Goal: Information Seeking & Learning: Learn about a topic

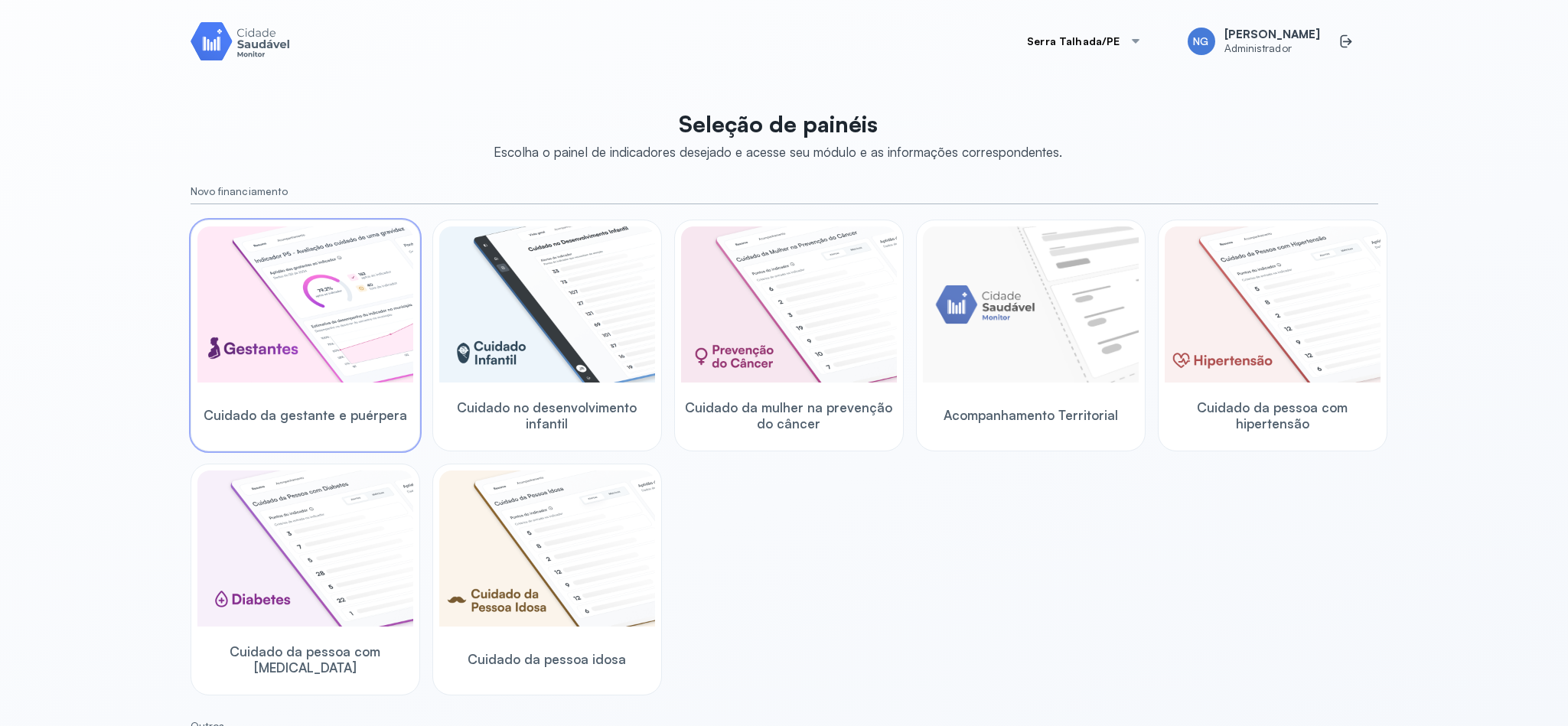
click at [303, 290] on img at bounding box center [305, 304] width 215 height 156
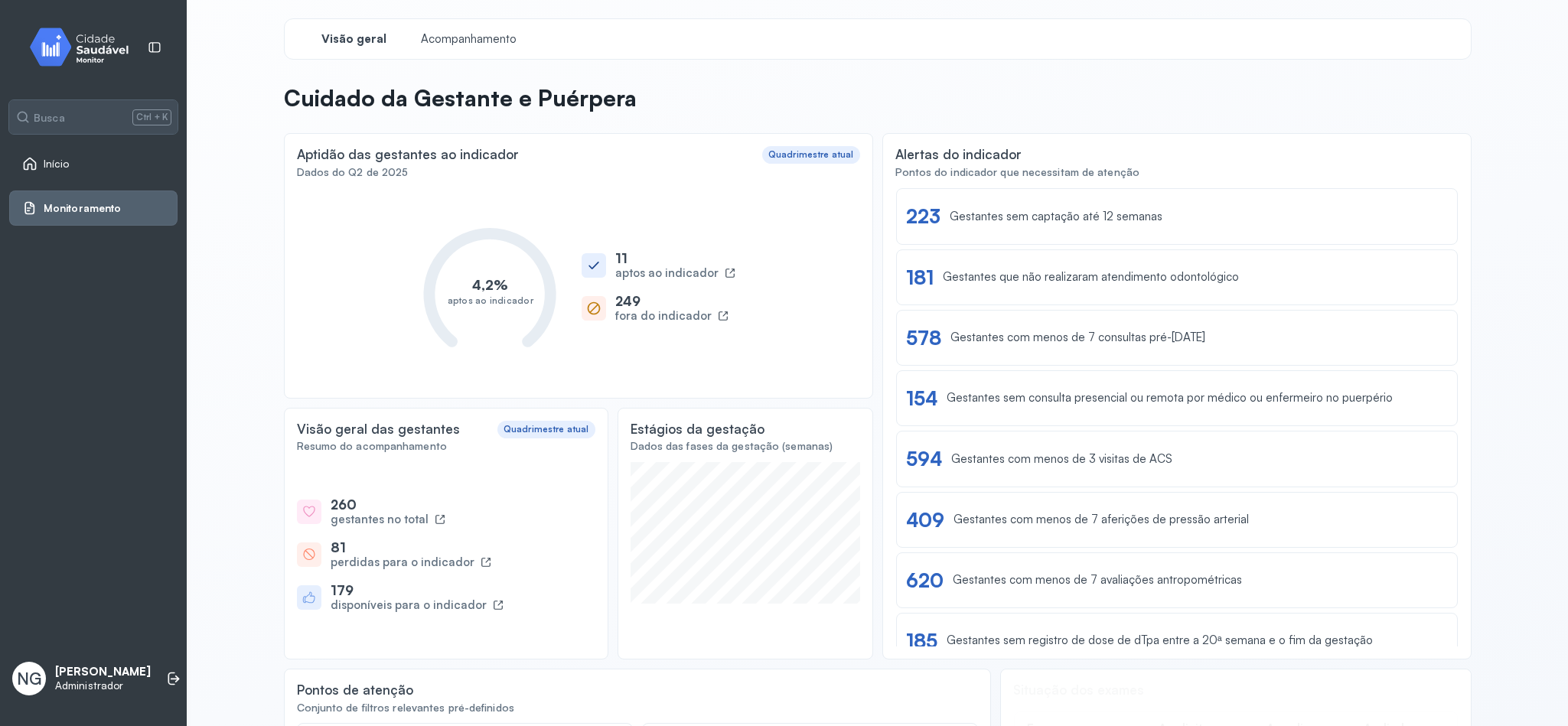
drag, startPoint x: 74, startPoint y: 163, endPoint x: 122, endPoint y: 174, distance: 49.2
click at [74, 163] on link "Início" at bounding box center [93, 163] width 142 height 15
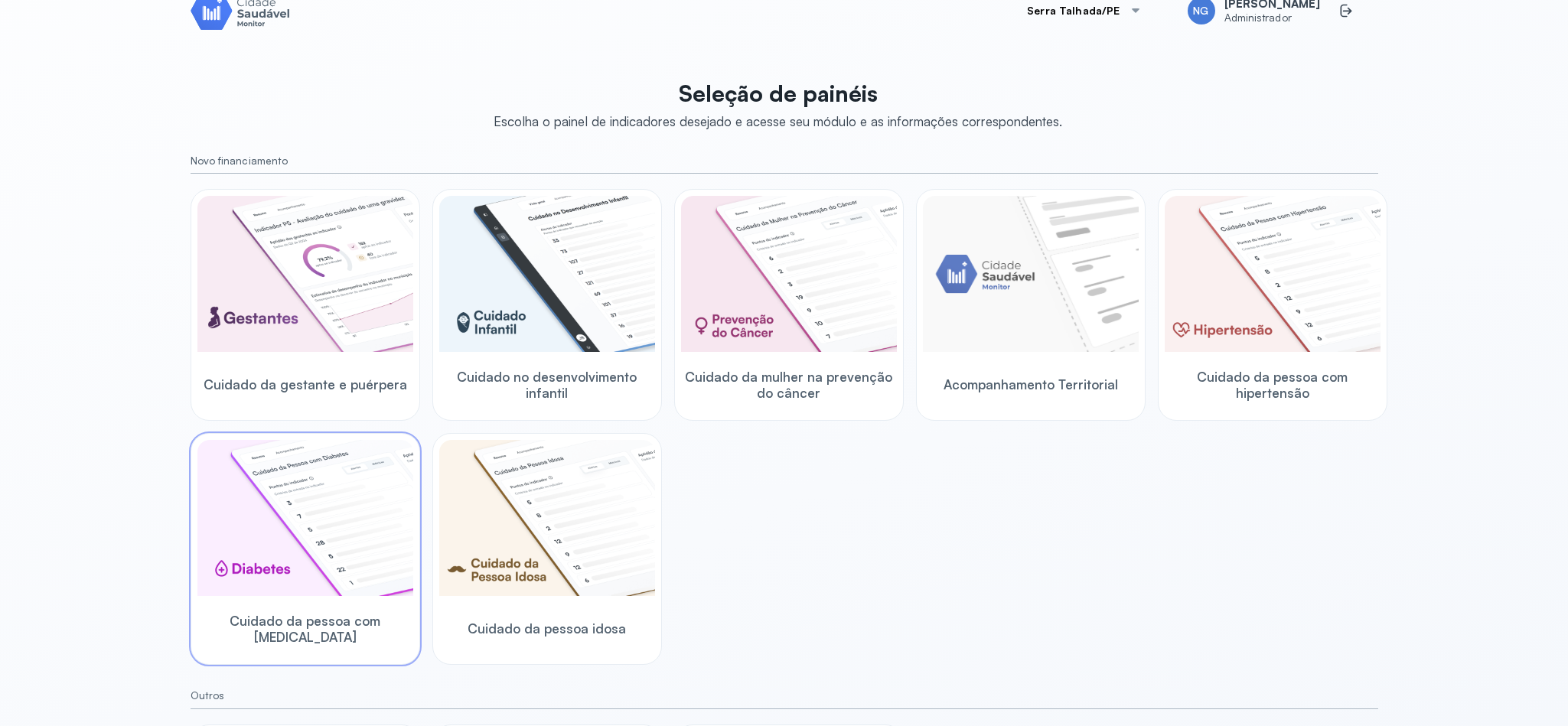
scroll to position [260, 0]
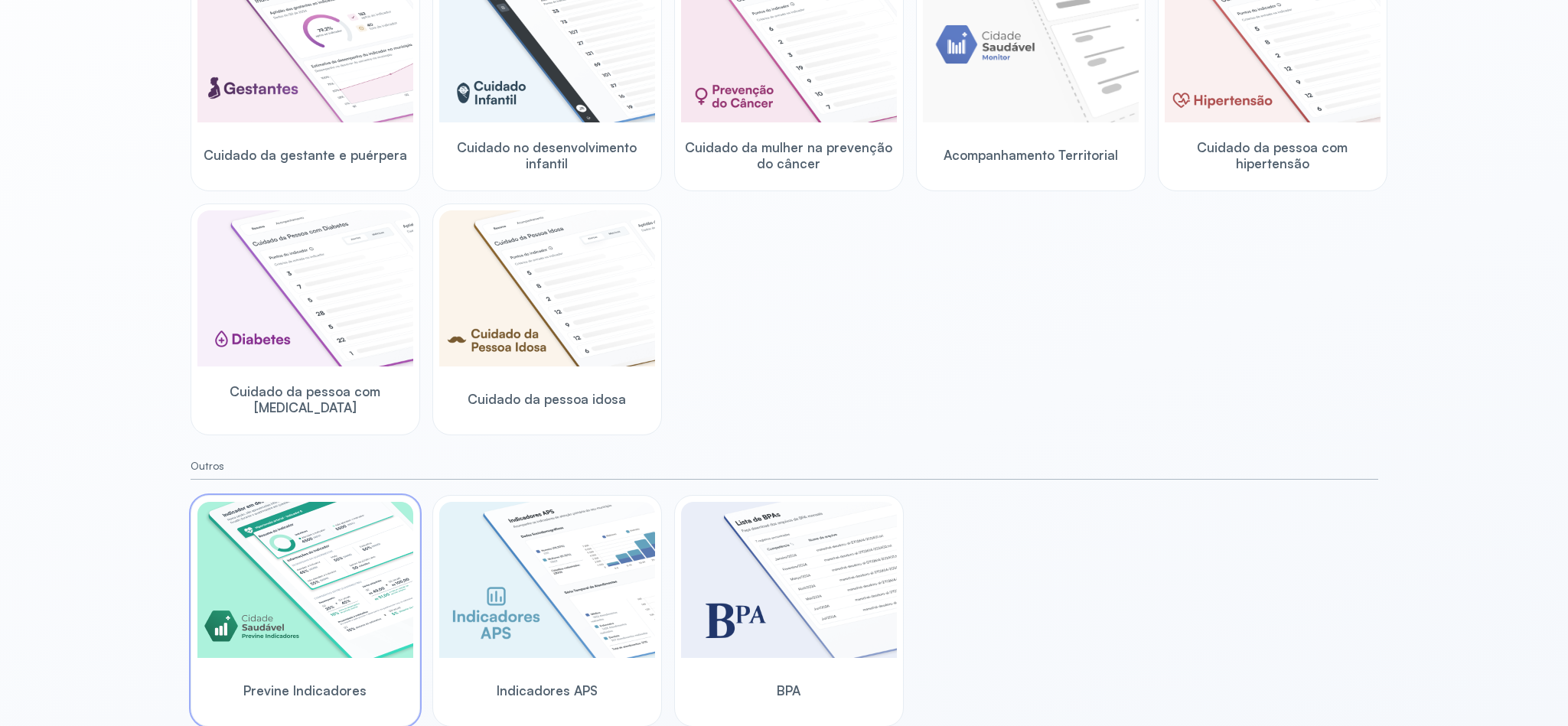
click at [335, 556] on img at bounding box center [305, 580] width 215 height 156
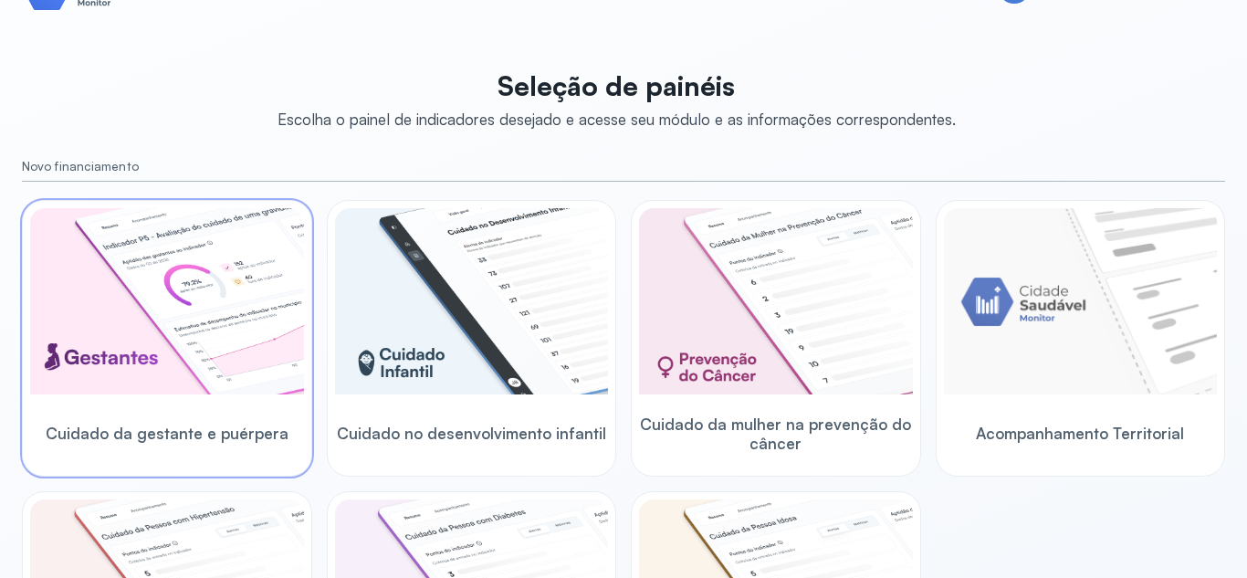
scroll to position [63, 0]
click at [210, 351] on img at bounding box center [167, 300] width 274 height 186
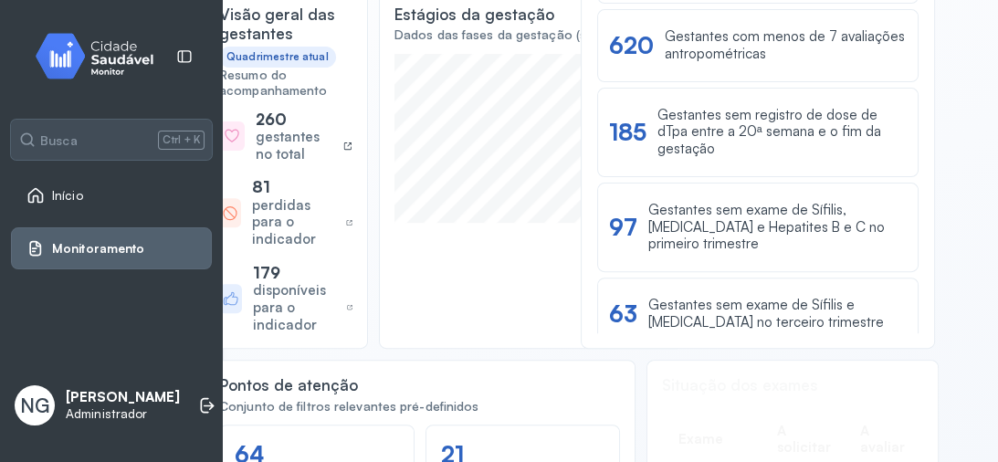
scroll to position [336, 0]
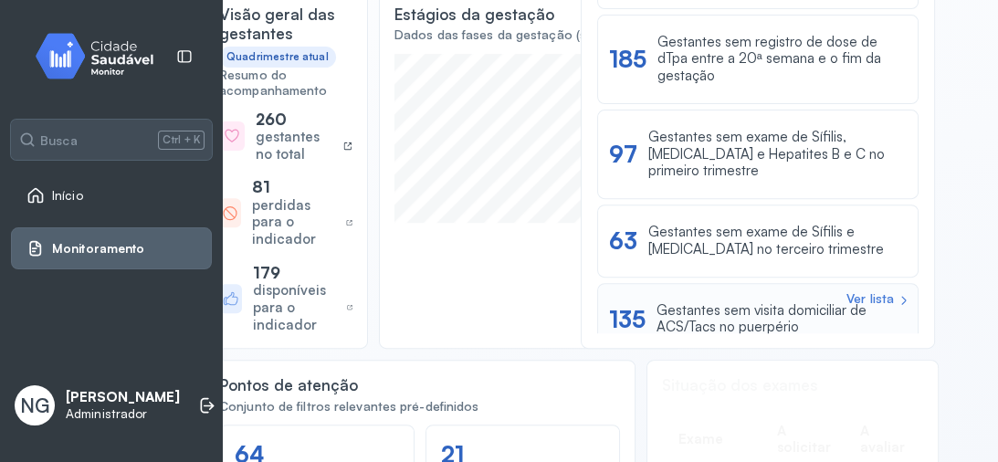
click at [747, 302] on div "Gestantes sem visita domiciliar de ACS/Tacs no puerpério" at bounding box center [781, 319] width 250 height 35
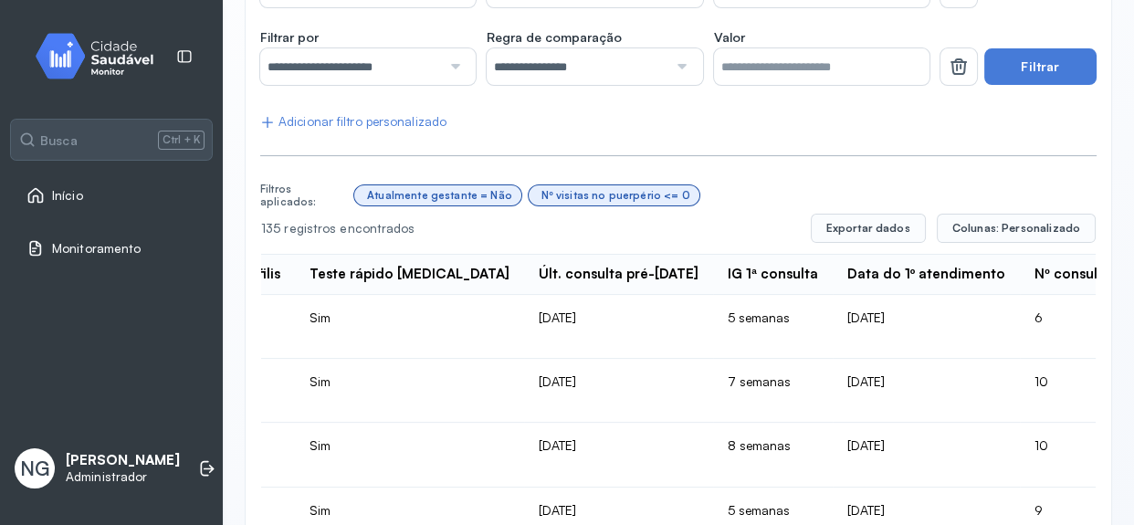
scroll to position [0, 1035]
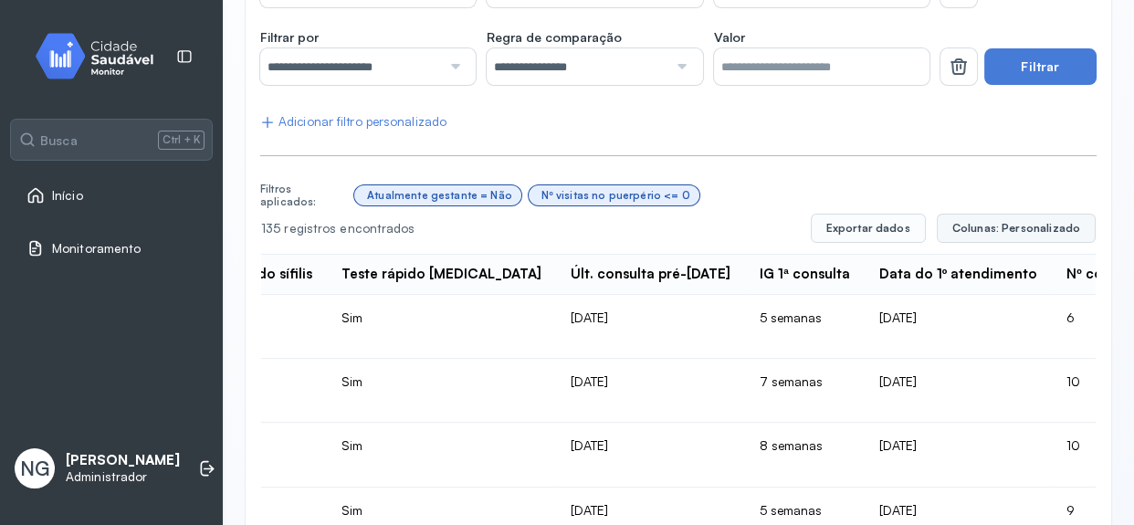
click at [969, 227] on span "Colunas: Personalizado" at bounding box center [1016, 228] width 128 height 15
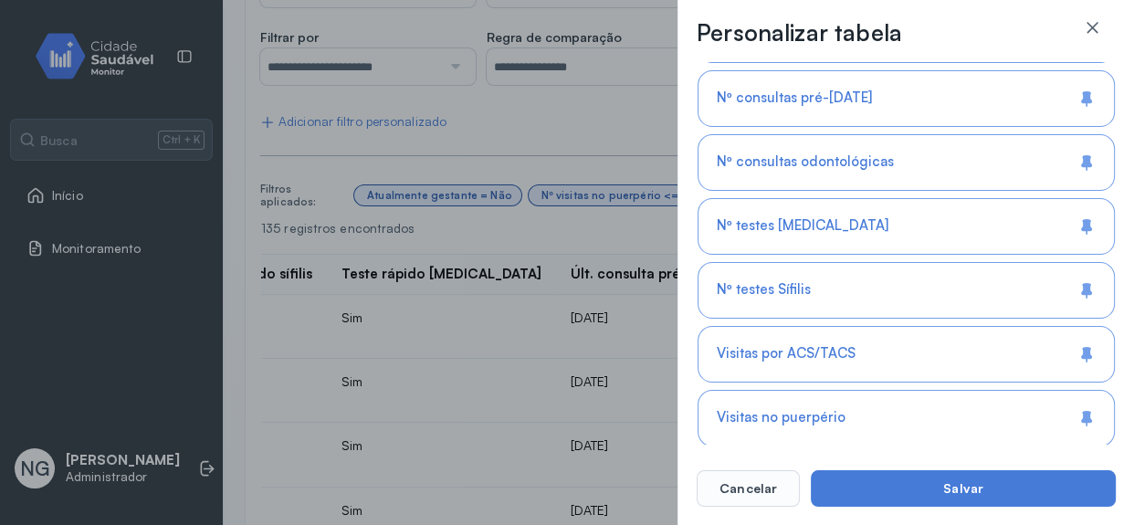
scroll to position [1058, 0]
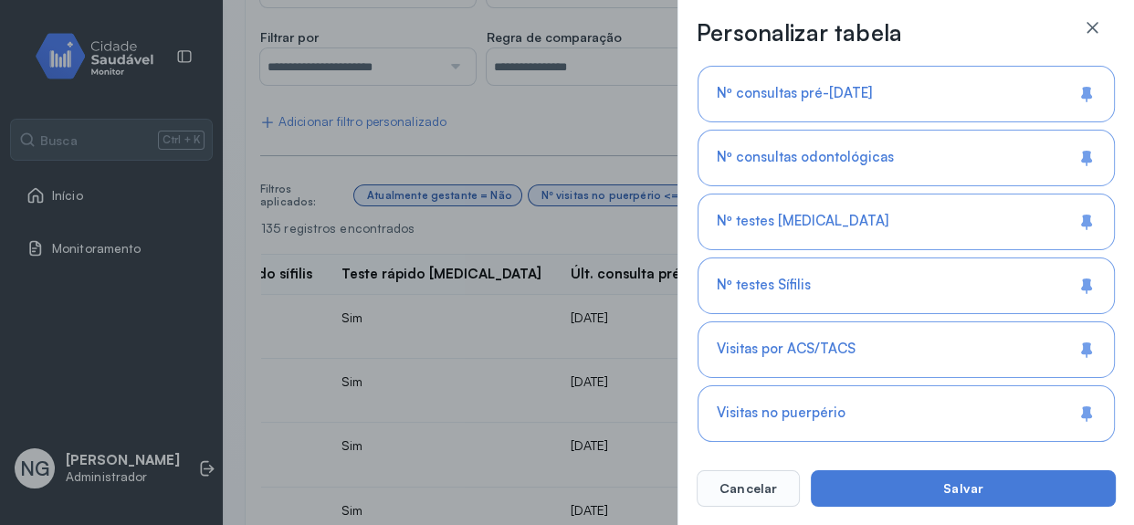
click at [871, 194] on div "Nº consultas odontológicas" at bounding box center [905, 222] width 417 height 57
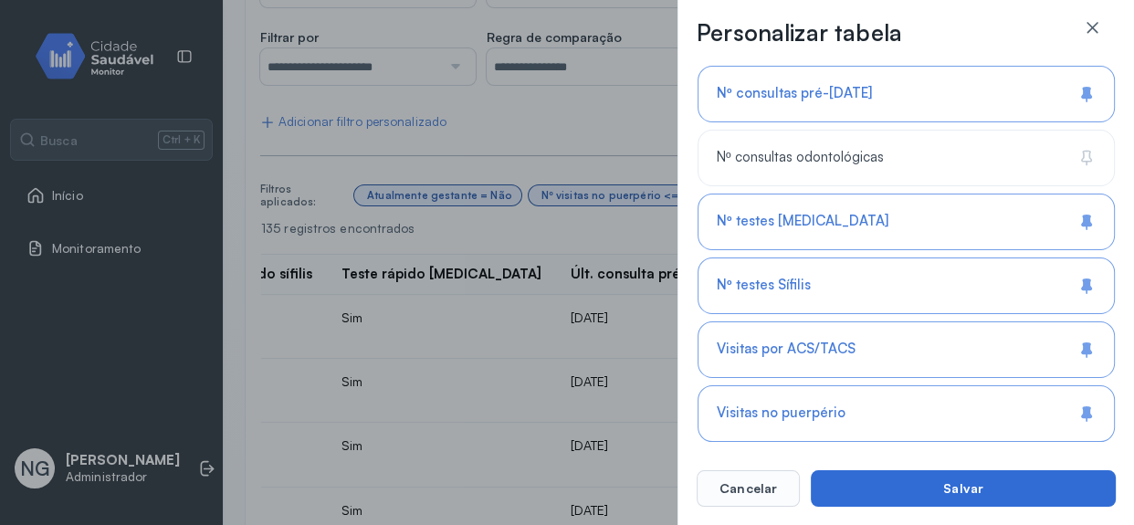
click at [1011, 484] on button "Salvar" at bounding box center [963, 488] width 305 height 37
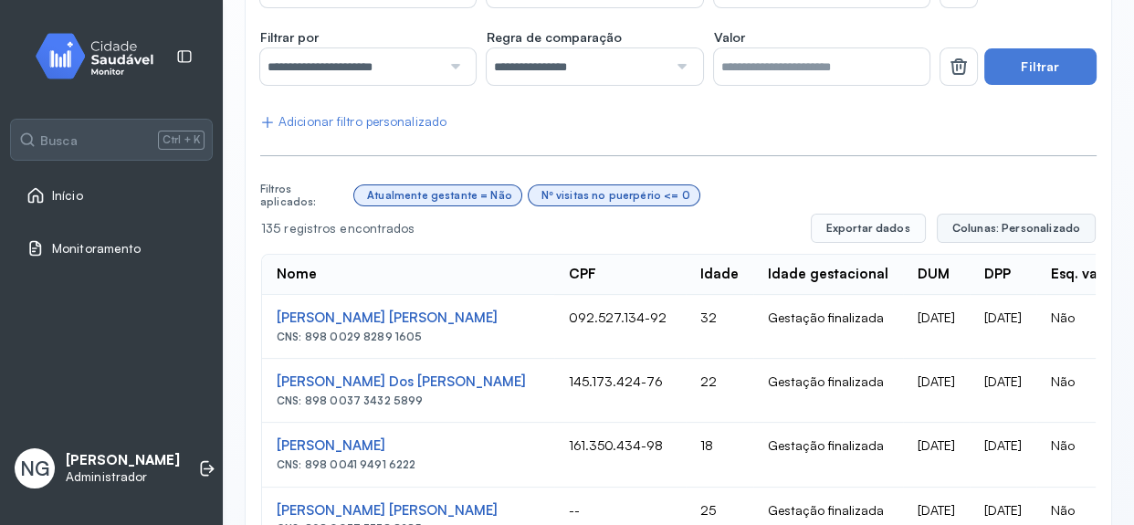
click at [1023, 225] on span "Colunas: Personalizado" at bounding box center [1016, 228] width 128 height 15
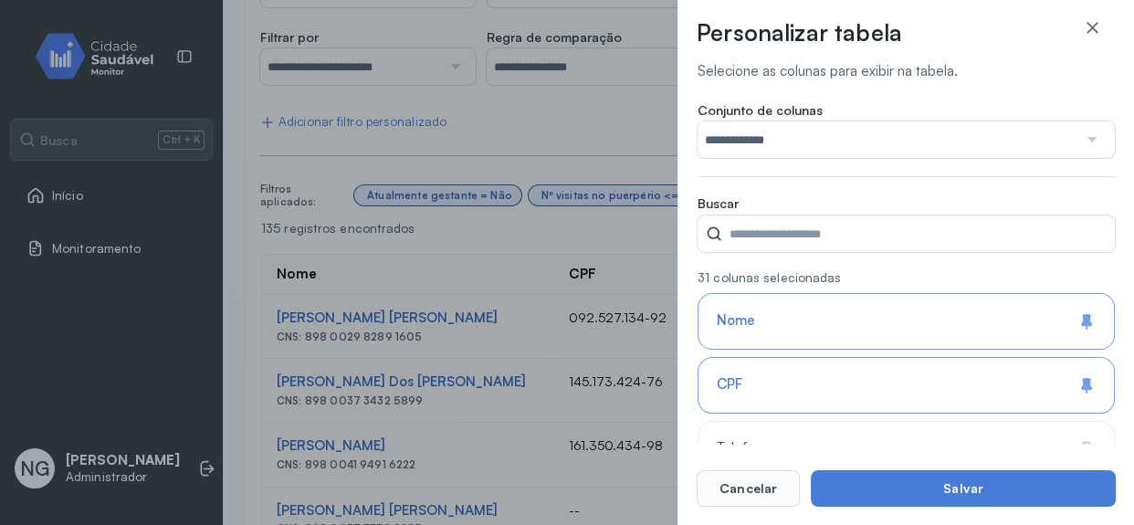
click at [535, 129] on div "**********" at bounding box center [567, 262] width 1134 height 525
click at [1092, 25] on icon at bounding box center [1092, 27] width 18 height 18
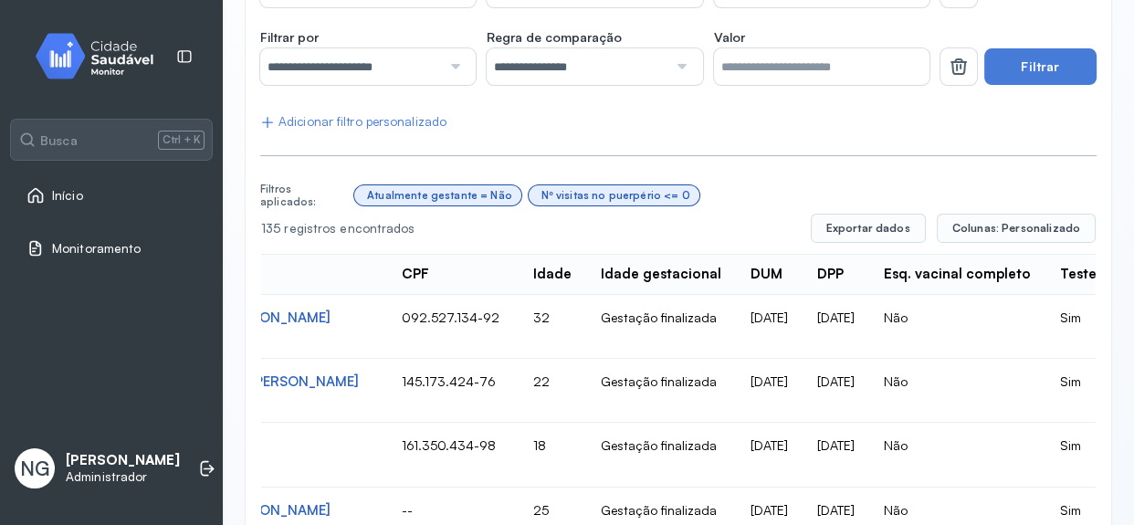
scroll to position [0, 165]
click at [982, 227] on span "Colunas: Personalizado" at bounding box center [1016, 228] width 128 height 15
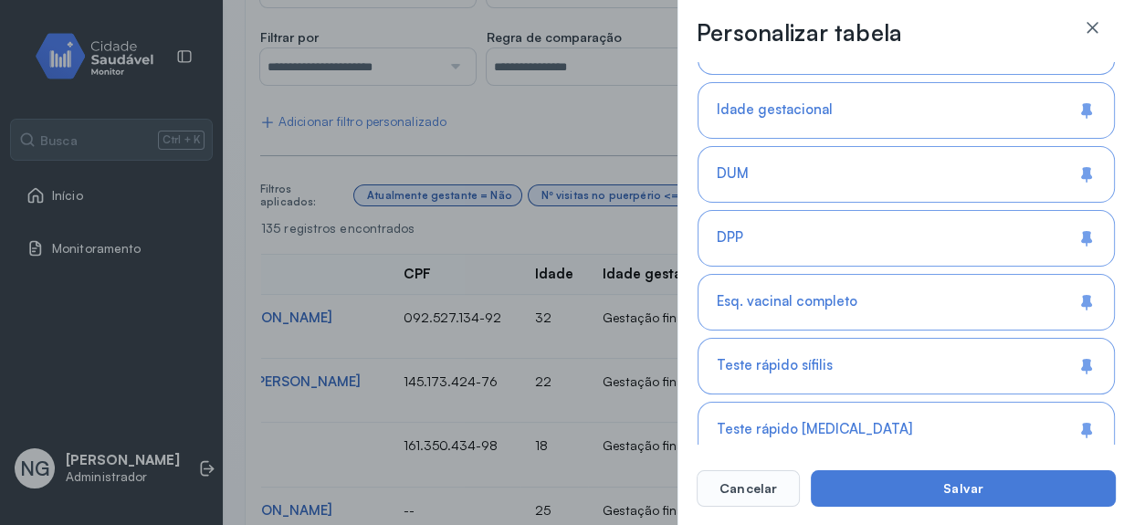
scroll to position [414, 0]
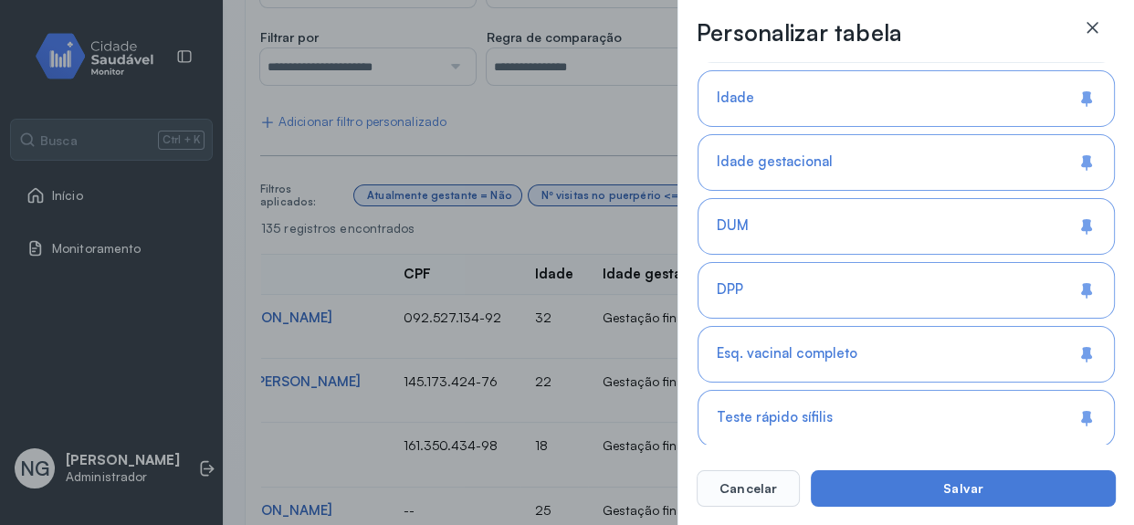
click at [1096, 28] on icon at bounding box center [1092, 27] width 18 height 18
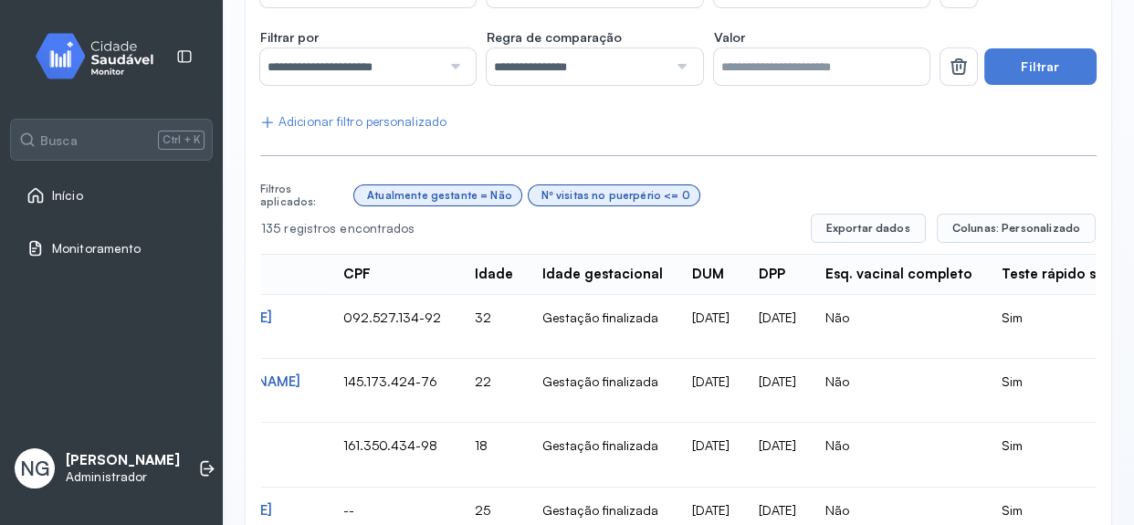
scroll to position [0, 0]
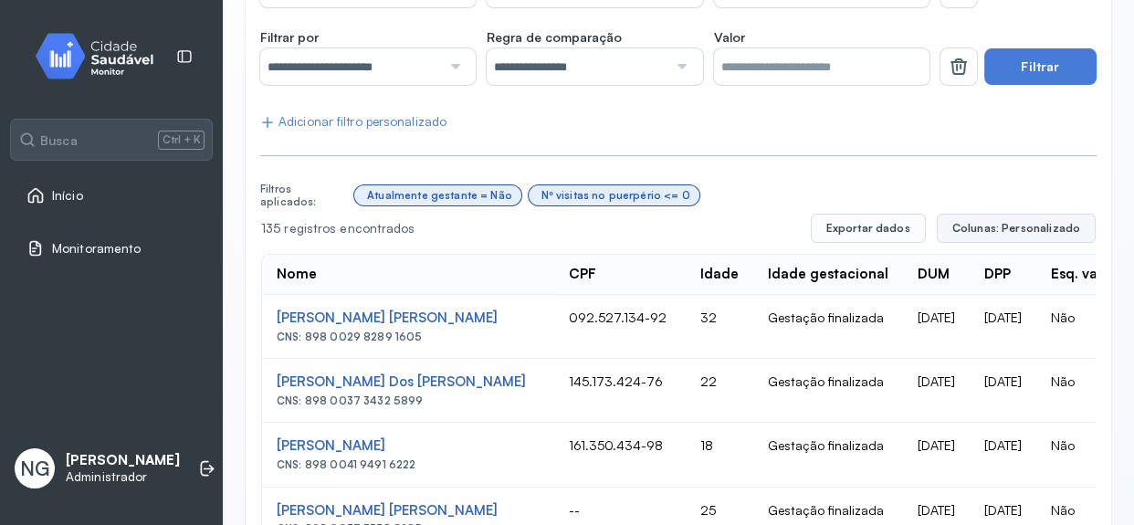
click at [1021, 225] on span "Colunas: Personalizado" at bounding box center [1016, 228] width 128 height 15
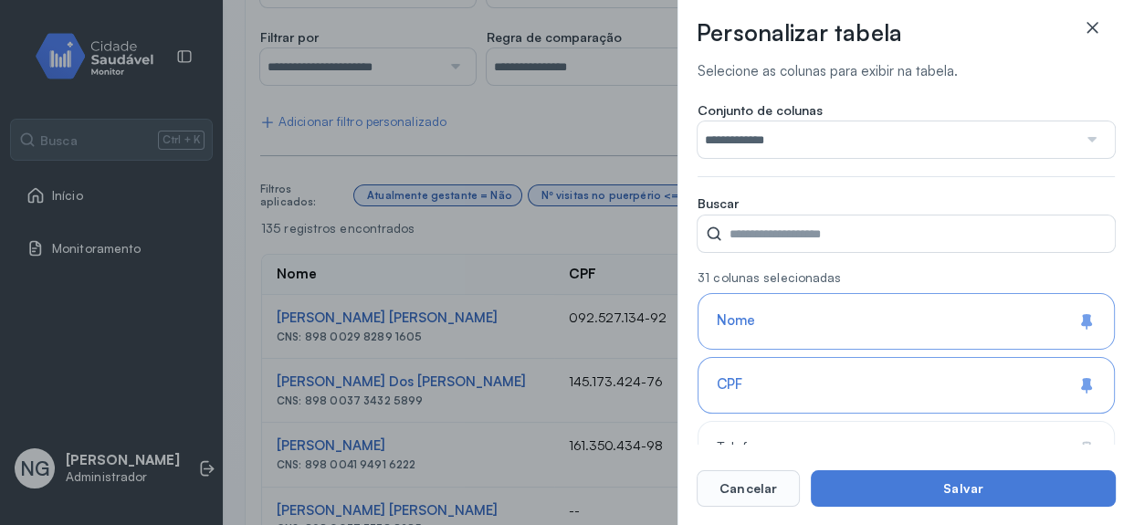
click at [1088, 32] on icon at bounding box center [1092, 27] width 18 height 18
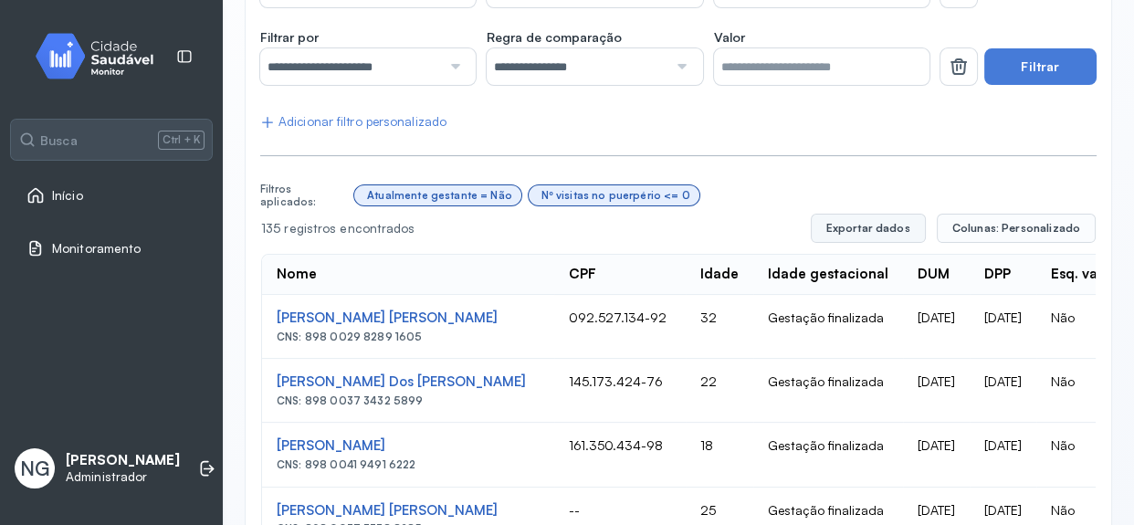
click at [875, 232] on button "Exportar dados" at bounding box center [868, 228] width 115 height 29
click at [296, 316] on div "Kelly Cristina Lima Silva" at bounding box center [408, 317] width 263 height 17
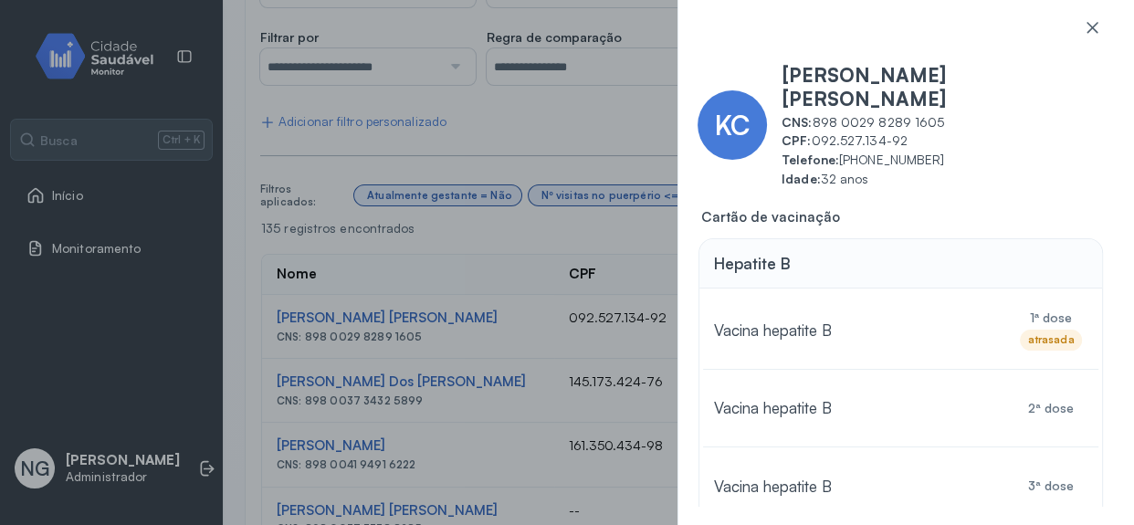
click at [1094, 28] on icon at bounding box center [1092, 27] width 18 height 18
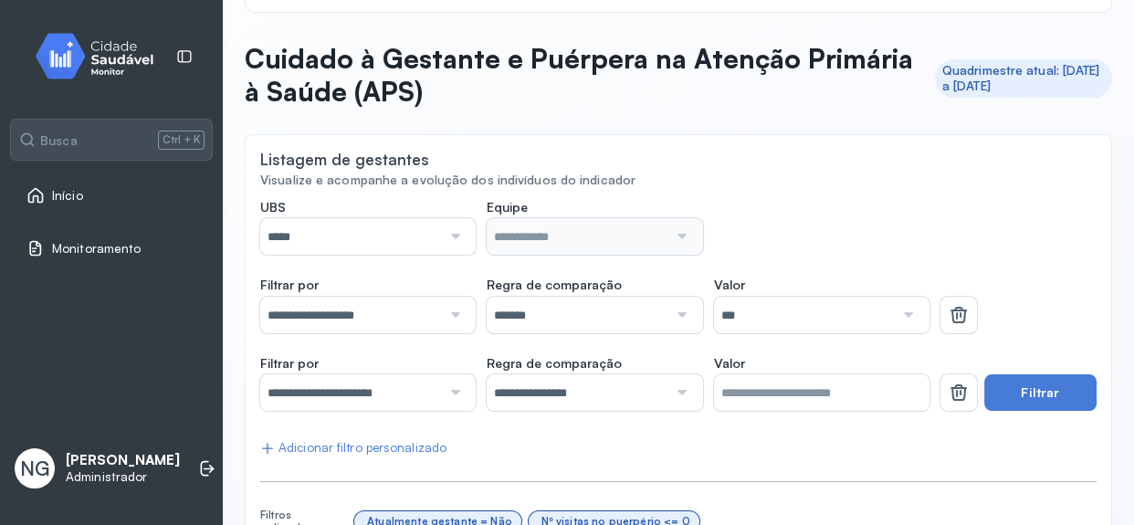
scroll to position [53, 0]
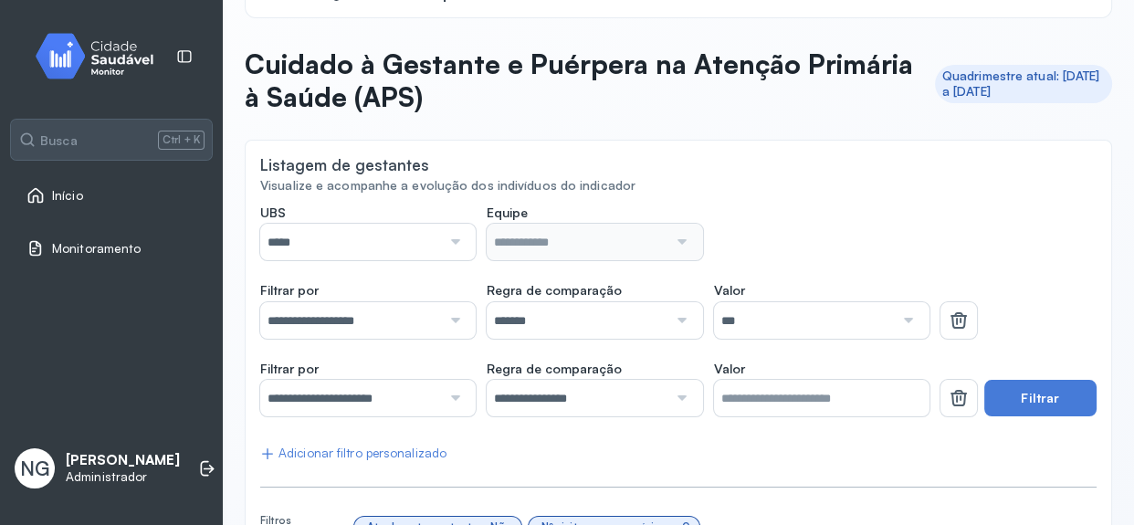
click at [81, 191] on span "Início" at bounding box center [67, 196] width 31 height 16
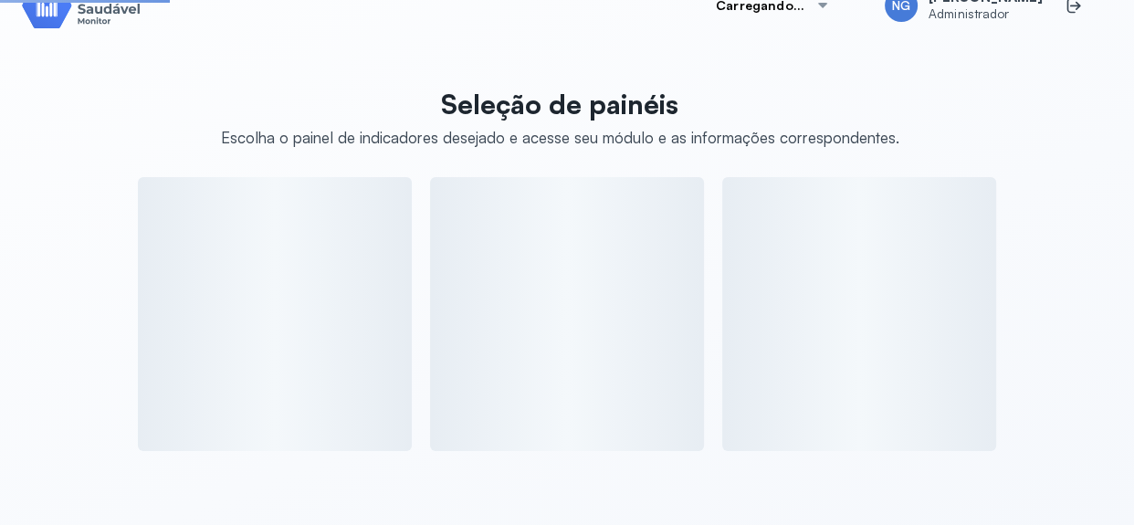
scroll to position [53, 0]
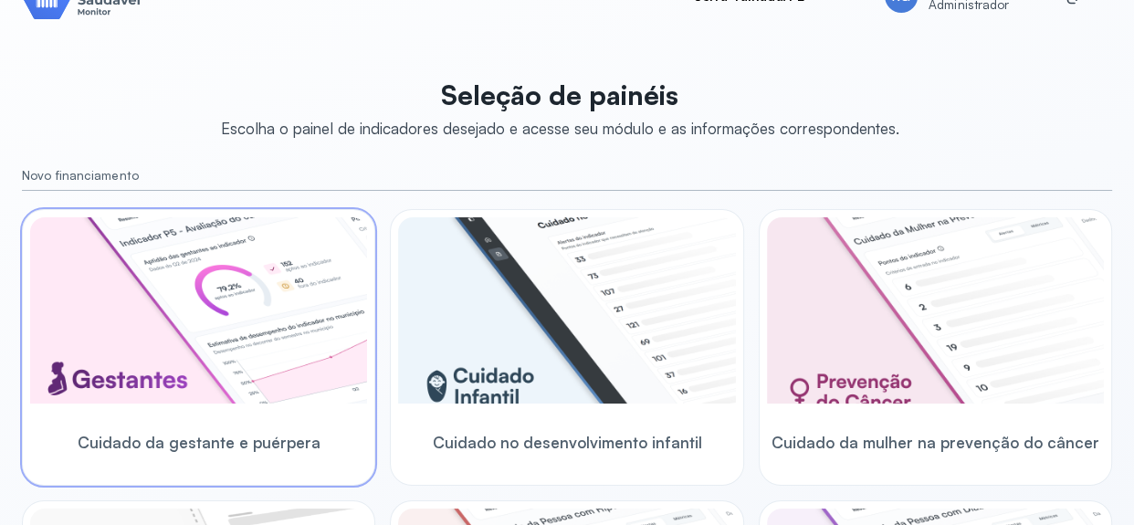
click at [174, 275] on img at bounding box center [198, 310] width 337 height 186
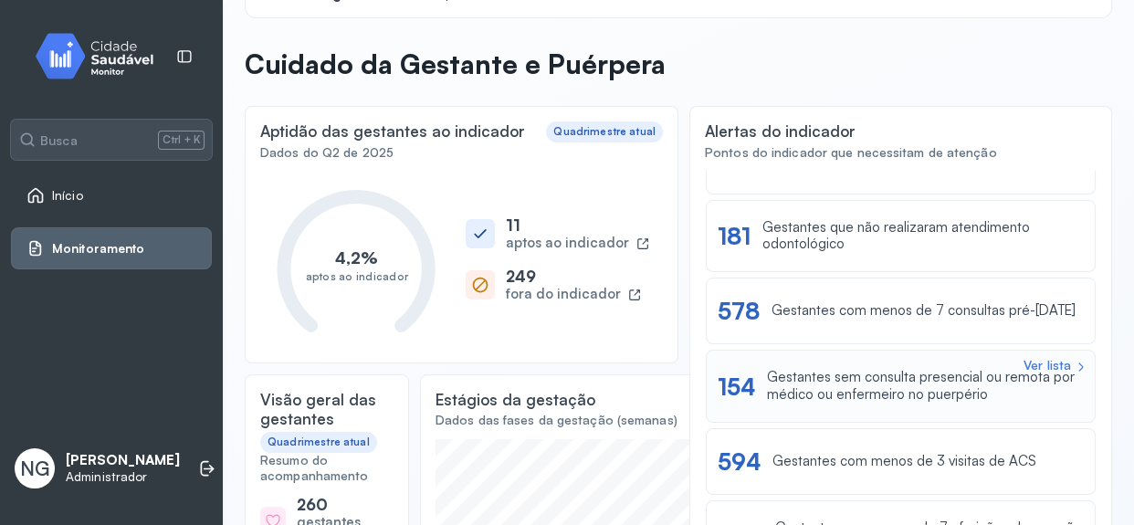
scroll to position [82, 0]
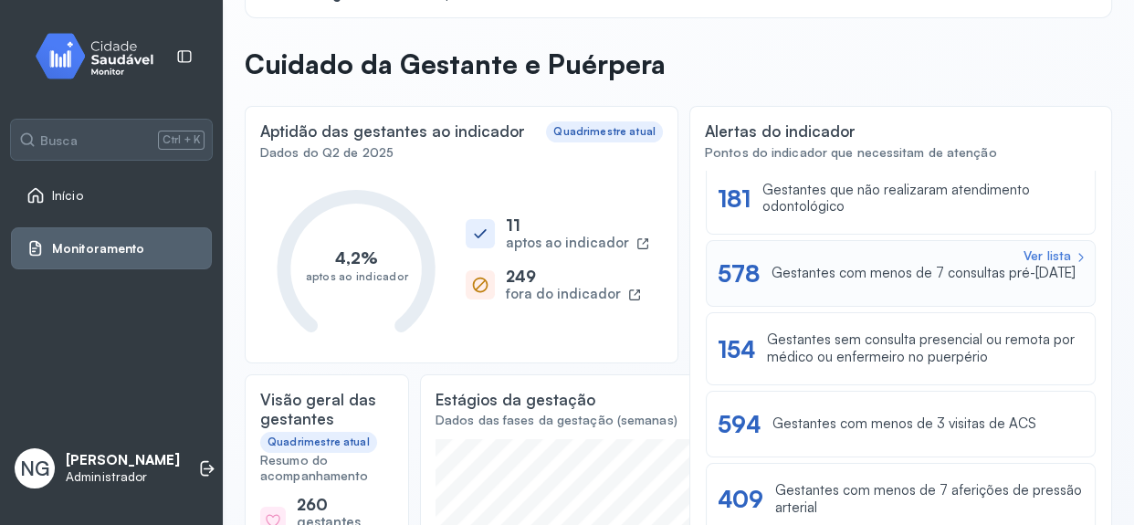
click at [802, 277] on div "Gestantes com menos de 7 consultas pré-natal" at bounding box center [923, 273] width 304 height 17
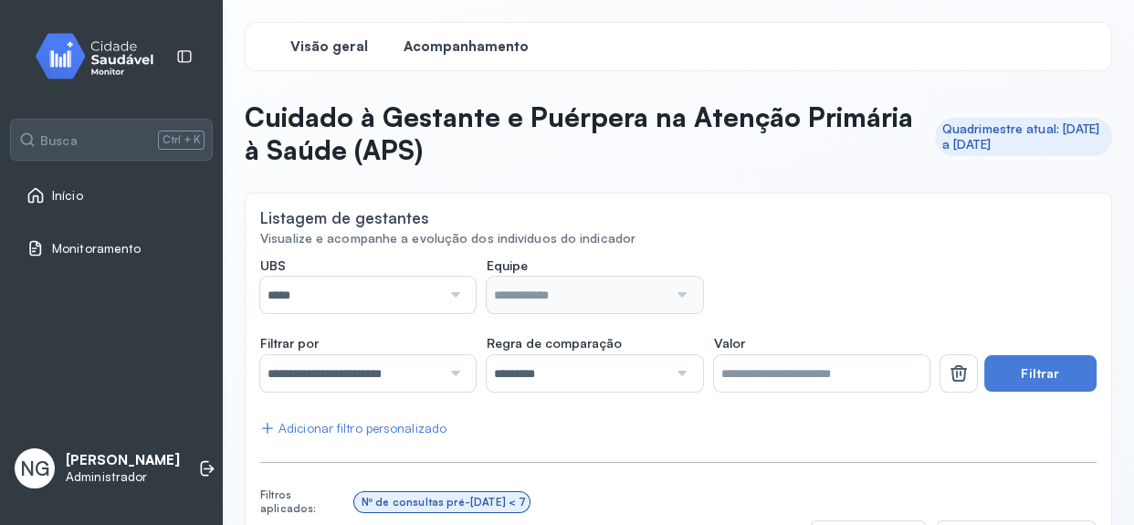
click at [355, 53] on span "Visão geral" at bounding box center [329, 46] width 78 height 17
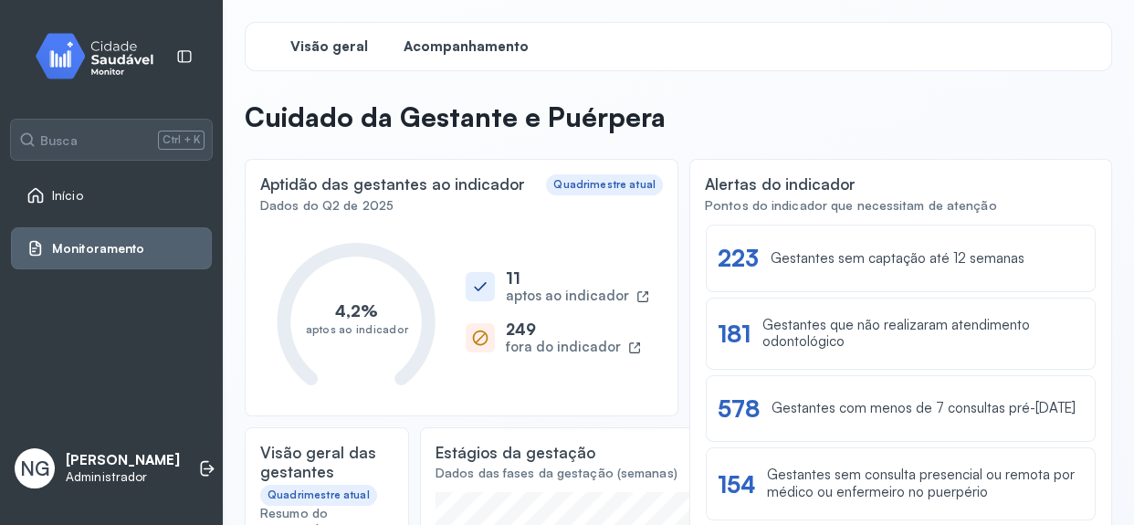
click at [489, 57] on div "Acompanhamento" at bounding box center [465, 46] width 137 height 33
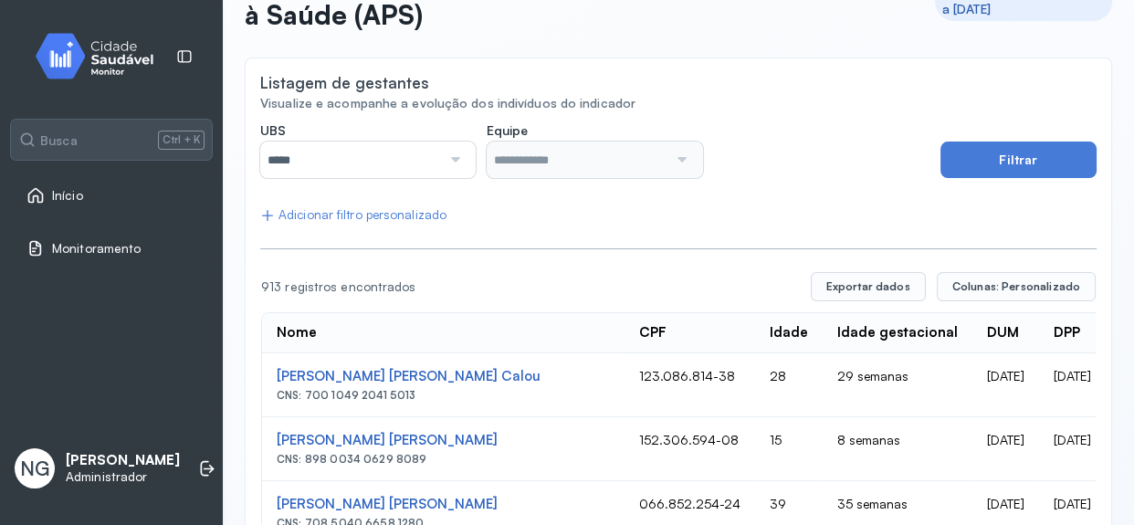
scroll to position [82, 0]
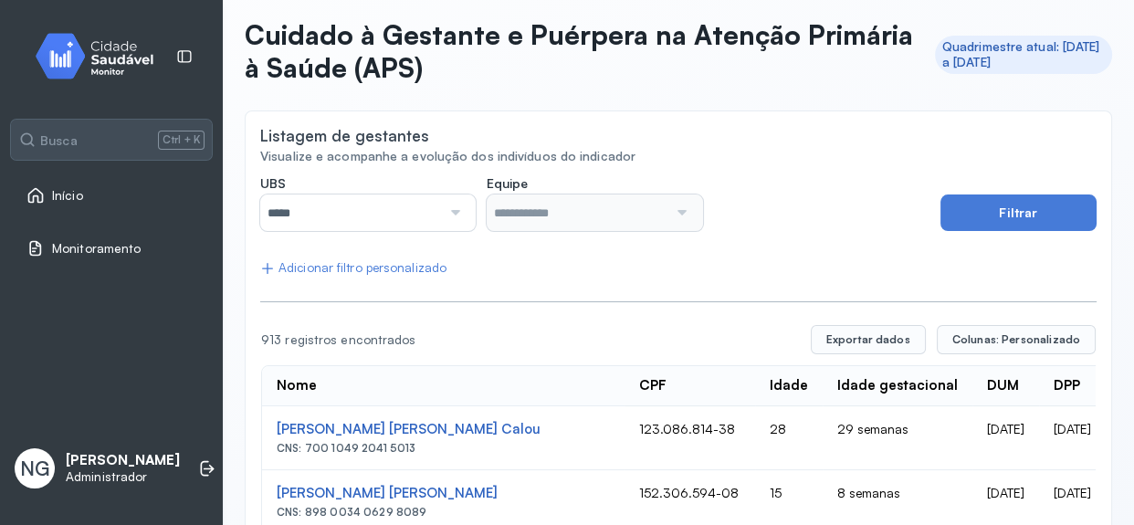
click at [367, 267] on div "Adicionar filtro personalizado" at bounding box center [353, 268] width 186 height 16
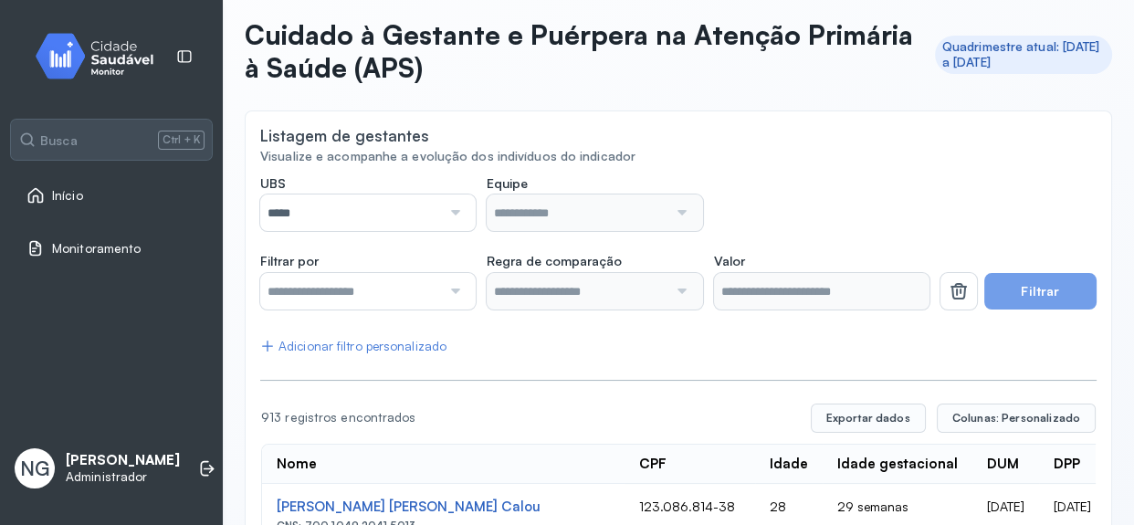
click at [422, 288] on input "text" at bounding box center [350, 291] width 181 height 37
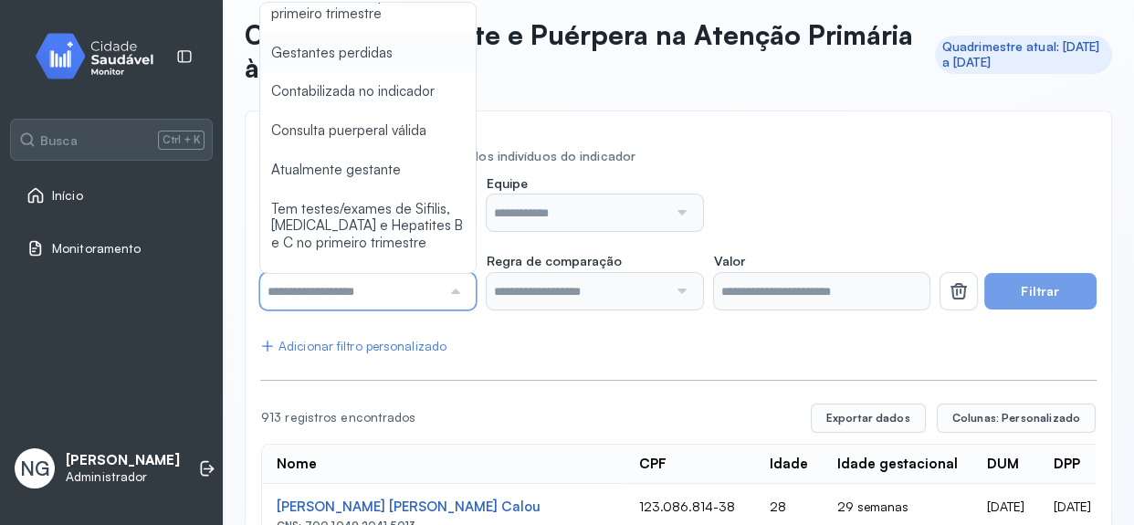
scroll to position [1161, 0]
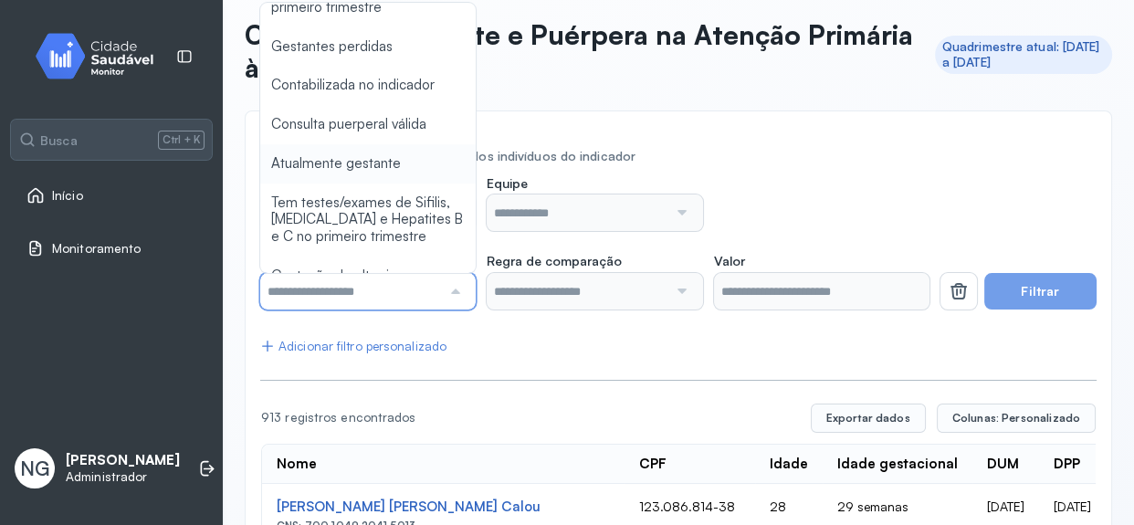
type input "*******"
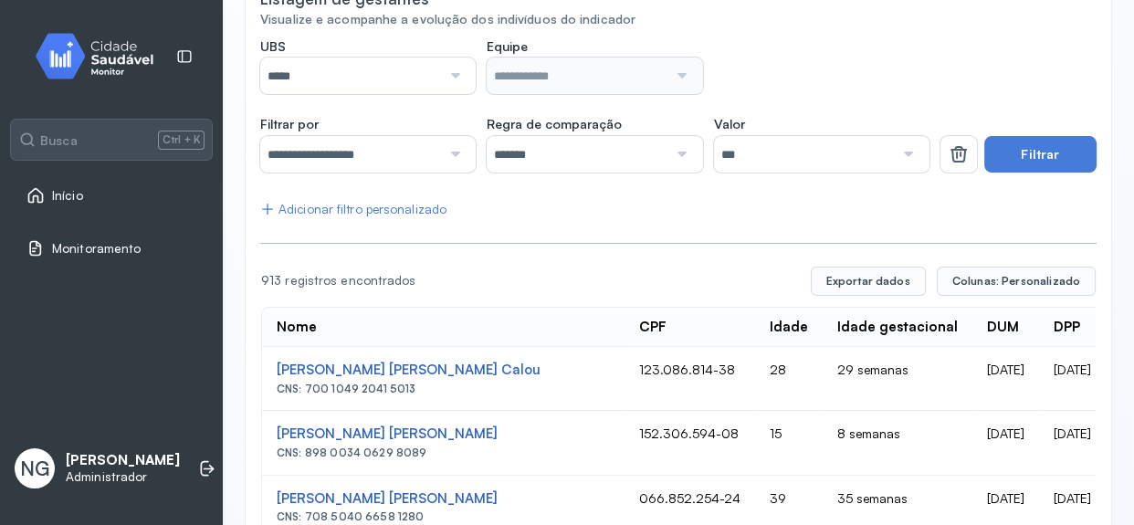
scroll to position [248, 0]
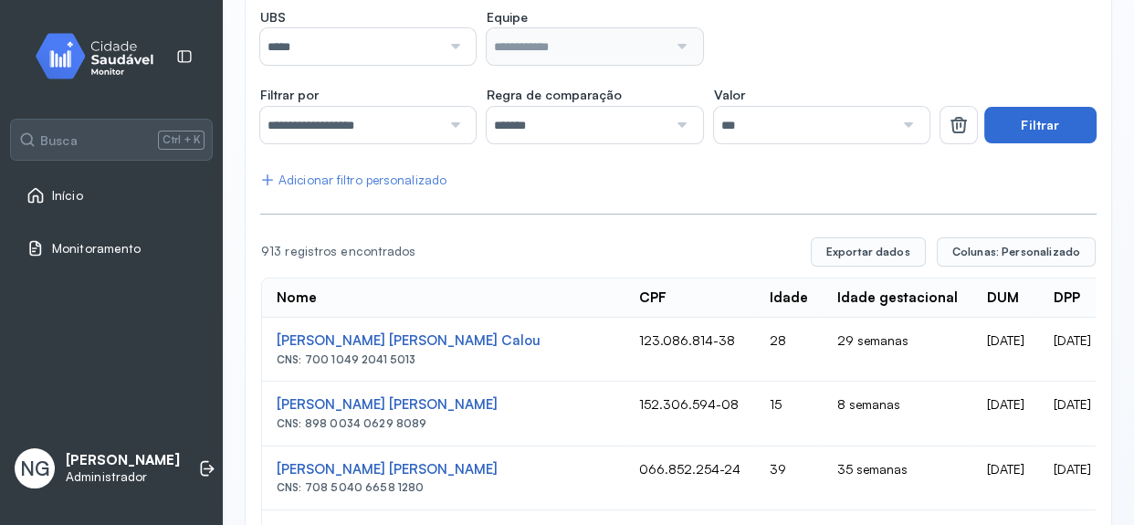
click at [1022, 136] on button "Filtrar" at bounding box center [1040, 125] width 112 height 37
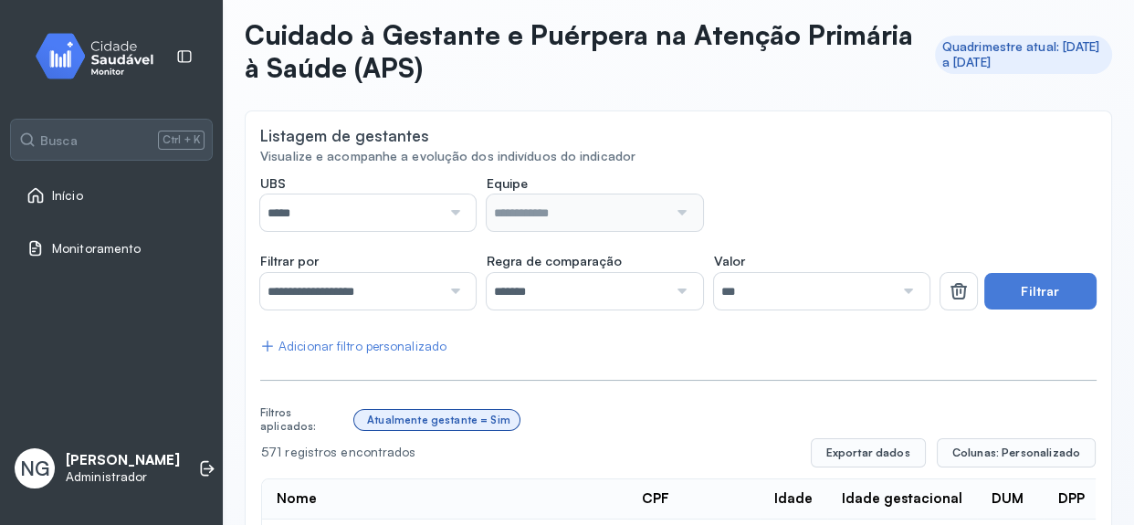
scroll to position [0, 0]
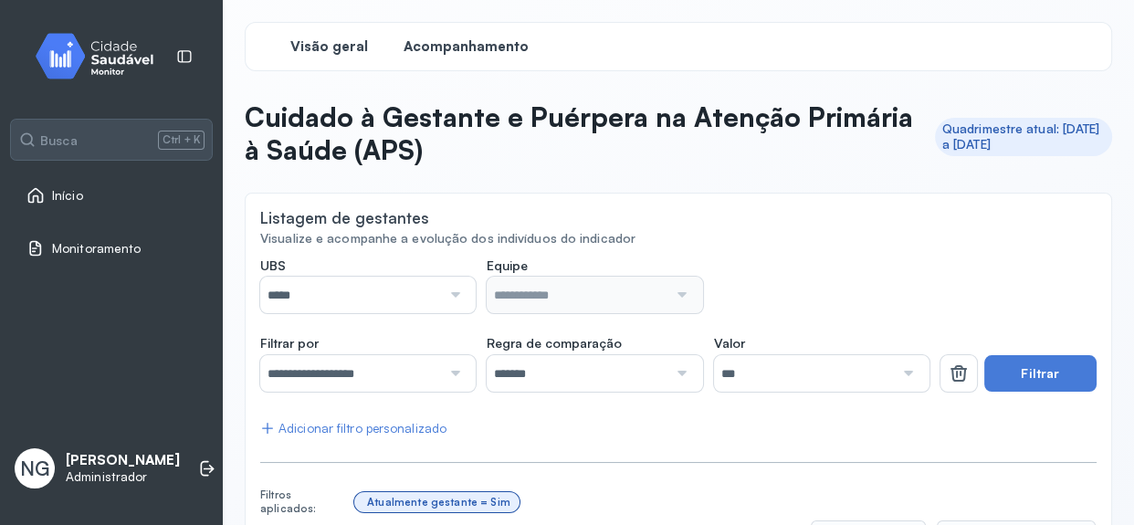
click at [336, 54] on span "Visão geral" at bounding box center [329, 46] width 78 height 17
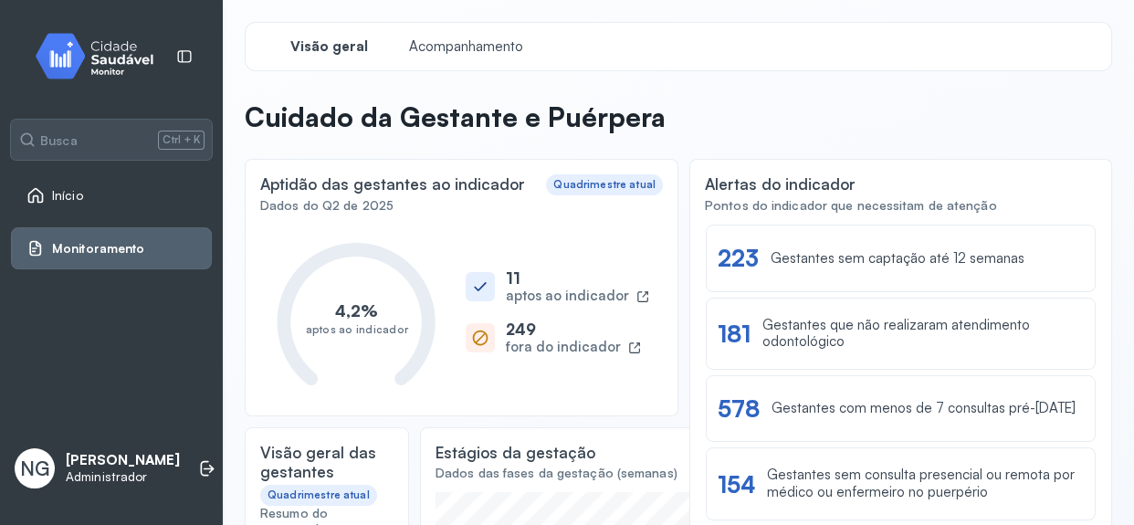
click at [82, 194] on link "Início" at bounding box center [111, 195] width 170 height 18
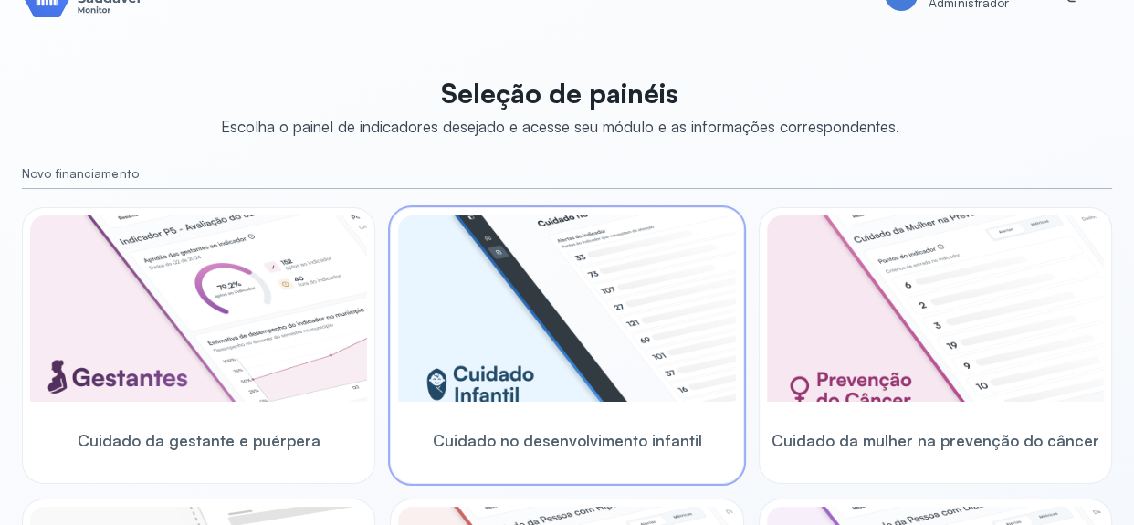
scroll to position [82, 0]
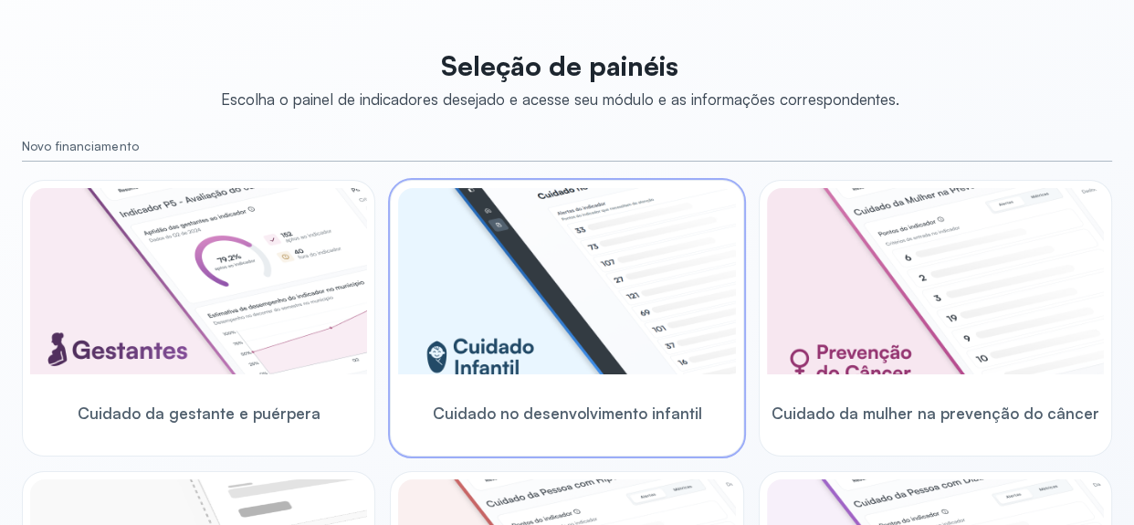
click at [524, 237] on img at bounding box center [566, 281] width 337 height 186
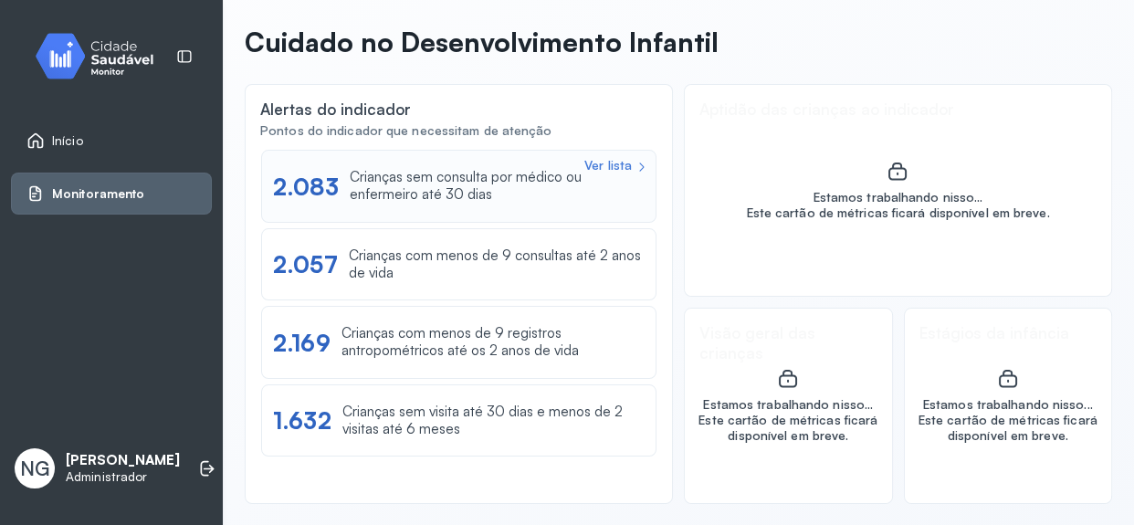
click at [387, 183] on div "Crianças sem consulta por médico ou enfermeiro até 30 dias" at bounding box center [497, 186] width 295 height 35
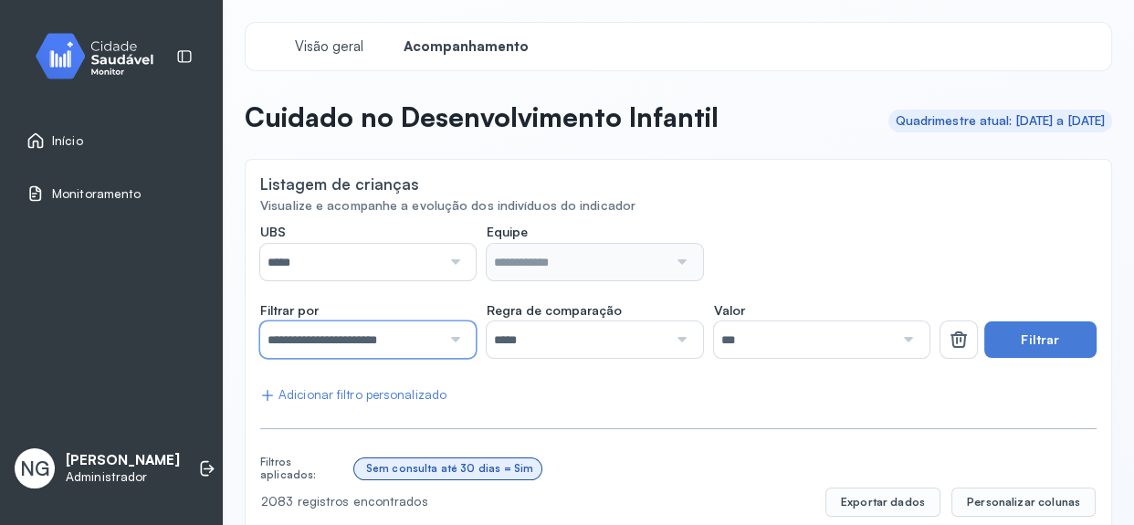
click at [428, 340] on input "**********" at bounding box center [350, 339] width 181 height 37
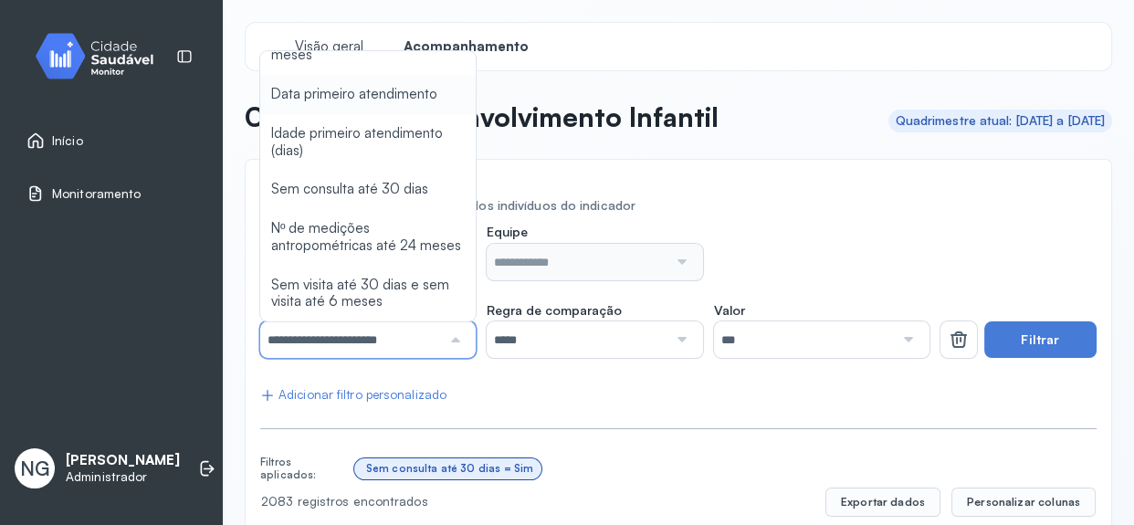
scroll to position [165, 0]
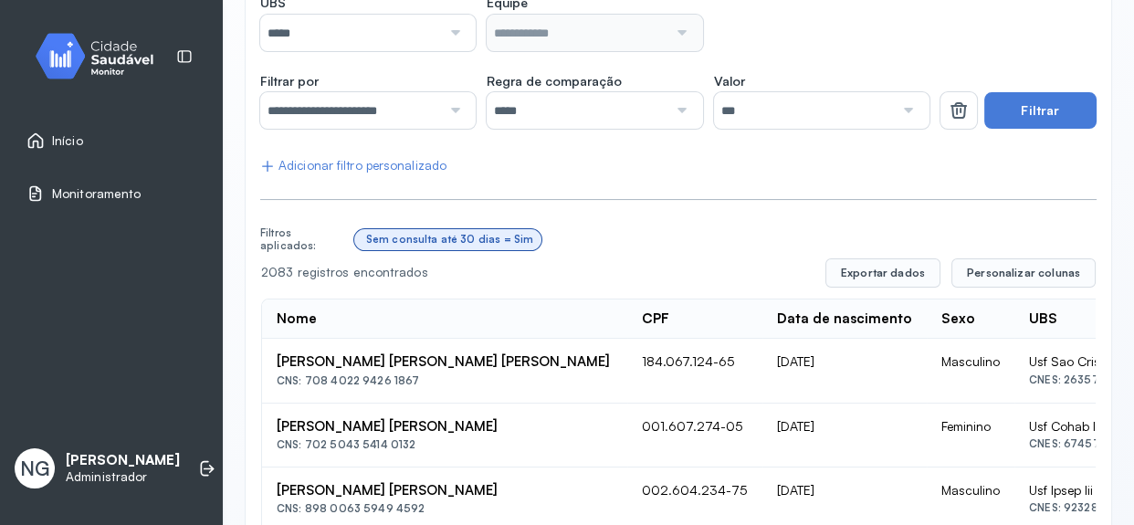
scroll to position [248, 0]
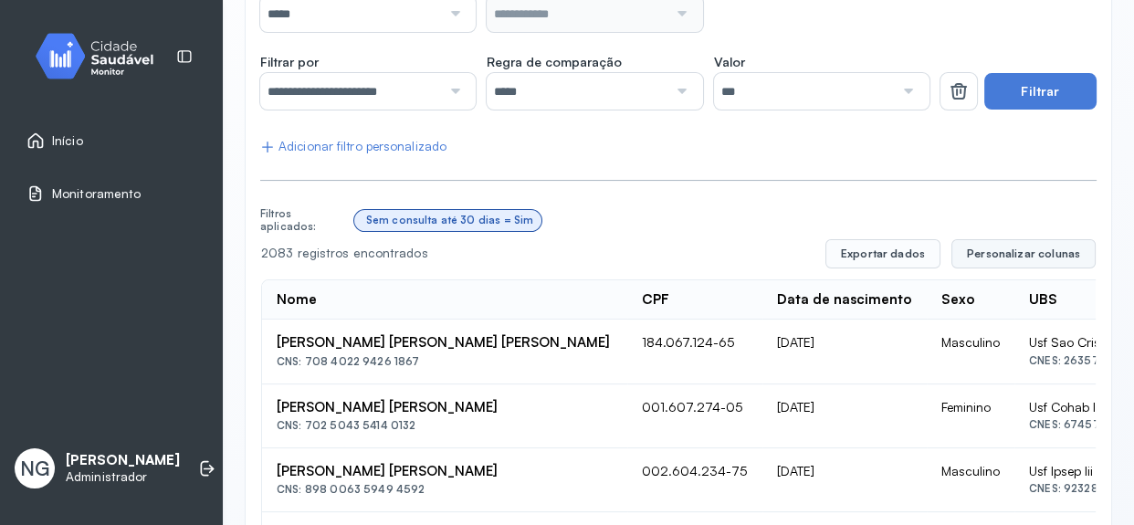
click at [1045, 253] on span "Personalizar colunas" at bounding box center [1023, 253] width 113 height 15
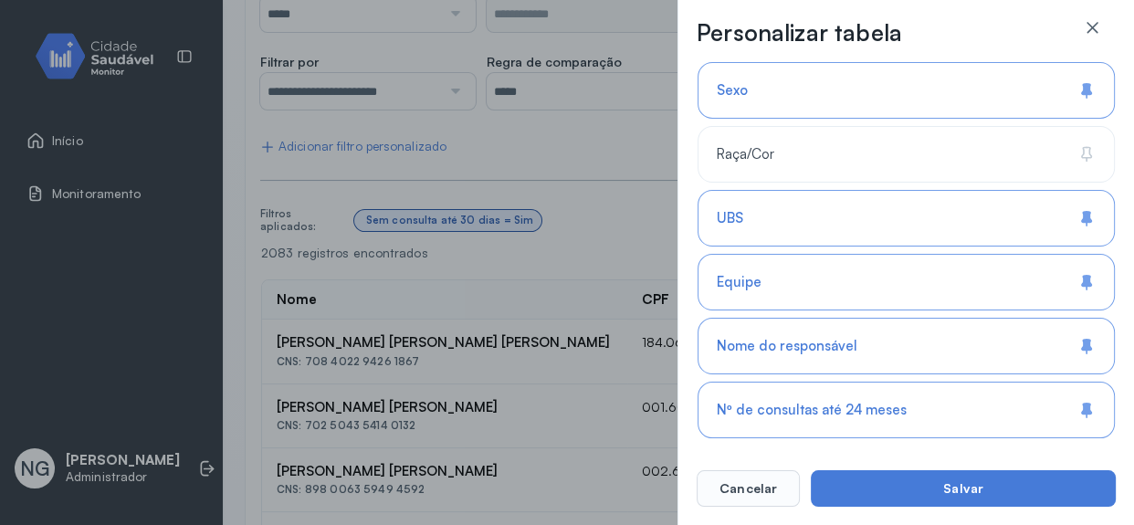
scroll to position [165, 0]
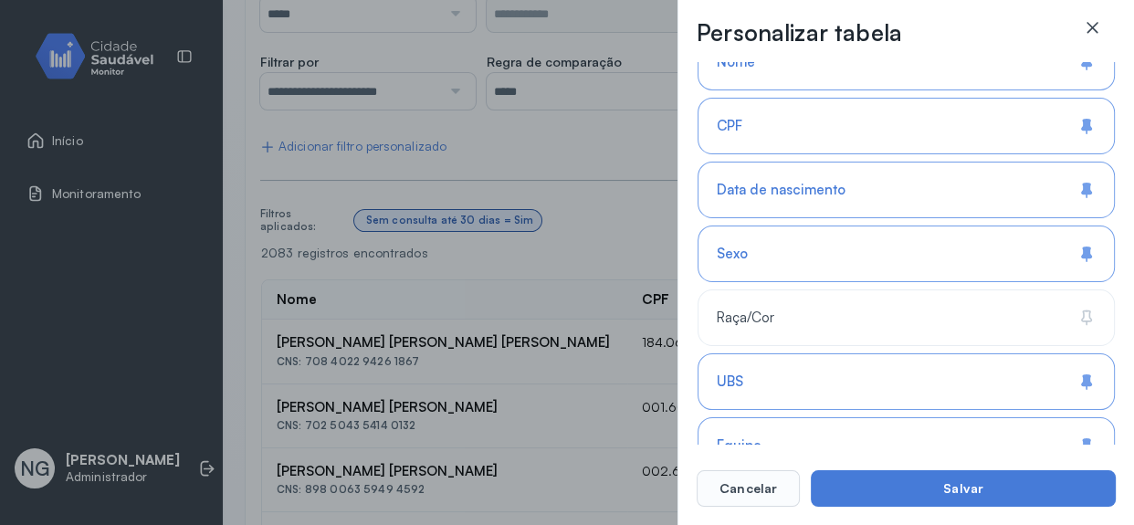
click at [1094, 31] on icon at bounding box center [1092, 27] width 18 height 18
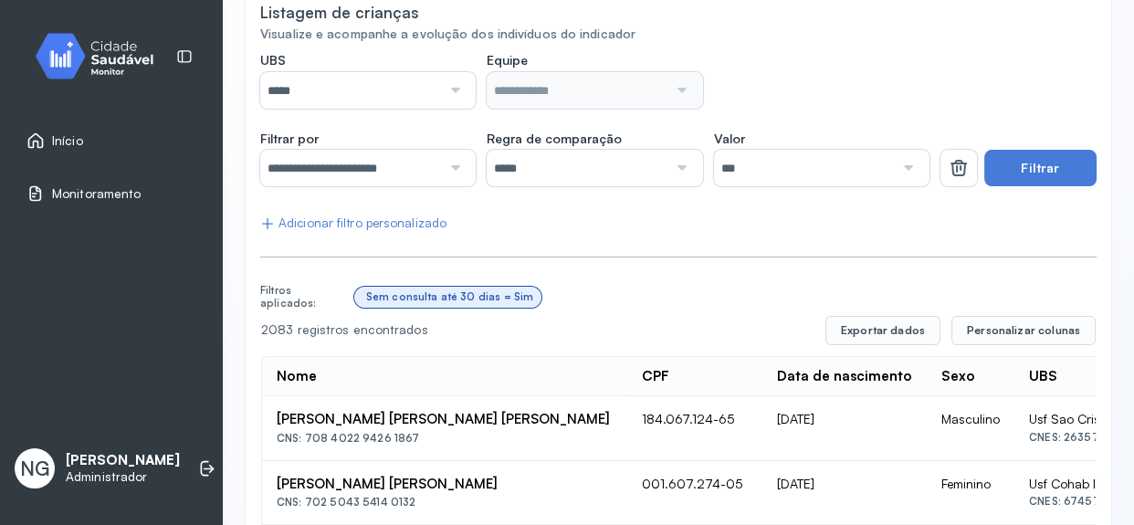
scroll to position [82, 0]
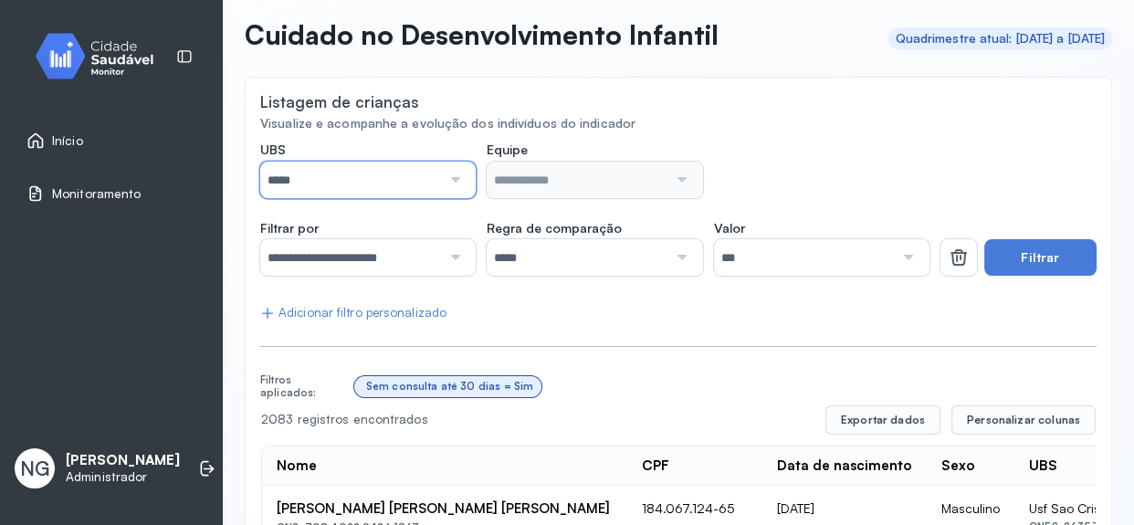
click at [370, 170] on input "*****" at bounding box center [350, 180] width 181 height 37
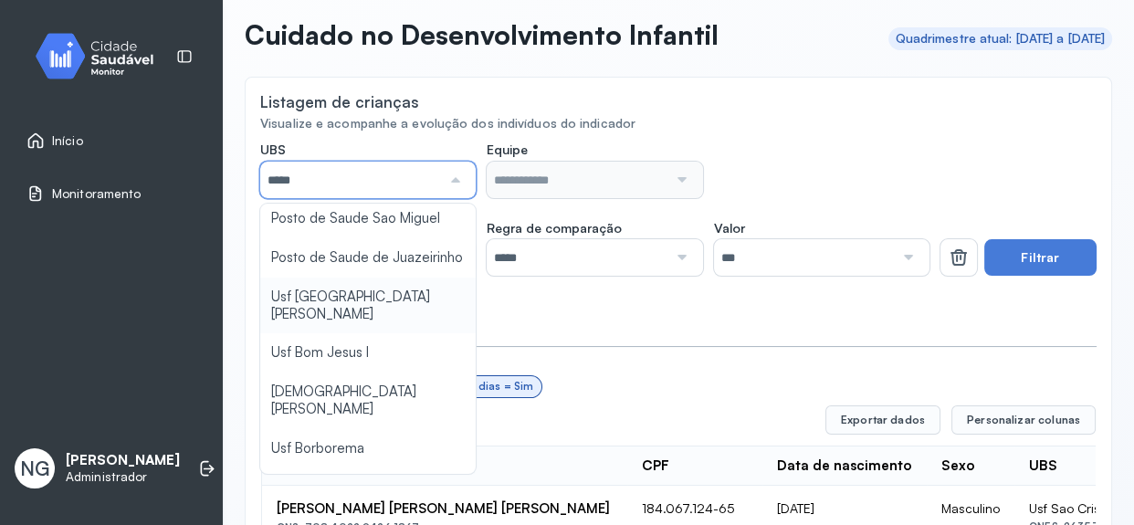
type input "*****"
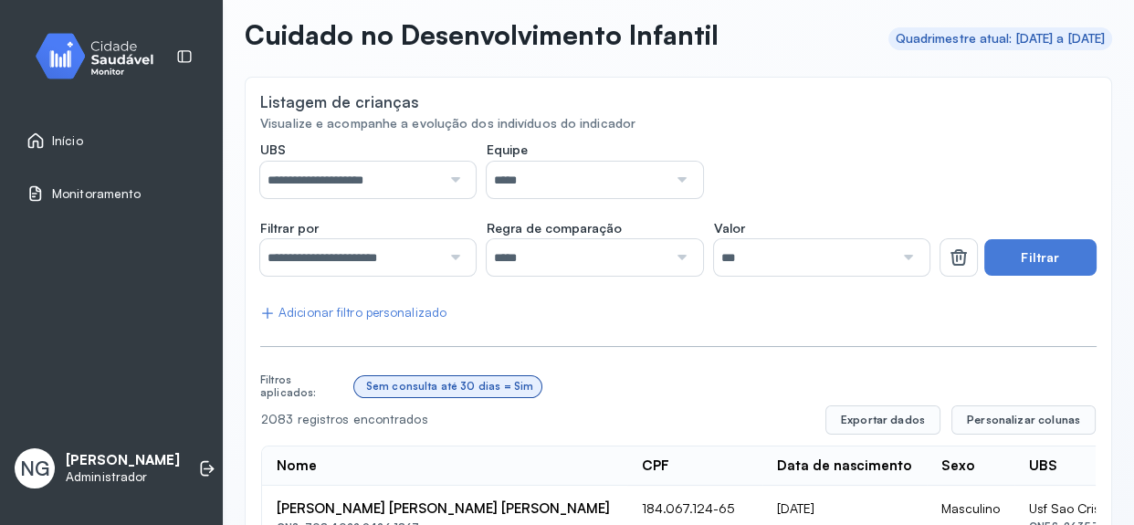
click at [1042, 258] on button "Filtrar" at bounding box center [1040, 257] width 112 height 37
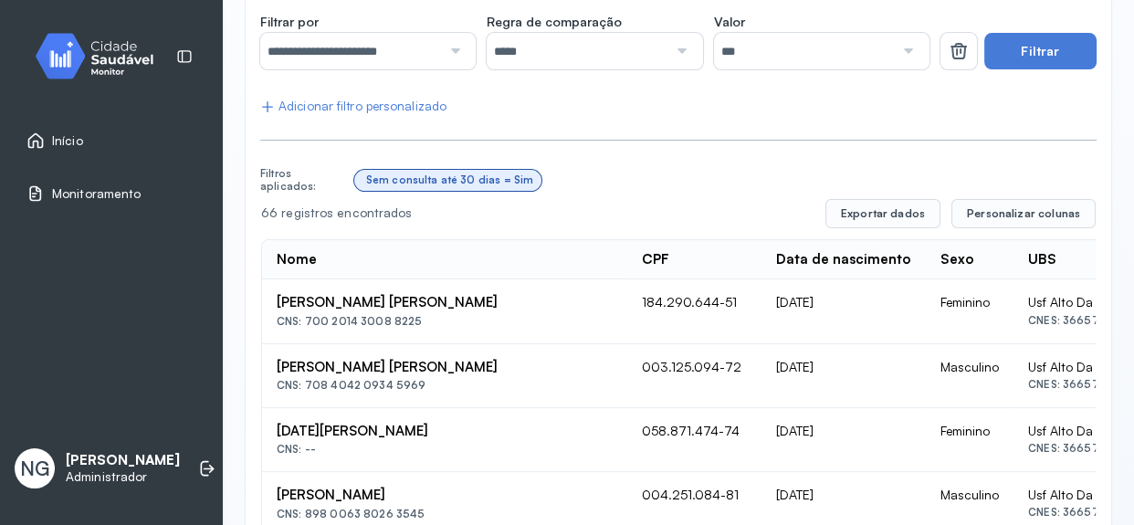
scroll to position [248, 0]
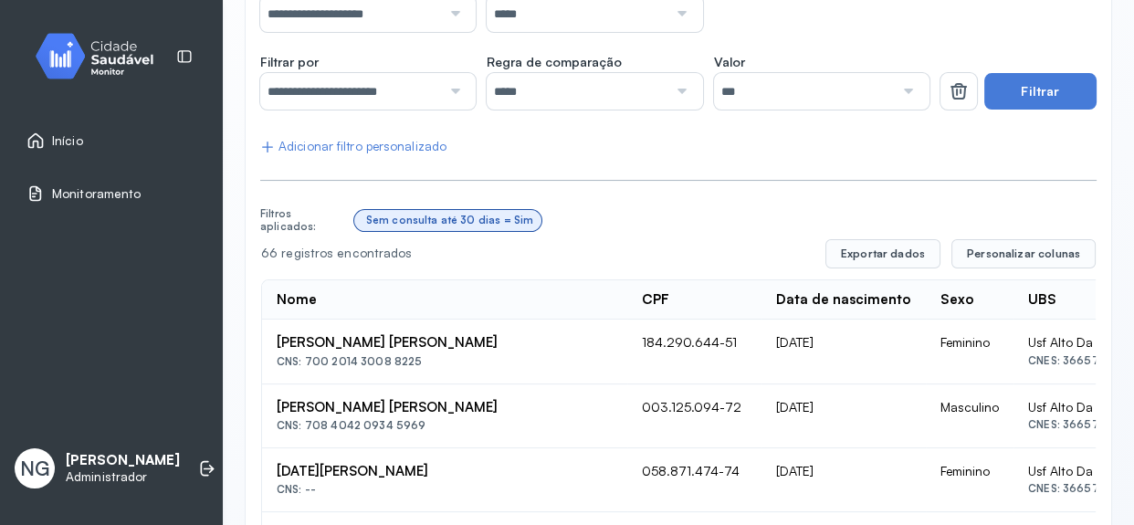
click at [441, 95] on div at bounding box center [453, 91] width 25 height 37
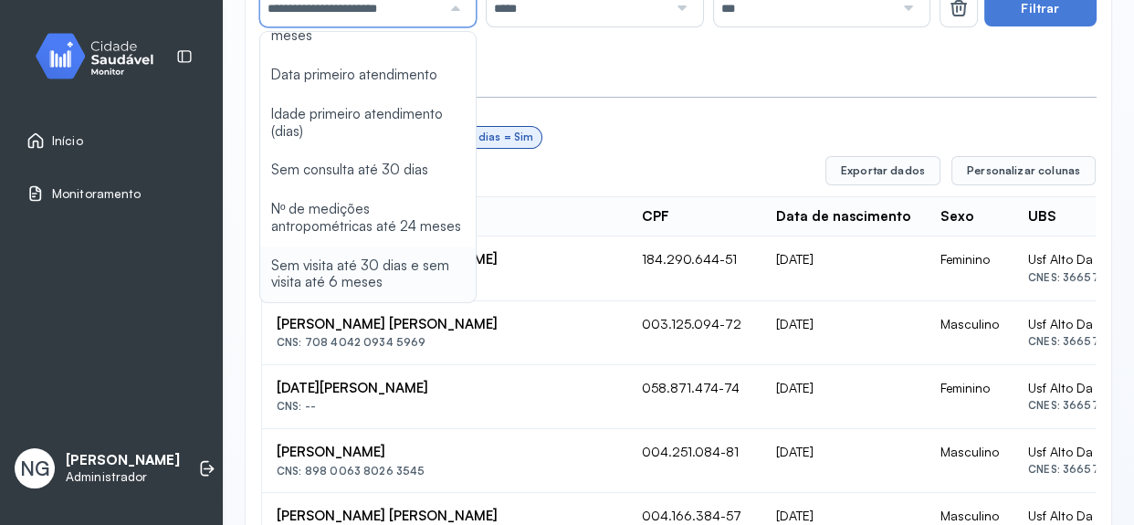
scroll to position [82, 0]
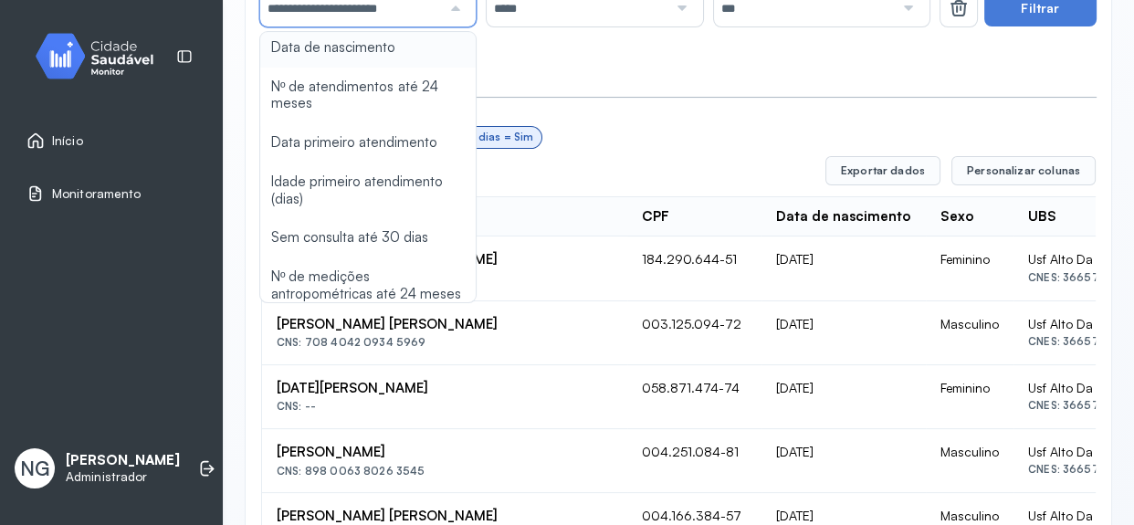
type input "*******"
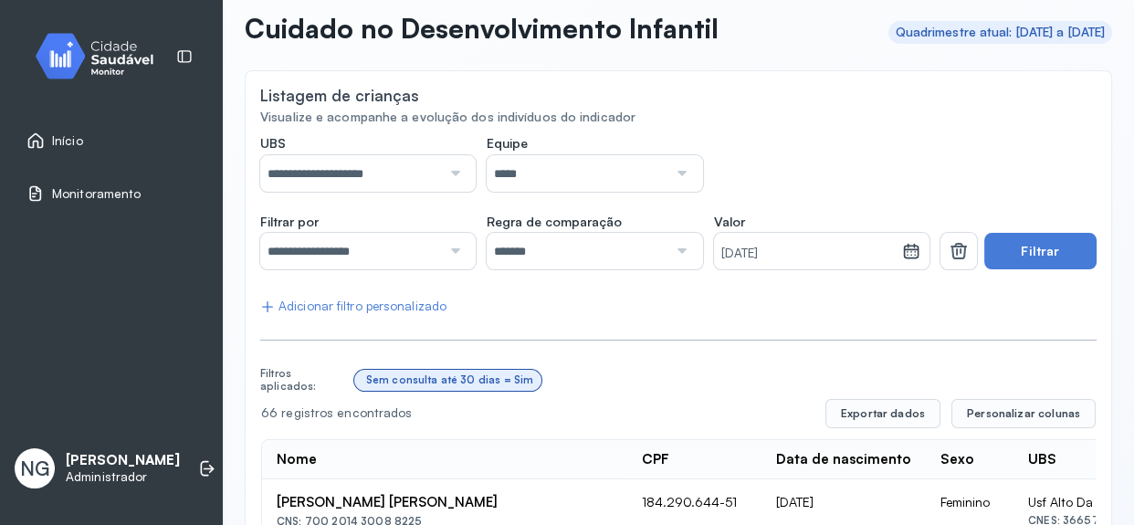
scroll to position [0, 0]
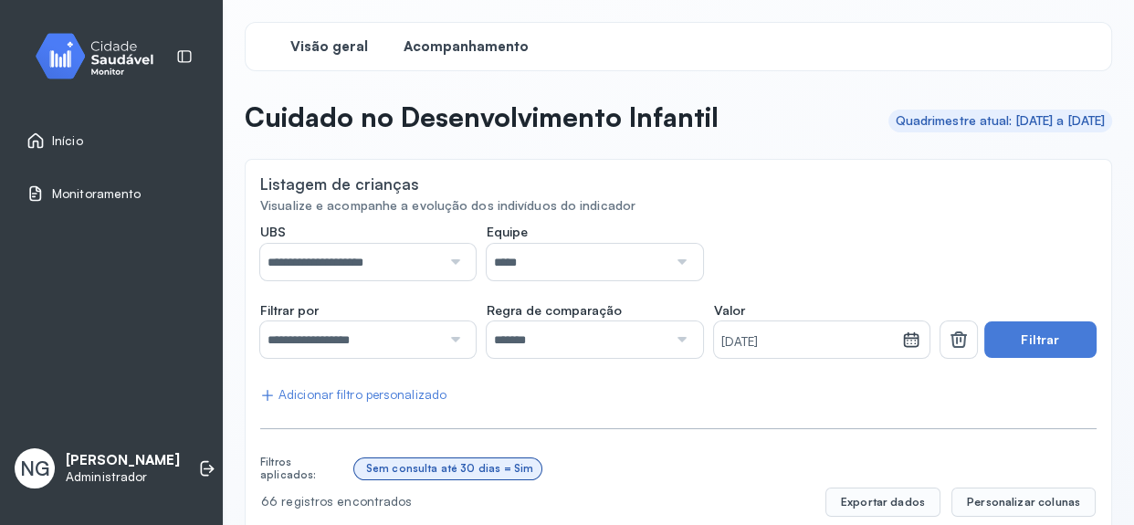
click at [338, 51] on span "Visão geral" at bounding box center [329, 46] width 78 height 17
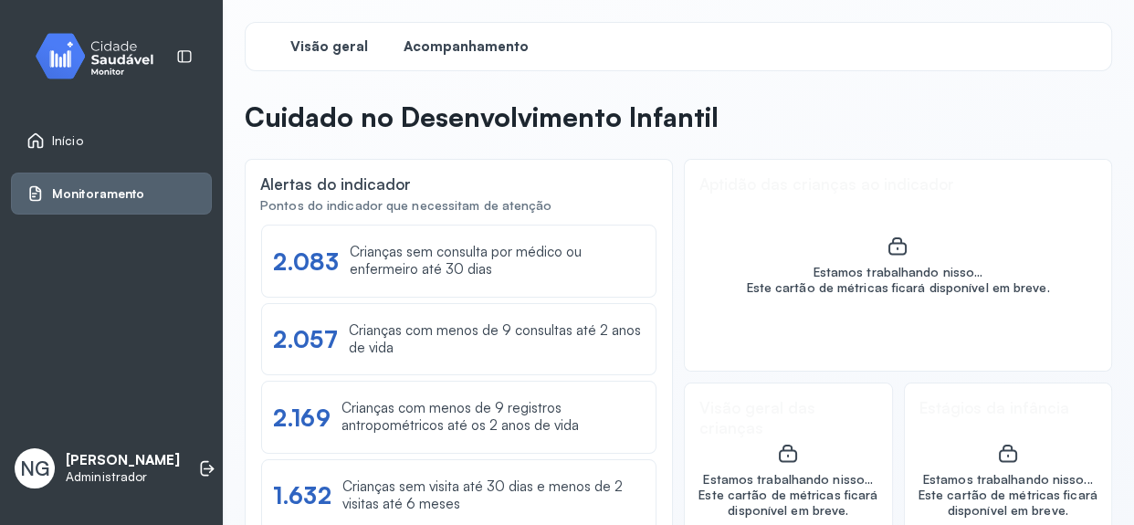
click at [468, 48] on span "Acompanhamento" at bounding box center [466, 46] width 125 height 17
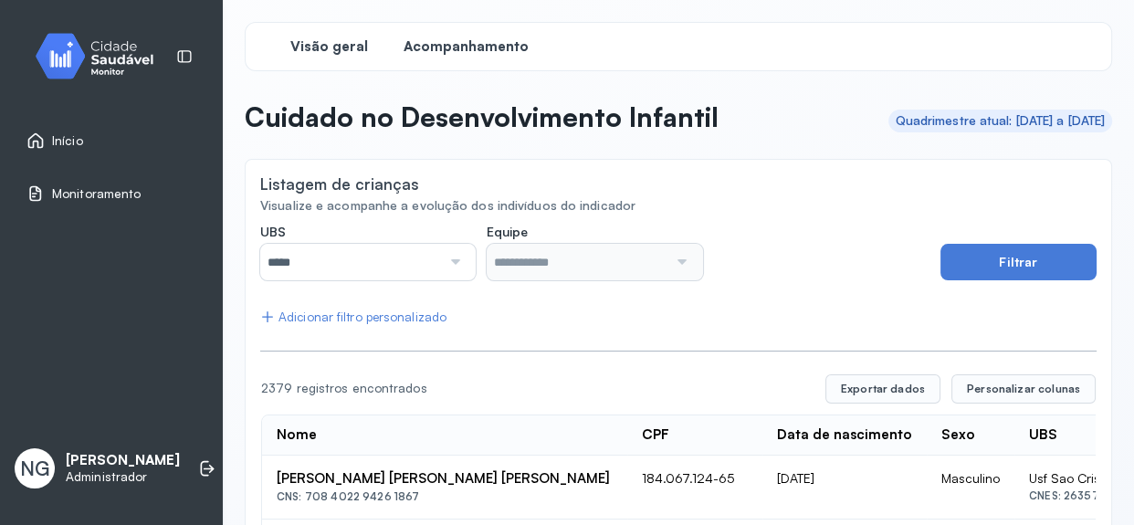
click at [320, 47] on span "Visão geral" at bounding box center [329, 46] width 78 height 17
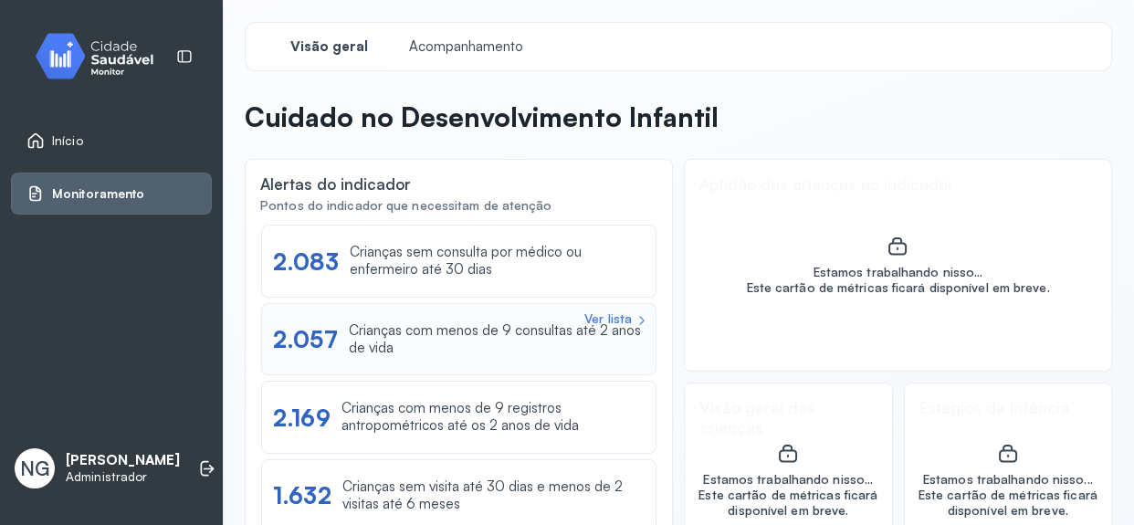
click at [459, 326] on div "Crianças com menos de 9 consultas até 2 anos de vida" at bounding box center [497, 339] width 296 height 35
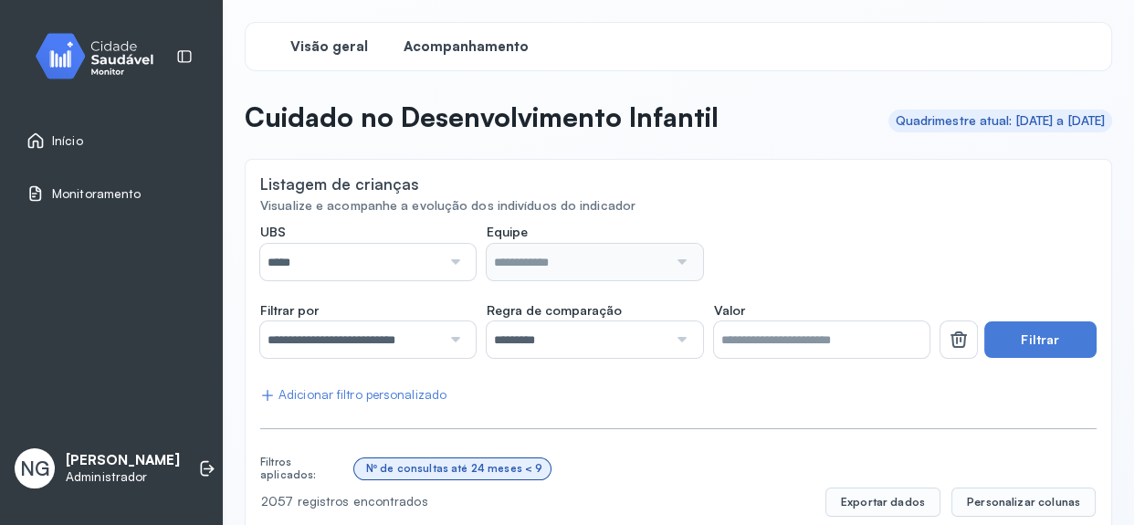
click at [332, 47] on span "Visão geral" at bounding box center [329, 46] width 78 height 17
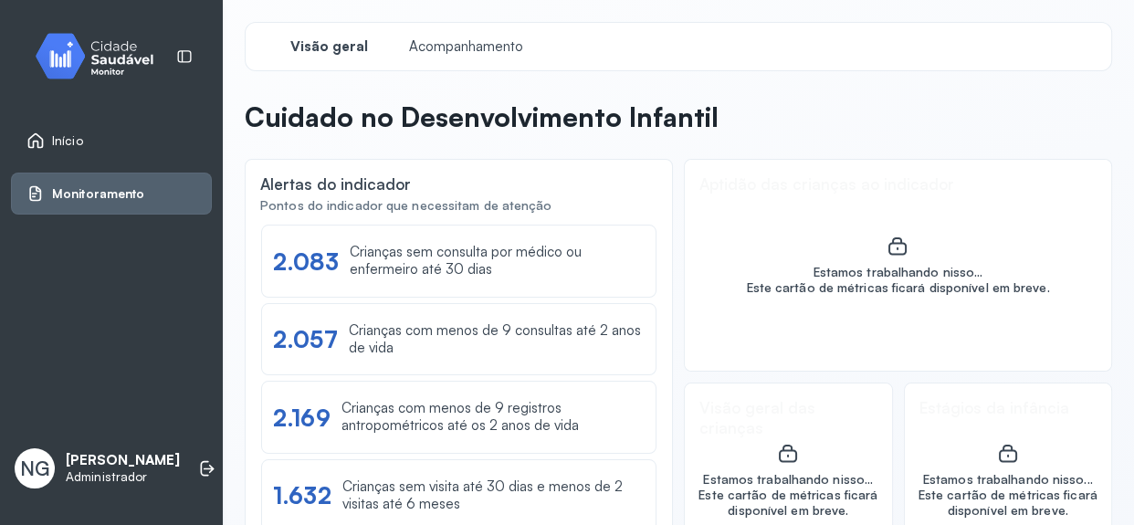
click at [73, 147] on span "Início" at bounding box center [67, 141] width 31 height 16
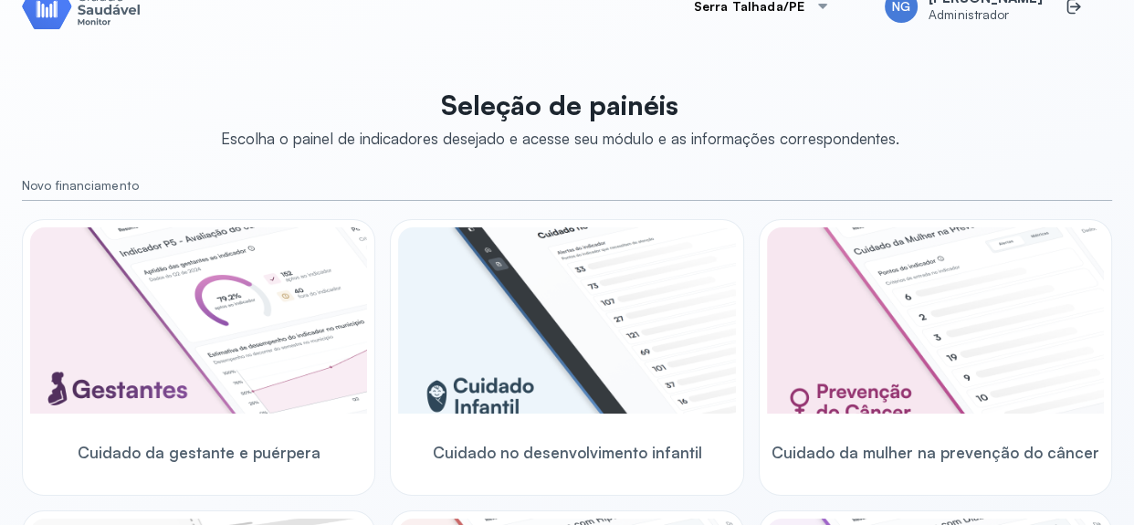
scroll to position [82, 0]
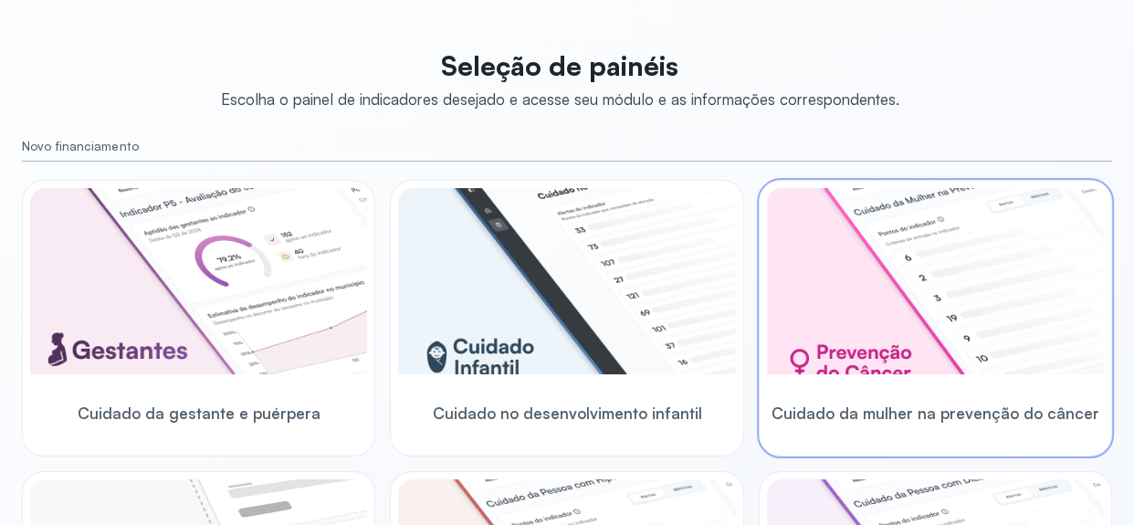
click at [866, 344] on img at bounding box center [935, 281] width 337 height 186
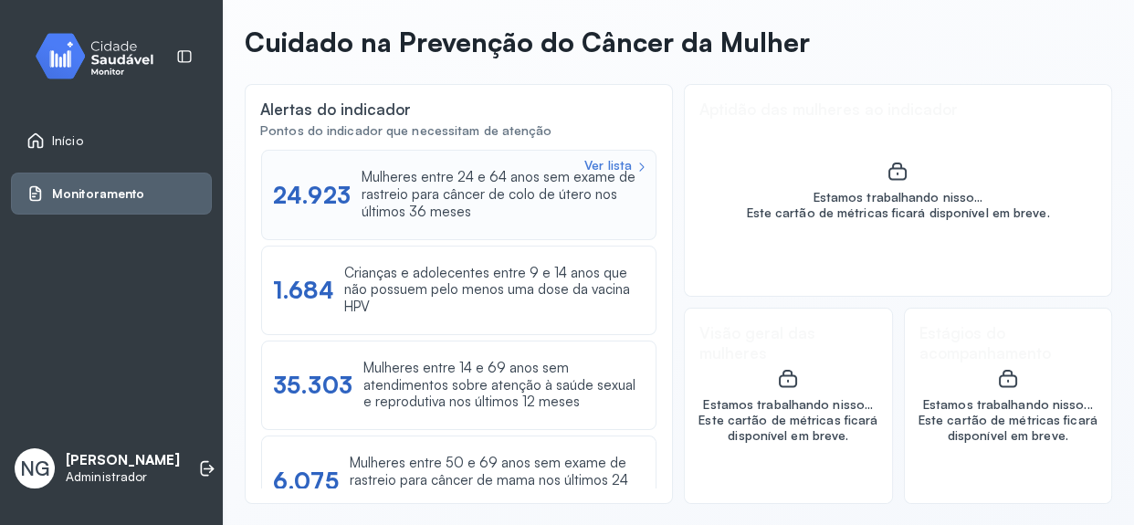
click at [425, 191] on div "Mulheres entre 24 e 64 anos sem exame de rastreio para câncer de colo de útero …" at bounding box center [503, 194] width 283 height 51
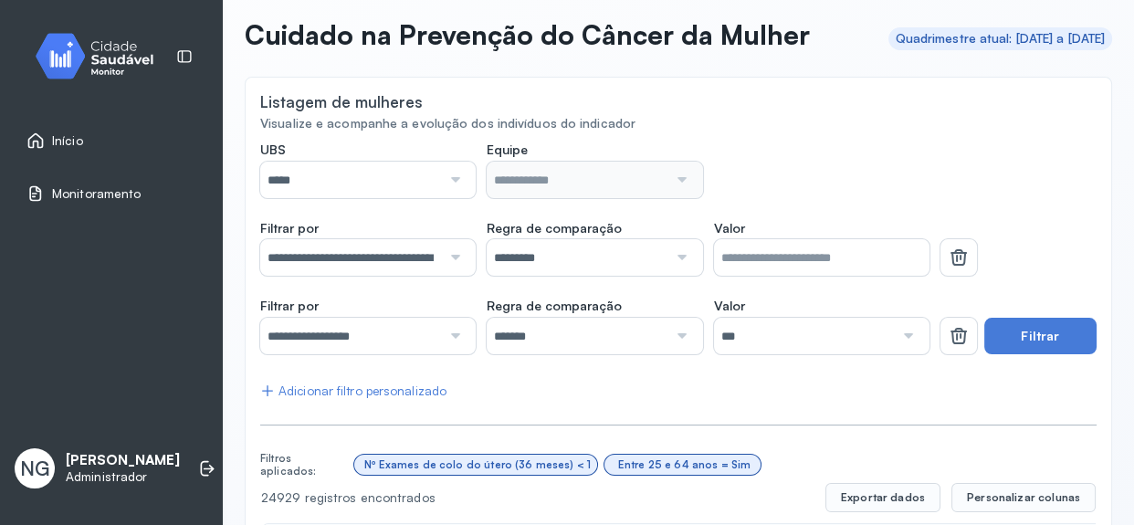
scroll to position [75, 0]
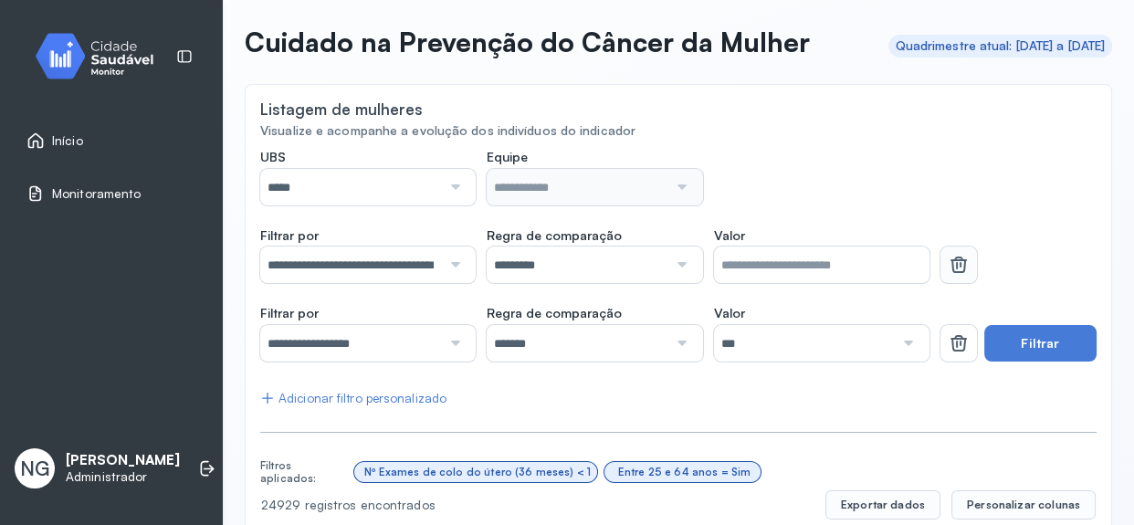
click at [950, 266] on icon at bounding box center [958, 264] width 16 height 10
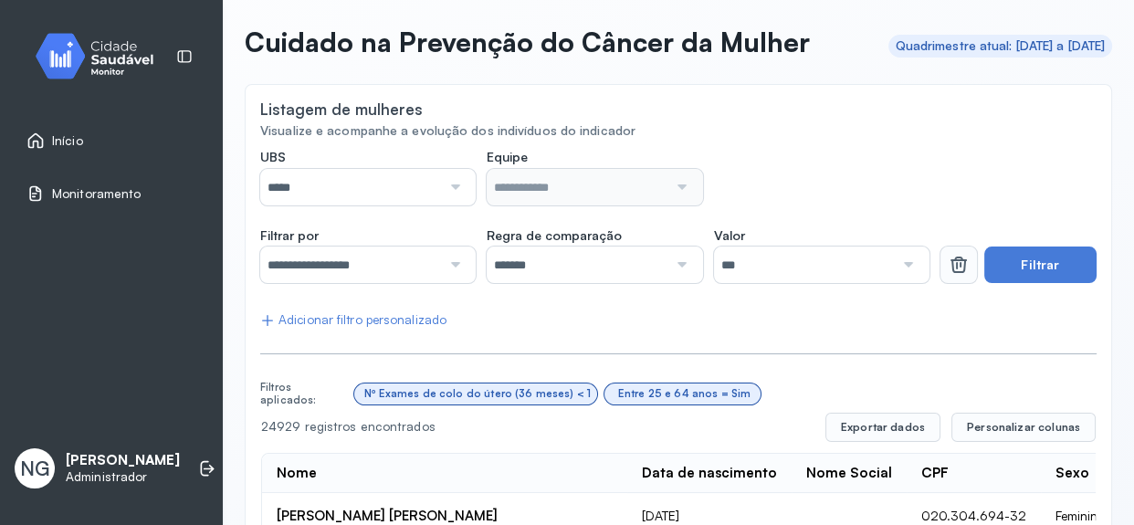
click at [950, 265] on icon at bounding box center [958, 264] width 16 height 10
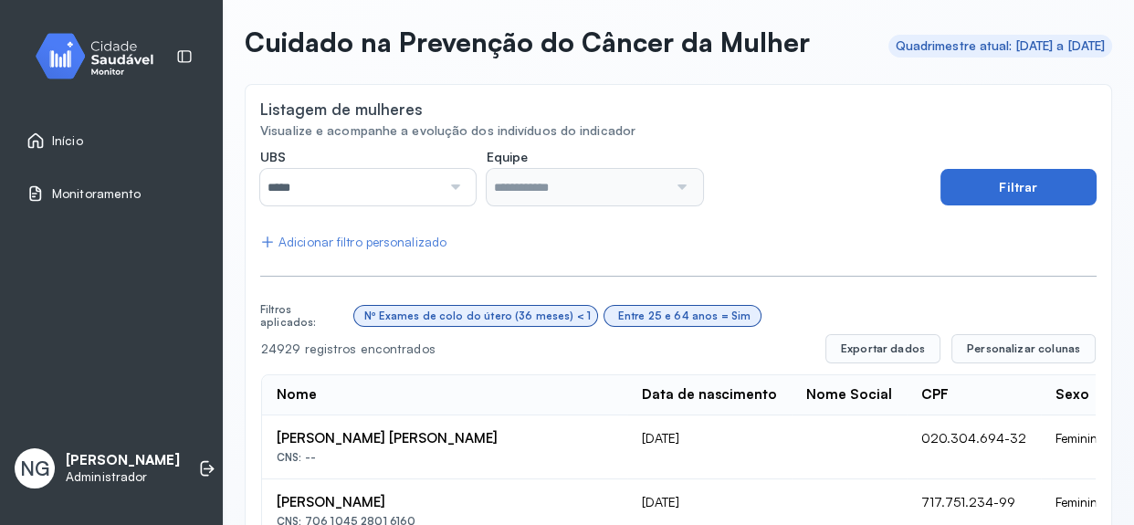
click at [1010, 189] on button "Filtrar" at bounding box center [1018, 187] width 156 height 37
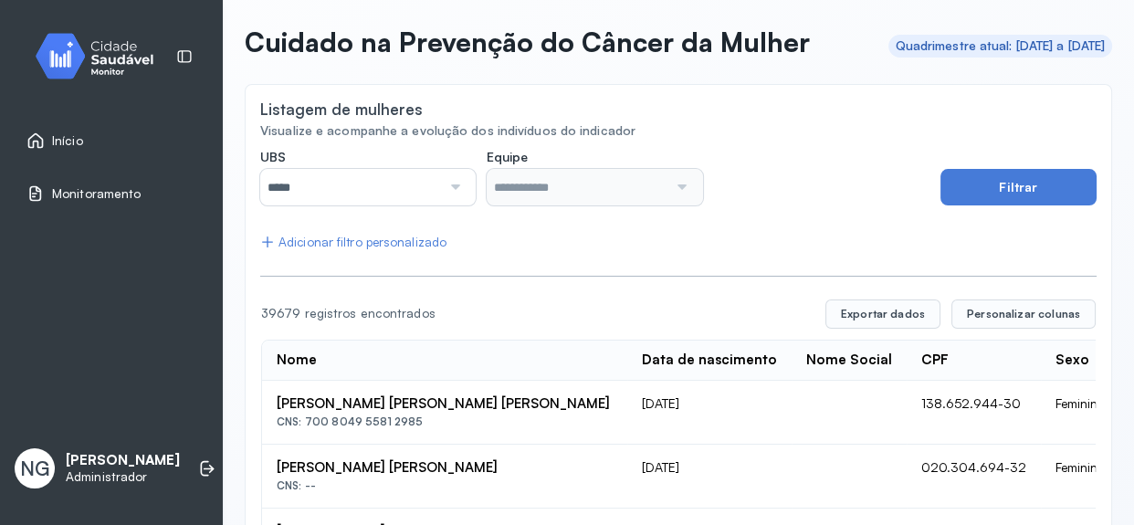
click at [401, 245] on div "Adicionar filtro personalizado" at bounding box center [353, 243] width 186 height 16
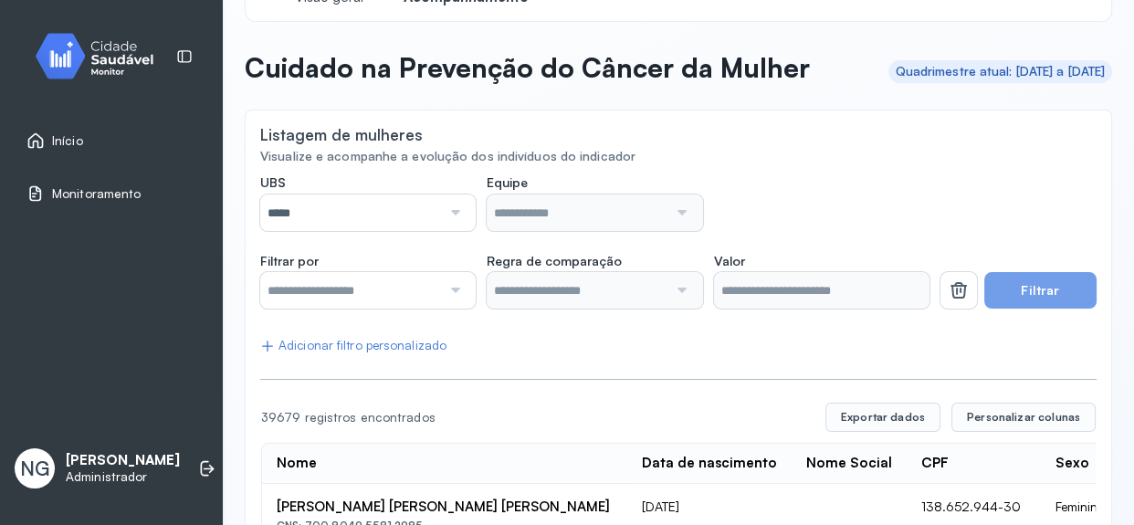
scroll to position [0, 0]
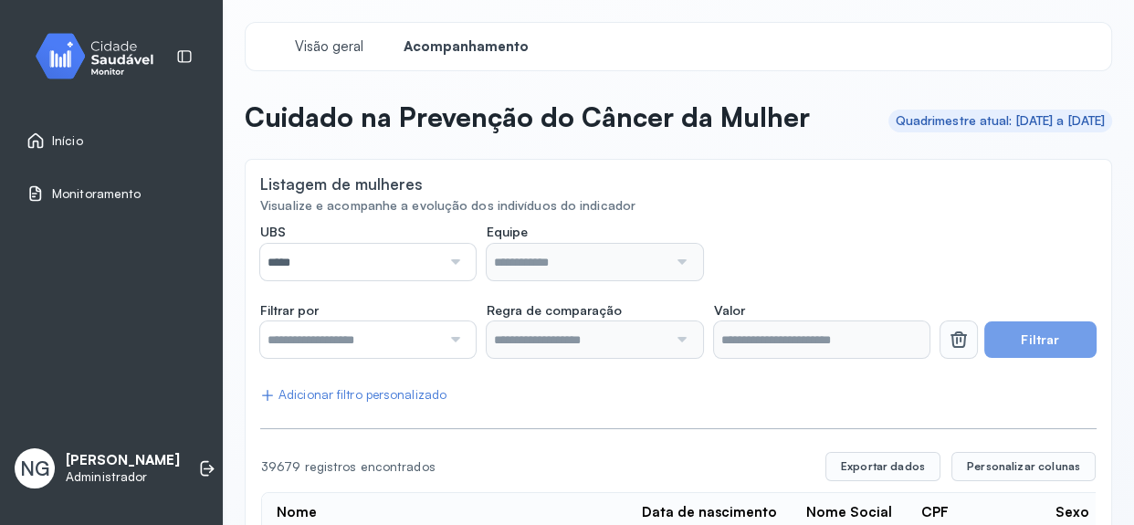
click at [949, 340] on icon at bounding box center [959, 340] width 22 height 22
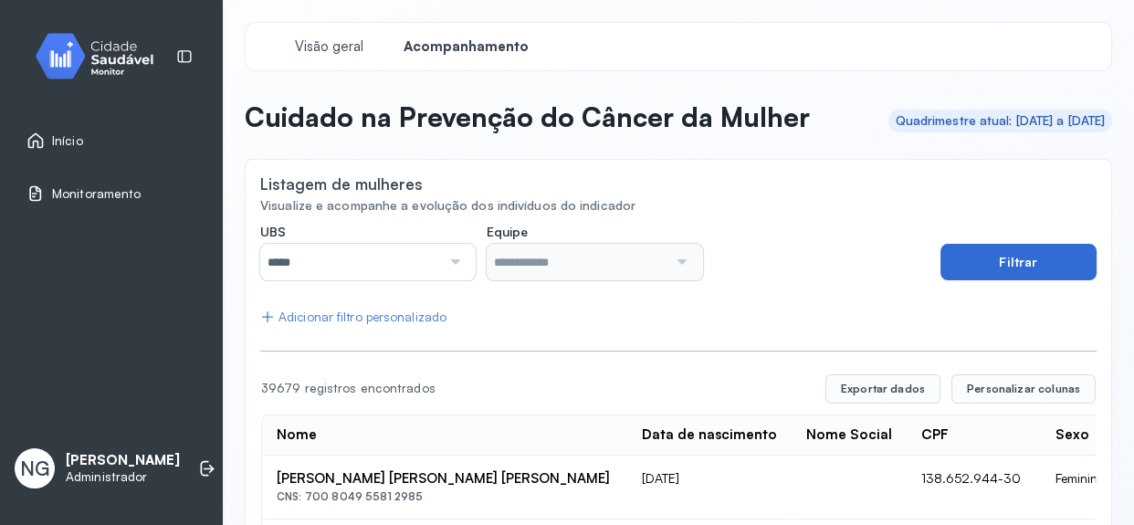
click at [969, 265] on button "Filtrar" at bounding box center [1018, 262] width 156 height 37
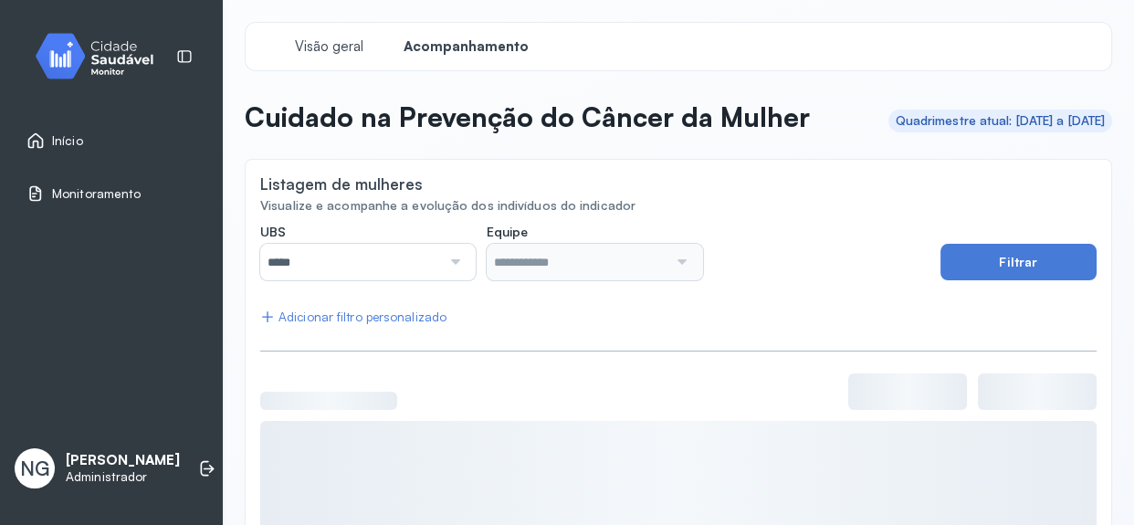
click at [430, 326] on div "UBS ***** Todas Posto de Saude Poco da Cerca Posto de Saude Sao Miguel Posto de…" at bounding box center [678, 459] width 836 height 470
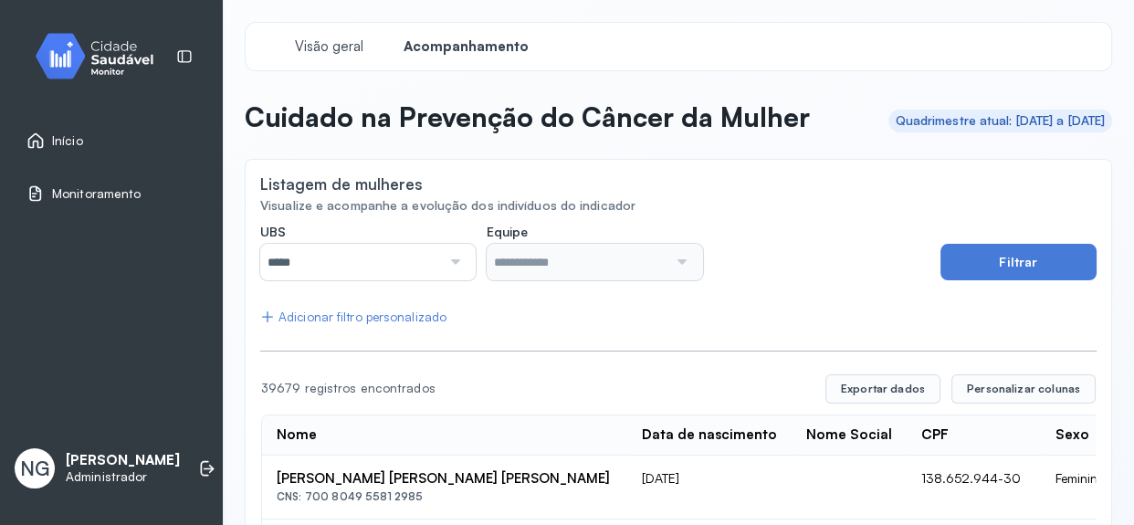
click at [419, 311] on div "Adicionar filtro personalizado" at bounding box center [353, 317] width 186 height 16
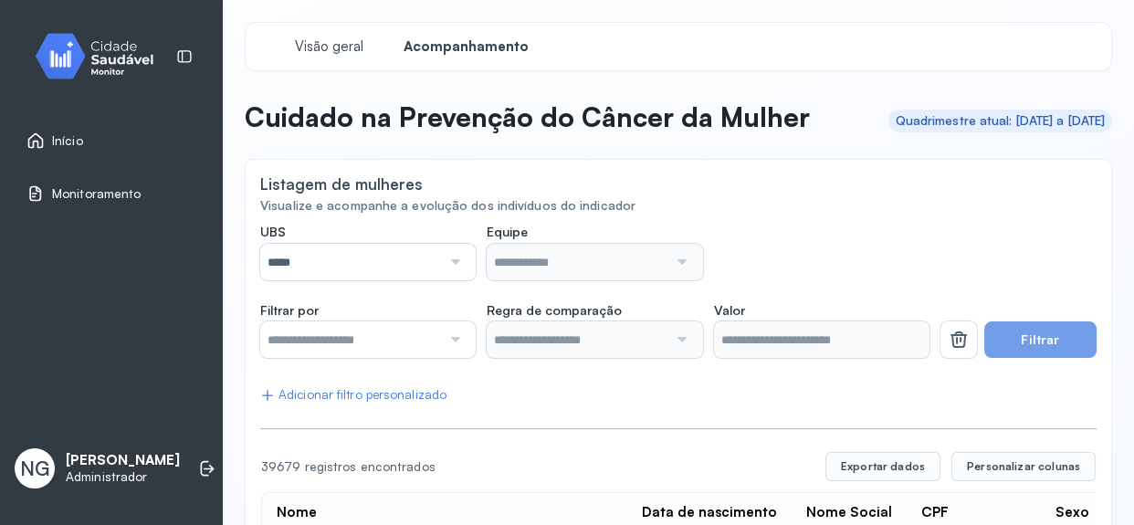
click at [384, 388] on div "Adicionar filtro personalizado" at bounding box center [353, 395] width 186 height 16
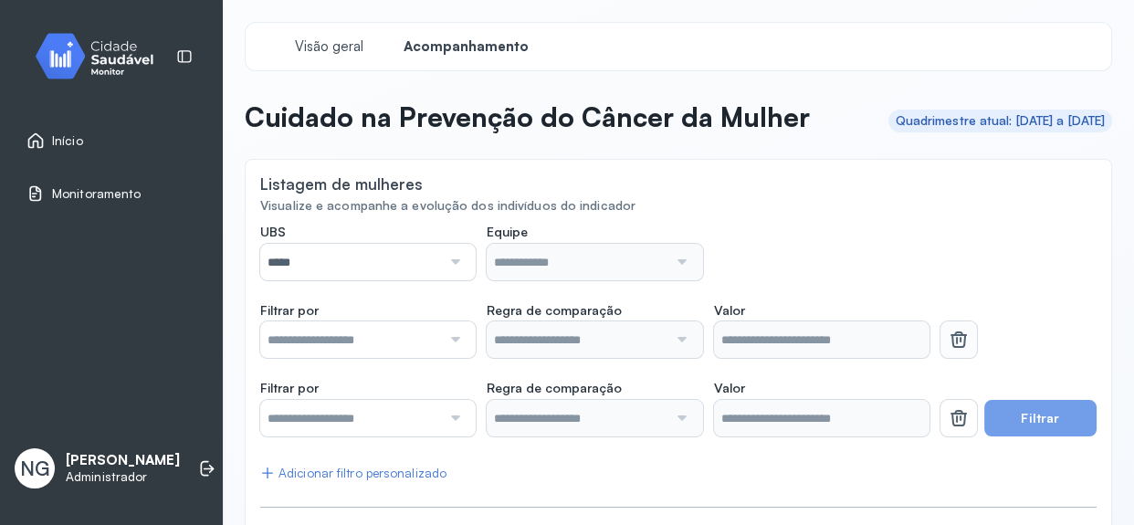
click at [950, 341] on icon at bounding box center [958, 339] width 16 height 10
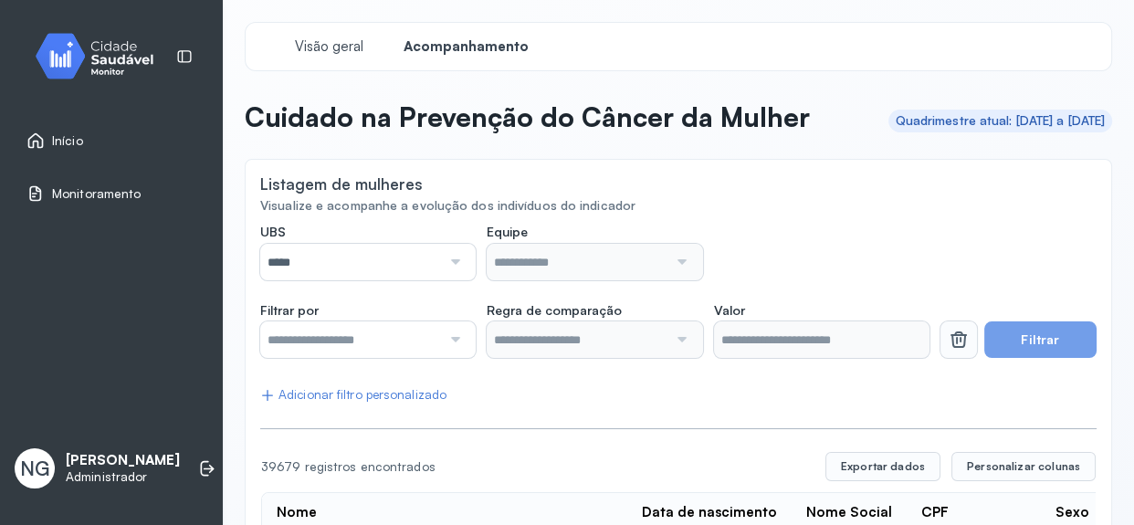
click at [951, 344] on icon at bounding box center [958, 341] width 15 height 14
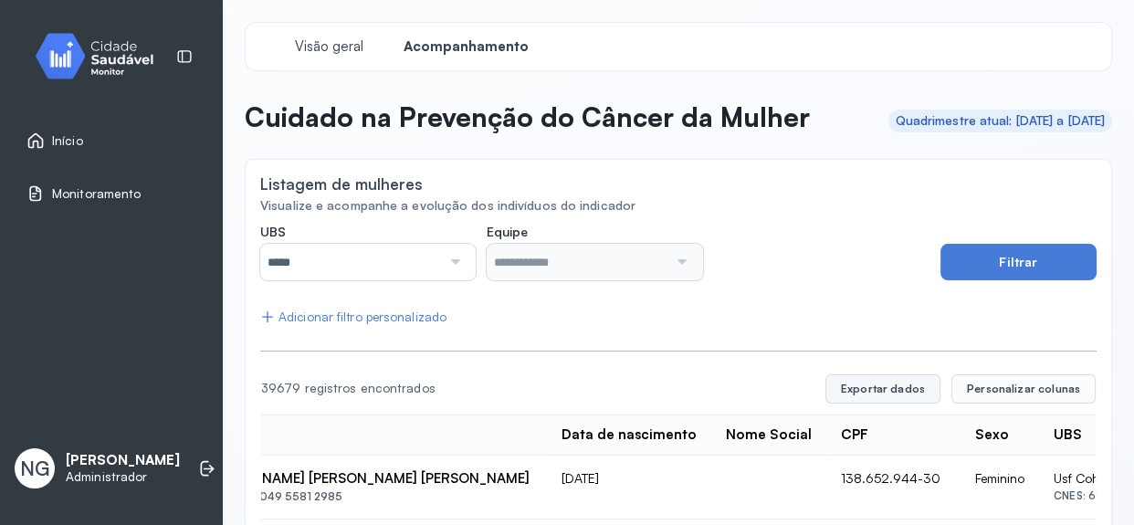
scroll to position [0, 165]
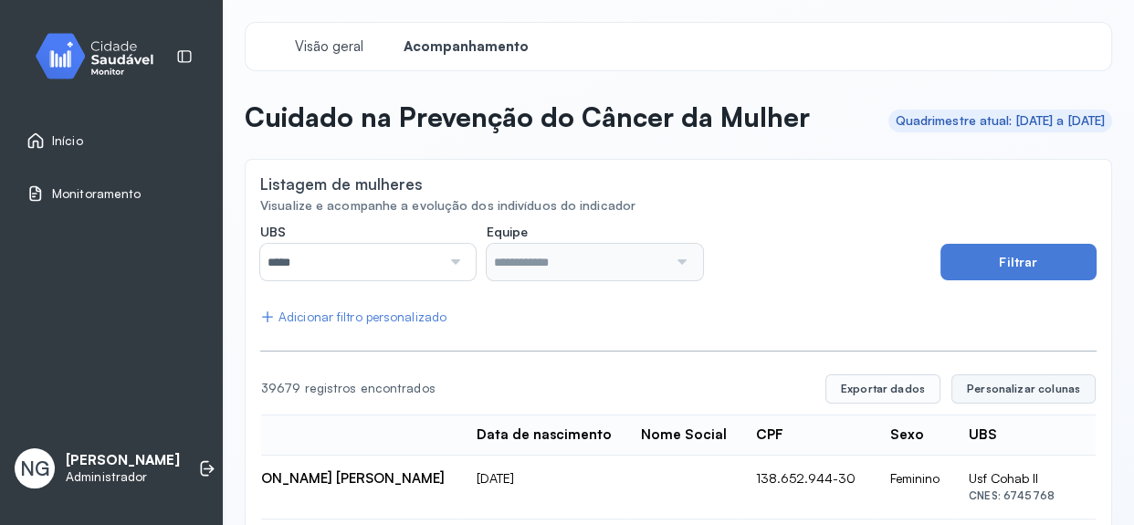
click at [985, 386] on span "Personalizar colunas" at bounding box center [1023, 389] width 113 height 15
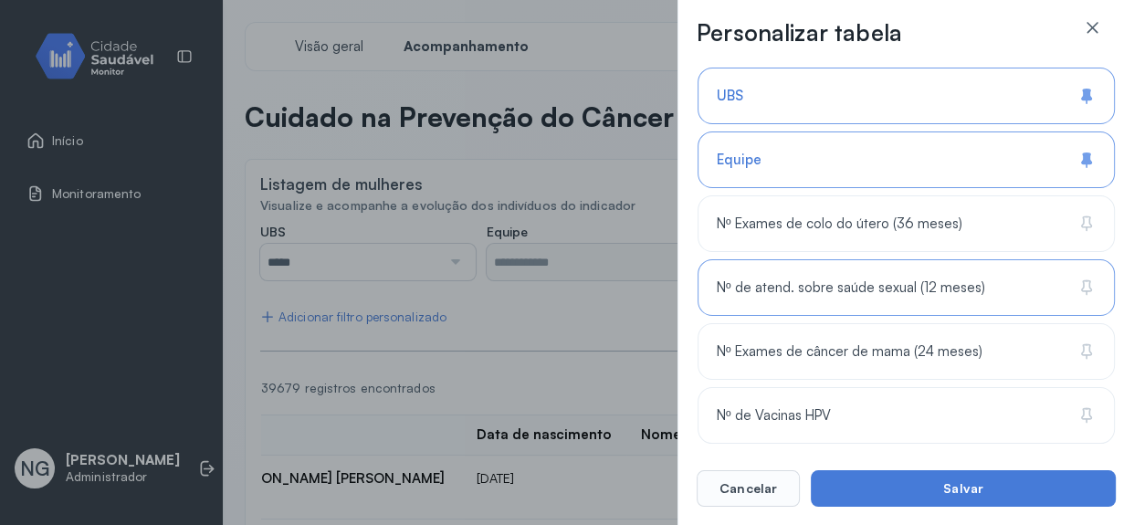
scroll to position [519, 0]
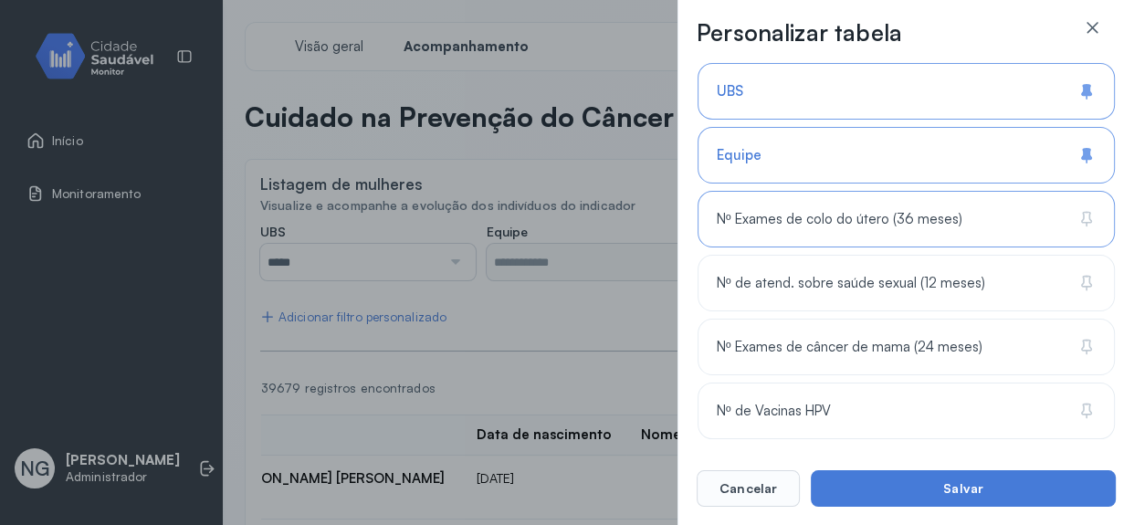
click at [797, 215] on span "Nº Exames de colo do útero (36 meses)" at bounding box center [839, 219] width 245 height 17
click at [791, 275] on span "Nº de atend. sobre saúde sexual (12 meses)" at bounding box center [850, 283] width 267 height 17
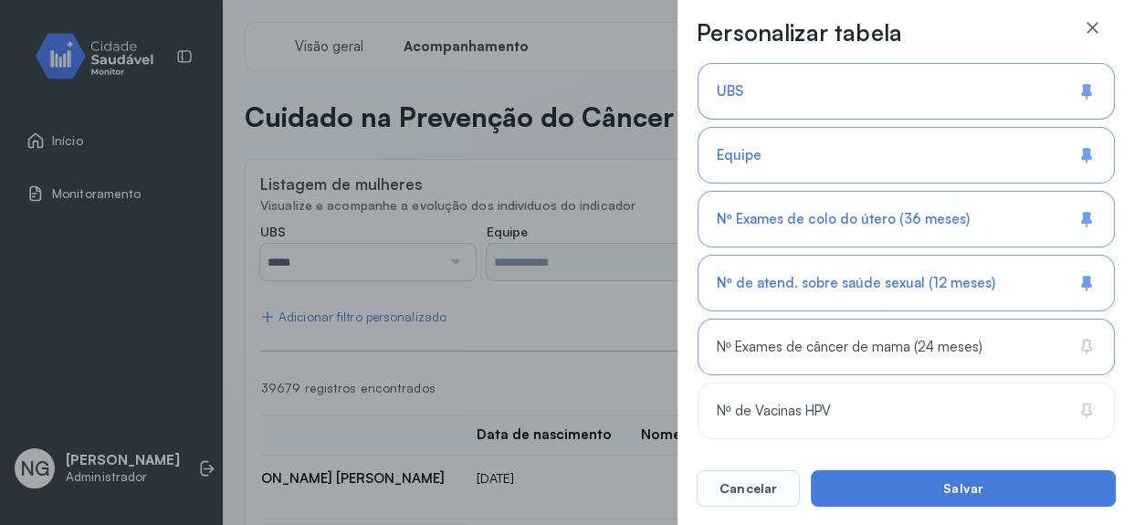
click at [799, 339] on span "Nº Exames de câncer de mama (24 meses)" at bounding box center [849, 347] width 265 height 17
click at [773, 404] on span "Nº de Vacinas HPV" at bounding box center [773, 411] width 113 height 17
click at [784, 403] on span "Nº de Vacinas HPV" at bounding box center [777, 411] width 120 height 17
click at [744, 493] on button "Cancelar" at bounding box center [748, 488] width 103 height 37
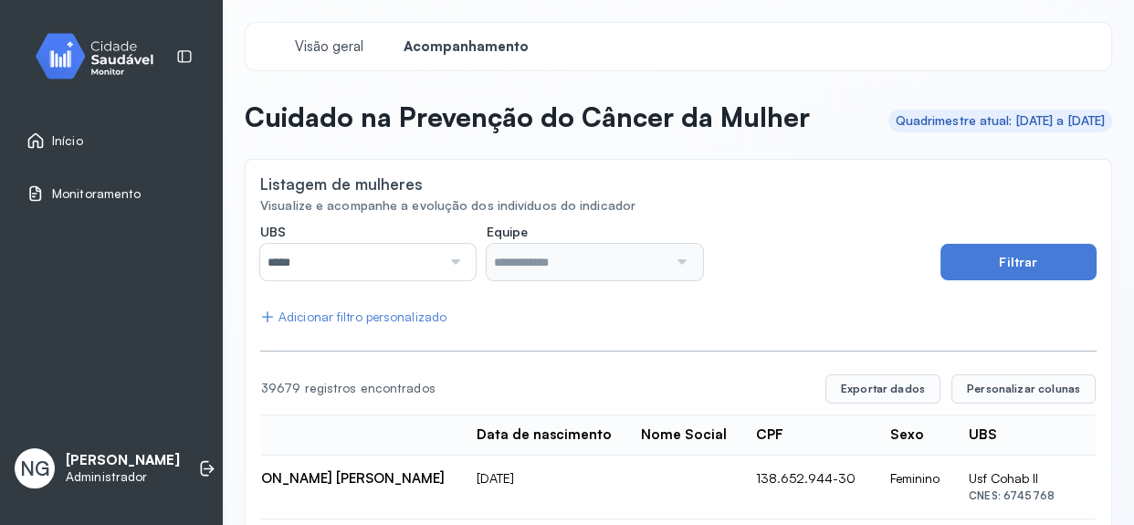
click at [383, 314] on div "Adicionar filtro personalizado" at bounding box center [353, 317] width 186 height 16
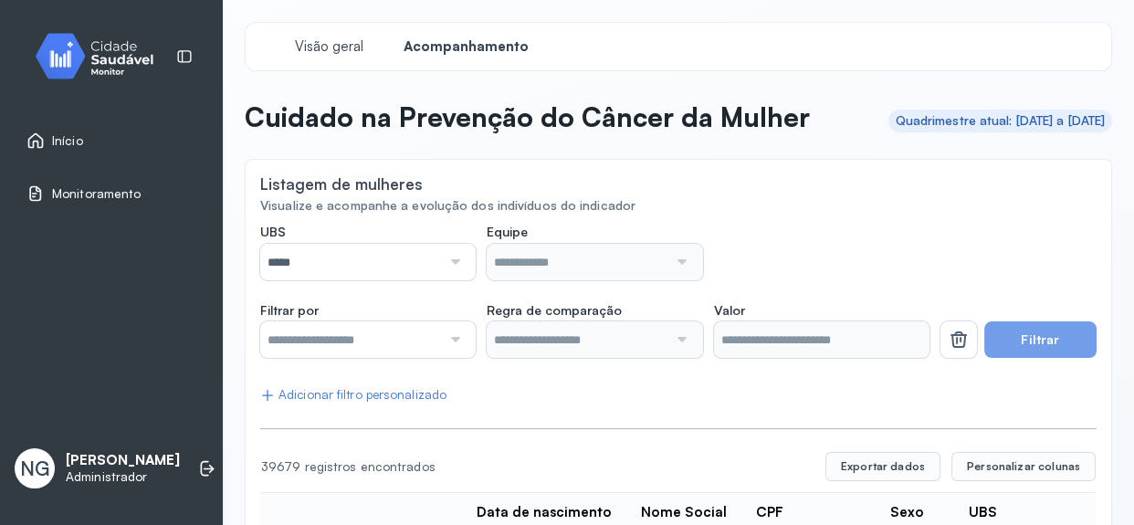
click at [329, 339] on input "text" at bounding box center [350, 339] width 181 height 37
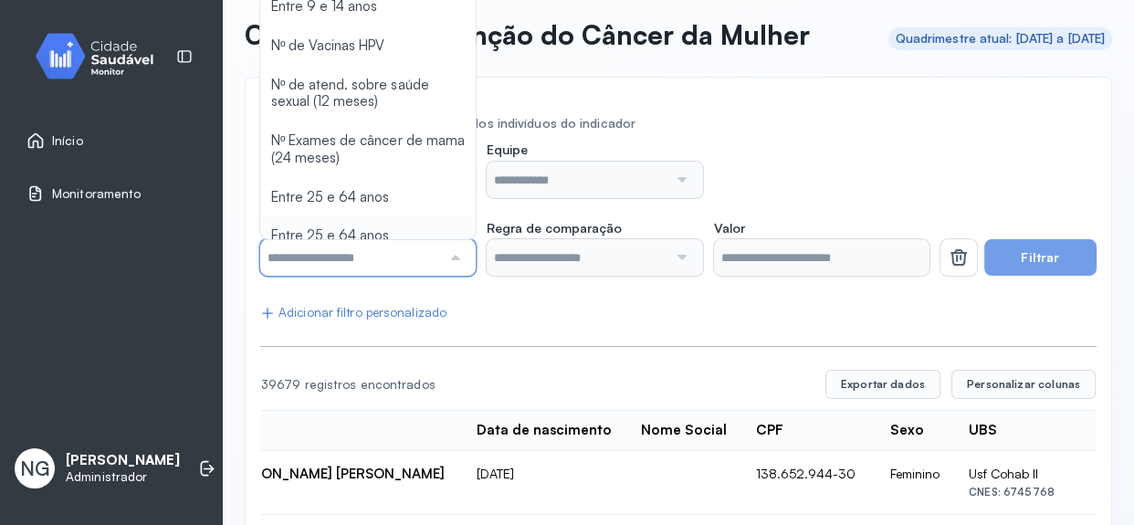
scroll to position [127, 0]
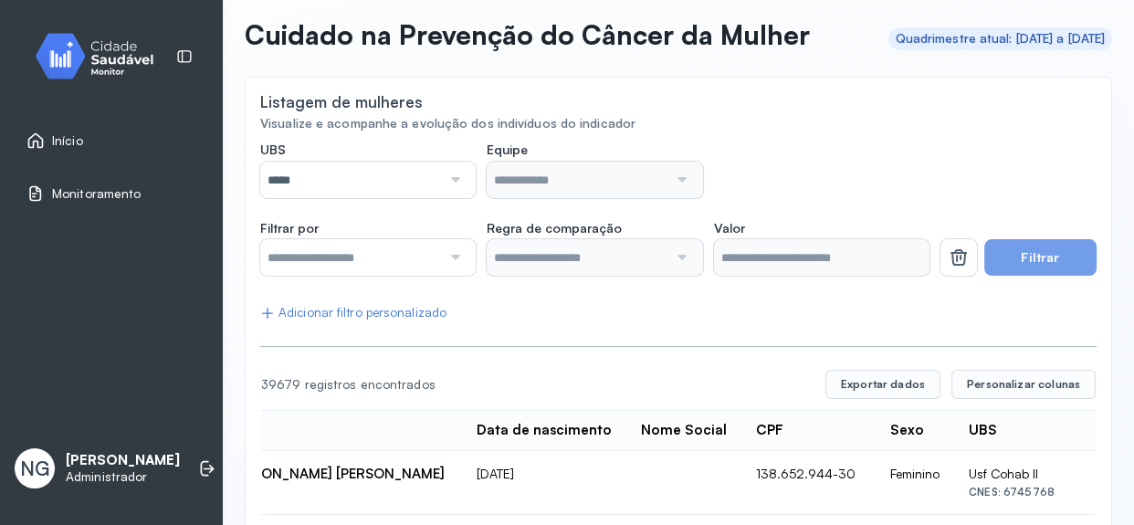
click at [337, 185] on input "*****" at bounding box center [350, 180] width 181 height 37
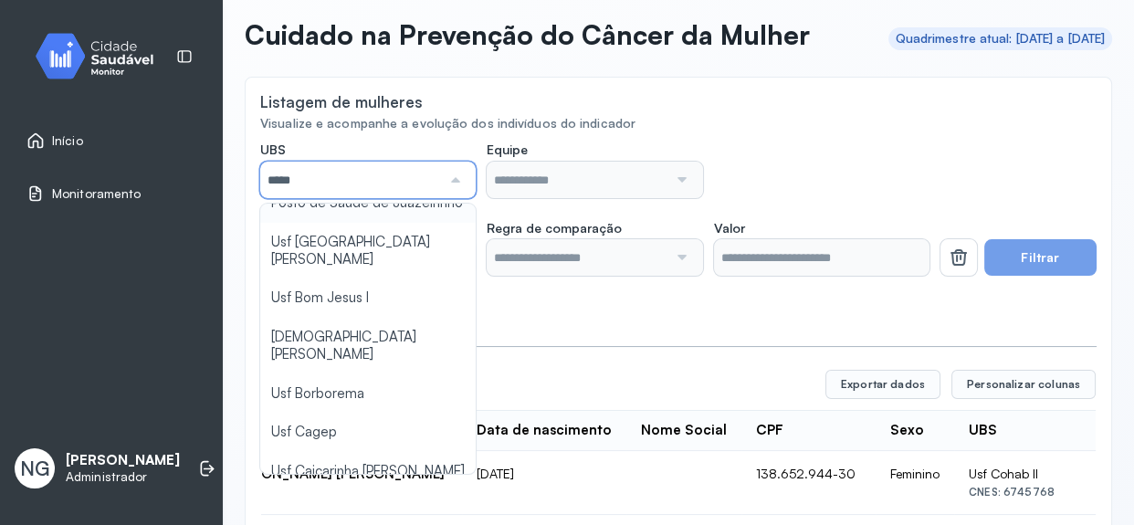
scroll to position [165, 0]
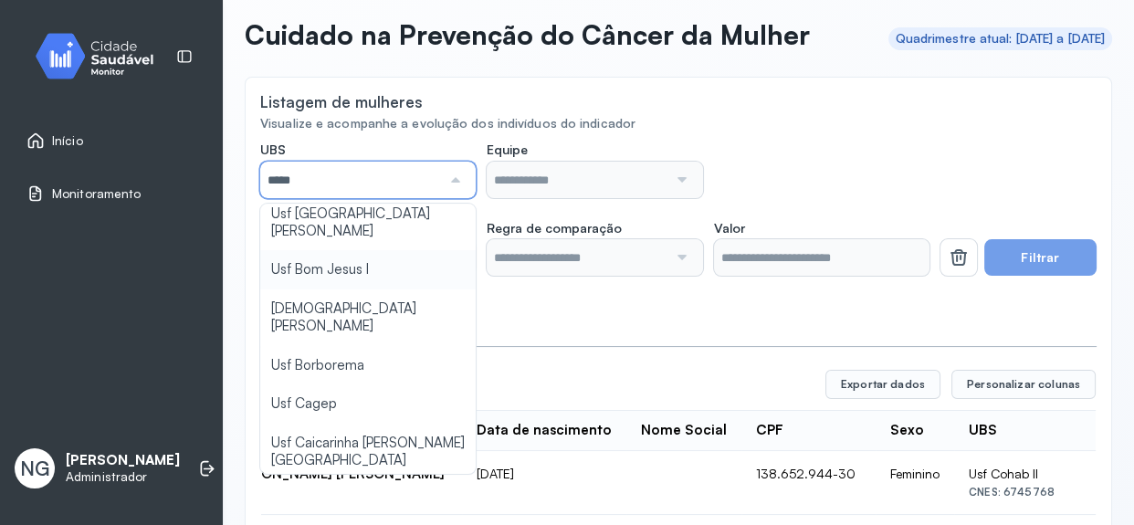
type input "*****"
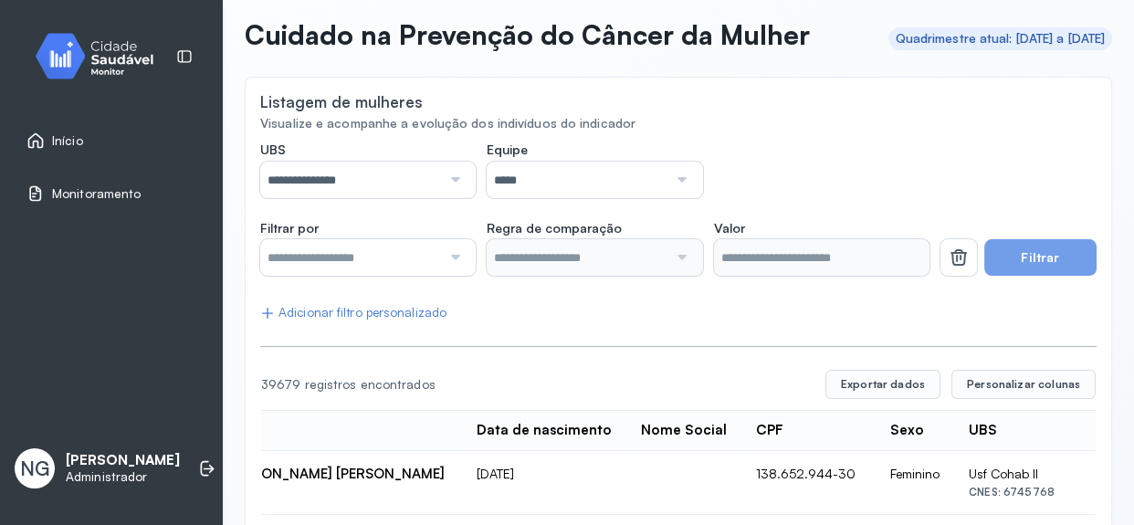
click at [548, 173] on input "*****" at bounding box center [577, 180] width 181 height 37
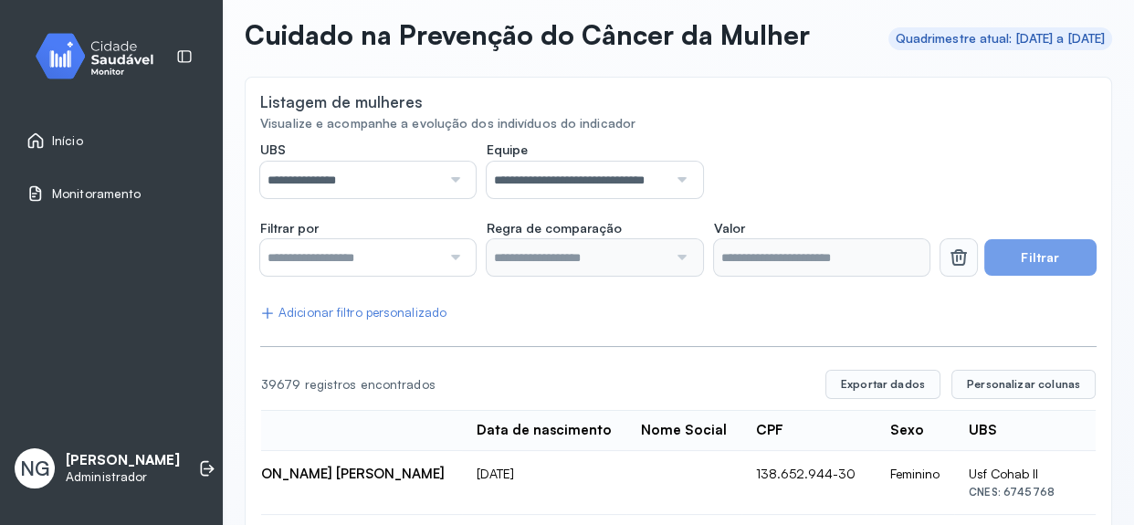
click at [950, 256] on icon at bounding box center [959, 257] width 22 height 22
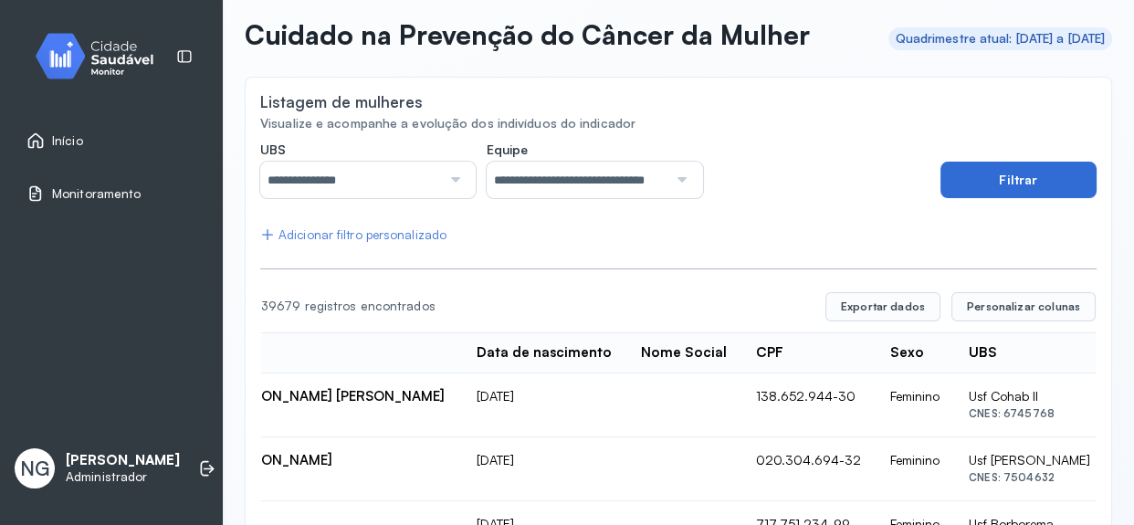
click at [990, 184] on button "Filtrar" at bounding box center [1018, 180] width 156 height 37
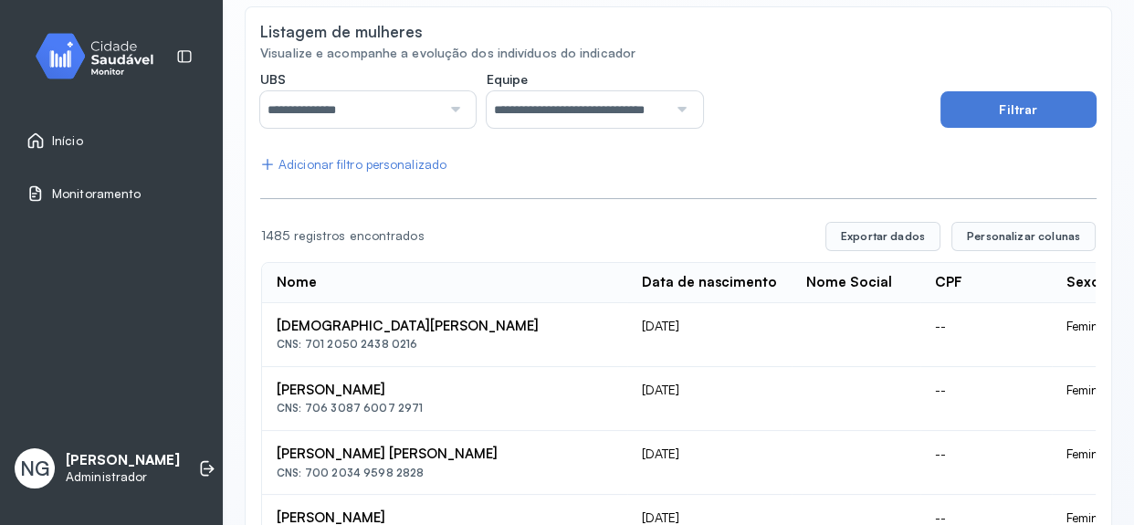
scroll to position [66, 0]
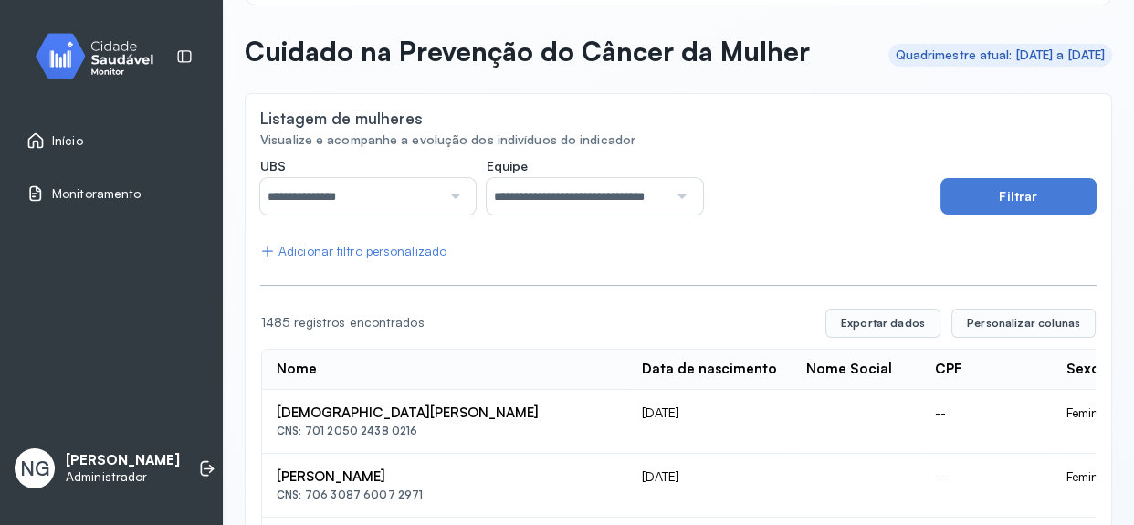
click at [61, 145] on span "Início" at bounding box center [67, 141] width 31 height 16
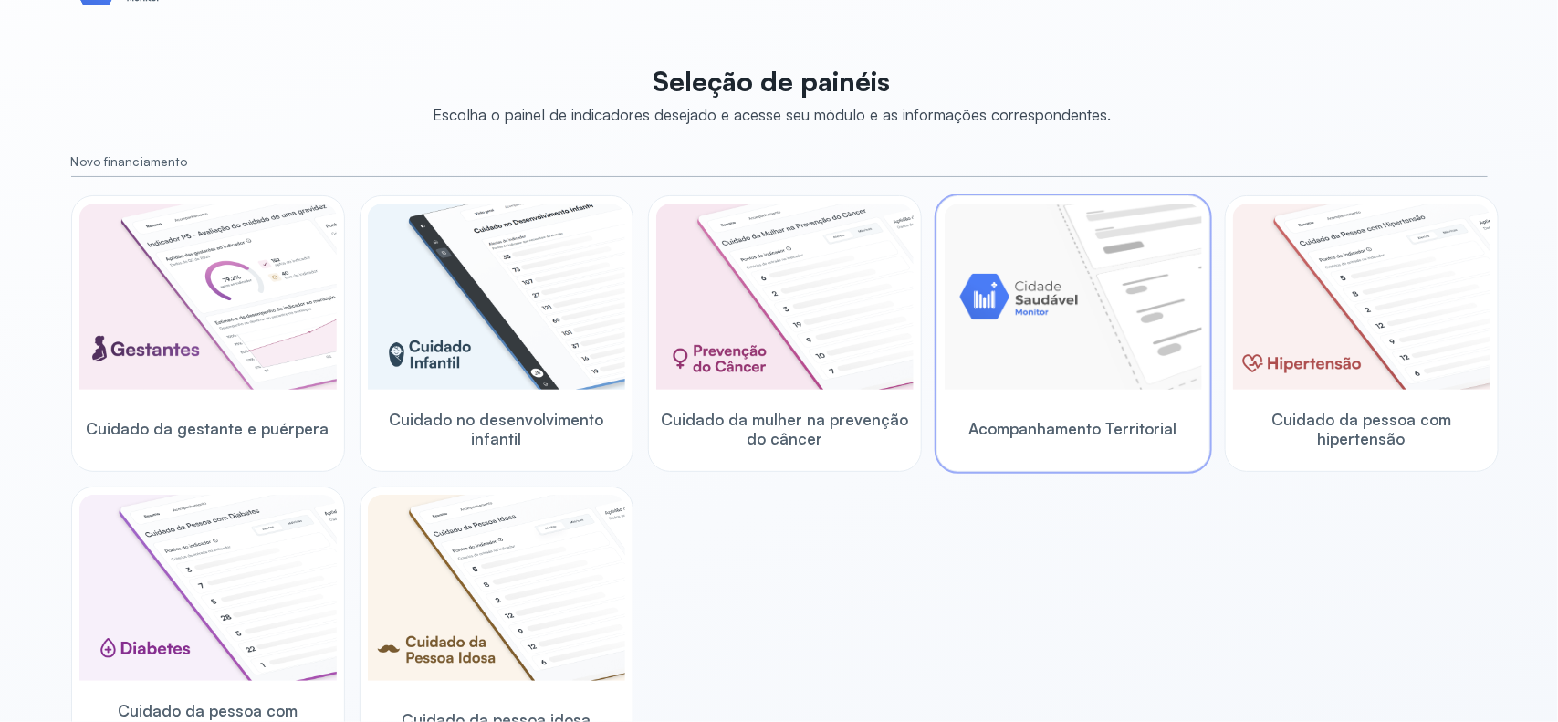
scroll to position [181, 0]
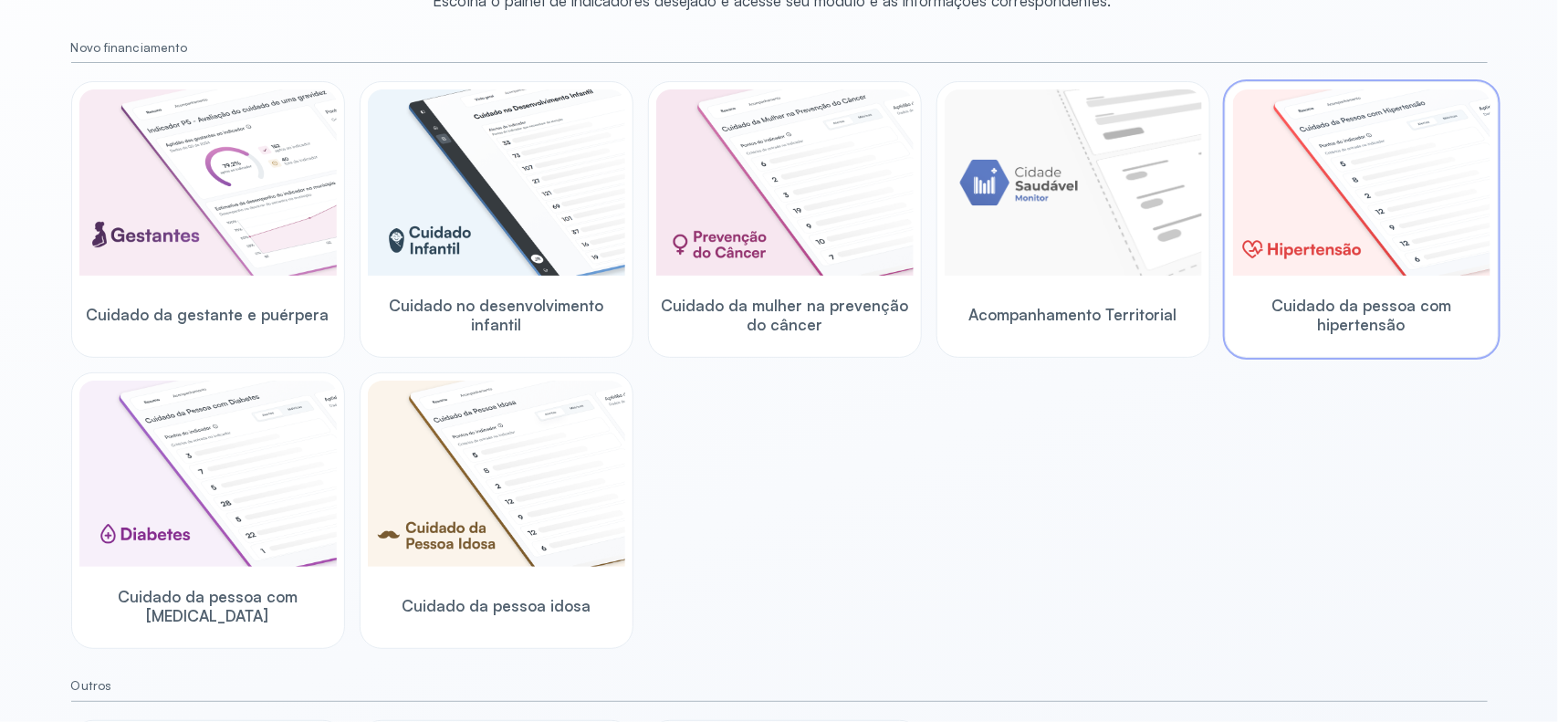
click at [1349, 326] on span "Cuidado da pessoa com hipertensão" at bounding box center [1361, 315] width 257 height 39
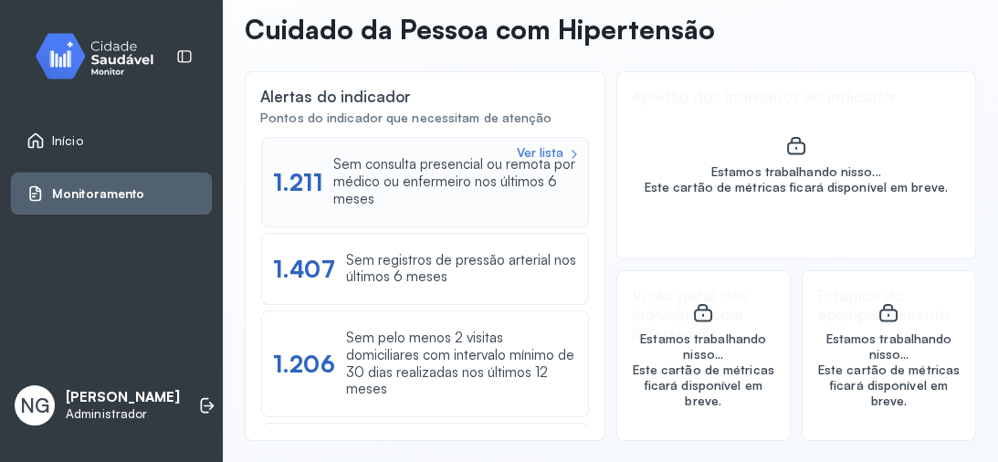
click at [402, 178] on div "Sem consulta presencial ou remota por médico ou enfermeiro nos últimos 6 meses" at bounding box center [455, 181] width 244 height 51
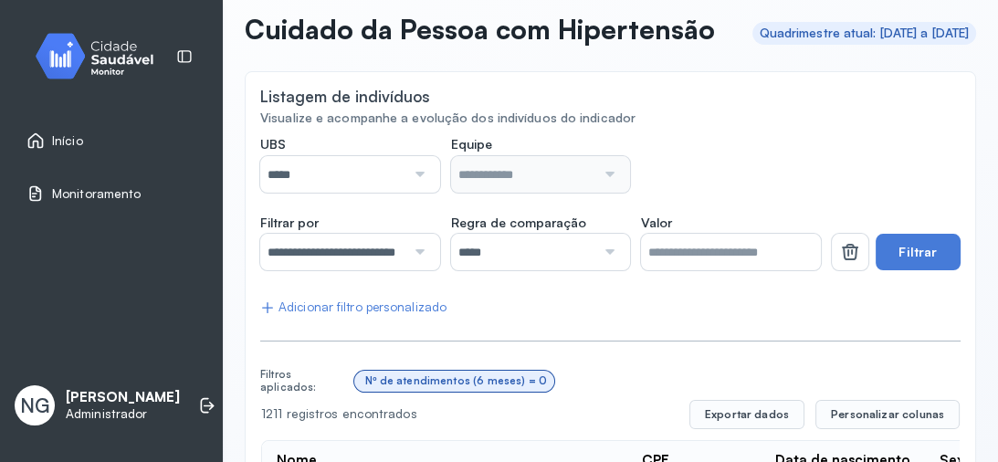
click at [405, 193] on div at bounding box center [417, 174] width 24 height 37
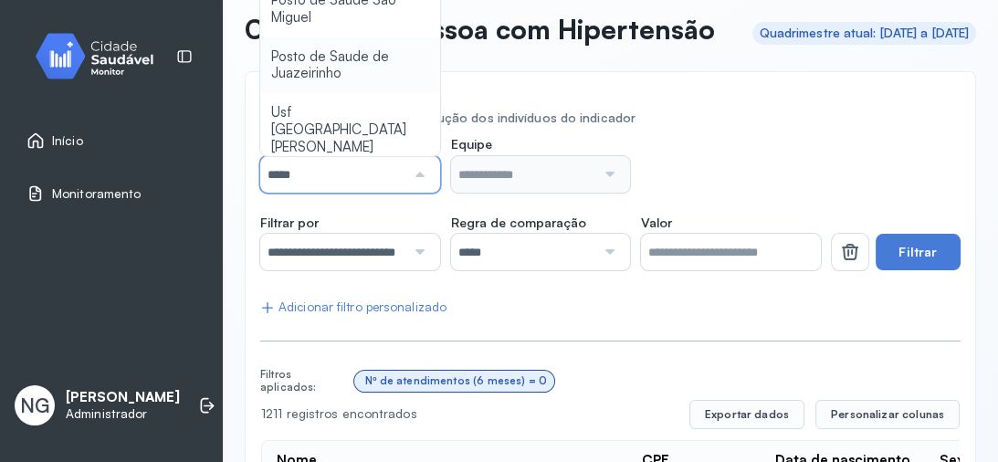
type input "*****"
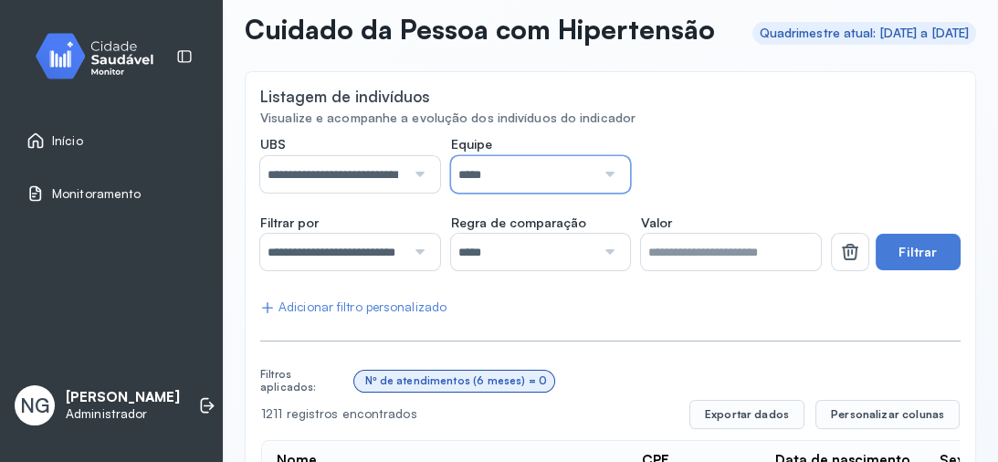
click at [522, 193] on input "*****" at bounding box center [523, 174] width 145 height 37
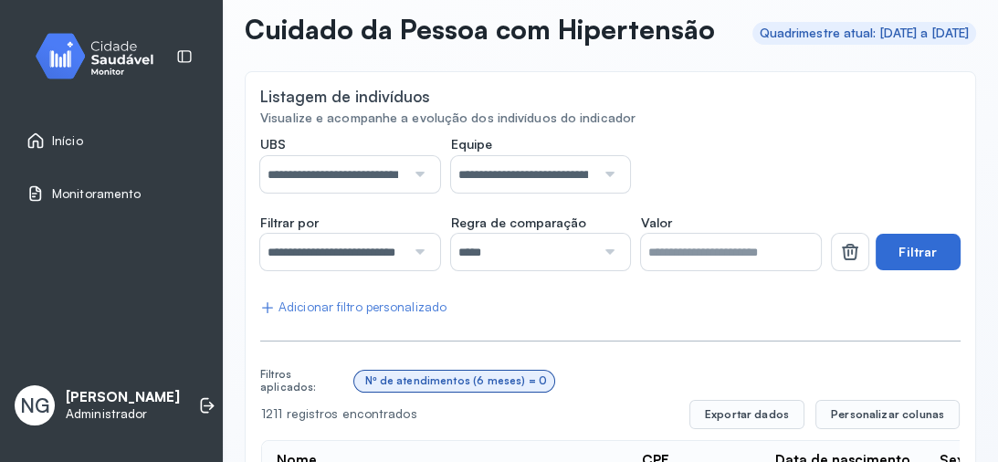
click at [917, 270] on button "Filtrar" at bounding box center [917, 252] width 85 height 37
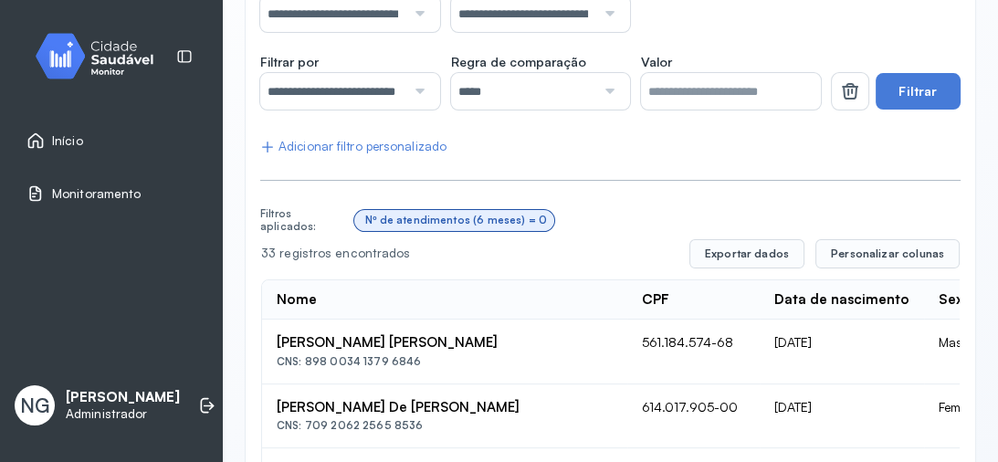
scroll to position [161, 0]
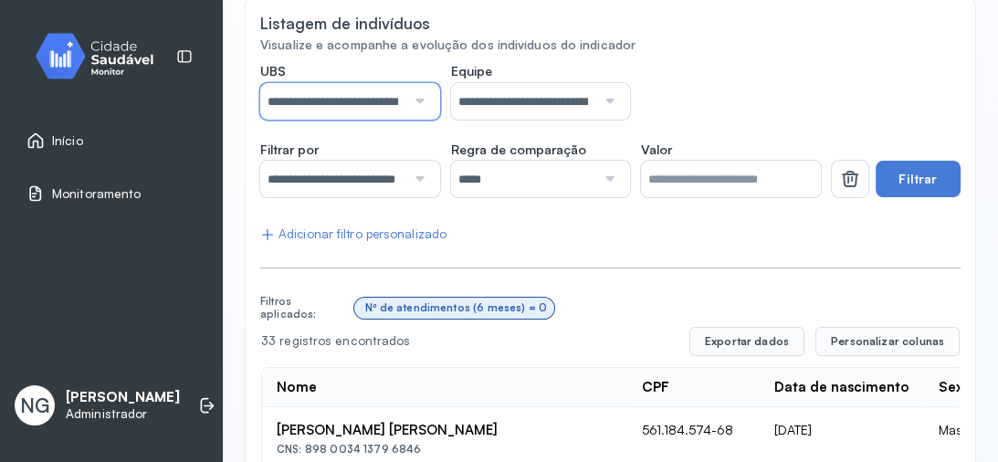
click at [372, 120] on input "**********" at bounding box center [332, 101] width 145 height 37
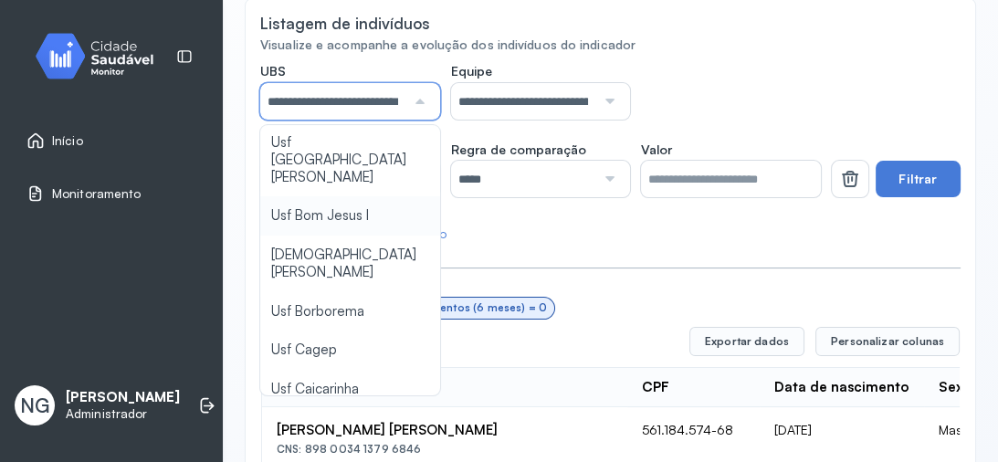
scroll to position [219, 0]
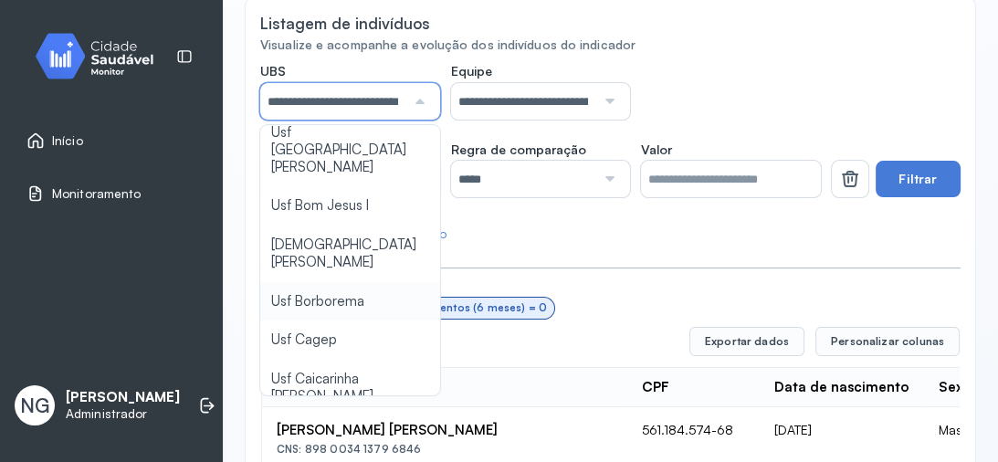
type input "*****"
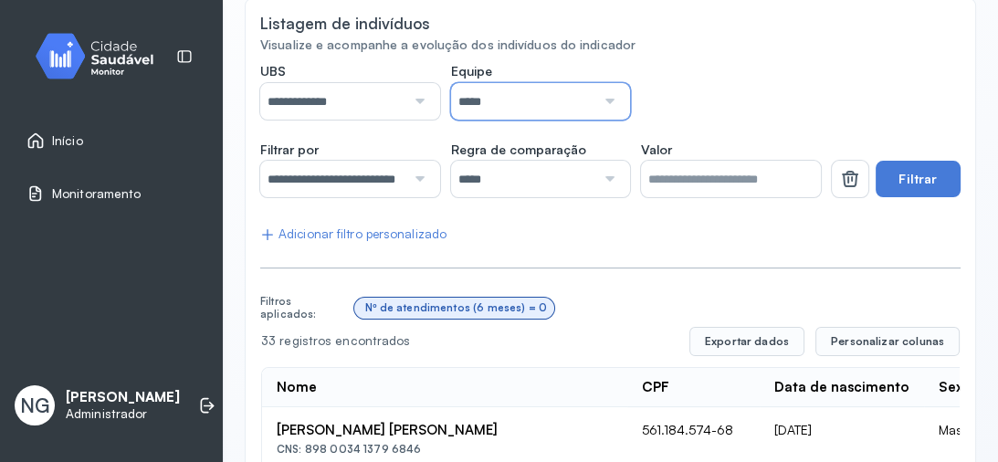
click at [557, 120] on input "*****" at bounding box center [523, 101] width 145 height 37
click at [693, 113] on div "**********" at bounding box center [540, 91] width 561 height 57
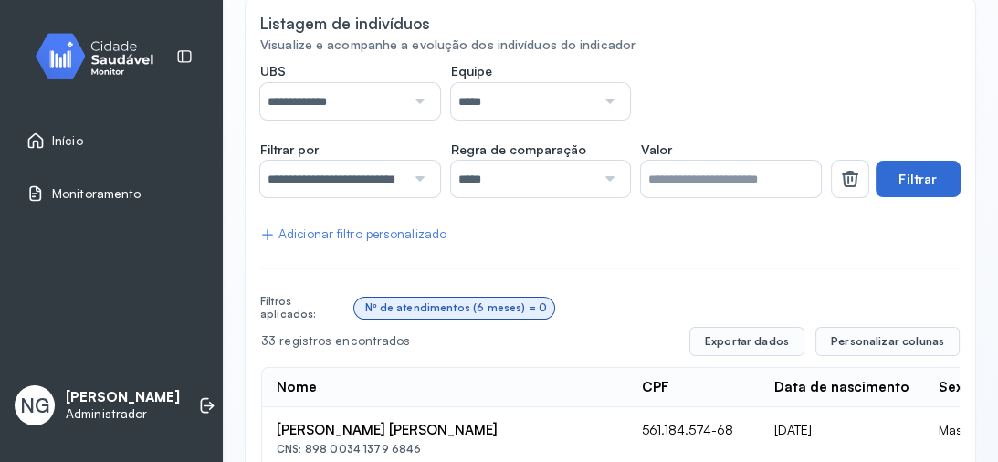
click at [902, 197] on button "Filtrar" at bounding box center [917, 179] width 85 height 37
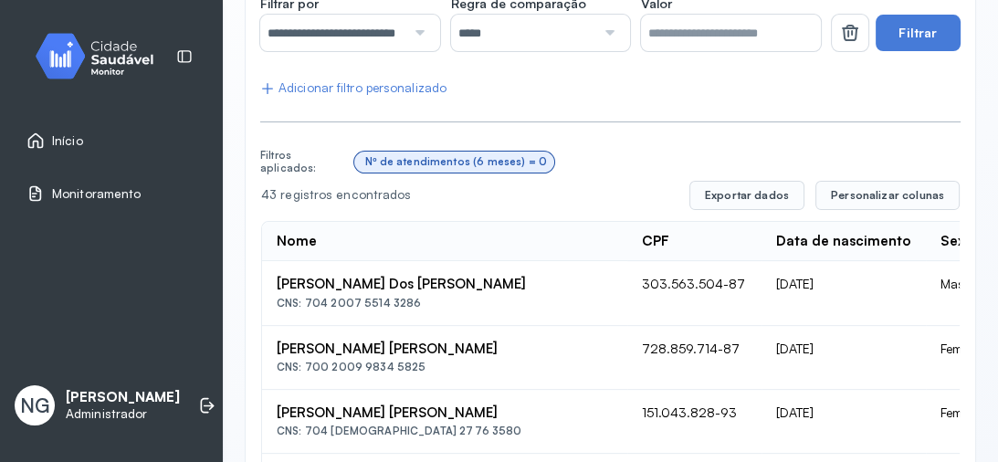
scroll to position [15, 0]
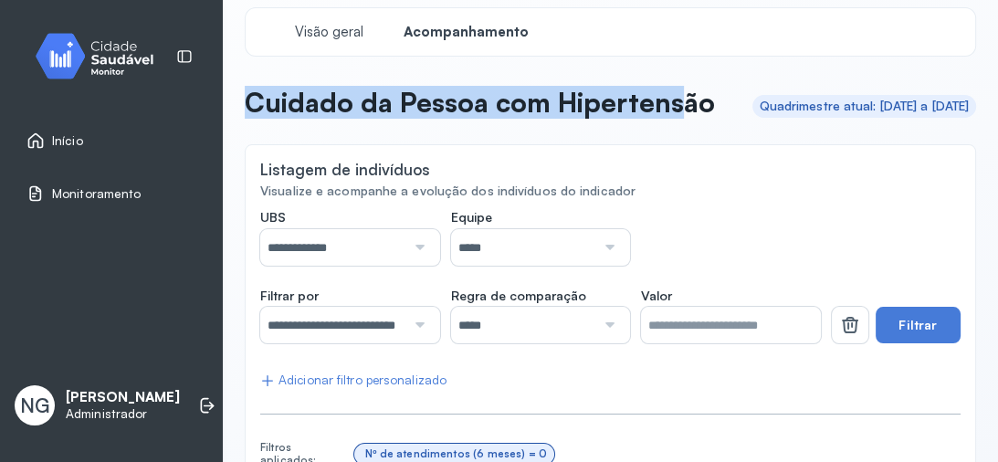
drag, startPoint x: 254, startPoint y: 99, endPoint x: 369, endPoint y: 129, distance: 118.9
click at [369, 119] on p "Cuidado da Pessoa com Hipertensão" at bounding box center [480, 102] width 470 height 33
click at [372, 108] on p "Cuidado da Pessoa com Hipertensão" at bounding box center [480, 102] width 470 height 33
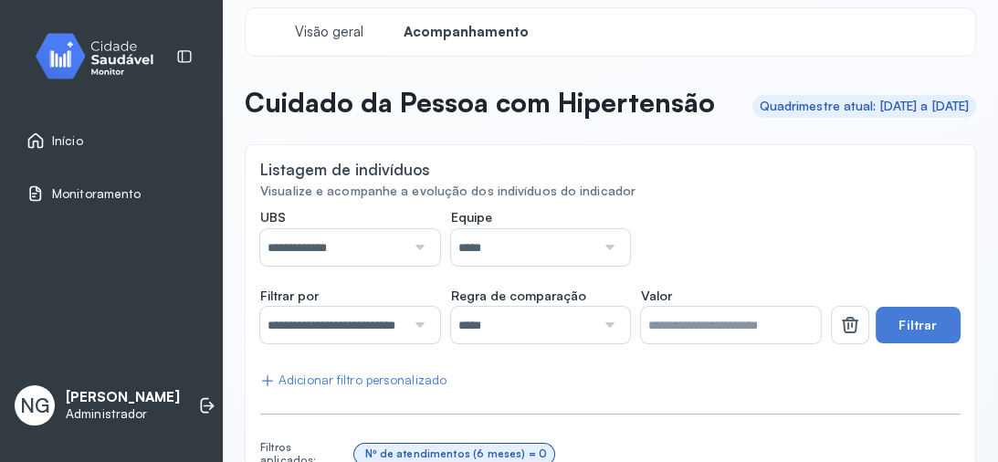
drag, startPoint x: 701, startPoint y: 110, endPoint x: 803, endPoint y: 130, distance: 104.2
click at [803, 118] on div "Quadrimestre atual: 01/05/2025 a 31/08/2025" at bounding box center [864, 106] width 225 height 23
click at [71, 142] on span "Início" at bounding box center [67, 141] width 31 height 16
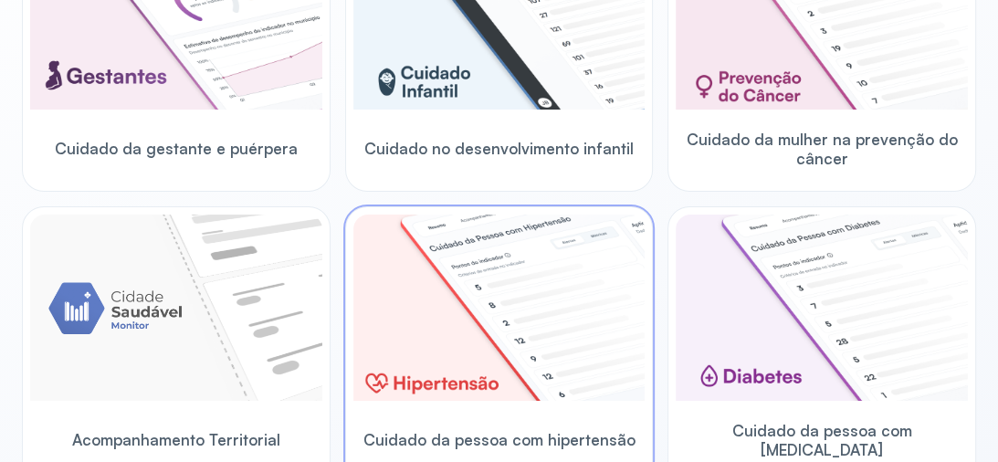
scroll to position [380, 0]
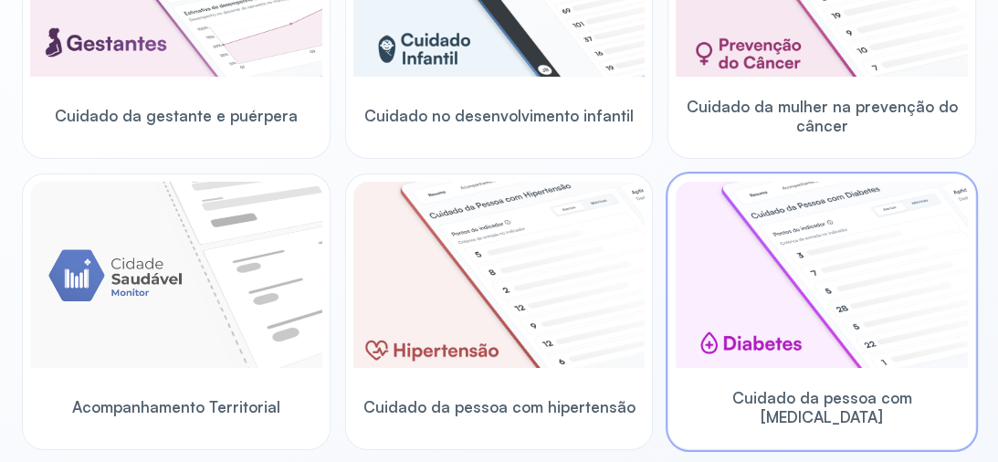
click at [779, 333] on img at bounding box center [822, 275] width 292 height 186
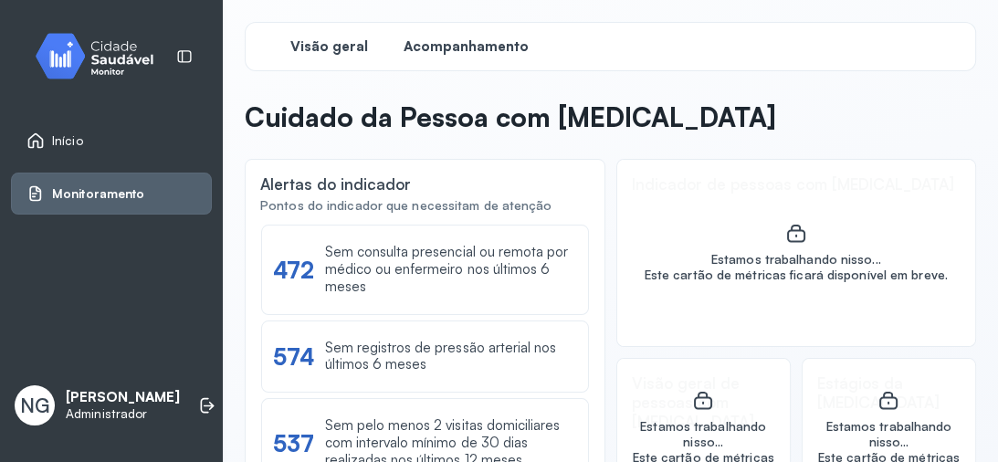
click at [478, 52] on span "Acompanhamento" at bounding box center [466, 46] width 125 height 17
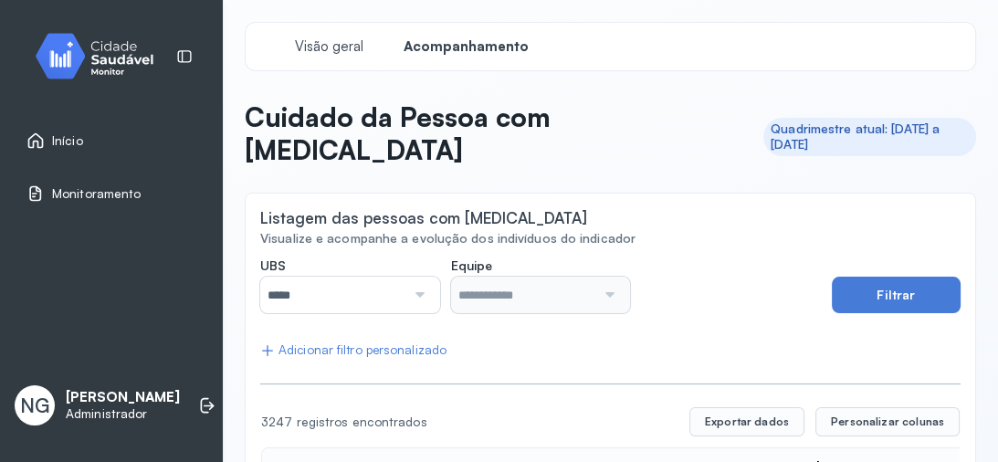
click at [414, 277] on div at bounding box center [417, 295] width 24 height 37
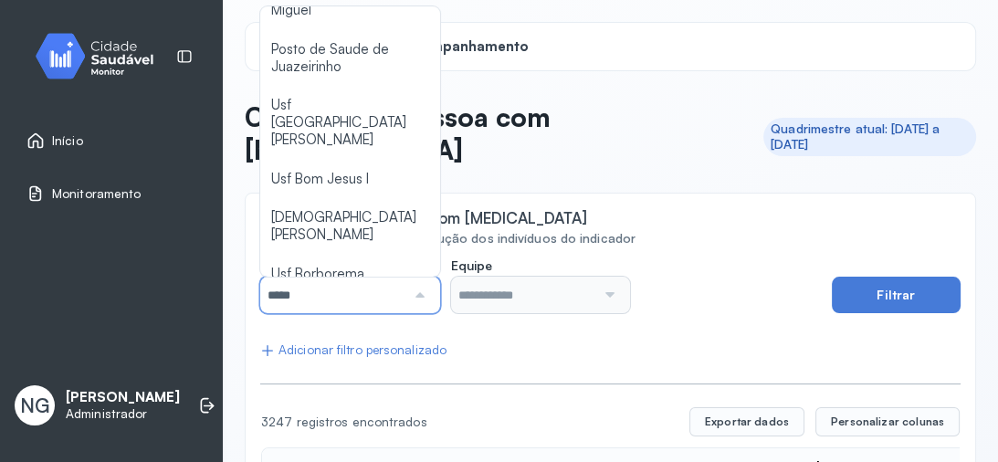
scroll to position [438, 0]
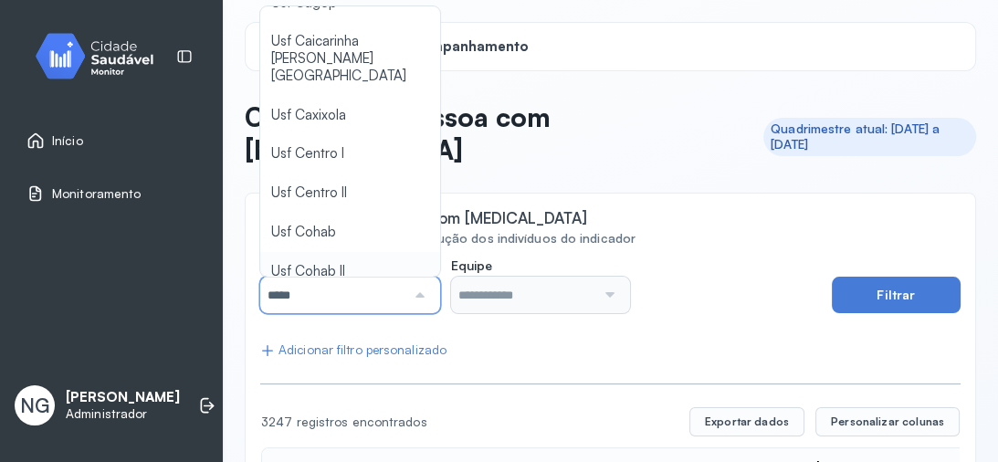
type input "*****"
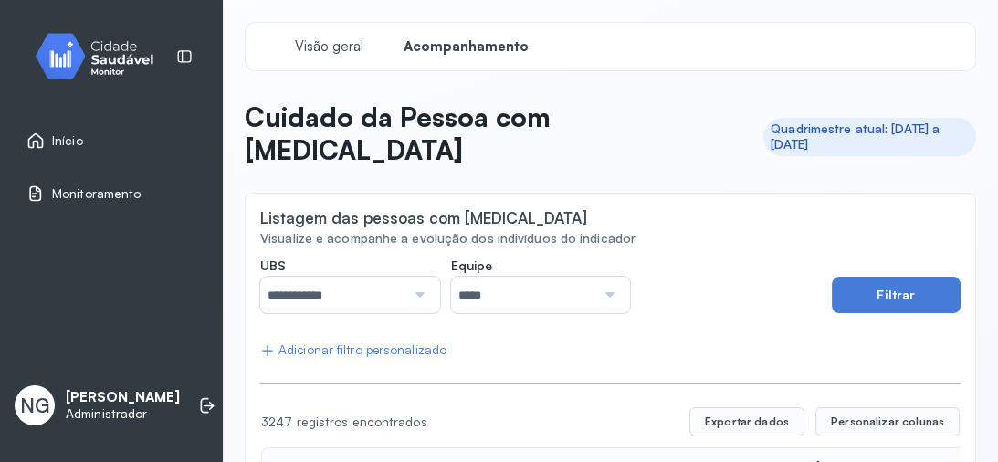
click at [511, 277] on input "*****" at bounding box center [523, 295] width 145 height 37
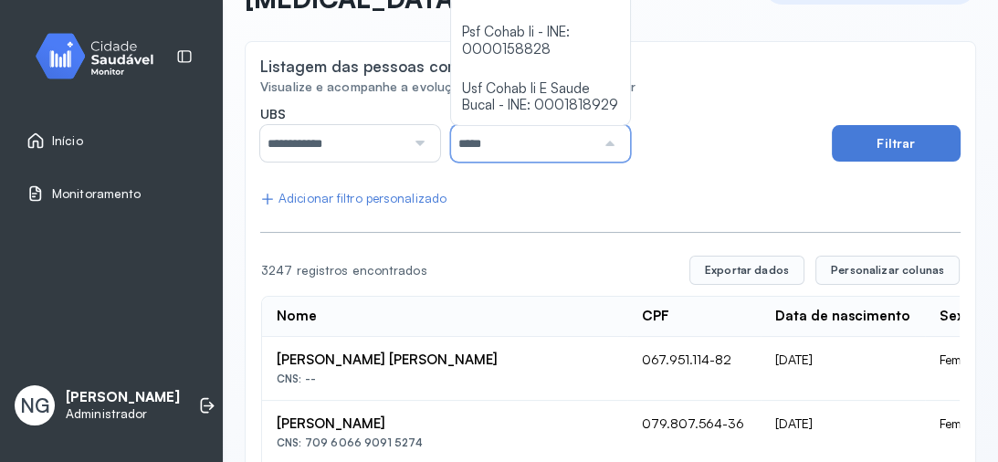
scroll to position [73, 0]
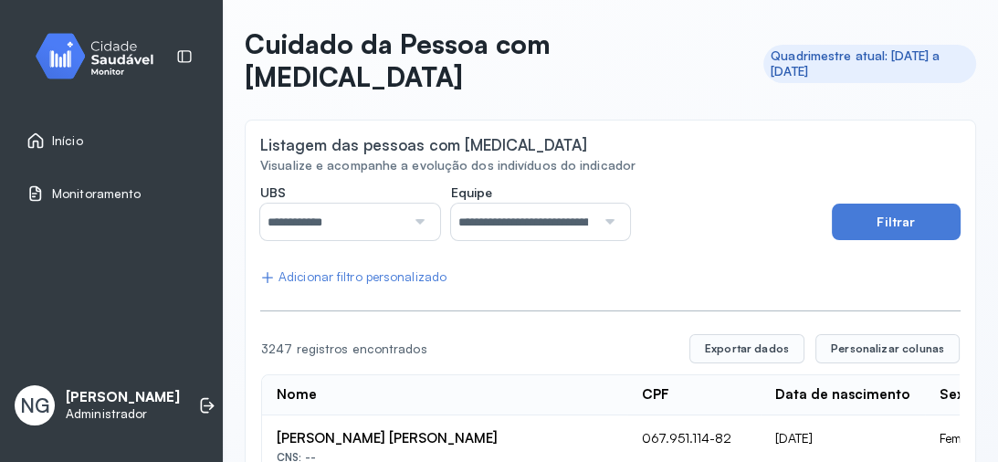
click at [906, 204] on button "Filtrar" at bounding box center [896, 222] width 129 height 37
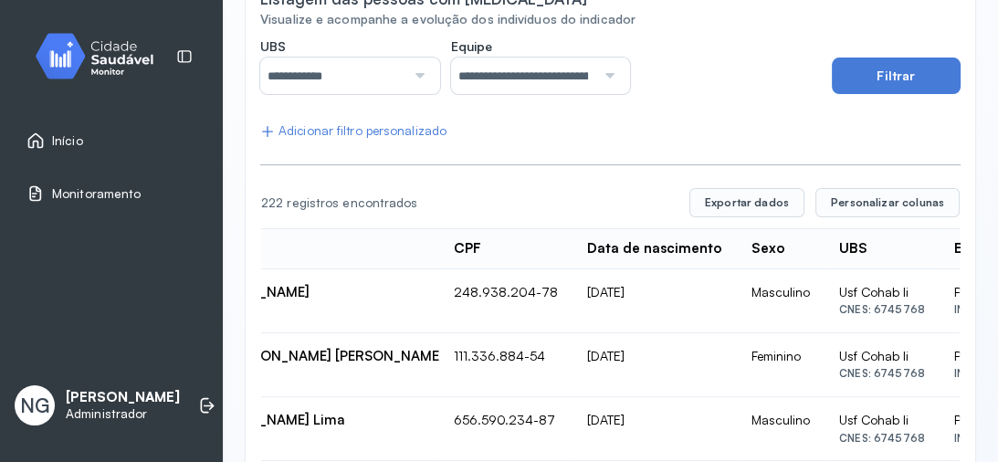
scroll to position [0, 0]
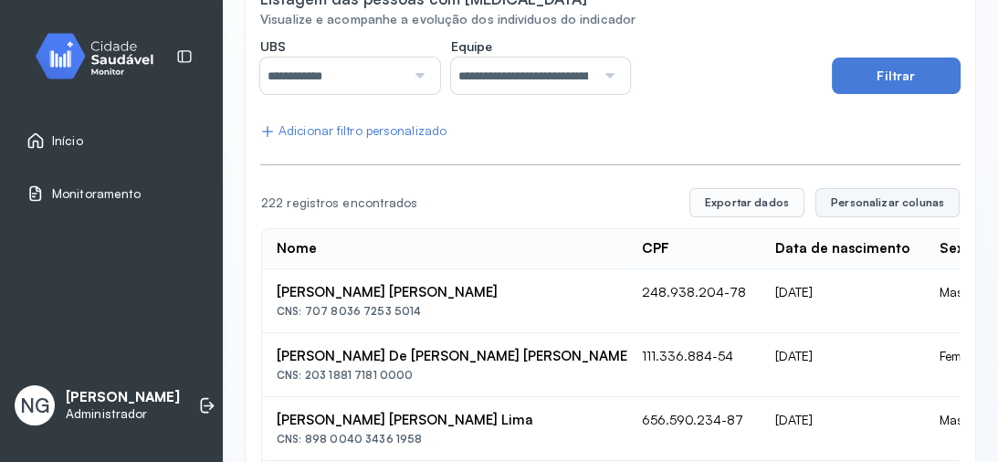
click at [855, 195] on span "Personalizar colunas" at bounding box center [887, 202] width 113 height 15
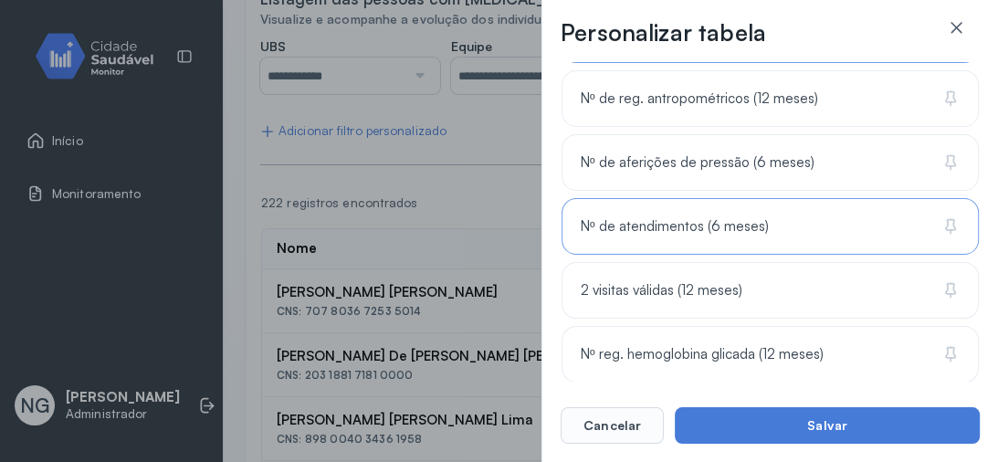
scroll to position [551, 0]
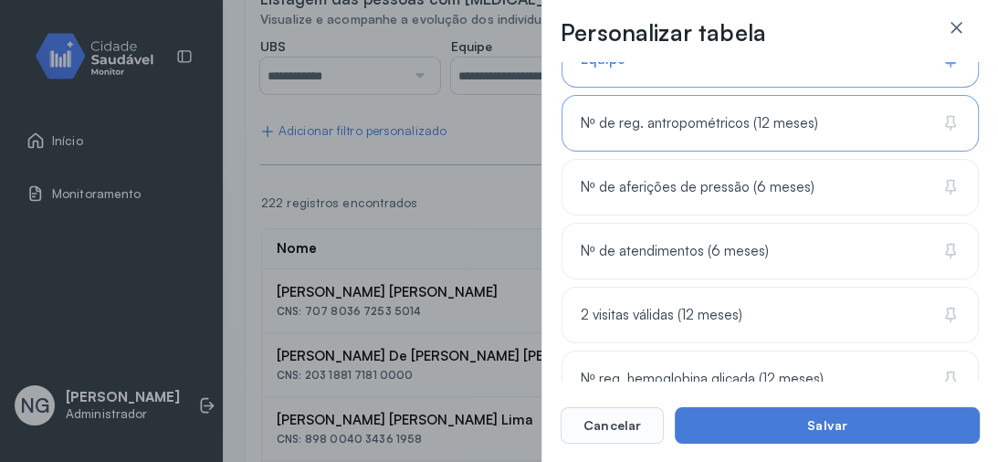
click at [723, 159] on div "Nº de reg. antropométricos (12 meses)" at bounding box center [769, 187] width 417 height 57
click at [712, 179] on span "Nº de aferições de pressão (6 meses)" at bounding box center [697, 187] width 233 height 17
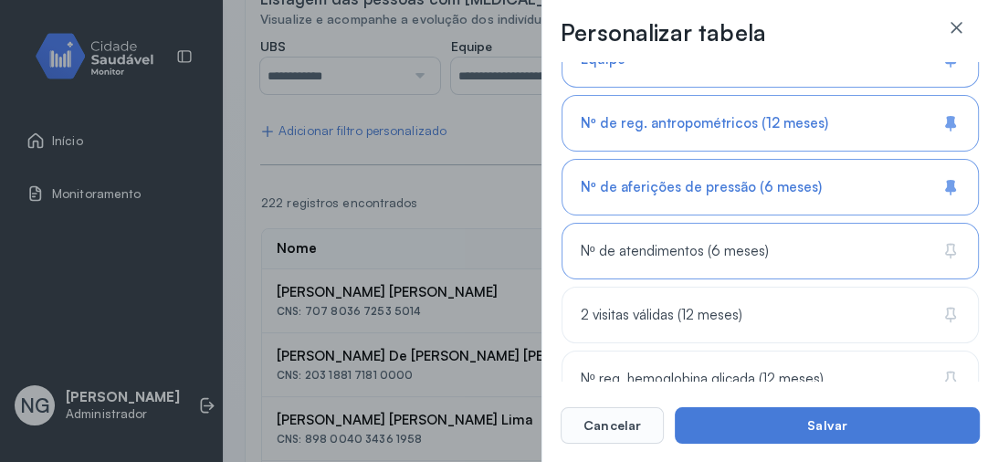
click at [694, 247] on span "Nº de atendimentos (6 meses)" at bounding box center [674, 251] width 187 height 17
click at [685, 351] on div "2 visitas válidas (12 meses)" at bounding box center [769, 379] width 417 height 57
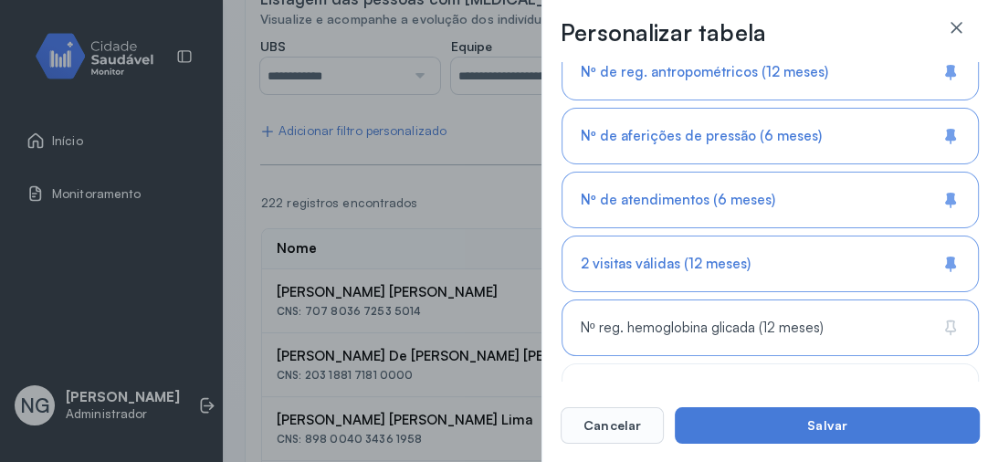
scroll to position [624, 0]
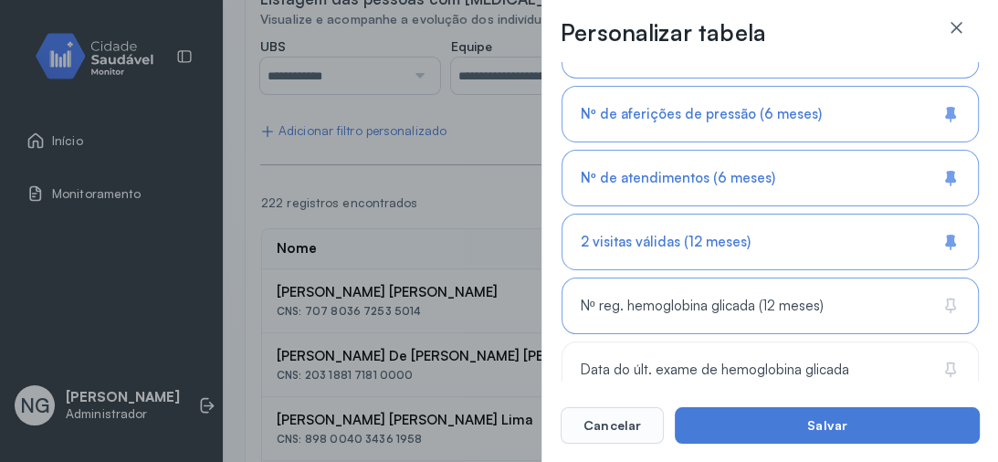
click at [687, 304] on span "Nº reg. hemoglobina glicada (12 meses)" at bounding box center [702, 306] width 242 height 17
click at [745, 419] on button "Salvar" at bounding box center [827, 425] width 305 height 37
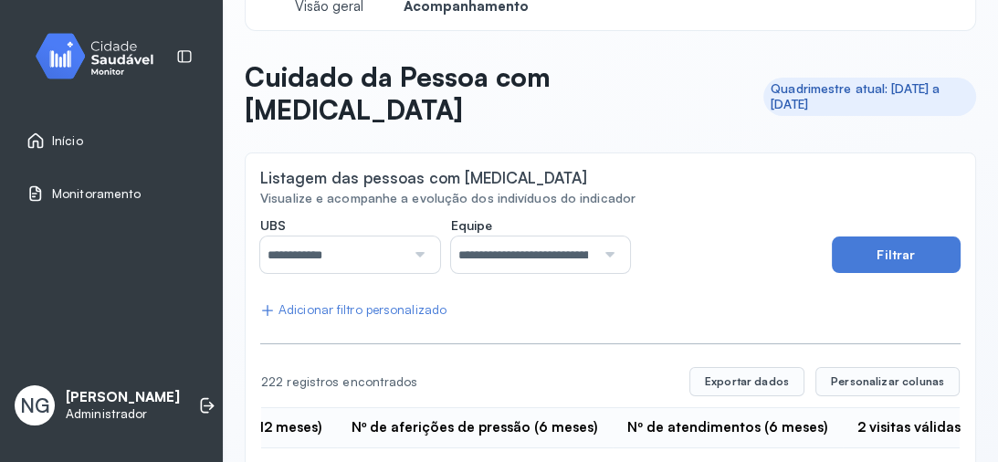
scroll to position [0, 0]
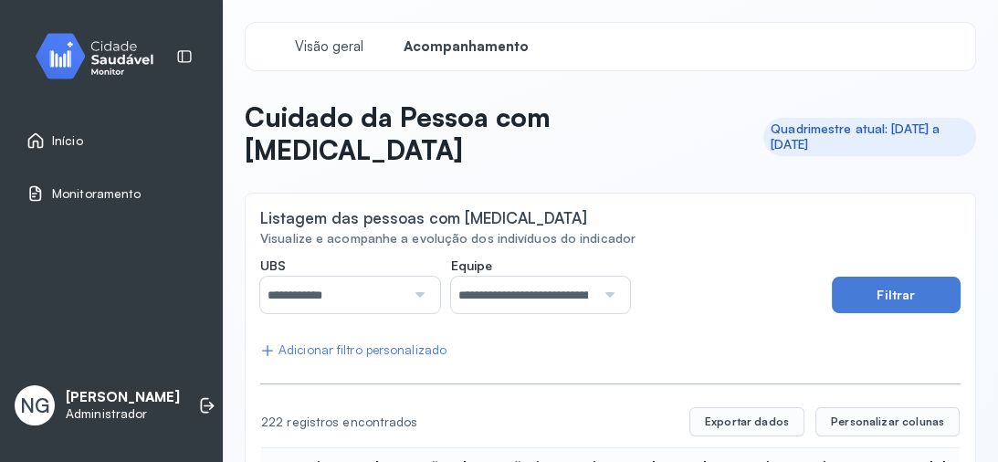
click at [72, 138] on span "Início" at bounding box center [67, 141] width 31 height 16
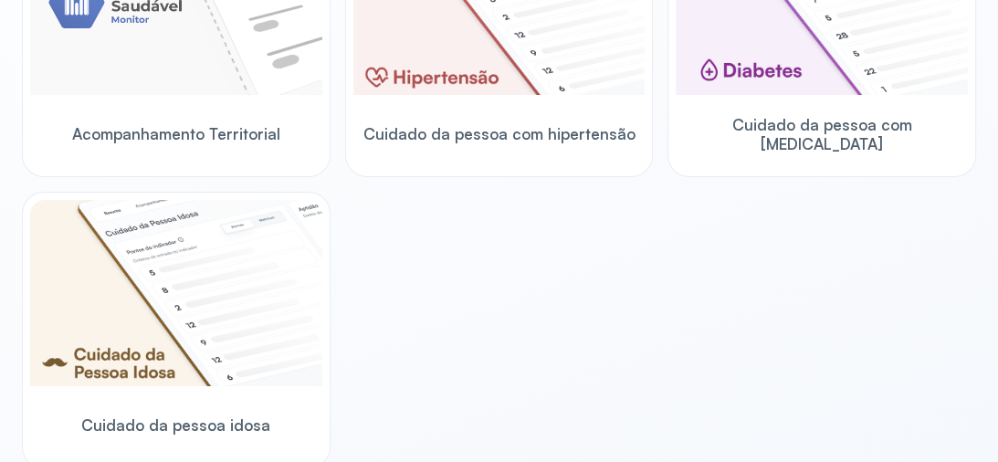
scroll to position [657, 0]
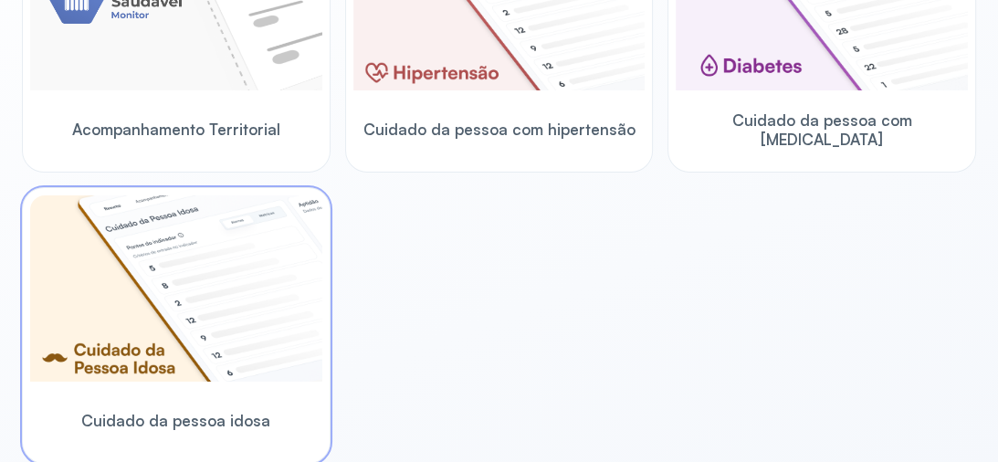
click at [244, 224] on img at bounding box center [176, 288] width 292 height 186
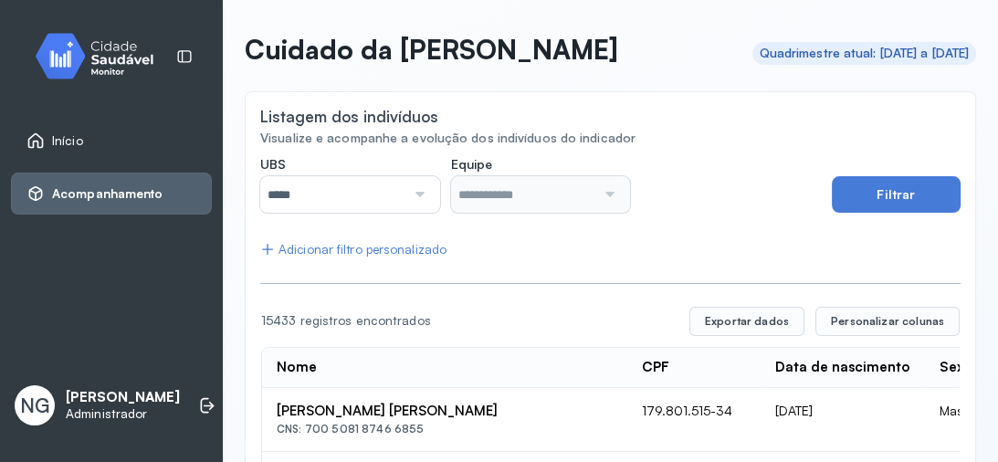
drag, startPoint x: 143, startPoint y: 190, endPoint x: 157, endPoint y: 194, distance: 14.2
click at [143, 192] on span "Acompanhamento" at bounding box center [107, 194] width 110 height 16
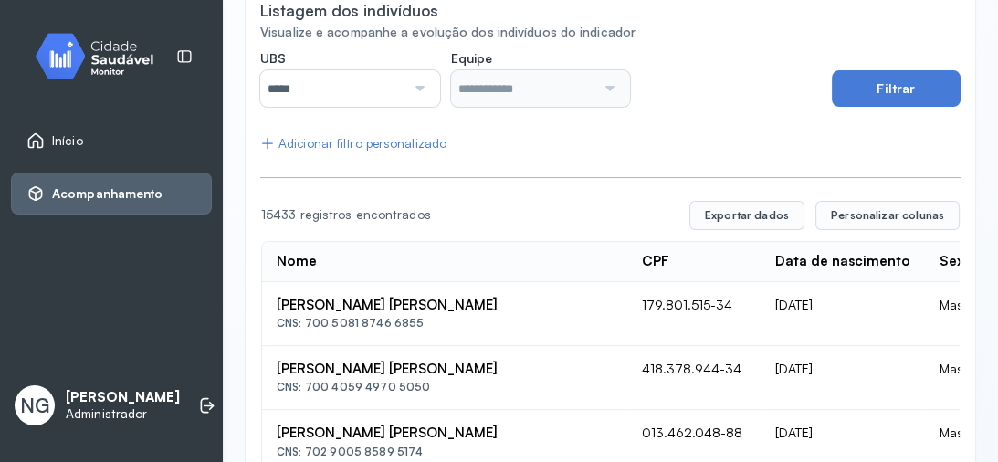
scroll to position [73, 0]
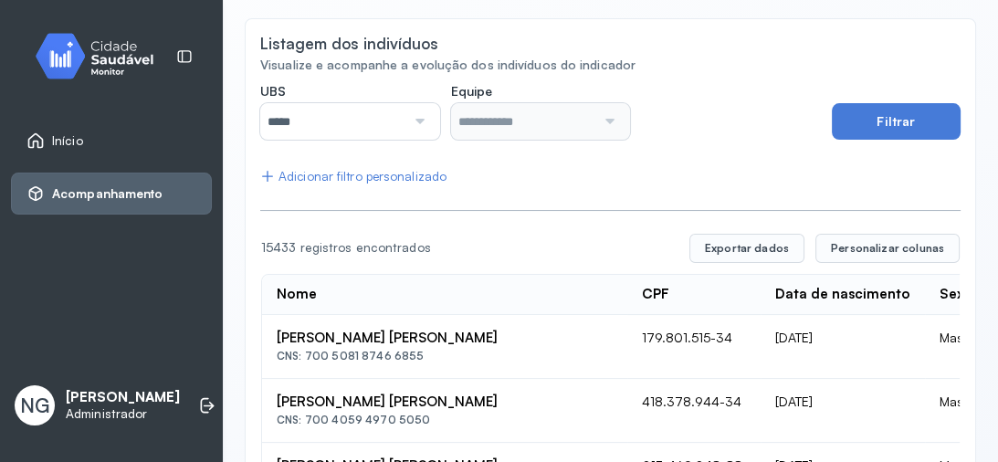
click at [338, 172] on div "Adicionar filtro personalizado" at bounding box center [353, 177] width 186 height 16
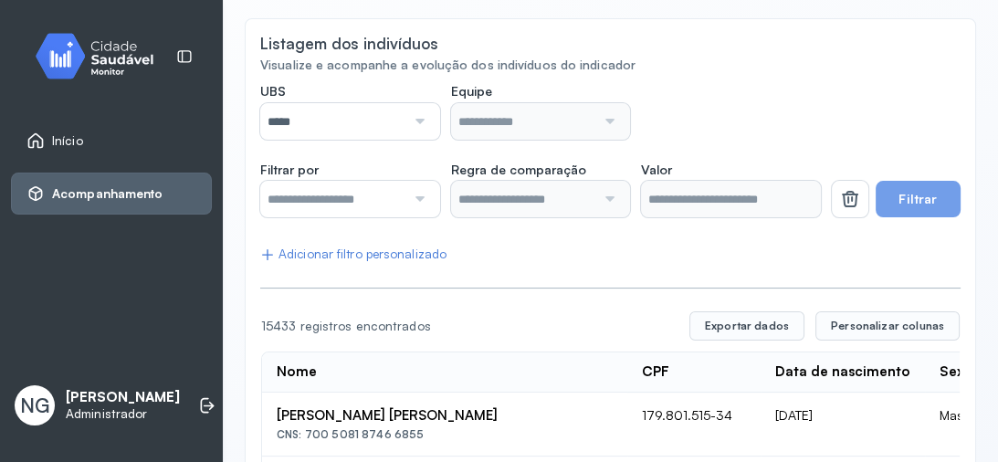
click at [332, 204] on input "text" at bounding box center [332, 199] width 145 height 37
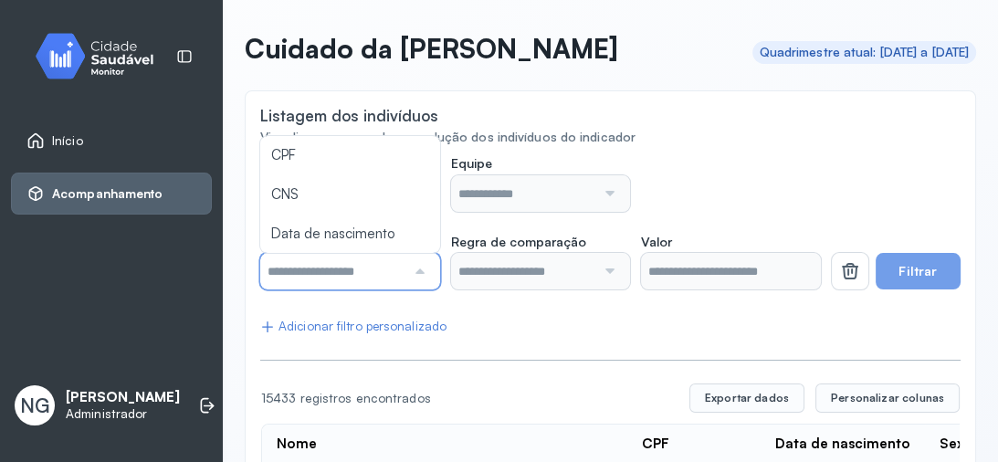
scroll to position [0, 0]
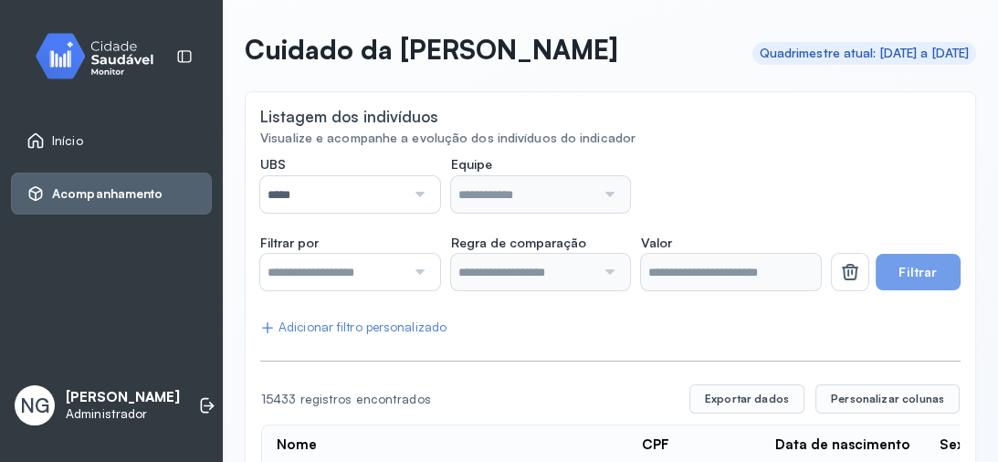
click at [689, 179] on div "UBS ***** Todas Posto de Saude Poco da Cerca Posto de Saude Sao Miguel Posto de…" at bounding box center [540, 184] width 561 height 57
click at [839, 269] on icon at bounding box center [850, 272] width 22 height 22
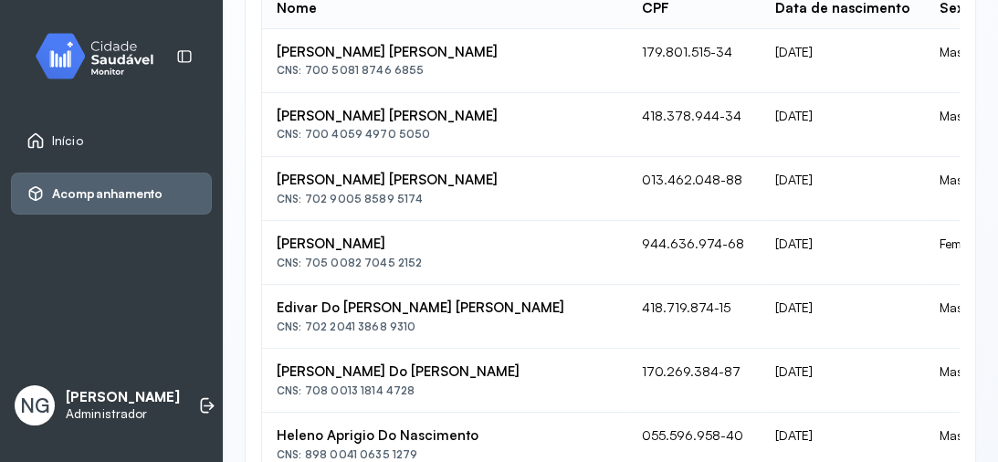
scroll to position [365, 0]
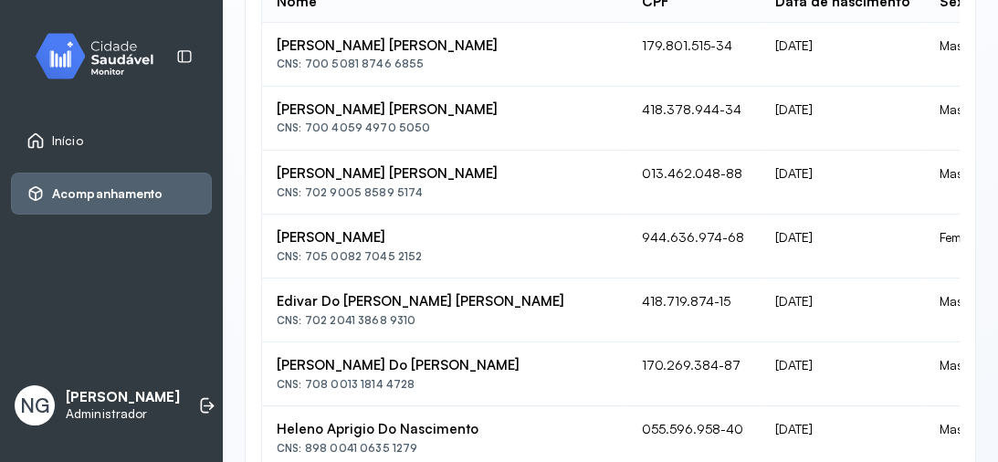
click at [68, 142] on span "Início" at bounding box center [67, 141] width 31 height 16
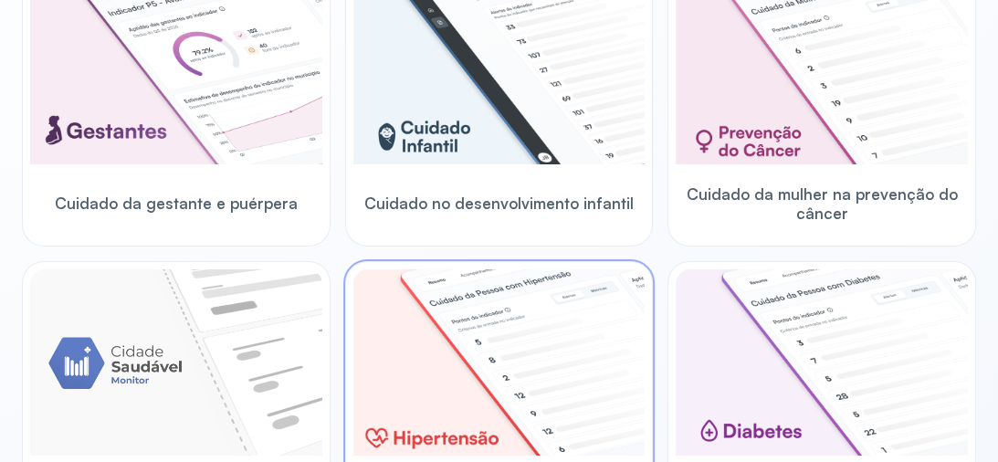
scroll to position [365, 0]
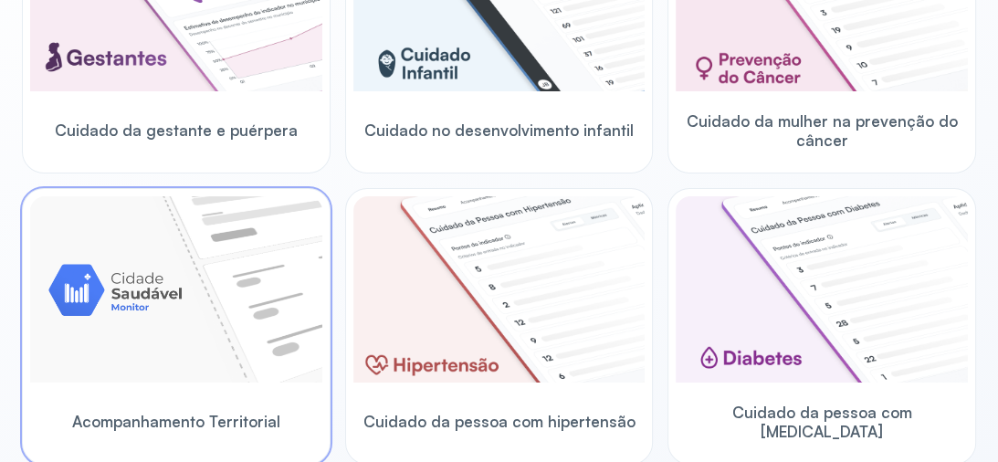
click at [197, 303] on img at bounding box center [176, 289] width 292 height 186
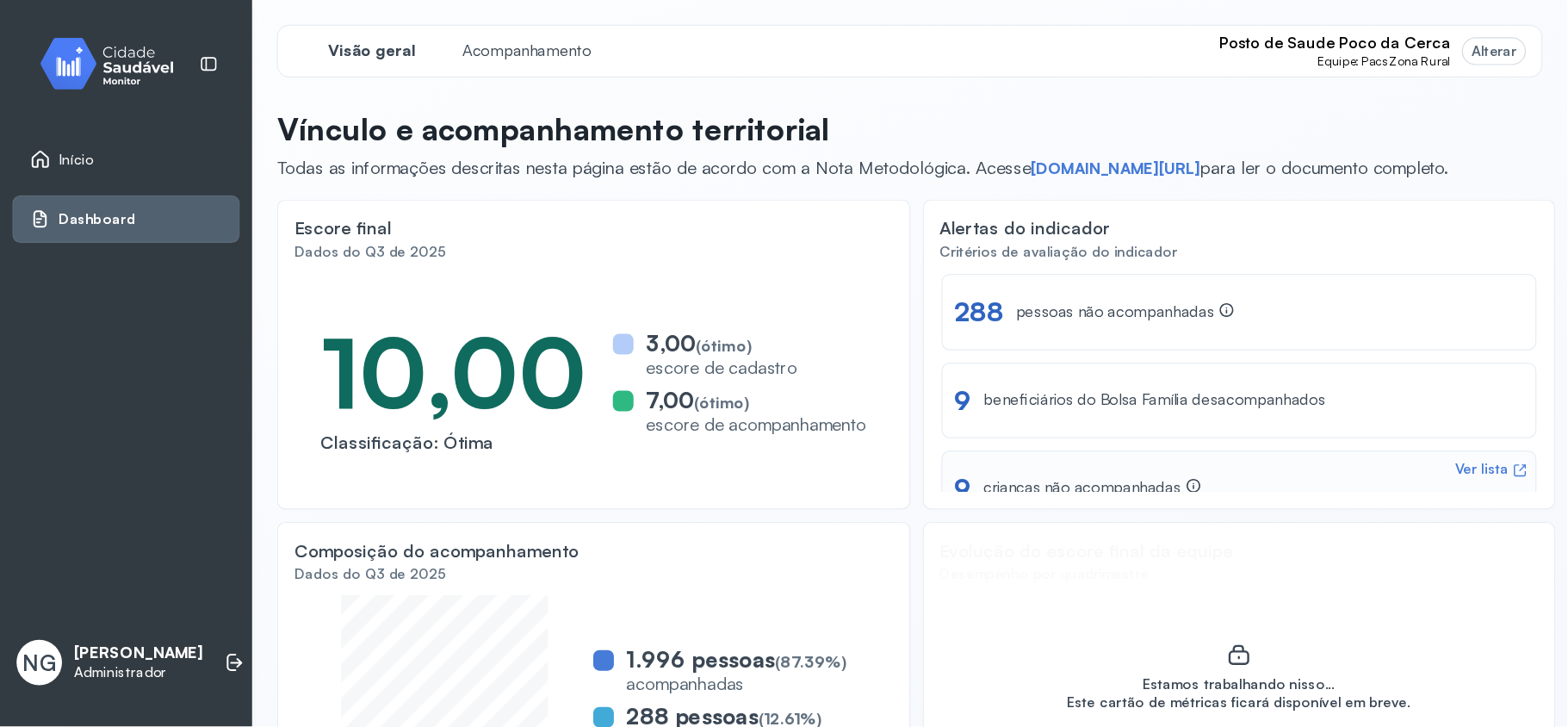
scroll to position [95, 0]
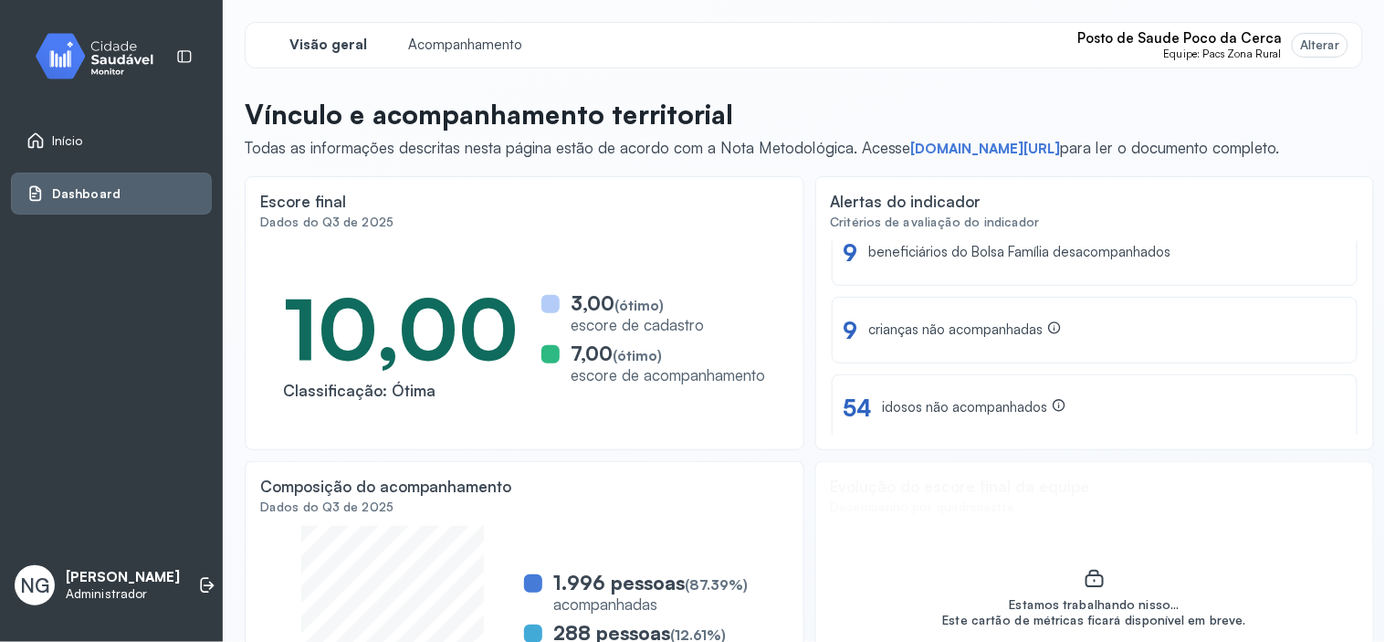
click at [1214, 47] on span "Equipe: Pacs Zona Rural" at bounding box center [1223, 53] width 118 height 13
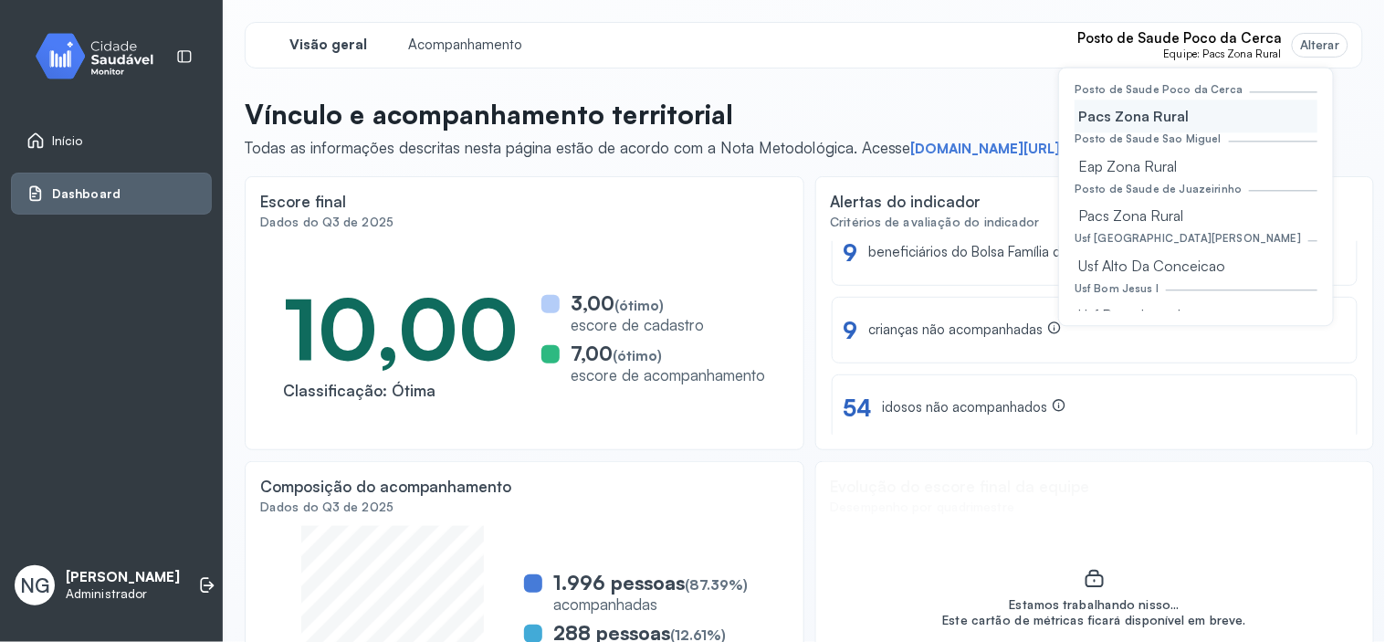
click at [929, 39] on div "Visão geral Acompanhamento Posto de Saude Poco da Cerca Equipe: Pacs Zona Rural…" at bounding box center [804, 45] width 1118 height 47
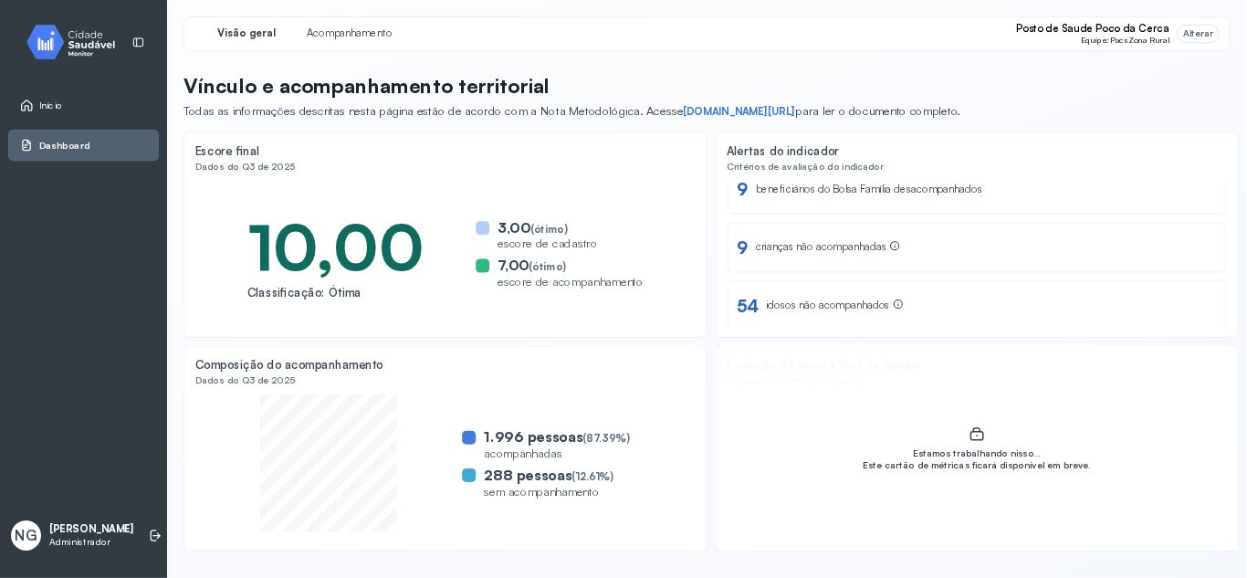
scroll to position [100, 0]
click at [995, 144] on link "[DOMAIN_NAME][URL]" at bounding box center [986, 149] width 150 height 18
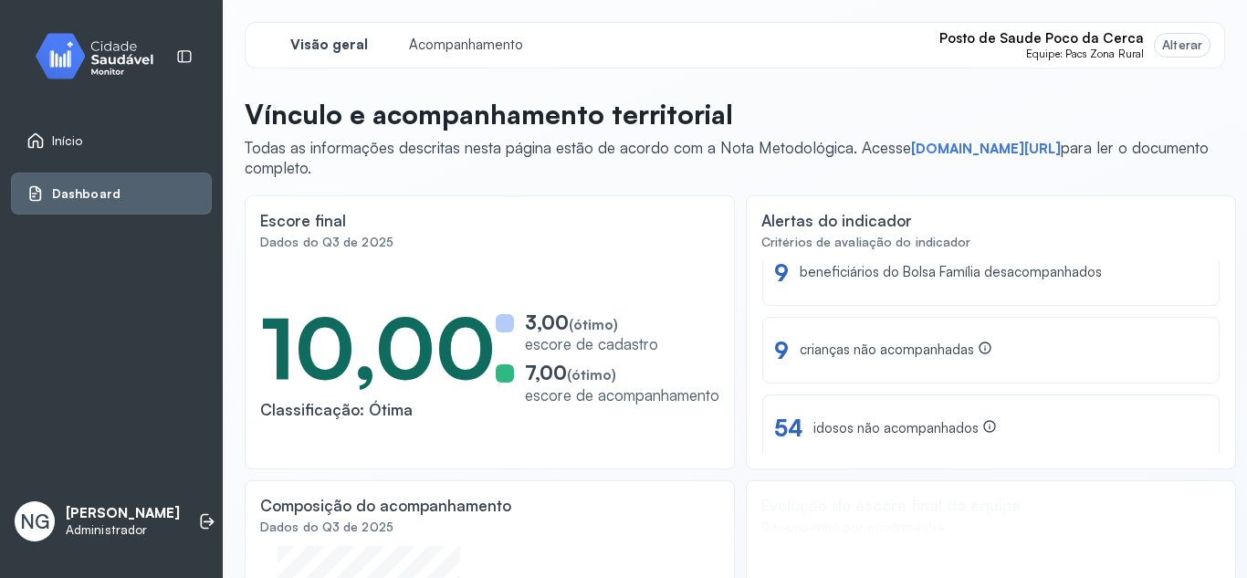
scroll to position [101, 0]
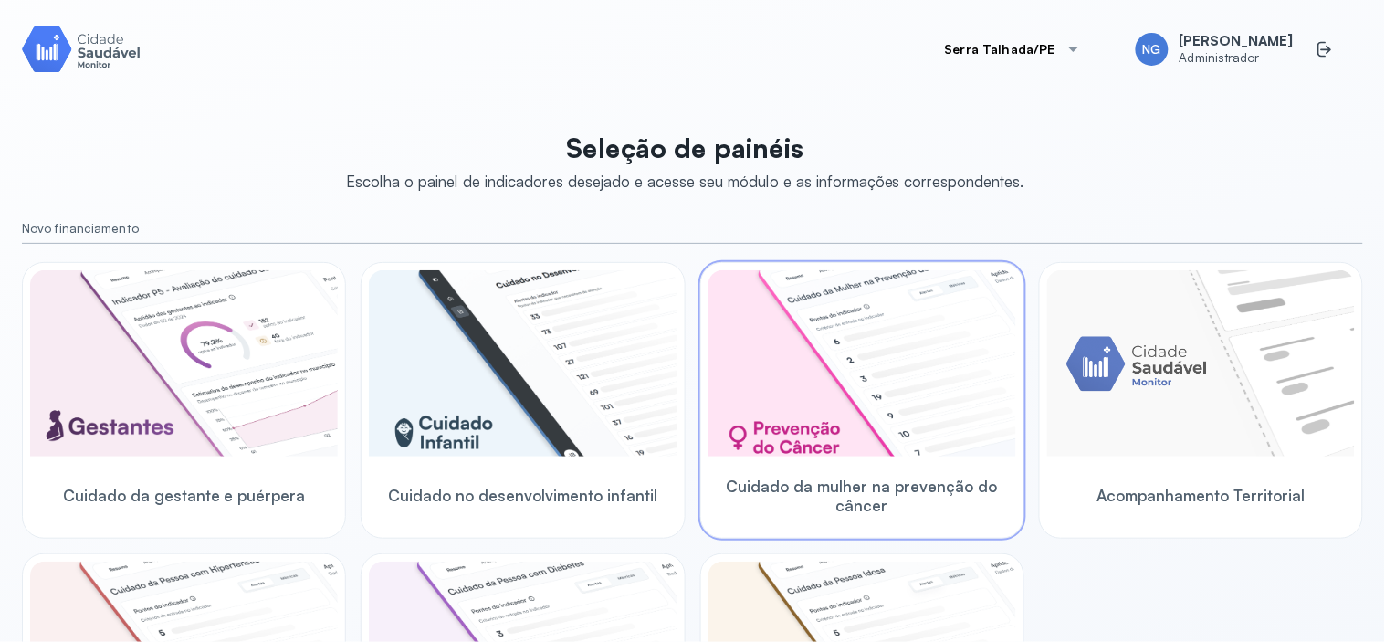
click at [865, 371] on img at bounding box center [862, 363] width 308 height 186
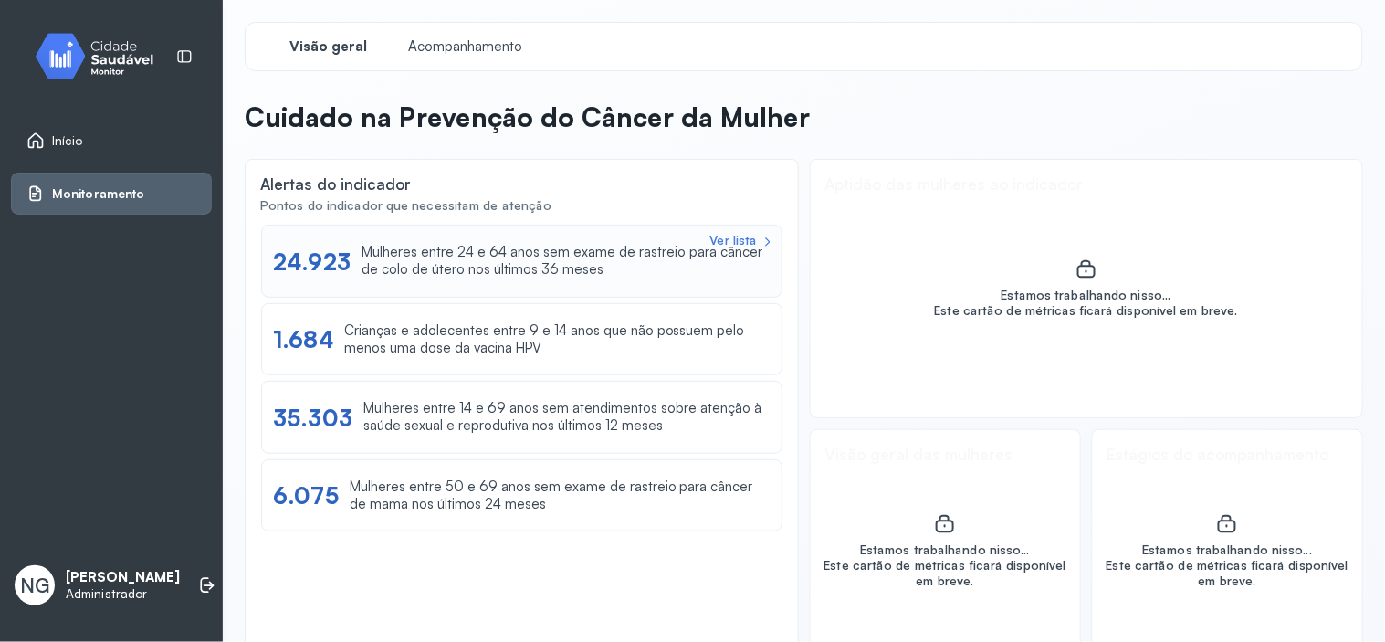
click at [487, 265] on div "Mulheres entre 24 e 64 anos sem exame de rastreio para câncer de colo de útero …" at bounding box center [566, 261] width 409 height 35
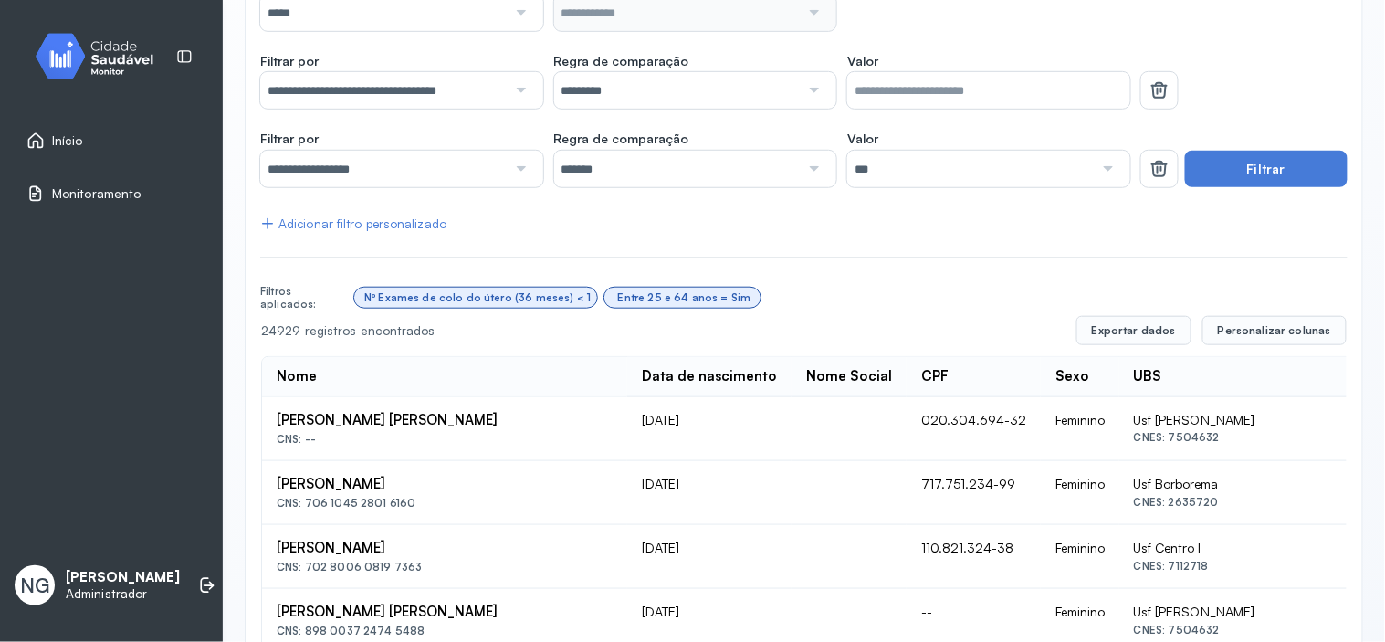
scroll to position [179, 0]
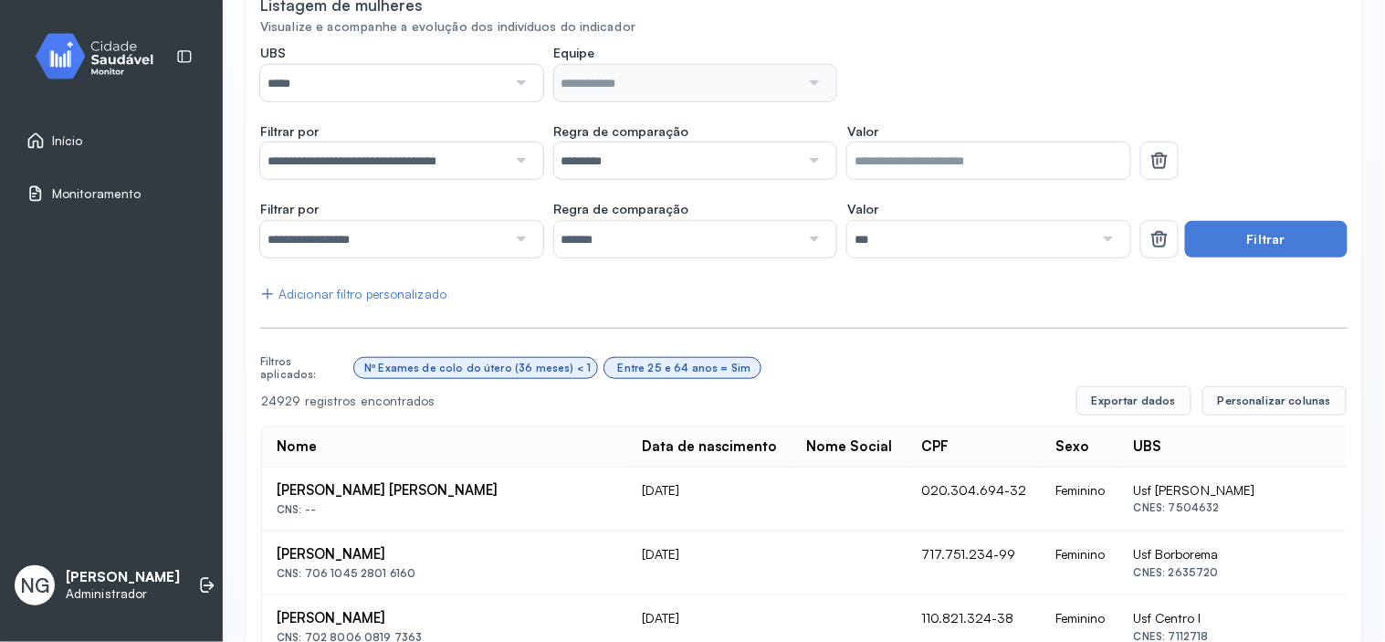
click at [367, 294] on div "Adicionar filtro personalizado" at bounding box center [353, 295] width 186 height 16
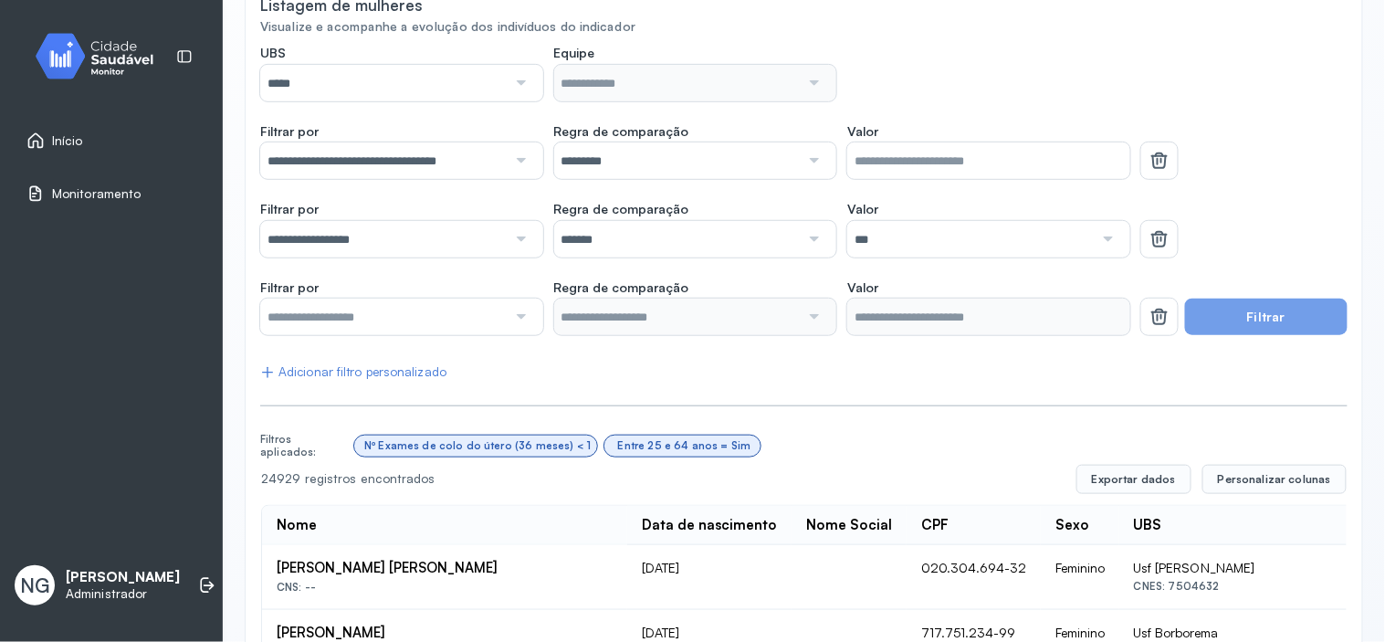
click at [376, 305] on input "text" at bounding box center [383, 317] width 246 height 37
click at [1151, 165] on icon at bounding box center [1159, 160] width 16 height 10
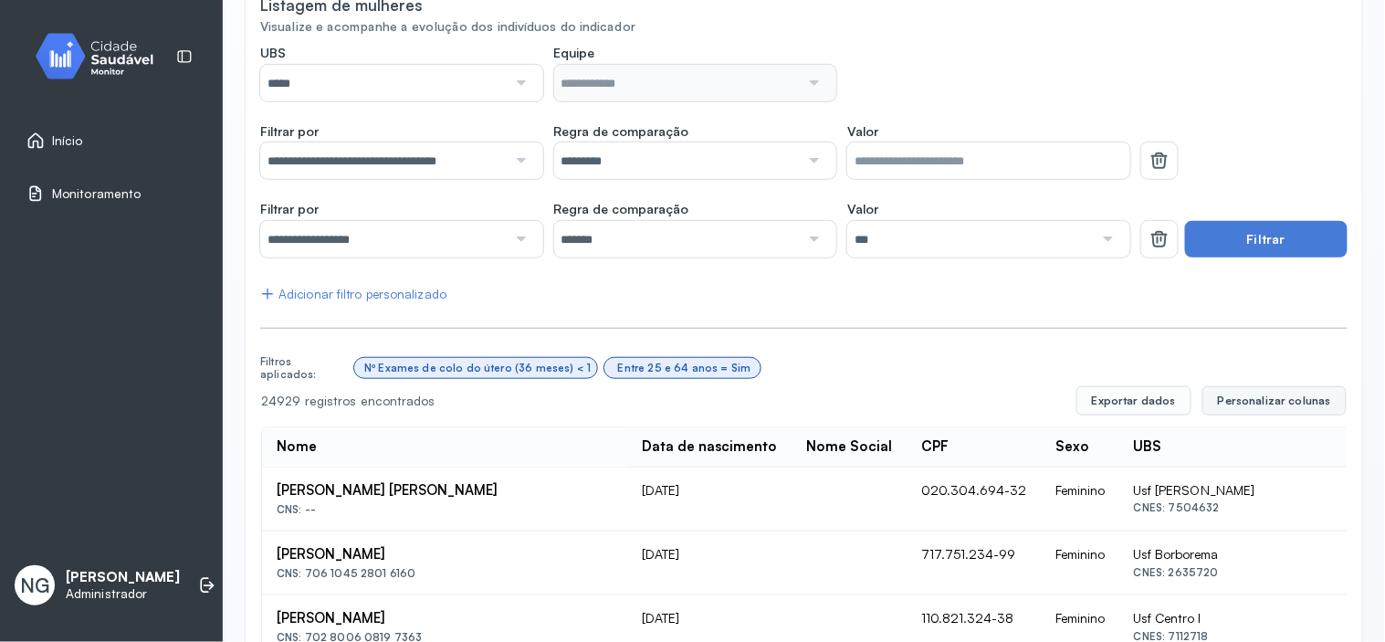
click at [1246, 405] on span "Personalizar colunas" at bounding box center [1274, 400] width 113 height 15
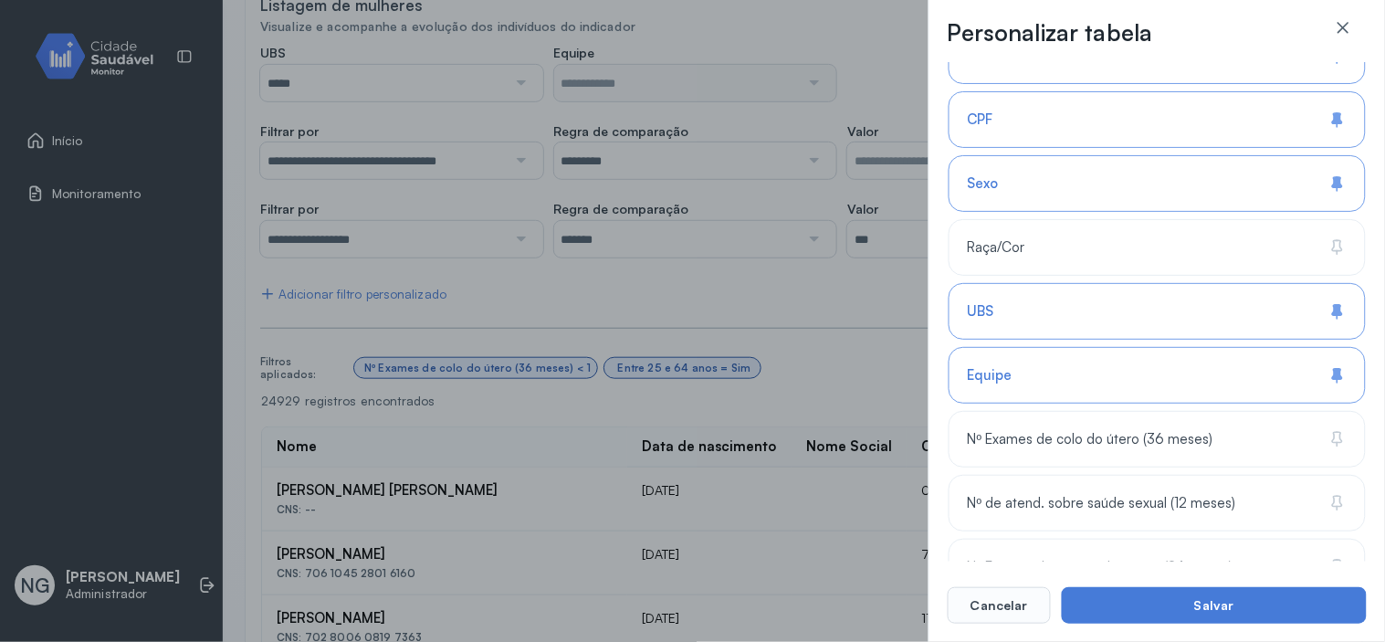
scroll to position [405, 0]
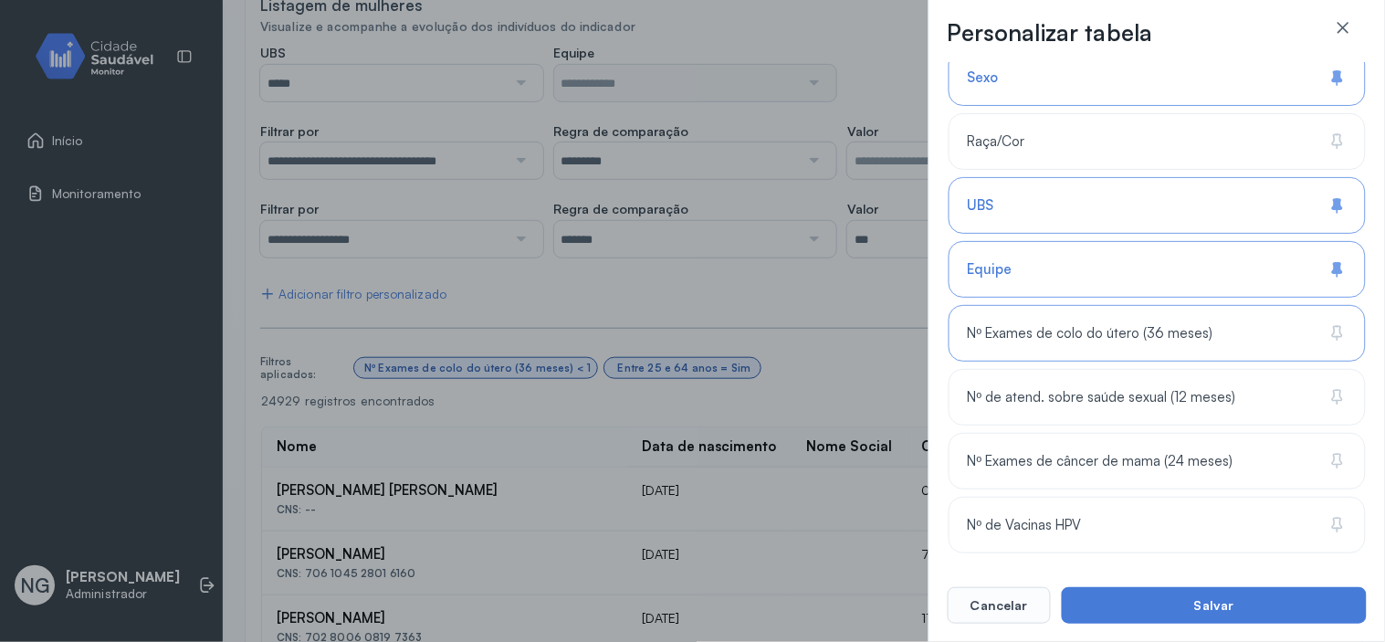
click at [1099, 332] on span "Nº Exames de colo do útero (36 meses)" at bounding box center [1090, 333] width 245 height 17
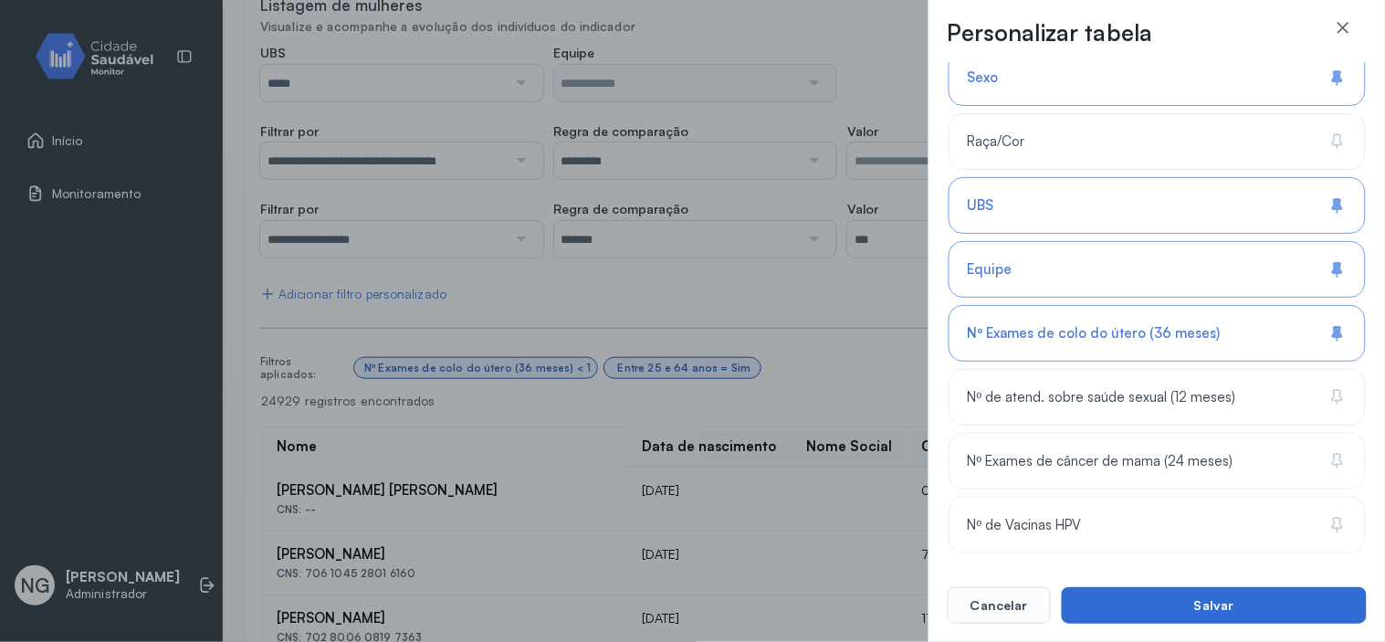
click at [1251, 603] on button "Salvar" at bounding box center [1214, 605] width 305 height 37
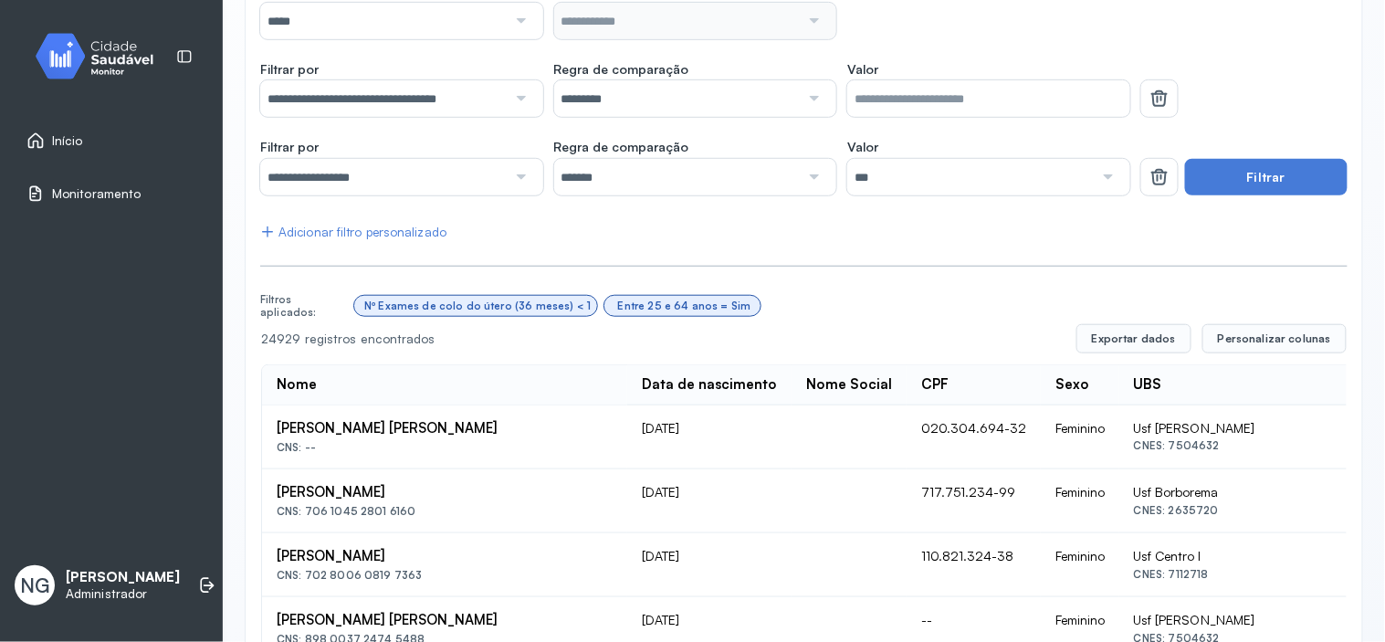
scroll to position [280, 0]
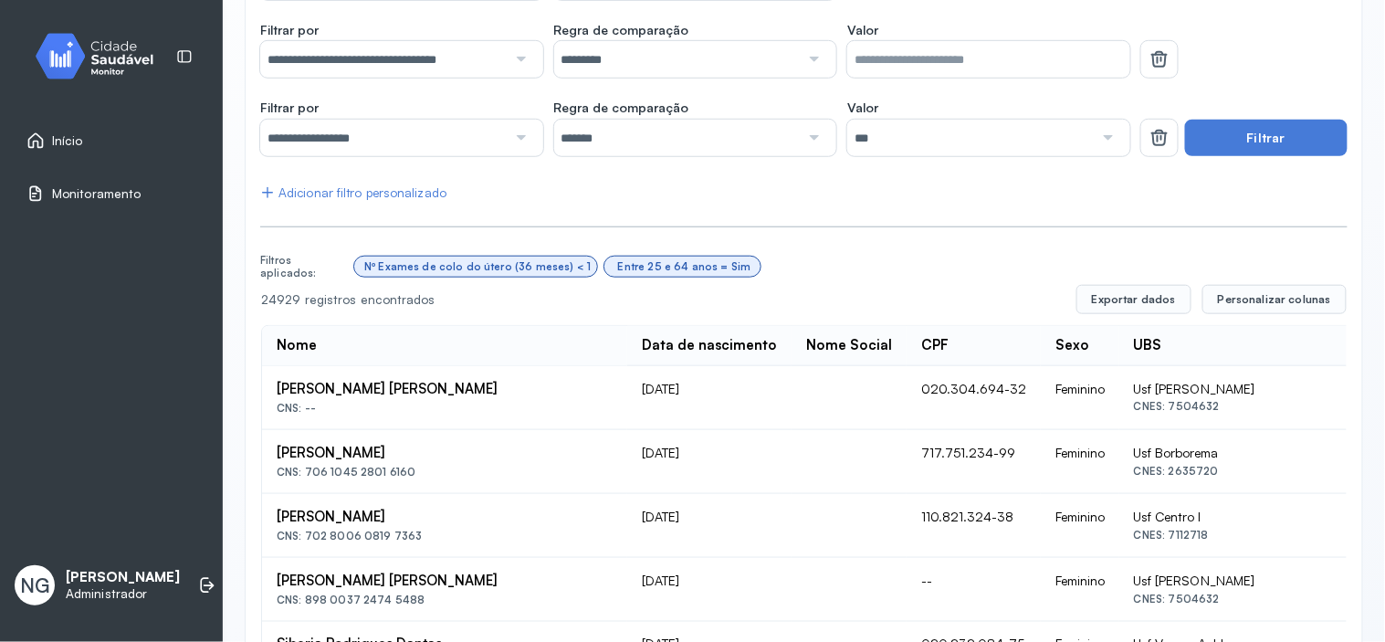
click at [101, 134] on link "Início" at bounding box center [111, 140] width 170 height 18
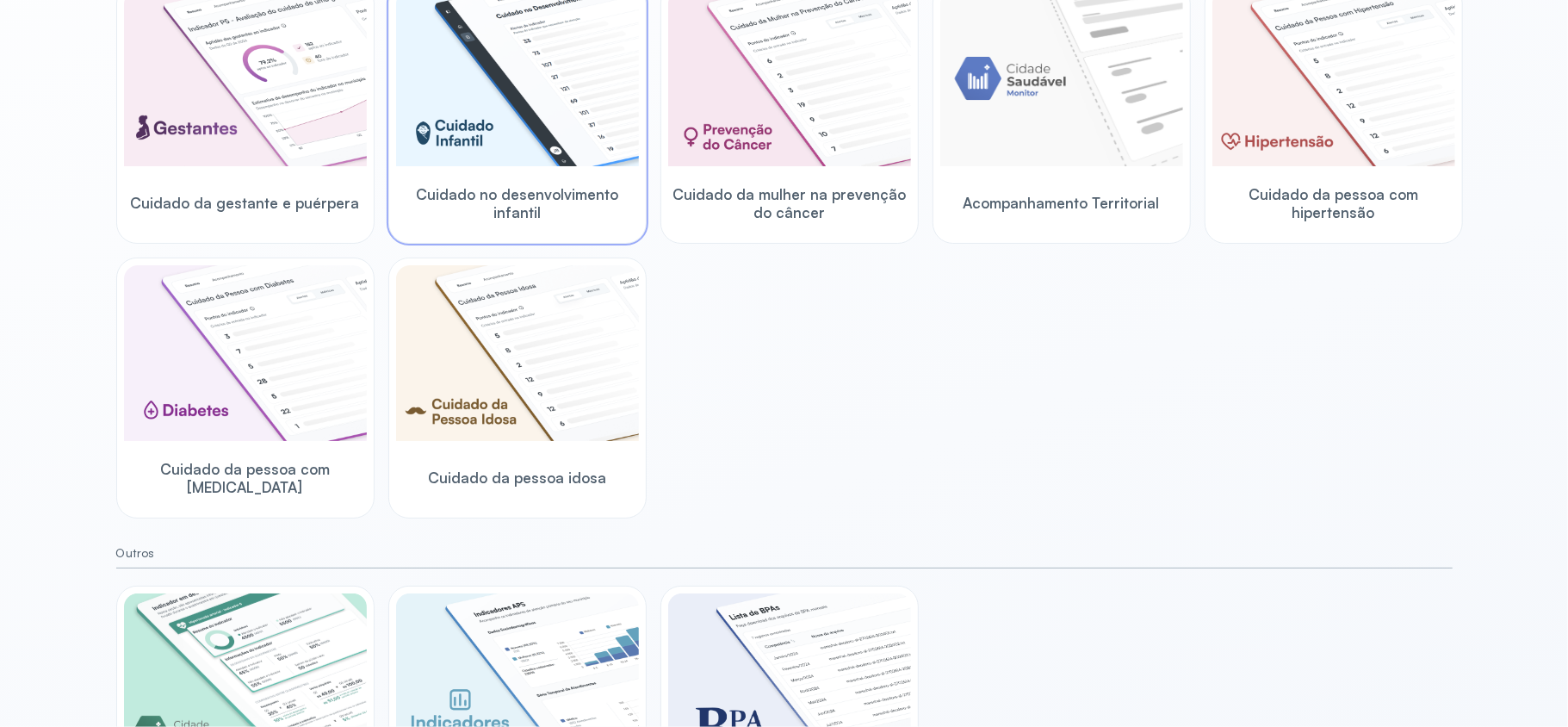
scroll to position [265, 0]
click at [1034, 150] on img at bounding box center [1061, 77] width 242 height 175
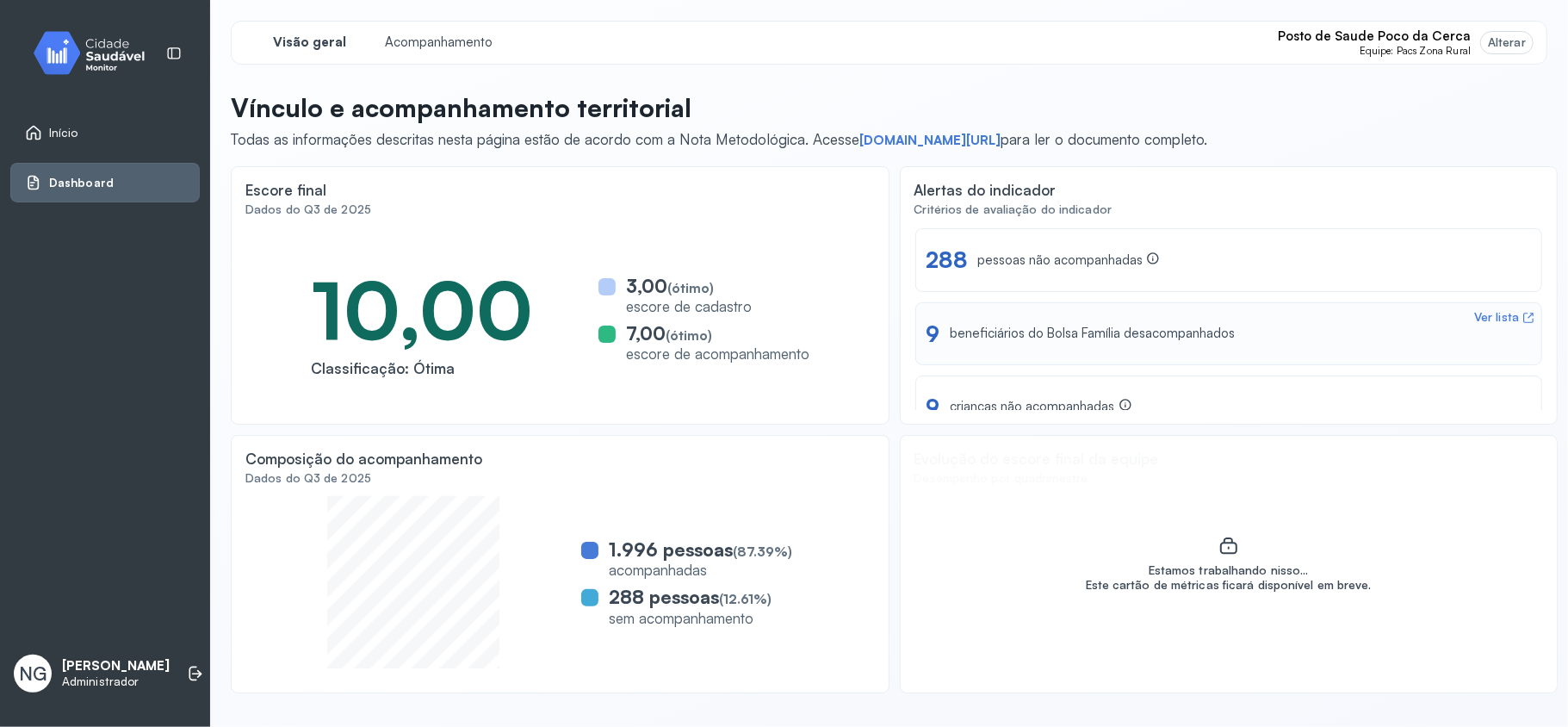
scroll to position [104, 0]
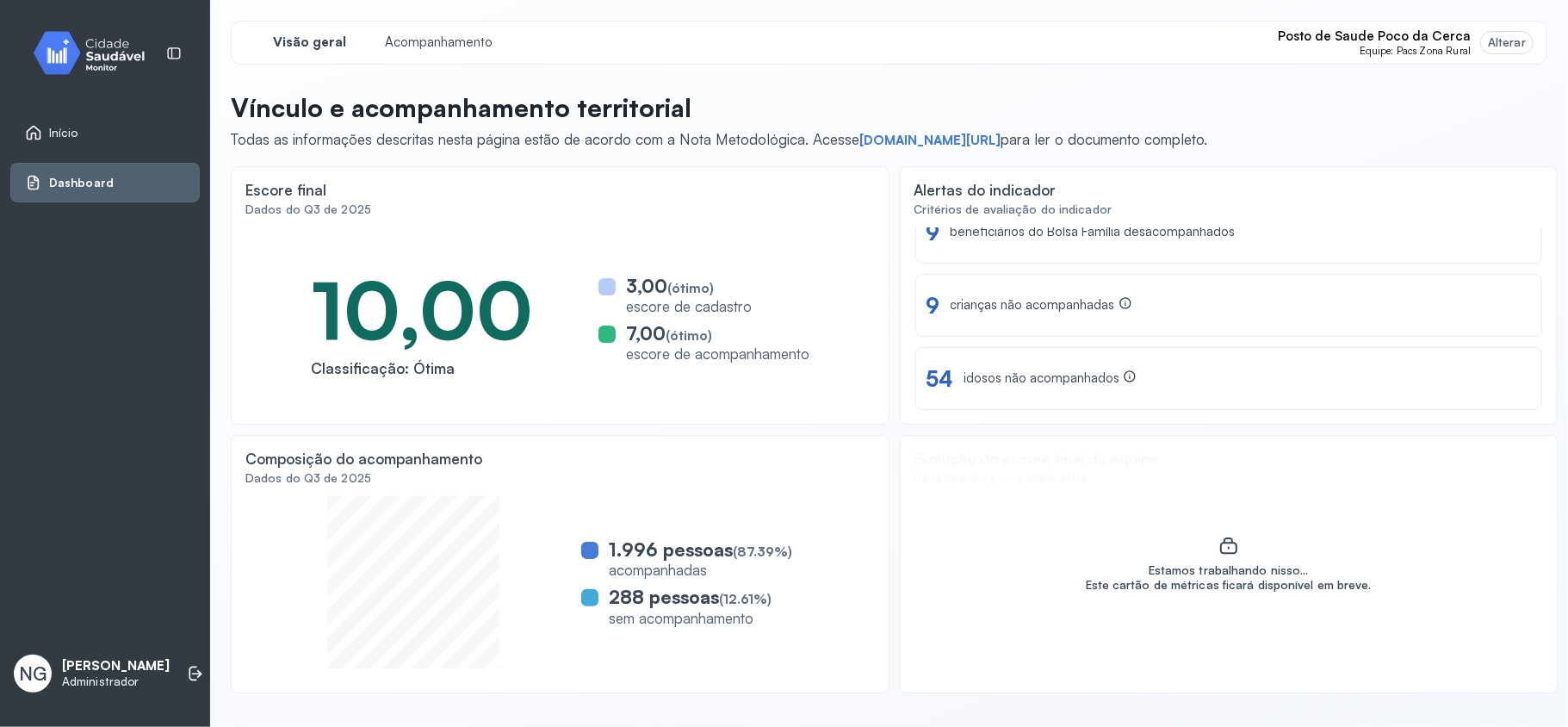
click at [1306, 42] on div "Alterar" at bounding box center [1508, 42] width 38 height 15
click at [1306, 48] on div "Alterar" at bounding box center [1508, 42] width 38 height 15
click at [1306, 36] on div "Alterar" at bounding box center [1508, 42] width 38 height 15
click at [1306, 32] on span "Posto de Saude Poco da Cerca" at bounding box center [1375, 36] width 192 height 16
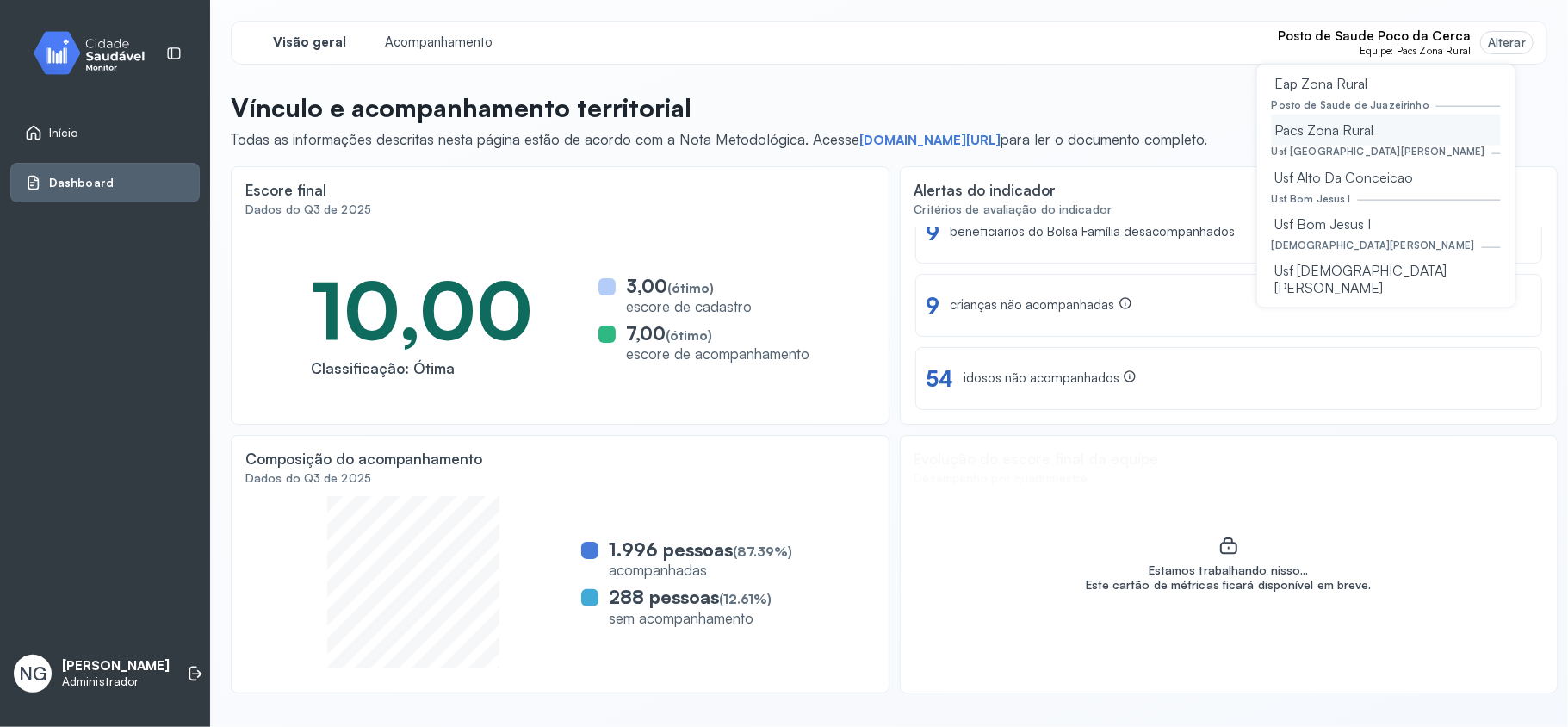
scroll to position [114, 0]
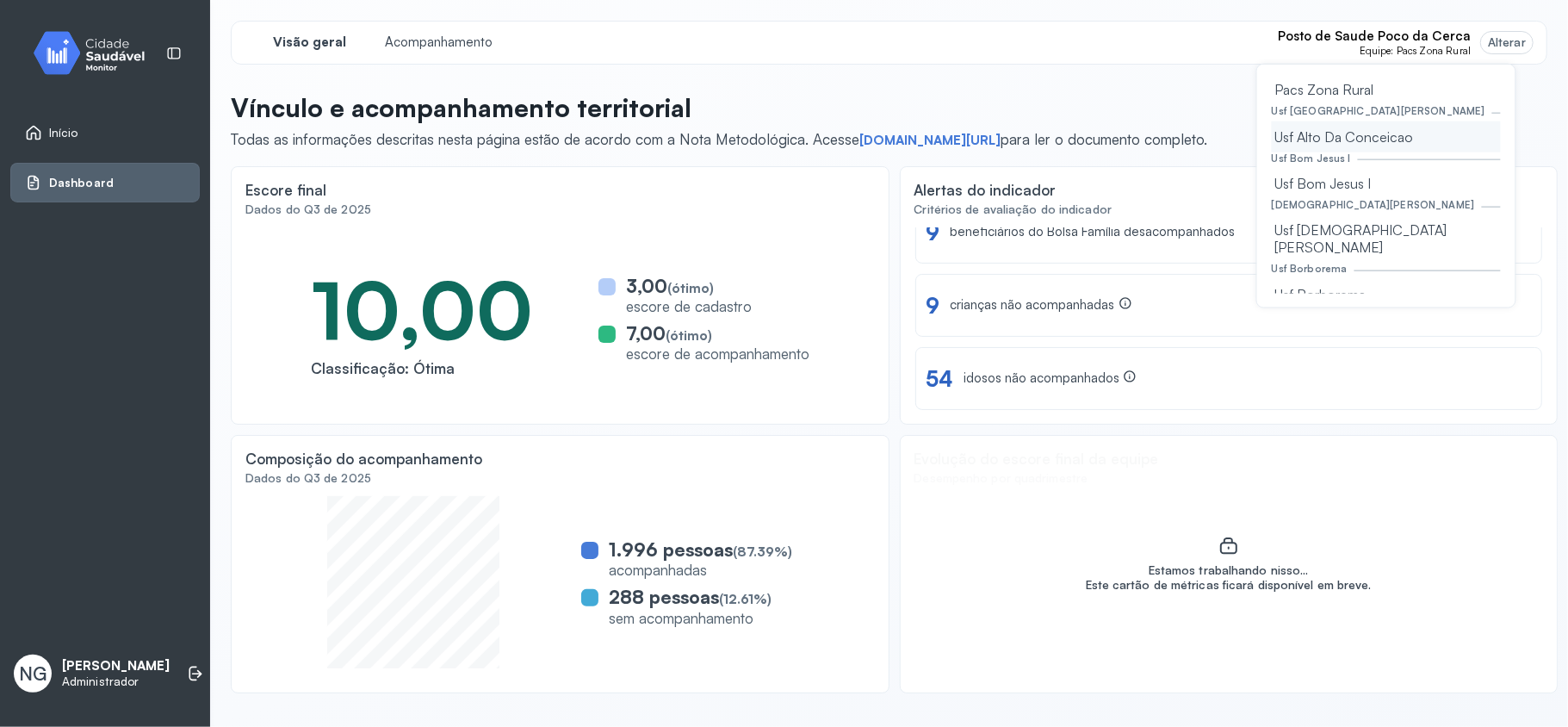
click at [1306, 139] on div "Usf Alto Da Conceicao" at bounding box center [1386, 136] width 229 height 31
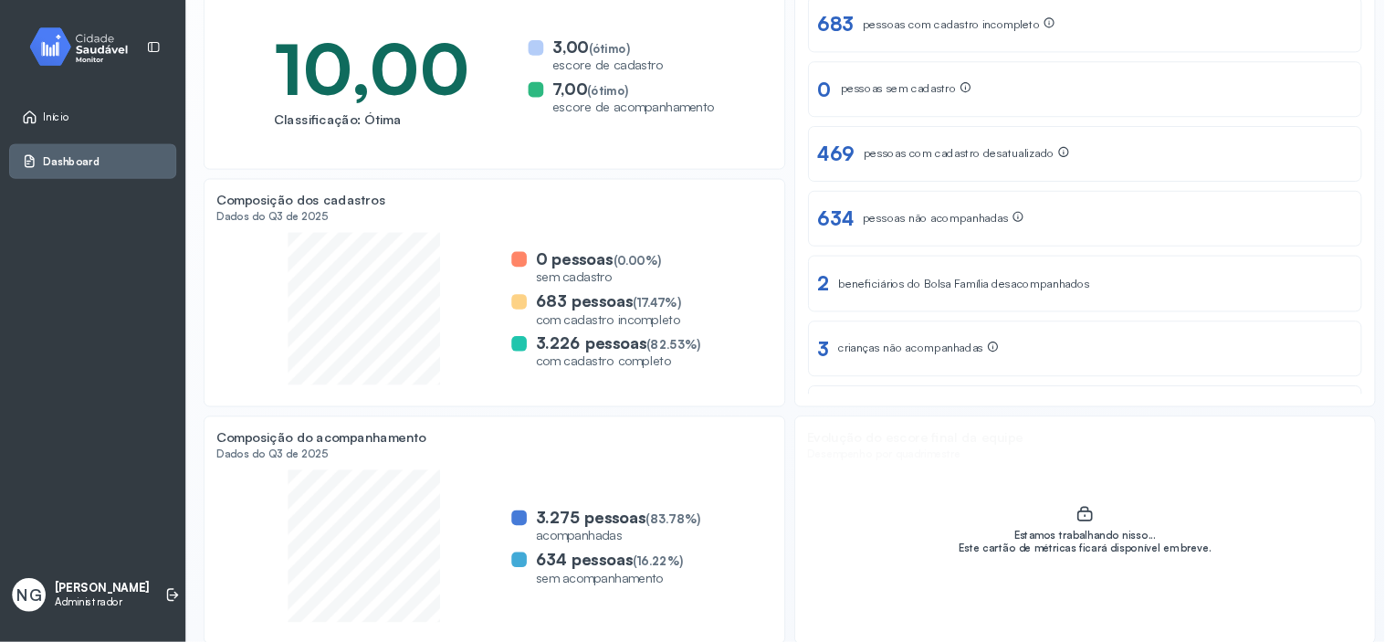
scroll to position [249, 0]
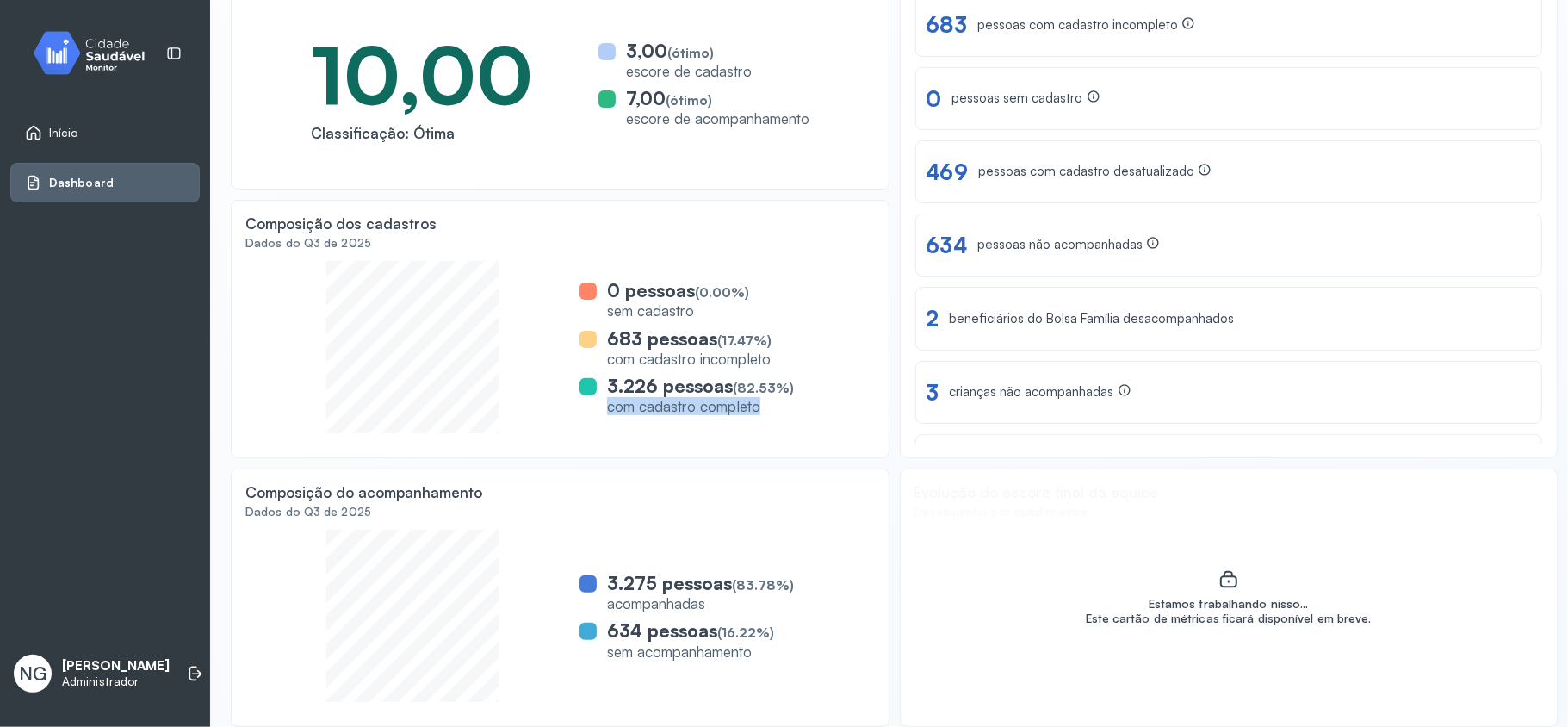
drag, startPoint x: 597, startPoint y: 410, endPoint x: 757, endPoint y: 403, distance: 160.2
click at [755, 401] on div "3.226 pessoas (82.53%) com cadastro completo" at bounding box center [686, 395] width 214 height 41
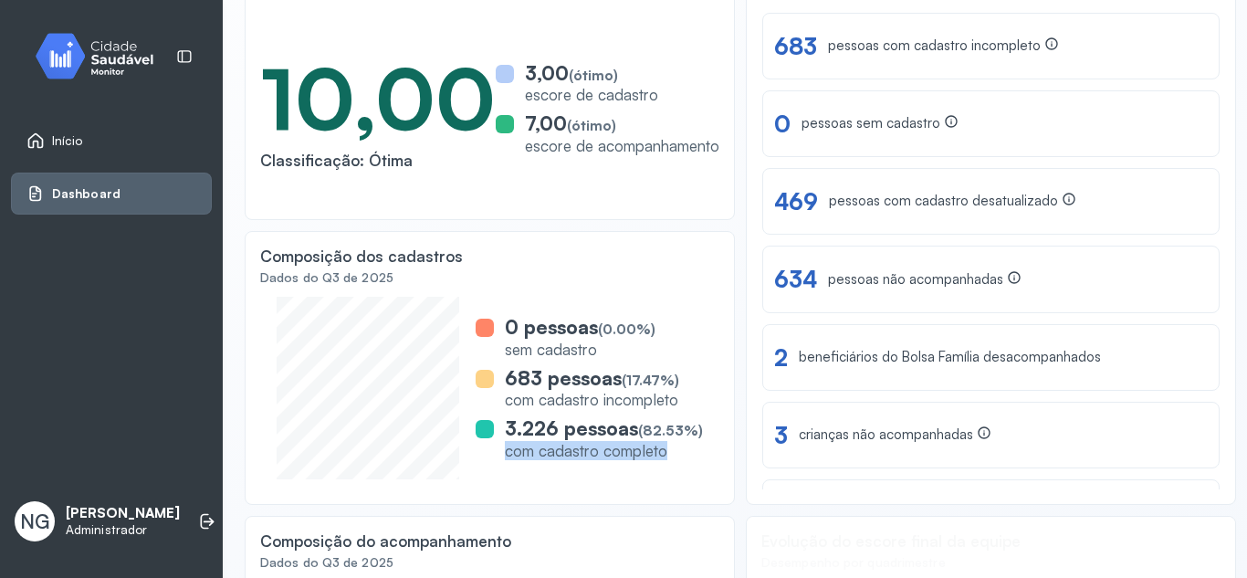
click at [617, 452] on div "com cadastro completo" at bounding box center [604, 450] width 198 height 19
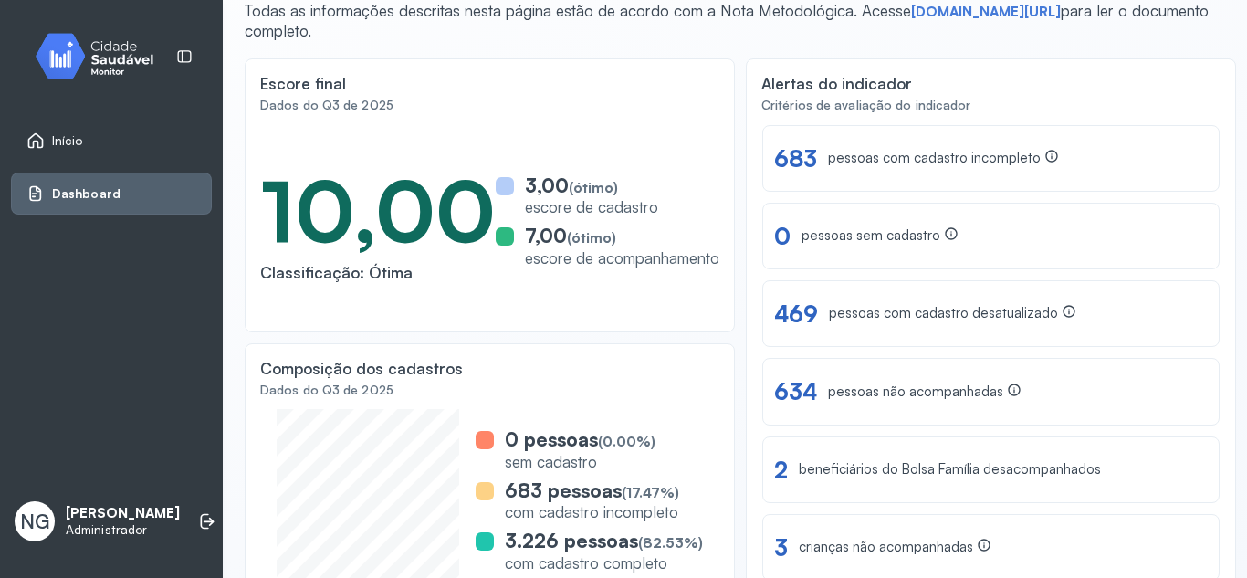
scroll to position [365, 0]
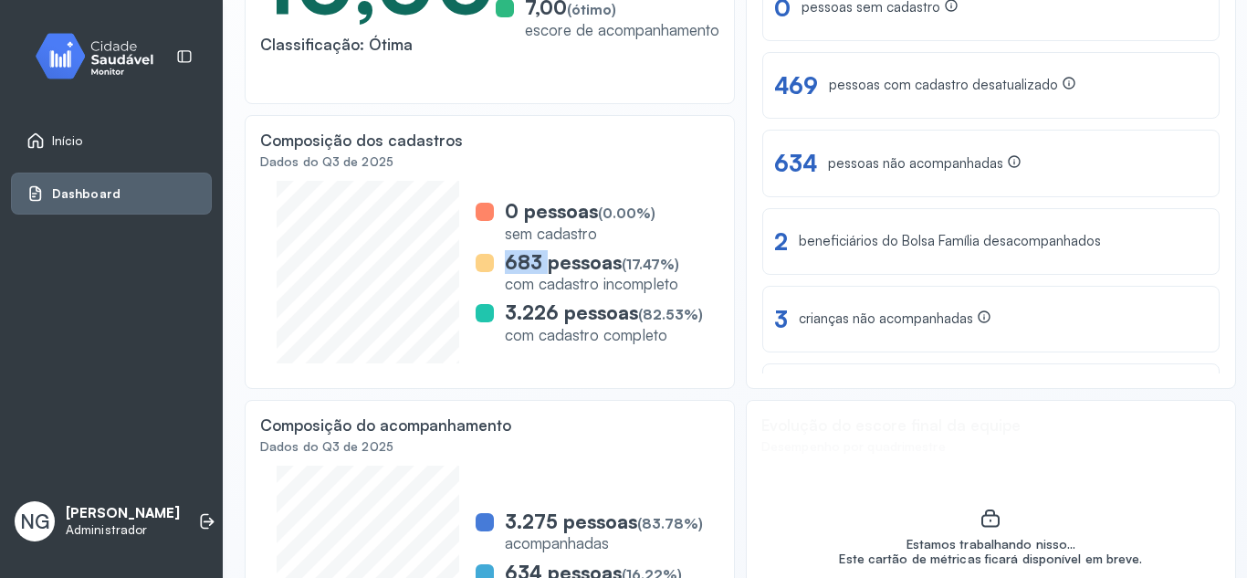
drag, startPoint x: 508, startPoint y: 263, endPoint x: 542, endPoint y: 267, distance: 34.9
click at [542, 267] on div "683 pessoas (17.47%)" at bounding box center [592, 262] width 174 height 24
click at [633, 261] on span "(17.47%)" at bounding box center [651, 264] width 58 height 17
drag, startPoint x: 544, startPoint y: 282, endPoint x: 666, endPoint y: 283, distance: 121.4
click at [666, 283] on div "com cadastro incompleto" at bounding box center [592, 283] width 174 height 19
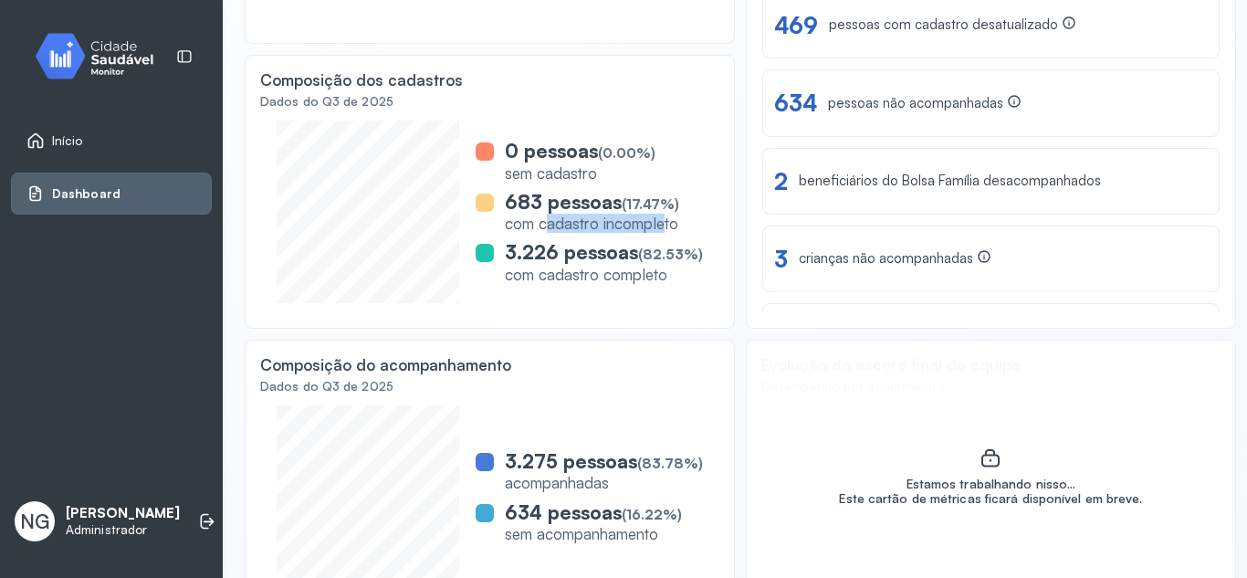
scroll to position [456, 0]
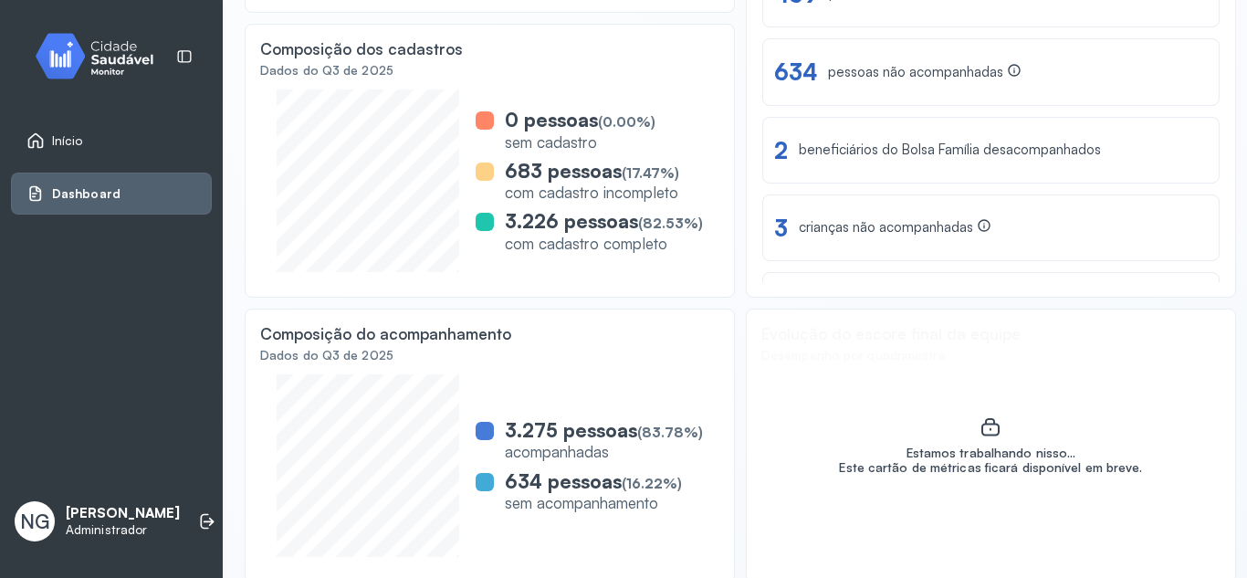
click at [575, 456] on div "acompanhadas" at bounding box center [604, 451] width 198 height 19
drag, startPoint x: 515, startPoint y: 454, endPoint x: 574, endPoint y: 446, distance: 59.8
click at [574, 446] on div "acompanhadas" at bounding box center [604, 451] width 198 height 19
click at [576, 446] on div "acompanhadas" at bounding box center [604, 451] width 198 height 19
click at [602, 449] on div "acompanhadas" at bounding box center [604, 451] width 198 height 19
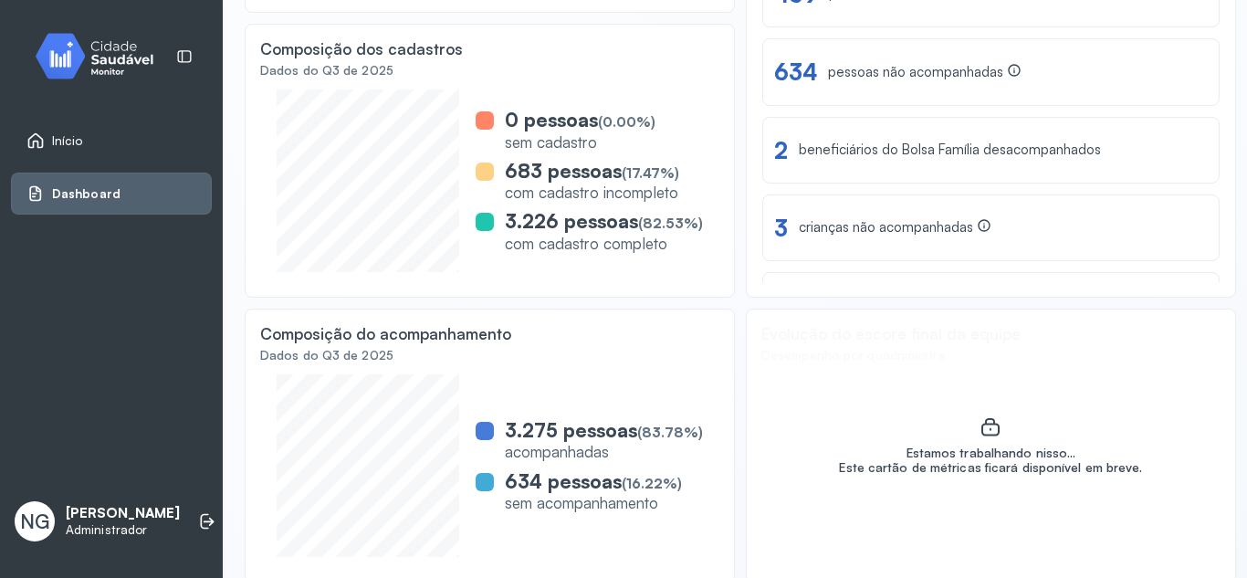
click at [616, 451] on div "acompanhadas" at bounding box center [604, 451] width 198 height 19
drag, startPoint x: 617, startPoint y: 451, endPoint x: 531, endPoint y: 448, distance: 85.9
click at [531, 448] on div "acompanhadas" at bounding box center [604, 451] width 198 height 19
click at [572, 457] on div "acompanhadas" at bounding box center [604, 451] width 198 height 19
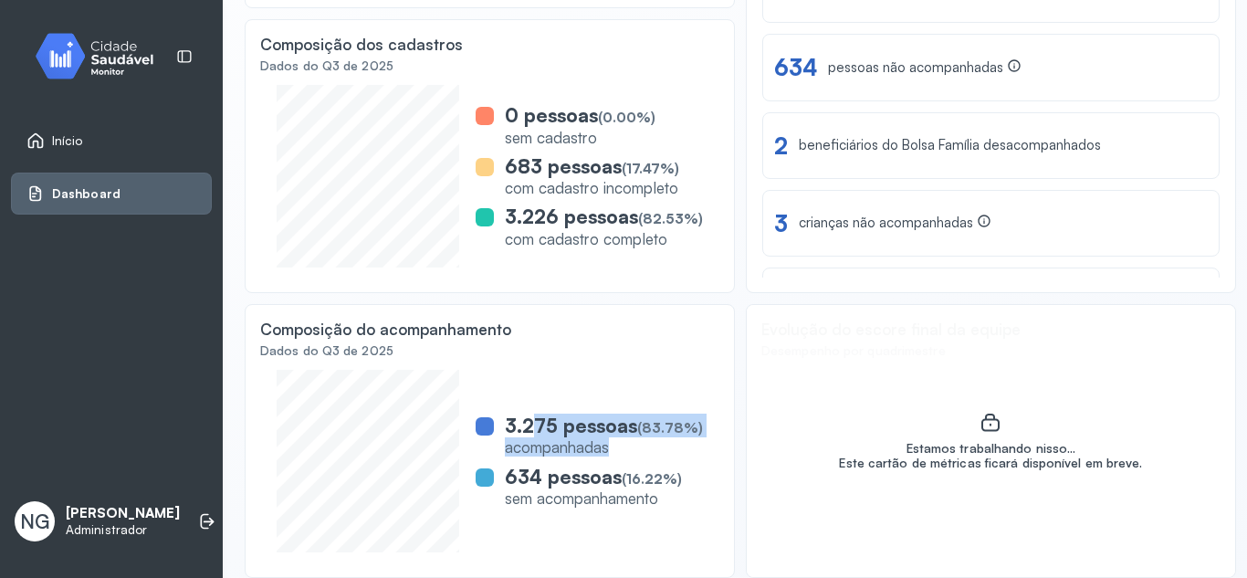
drag, startPoint x: 617, startPoint y: 446, endPoint x: 553, endPoint y: 461, distance: 65.8
click at [531, 426] on div "3.275 pessoas (83.78%) acompanhadas" at bounding box center [604, 436] width 198 height 44
click at [554, 442] on div "acompanhadas" at bounding box center [604, 446] width 198 height 19
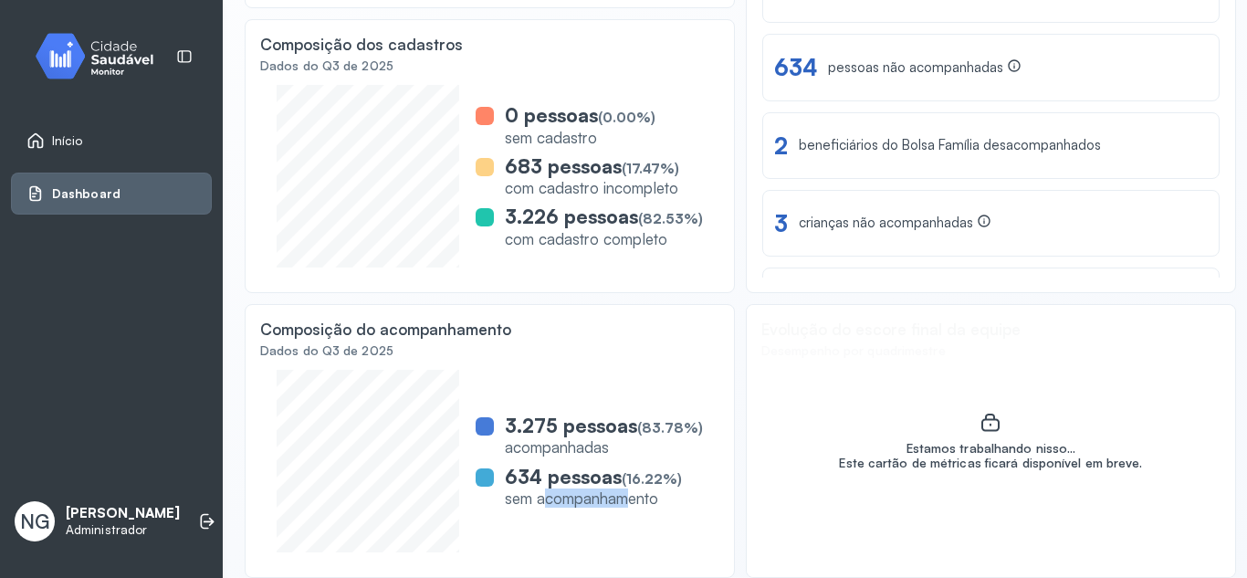
drag, startPoint x: 542, startPoint y: 501, endPoint x: 635, endPoint y: 511, distance: 93.7
click at [635, 511] on div "3.275 pessoas (83.78%) acompanhadas 634 pessoas (16.22%) sem acompanhamento" at bounding box center [589, 460] width 227 height 109
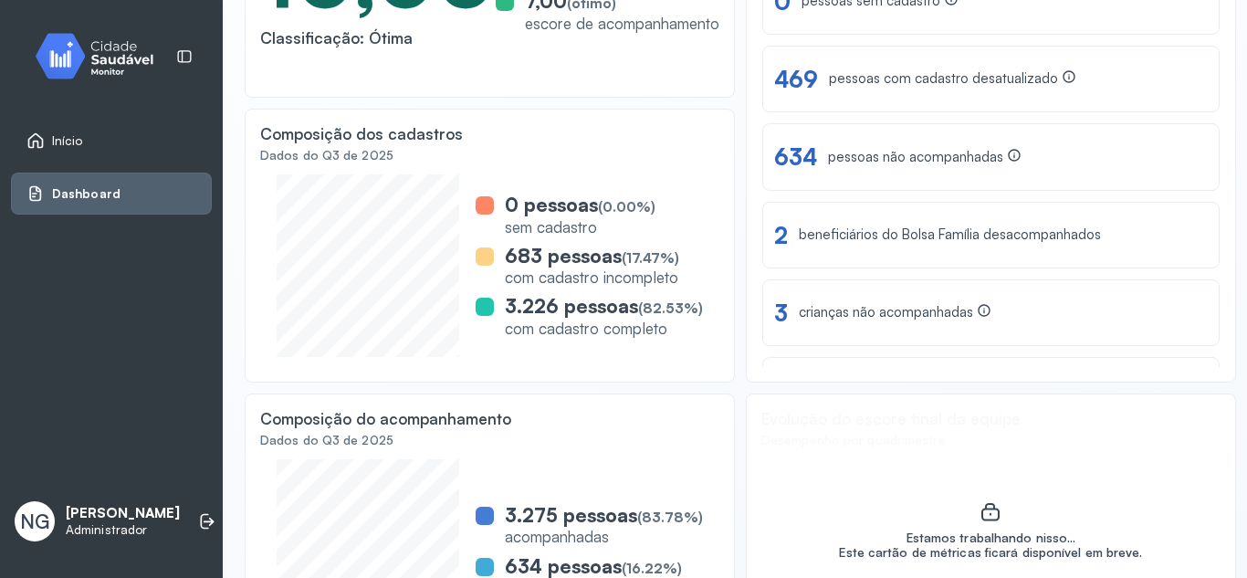
scroll to position [278, 0]
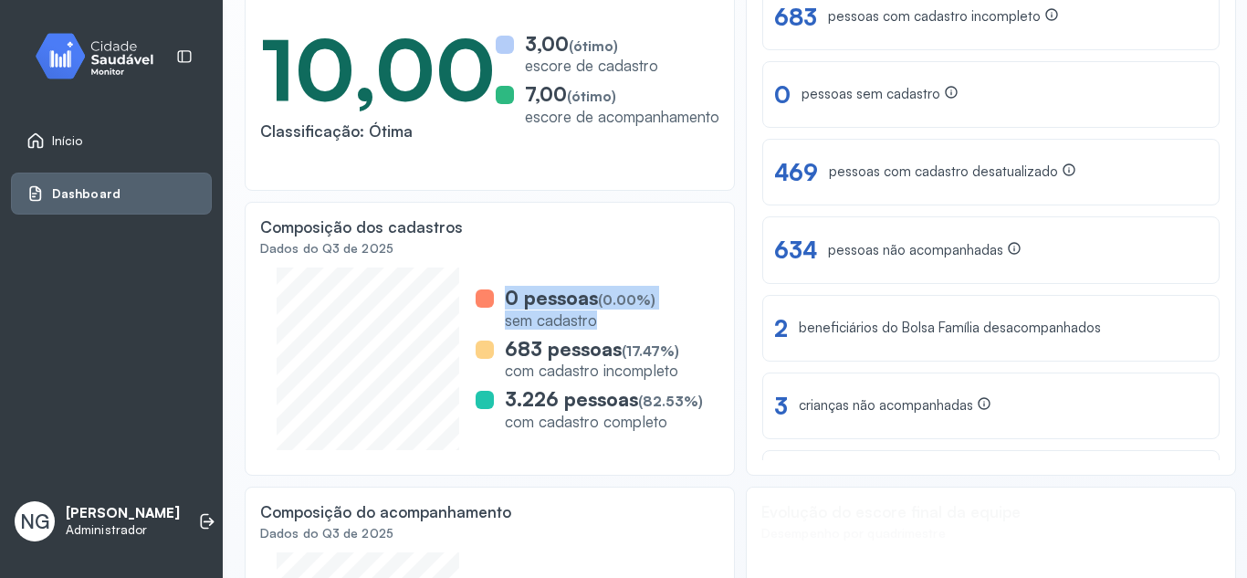
drag, startPoint x: 606, startPoint y: 317, endPoint x: 499, endPoint y: 287, distance: 111.0
click at [502, 287] on div "0 pessoas (0.00%) sem cadastro" at bounding box center [589, 308] width 227 height 44
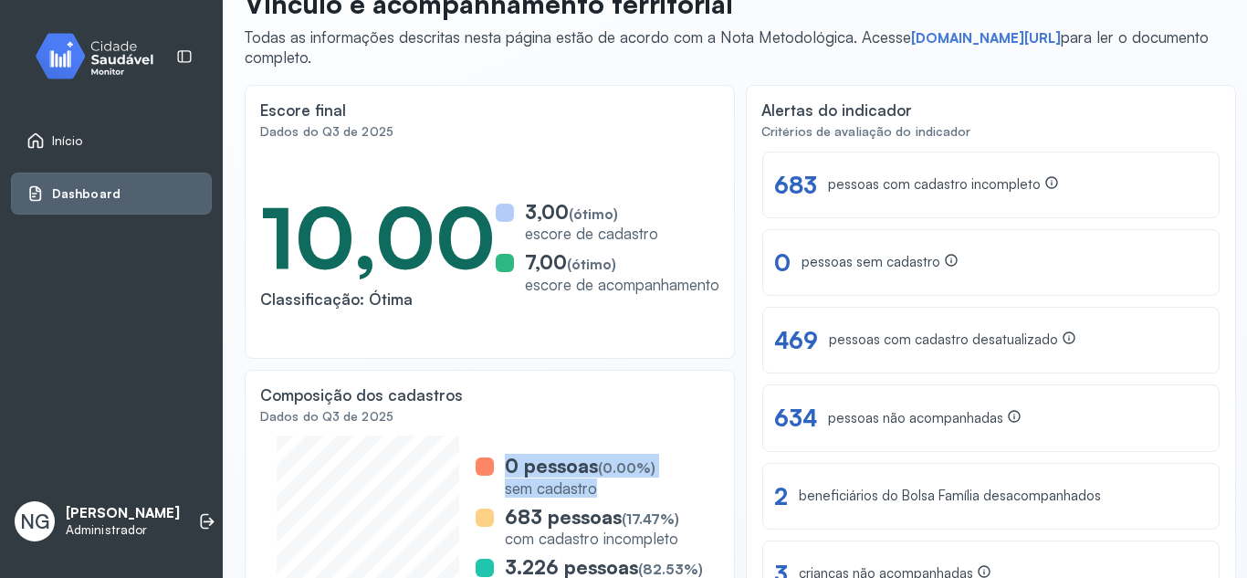
scroll to position [96, 0]
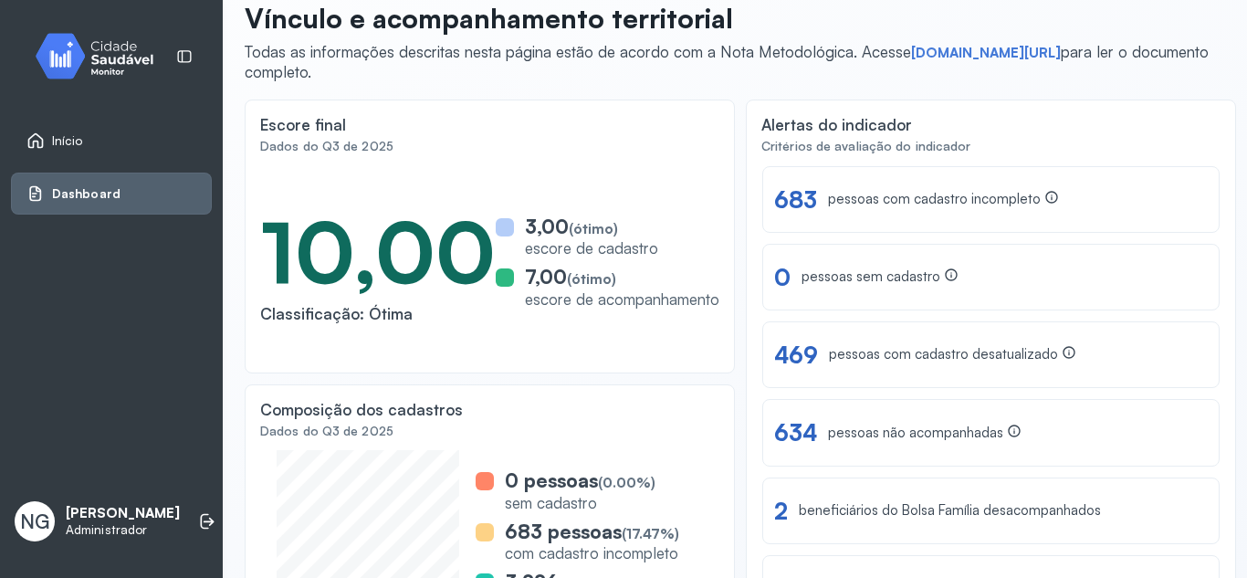
click at [312, 315] on div "Classificação: Ótima" at bounding box center [378, 313] width 236 height 19
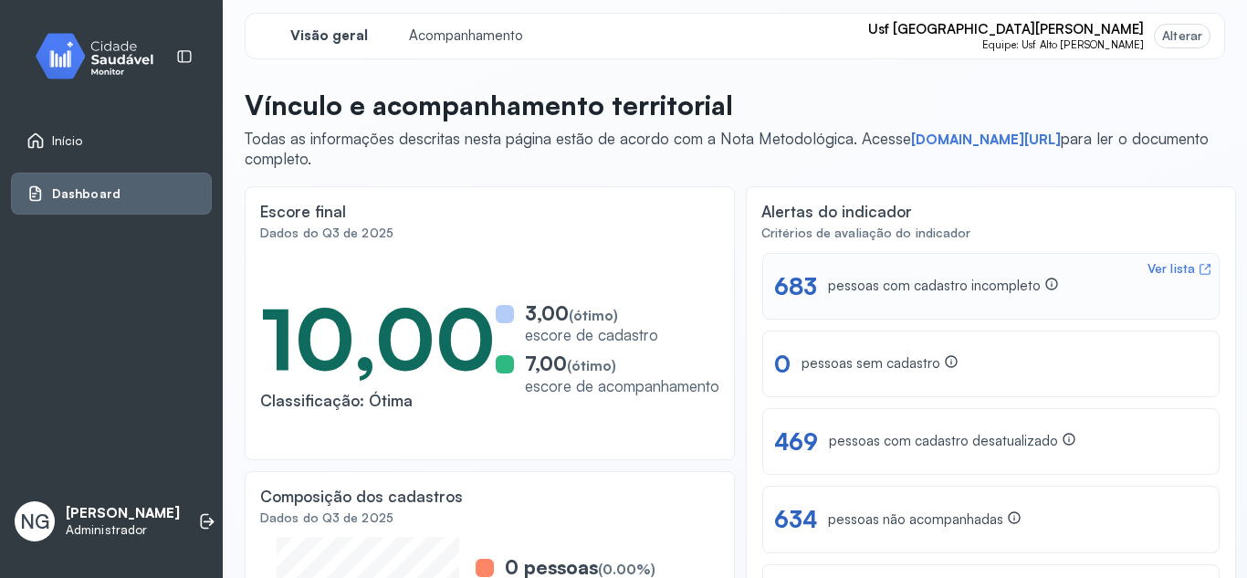
scroll to position [0, 0]
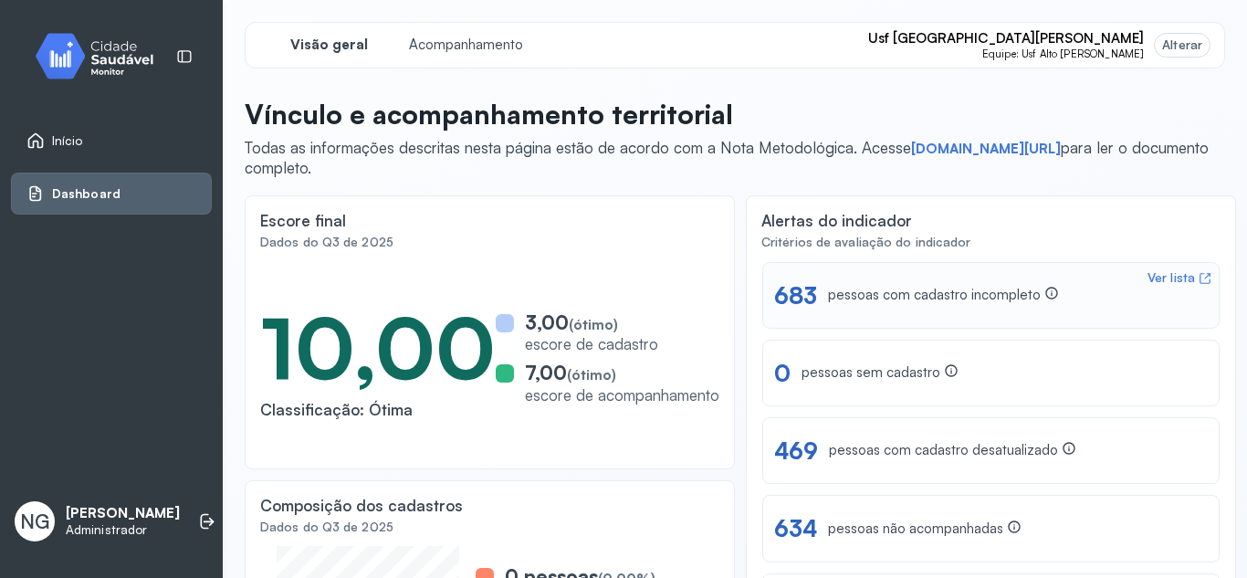
click at [877, 293] on div "pessoas com cadastro incompleto" at bounding box center [943, 295] width 231 height 19
click at [75, 142] on span "Início" at bounding box center [67, 141] width 31 height 16
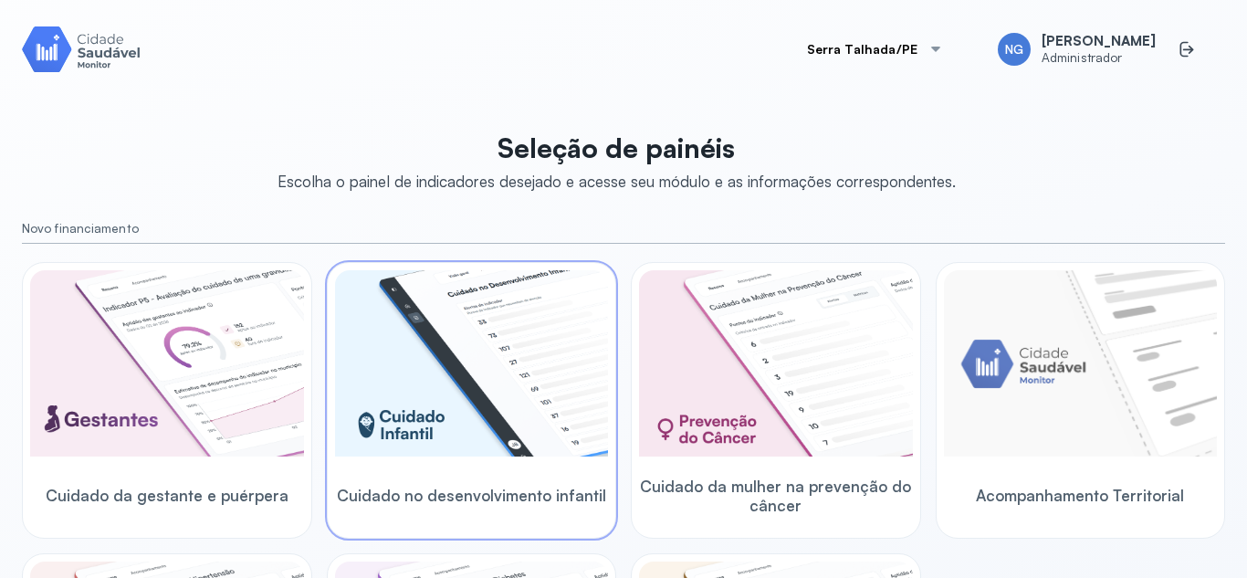
scroll to position [91, 0]
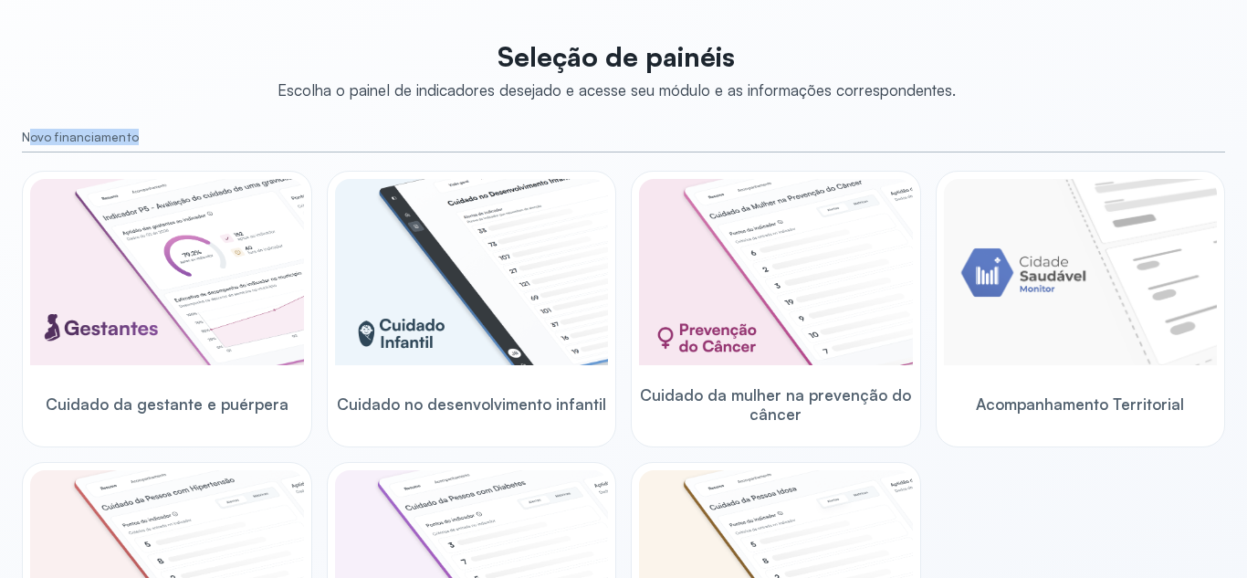
drag, startPoint x: 26, startPoint y: 136, endPoint x: 148, endPoint y: 131, distance: 121.5
click at [147, 131] on small "Novo financiamento" at bounding box center [623, 138] width 1203 height 16
click at [83, 135] on small "Novo financiamento" at bounding box center [623, 138] width 1203 height 16
drag, startPoint x: 29, startPoint y: 131, endPoint x: 152, endPoint y: 134, distance: 122.4
click at [152, 134] on small "Novo financiamento" at bounding box center [623, 138] width 1203 height 16
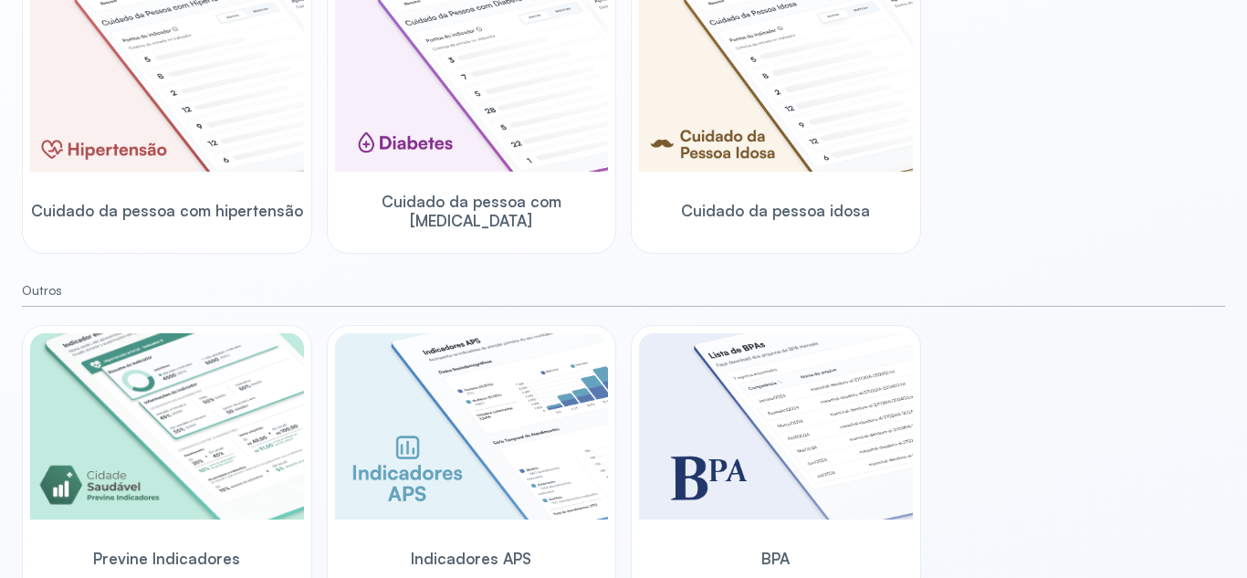
scroll to position [600, 0]
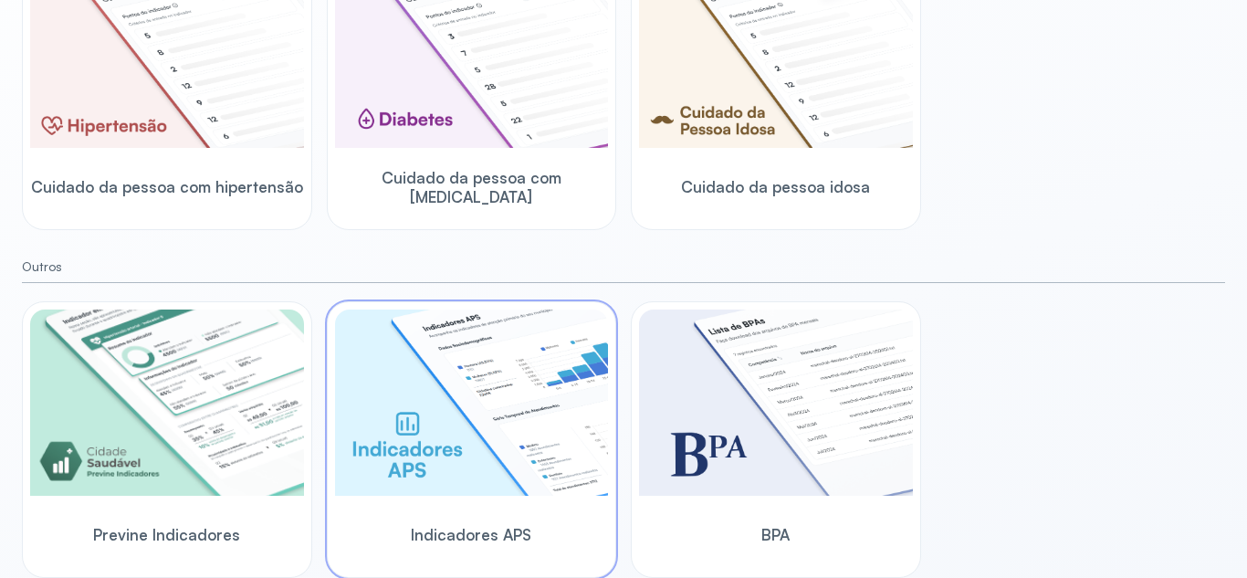
click at [456, 392] on img at bounding box center [472, 402] width 274 height 186
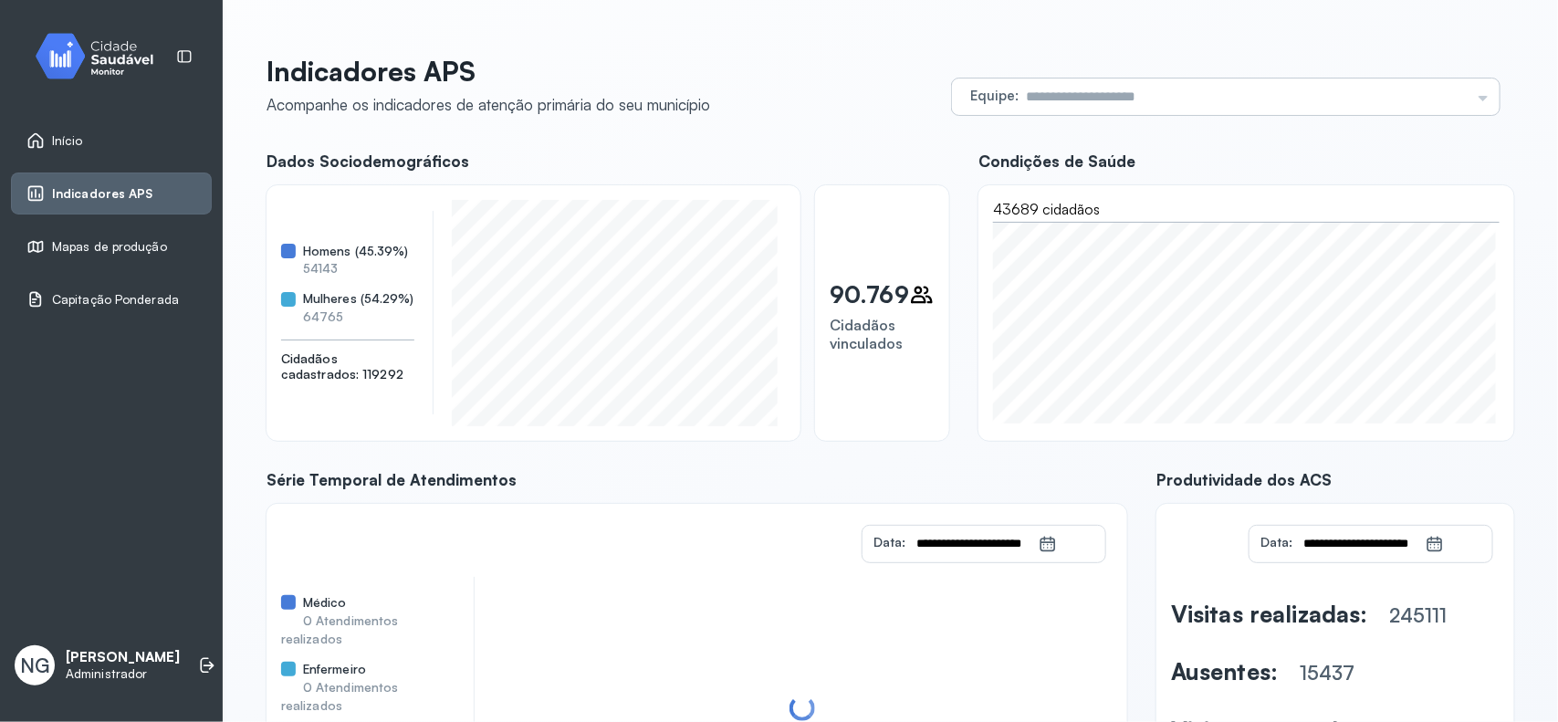
click at [1112, 97] on input "text" at bounding box center [1245, 97] width 452 height 37
click at [803, 48] on div "**********" at bounding box center [891, 456] width 1292 height 869
click at [83, 137] on link "Início" at bounding box center [111, 140] width 170 height 18
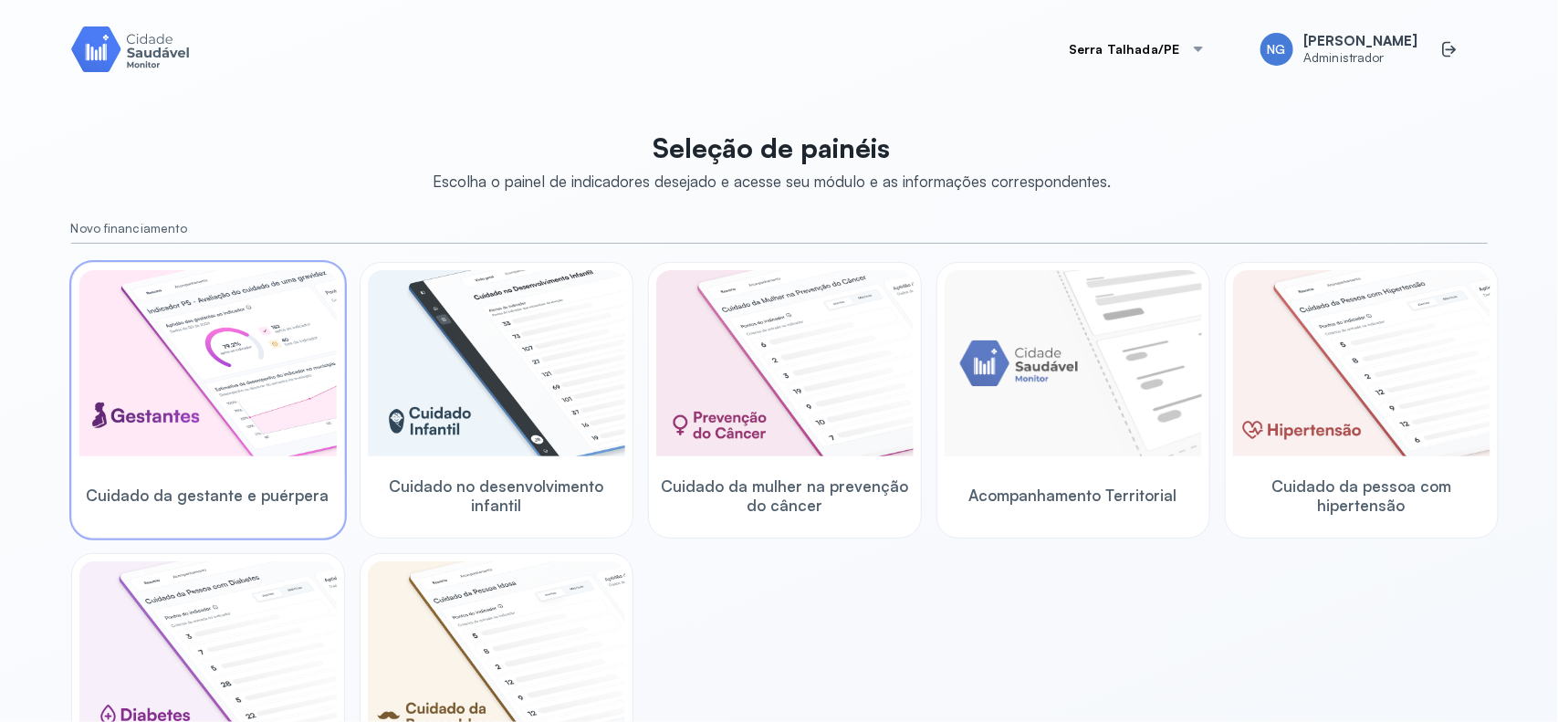
click at [198, 376] on img at bounding box center [207, 363] width 257 height 186
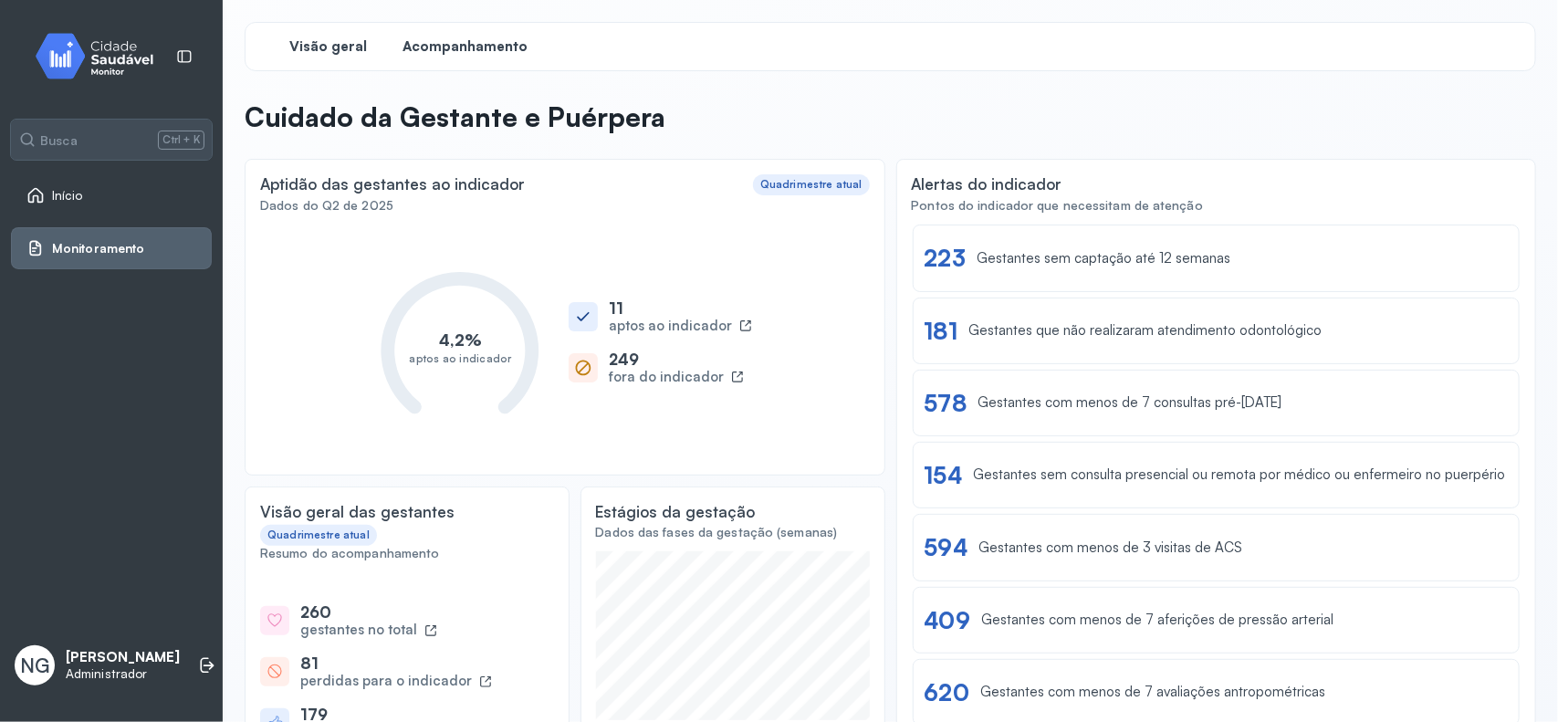
click at [467, 60] on div "Acompanhamento" at bounding box center [465, 46] width 137 height 33
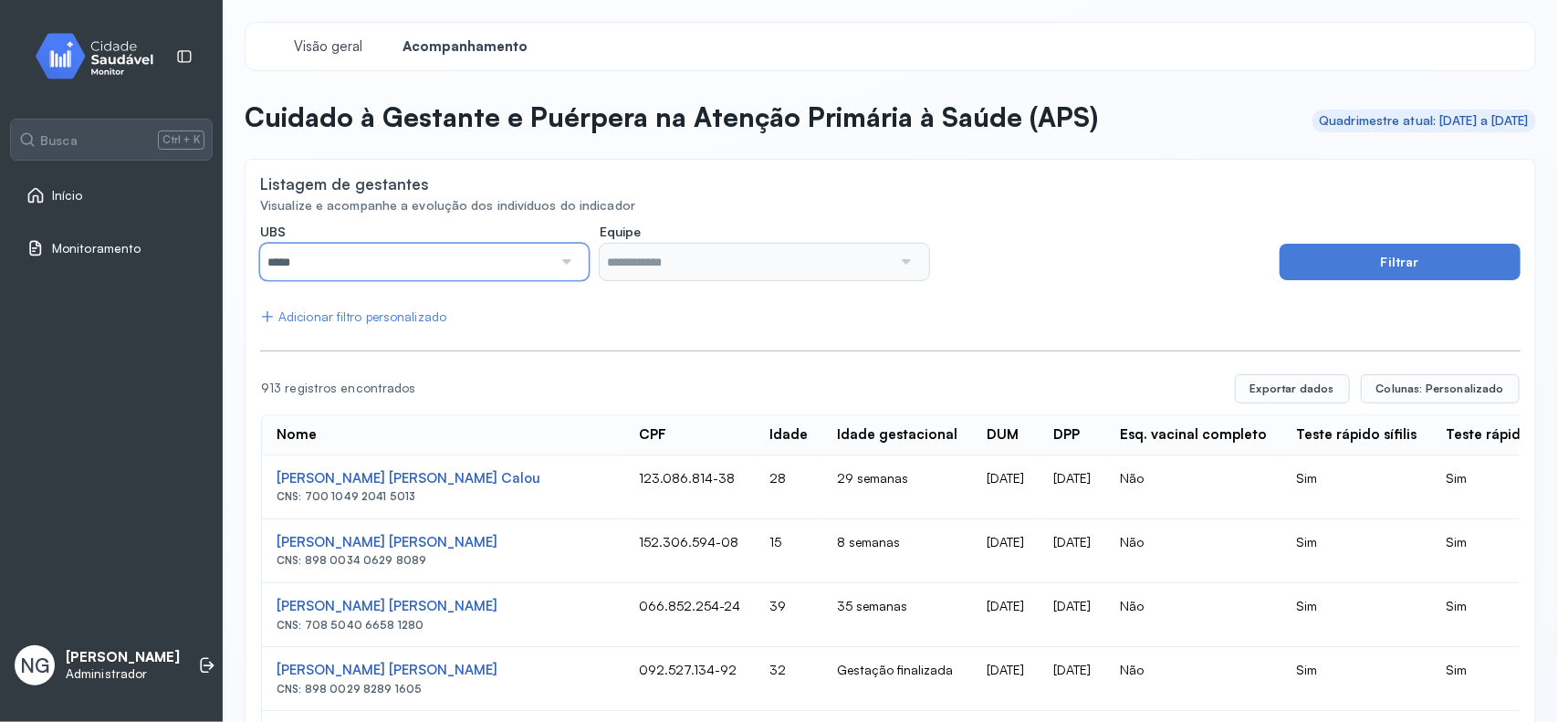
click at [475, 254] on input "*****" at bounding box center [406, 262] width 292 height 37
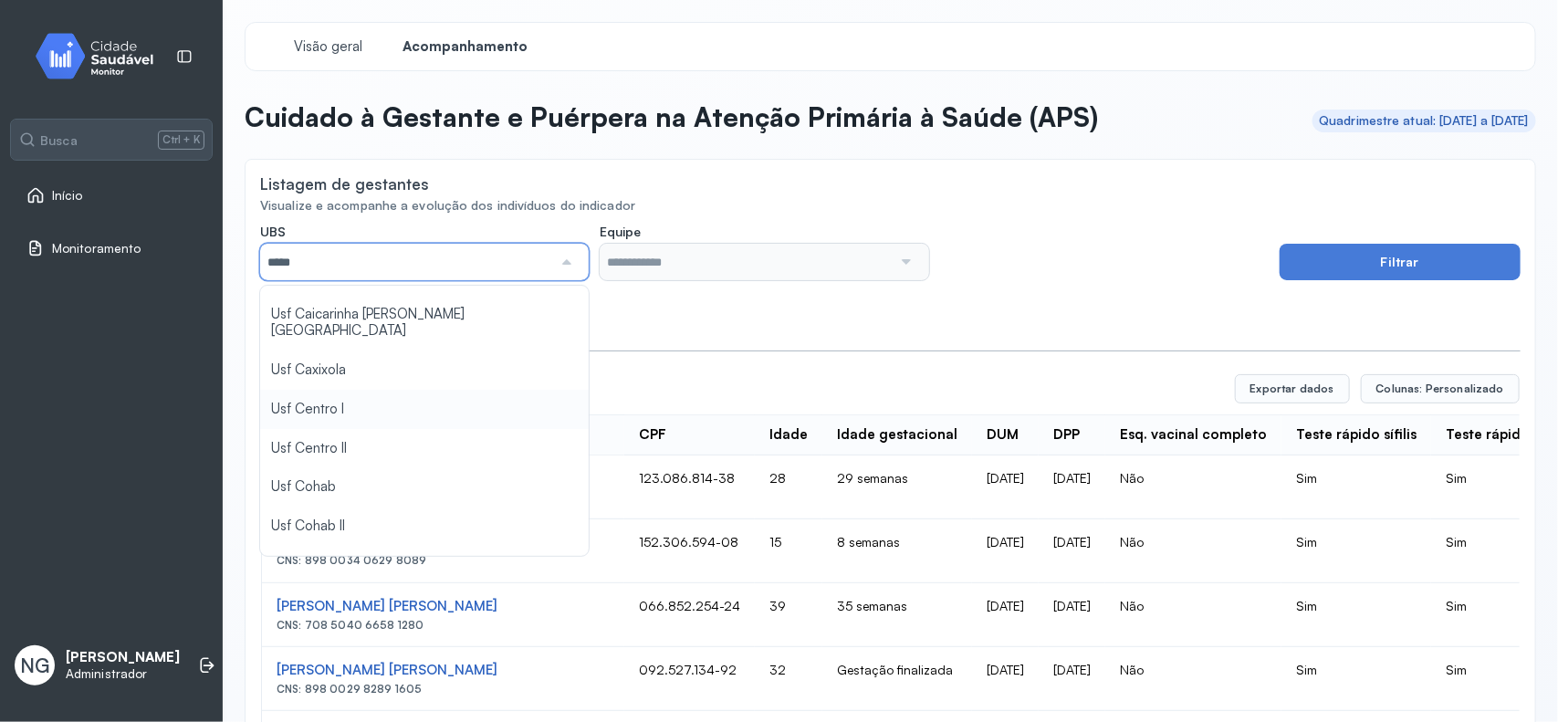
scroll to position [228, 0]
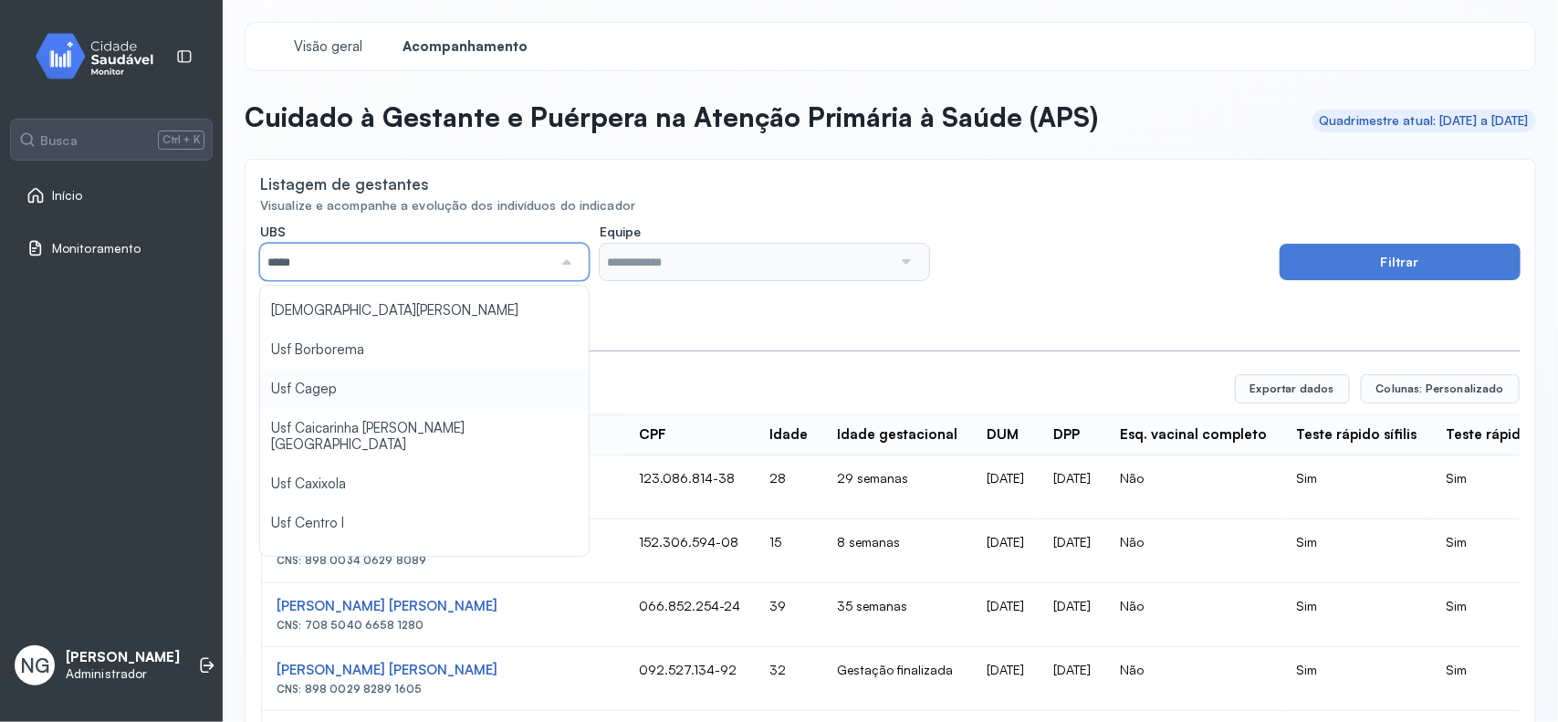
type input "*****"
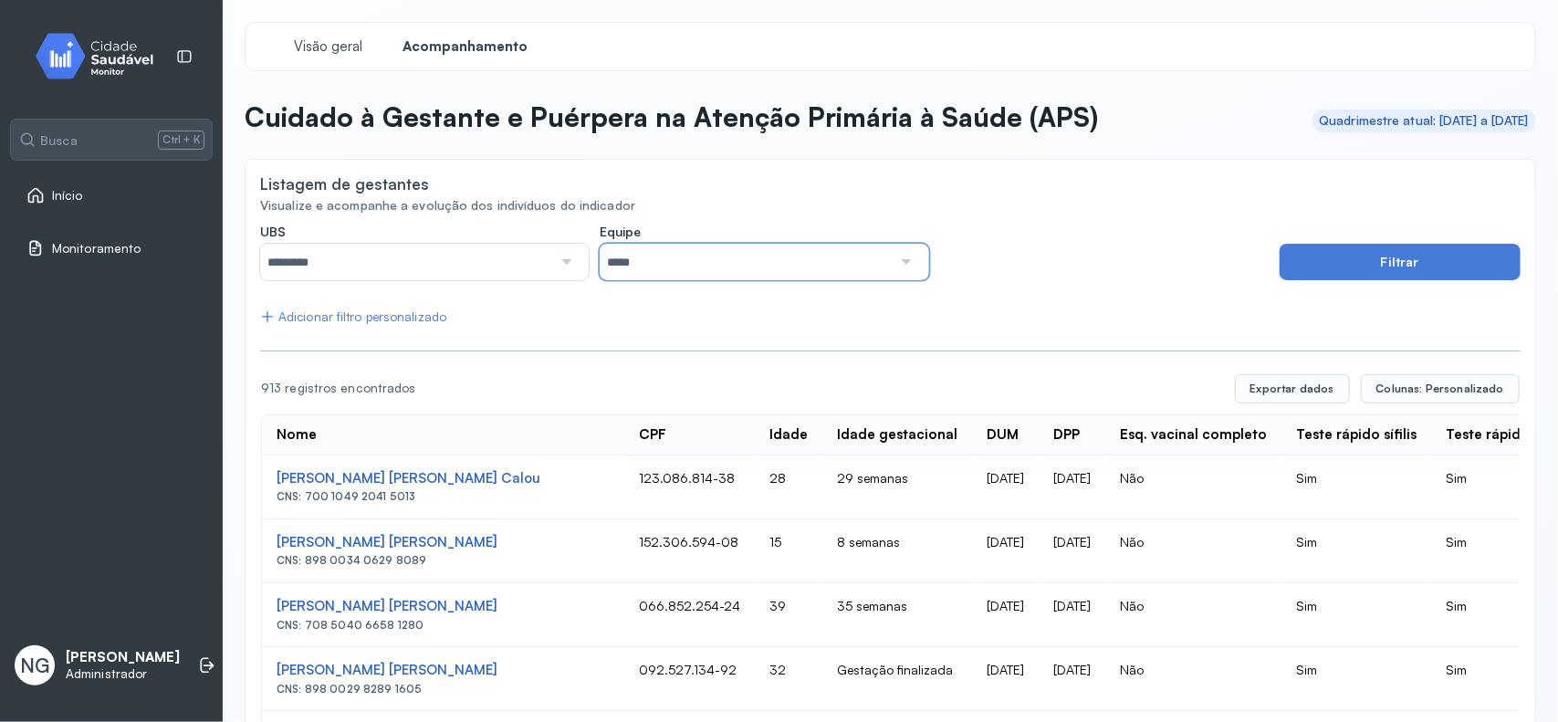
click at [723, 256] on input "*****" at bounding box center [746, 262] width 292 height 37
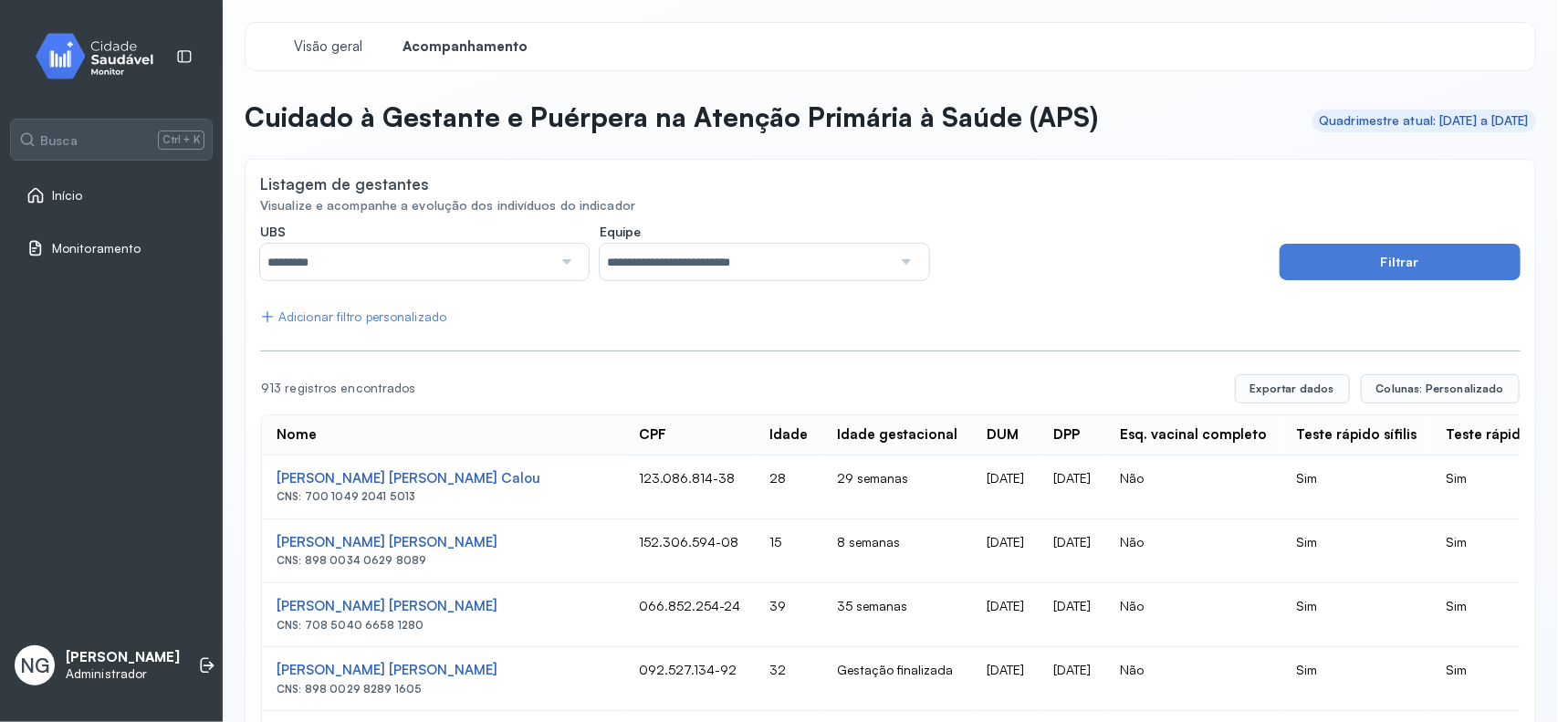
drag, startPoint x: 1351, startPoint y: 265, endPoint x: 1075, endPoint y: 263, distance: 275.7
click at [1352, 265] on button "Filtrar" at bounding box center [1400, 262] width 241 height 37
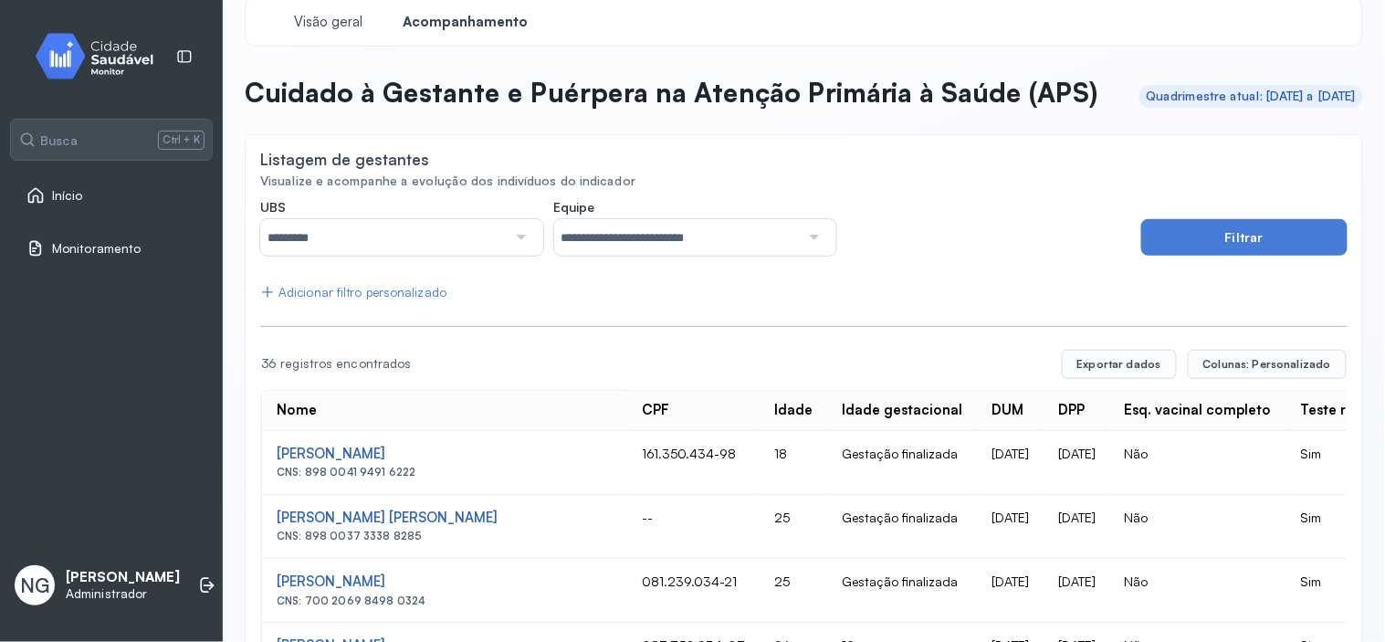
scroll to position [101, 0]
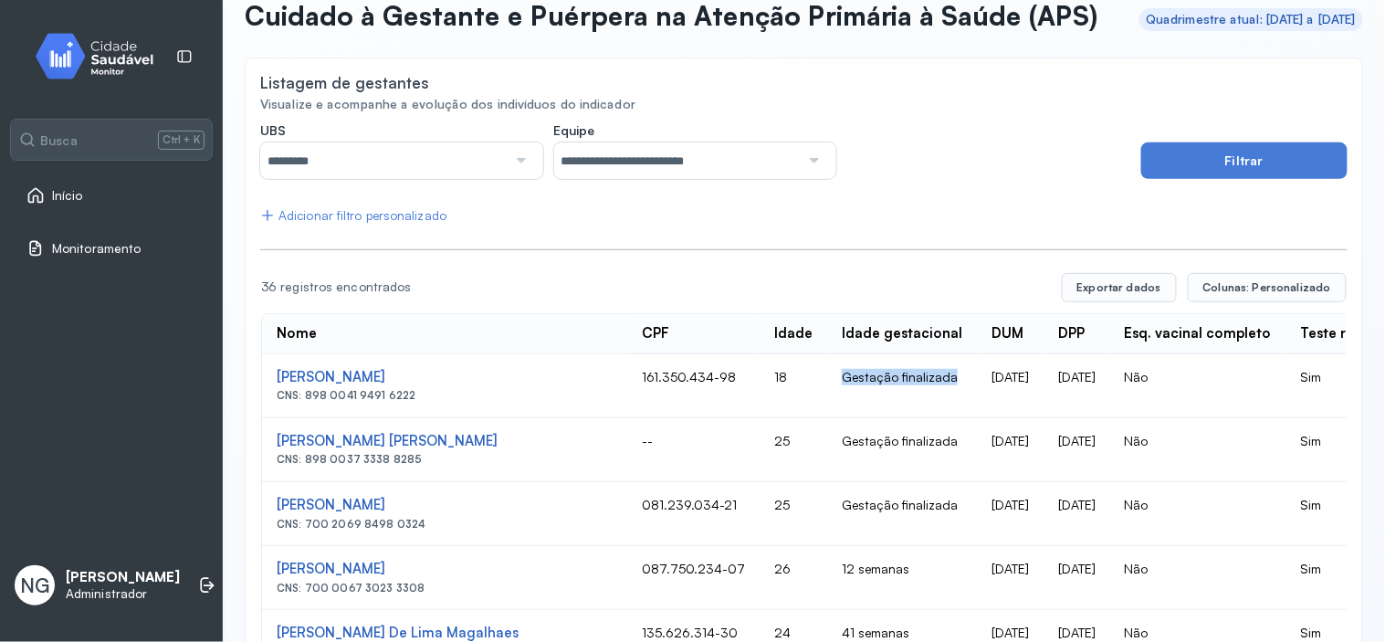
drag, startPoint x: 733, startPoint y: 409, endPoint x: 860, endPoint y: 415, distance: 127.1
drag, startPoint x: 767, startPoint y: 471, endPoint x: 824, endPoint y: 471, distance: 57.5
click at [827, 471] on td "Gestação finalizada" at bounding box center [902, 450] width 150 height 64
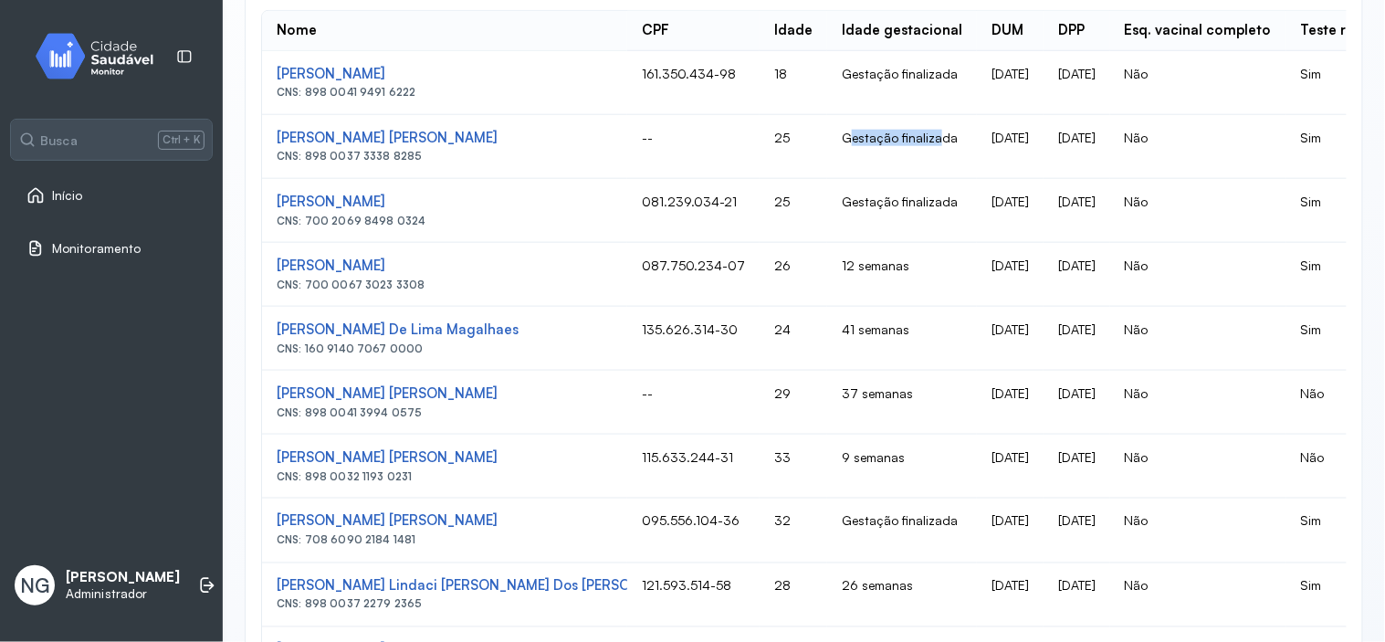
scroll to position [405, 0]
click at [827, 293] on td "12 semanas" at bounding box center [902, 274] width 150 height 64
drag, startPoint x: 734, startPoint y: 298, endPoint x: 785, endPoint y: 302, distance: 51.3
click at [827, 301] on td "12 semanas" at bounding box center [902, 274] width 150 height 64
drag, startPoint x: 717, startPoint y: 357, endPoint x: 808, endPoint y: 359, distance: 91.3
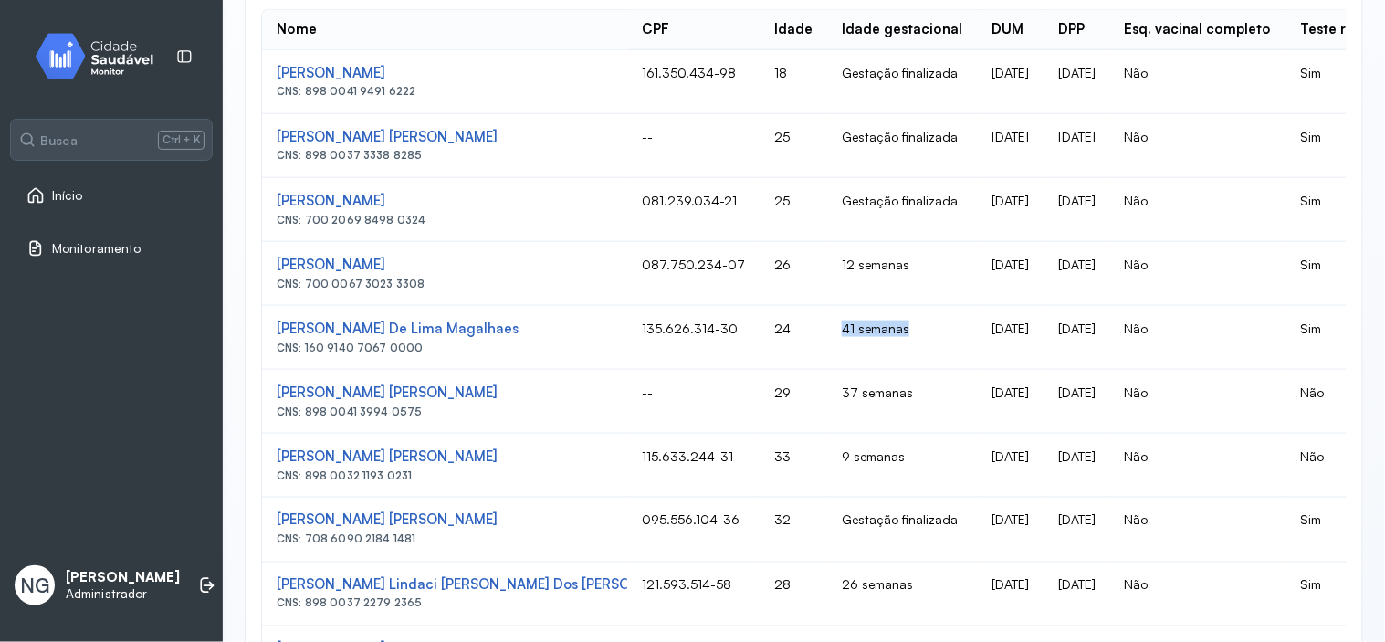
click at [827, 359] on td "41 semanas" at bounding box center [902, 338] width 150 height 64
drag, startPoint x: 744, startPoint y: 431, endPoint x: 823, endPoint y: 432, distance: 79.4
click at [827, 432] on td "37 semanas" at bounding box center [902, 402] width 150 height 64
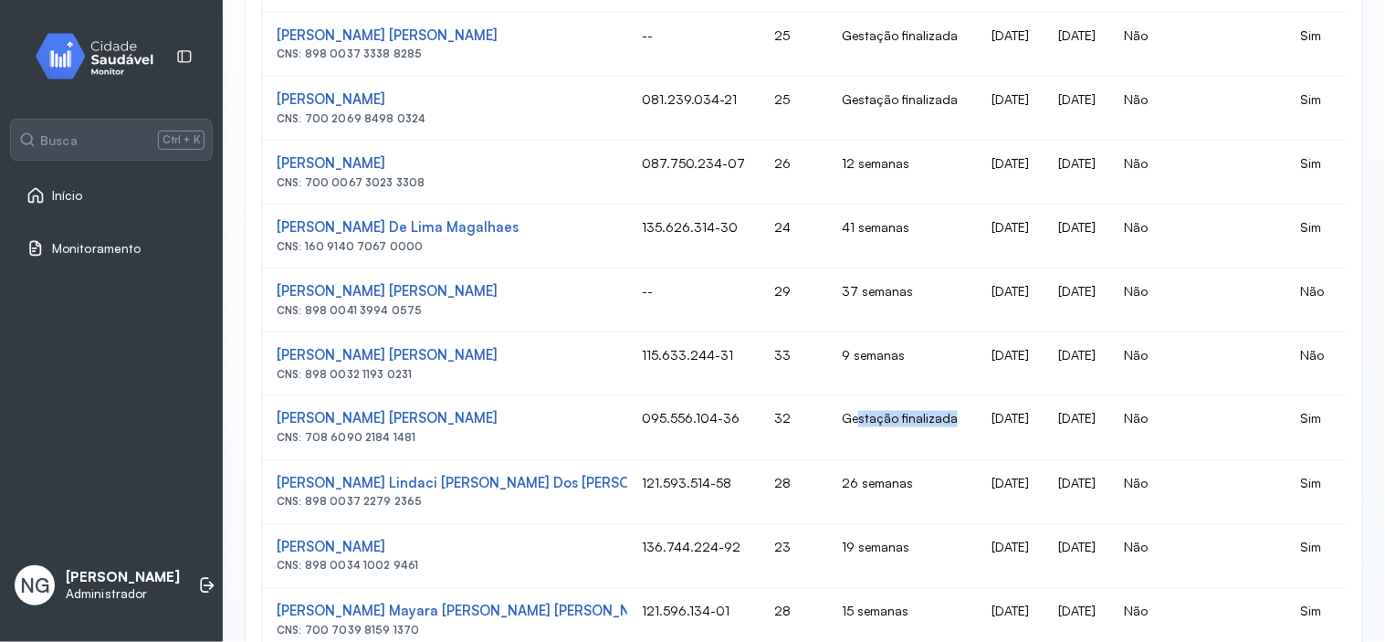
drag, startPoint x: 745, startPoint y: 452, endPoint x: 841, endPoint y: 452, distance: 95.9
click at [841, 452] on td "Gestação finalizada" at bounding box center [902, 428] width 150 height 64
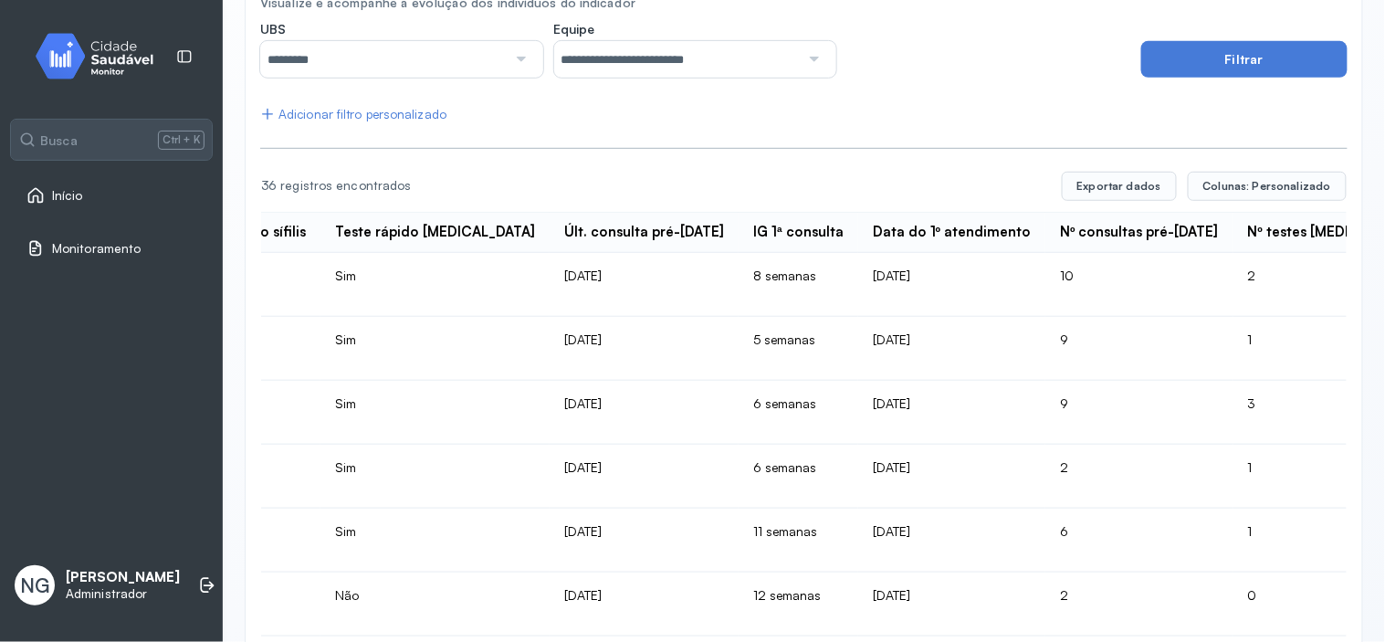
scroll to position [0, 1622]
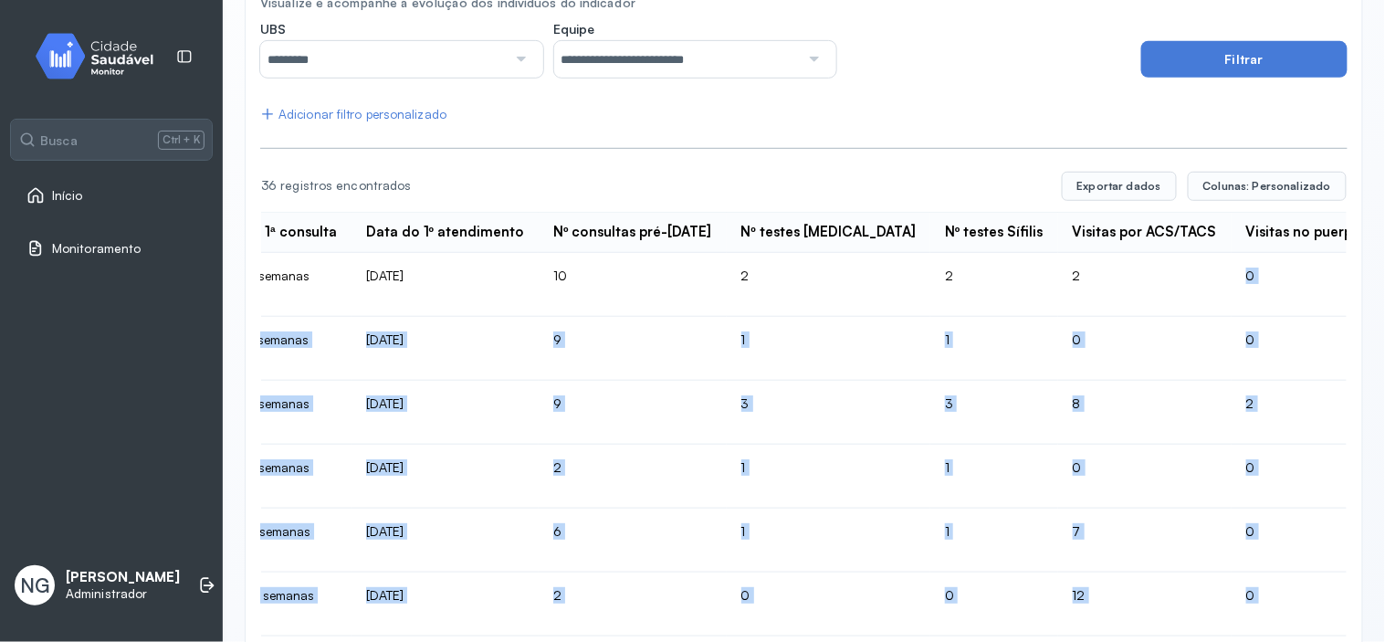
drag, startPoint x: 945, startPoint y: 307, endPoint x: 917, endPoint y: 303, distance: 27.6
click at [1232, 307] on td "0" at bounding box center [1313, 285] width 163 height 64
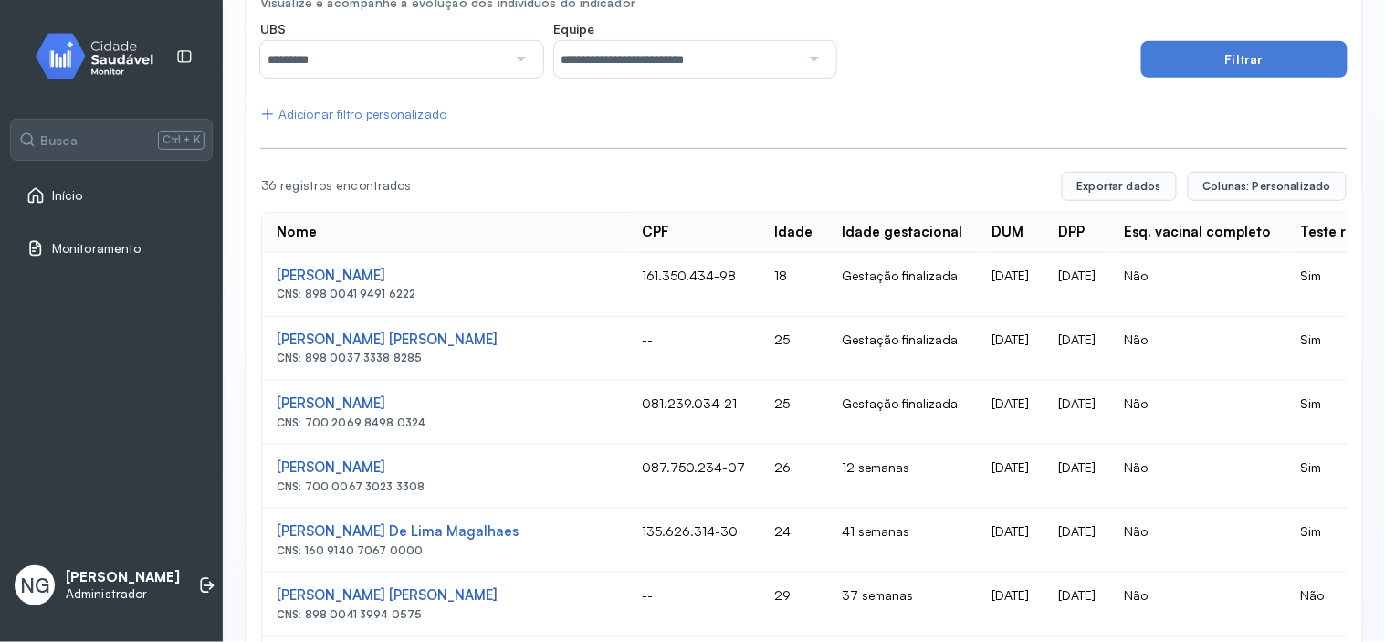
scroll to position [0, 0]
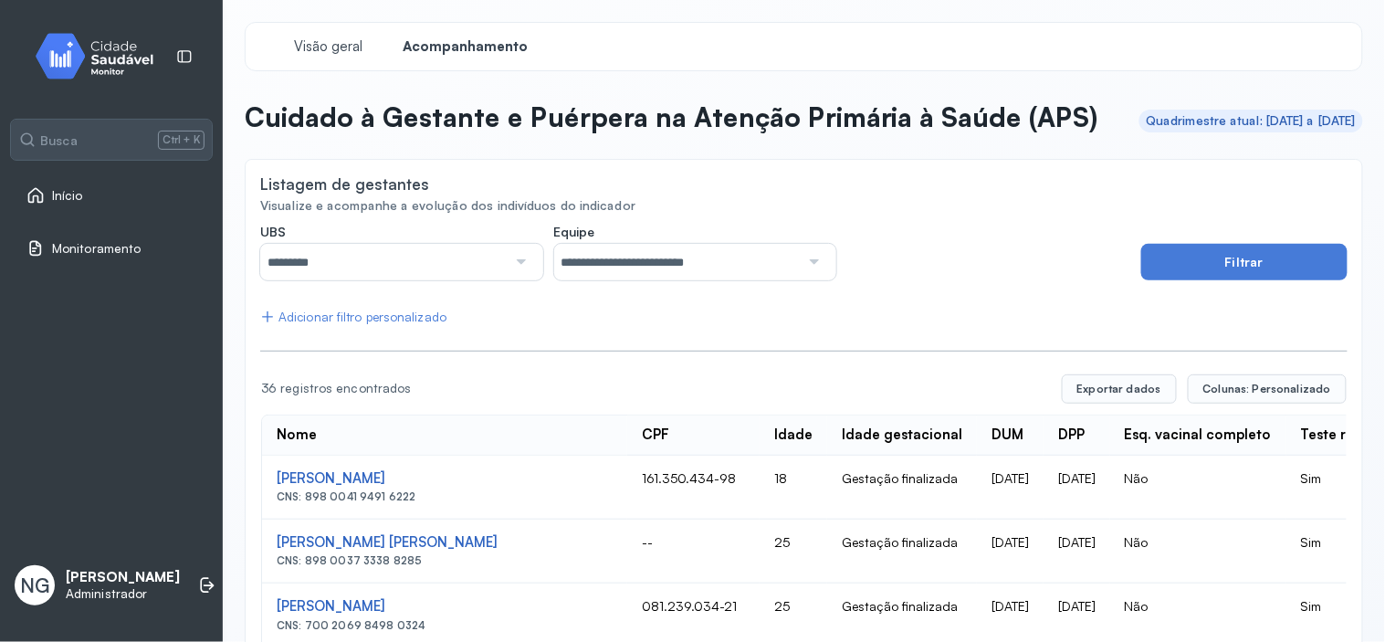
click at [351, 325] on div "Adicionar filtro personalizado" at bounding box center [353, 317] width 186 height 16
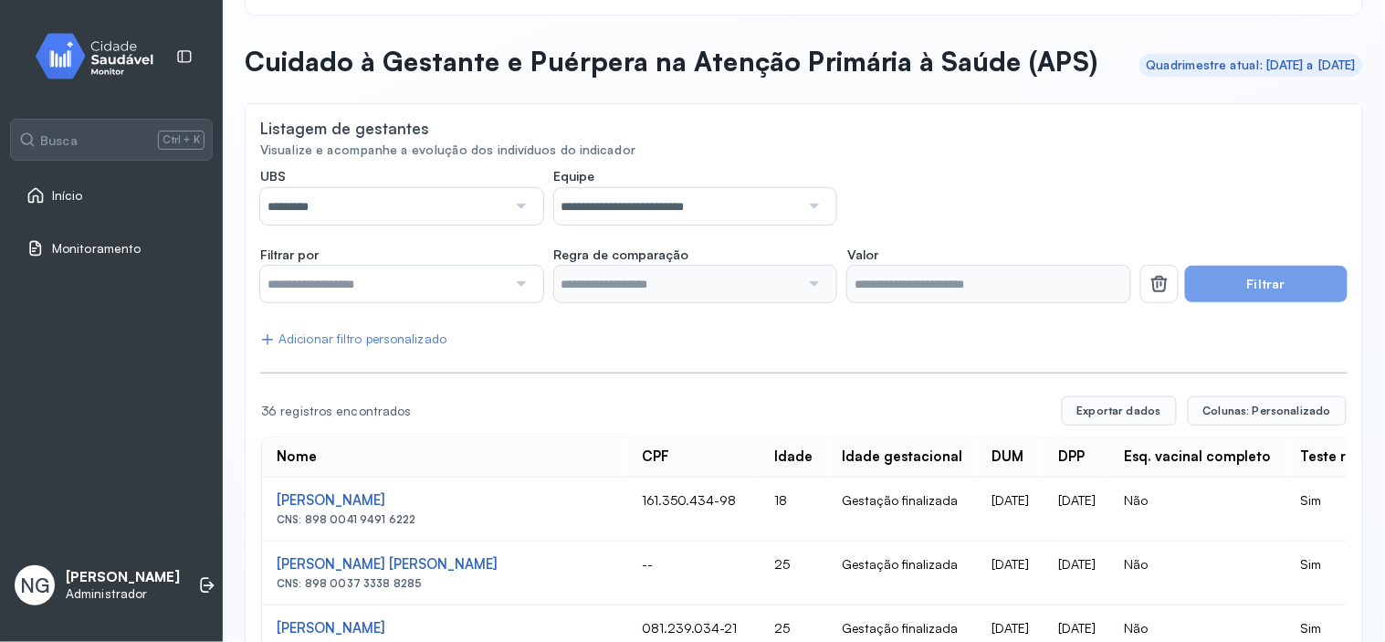
scroll to position [101, 0]
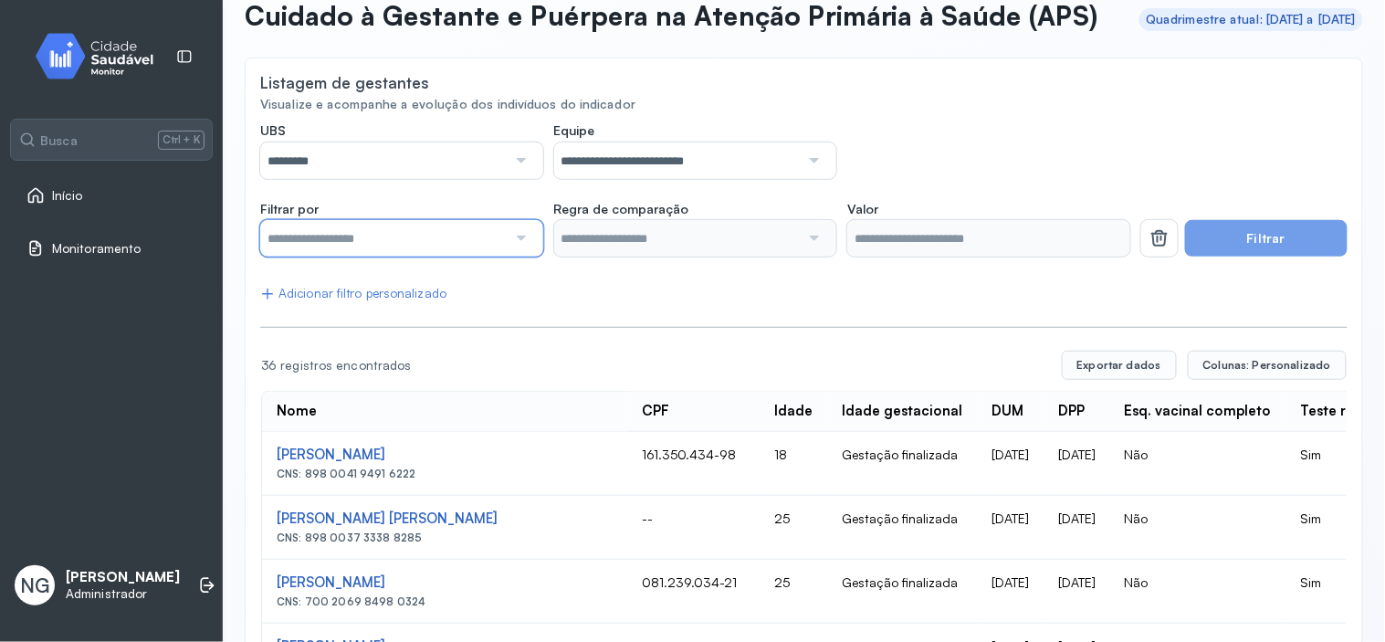
click at [433, 257] on input "text" at bounding box center [383, 238] width 246 height 37
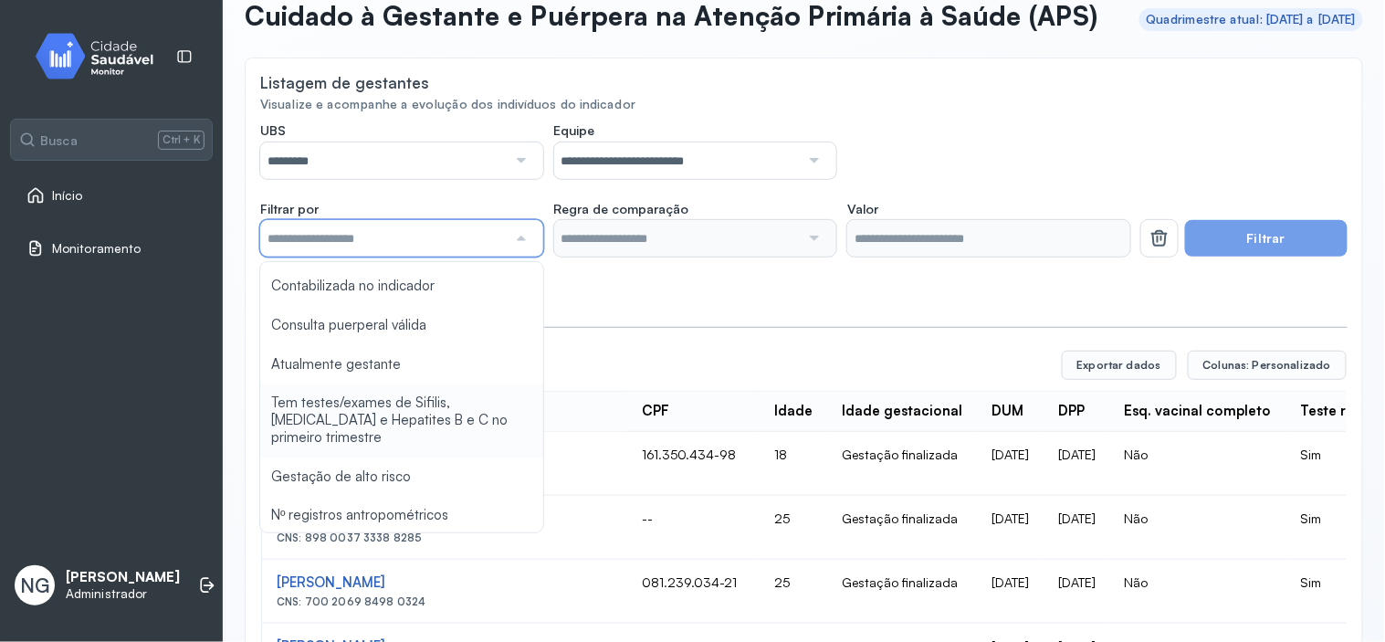
scroll to position [1180, 0]
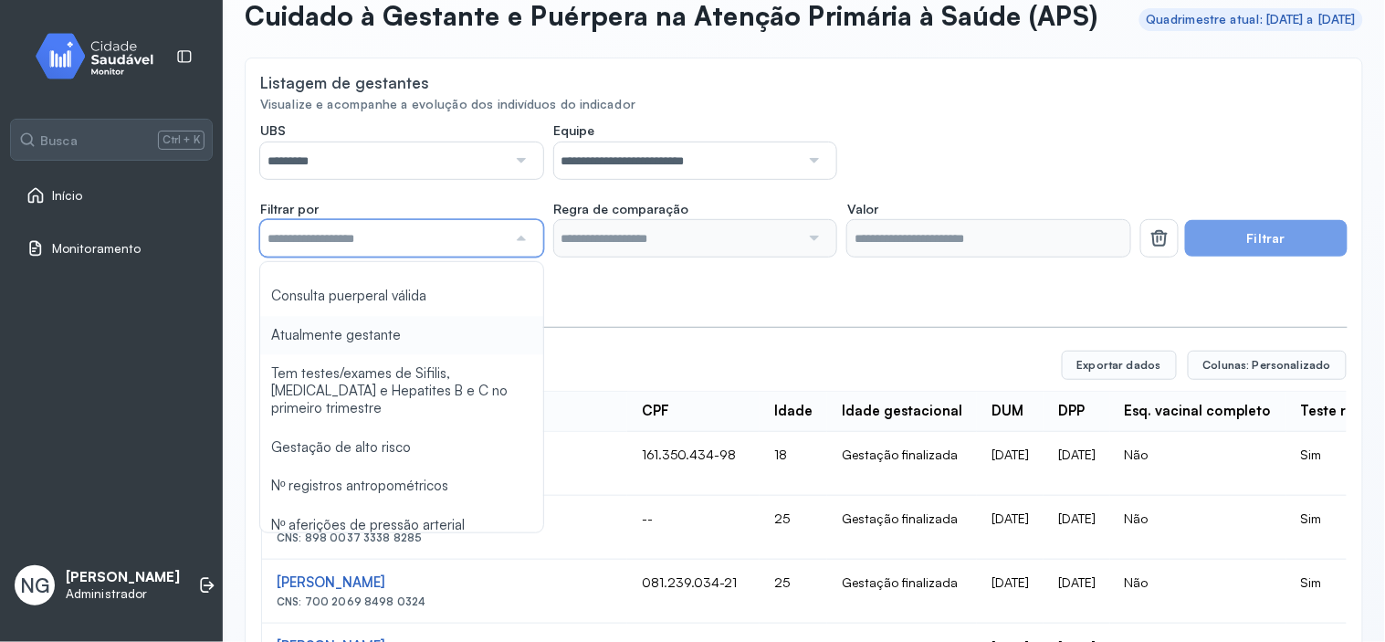
type input "*******"
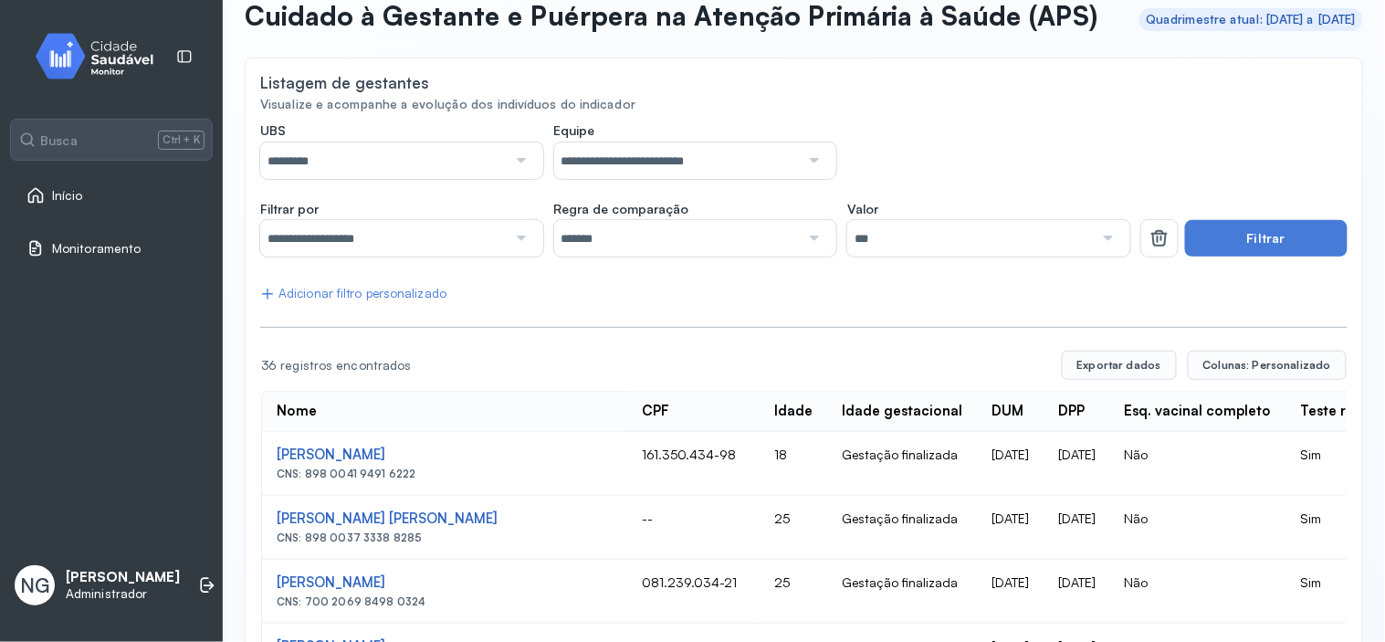
click at [1223, 257] on button "Filtrar" at bounding box center [1266, 238] width 163 height 37
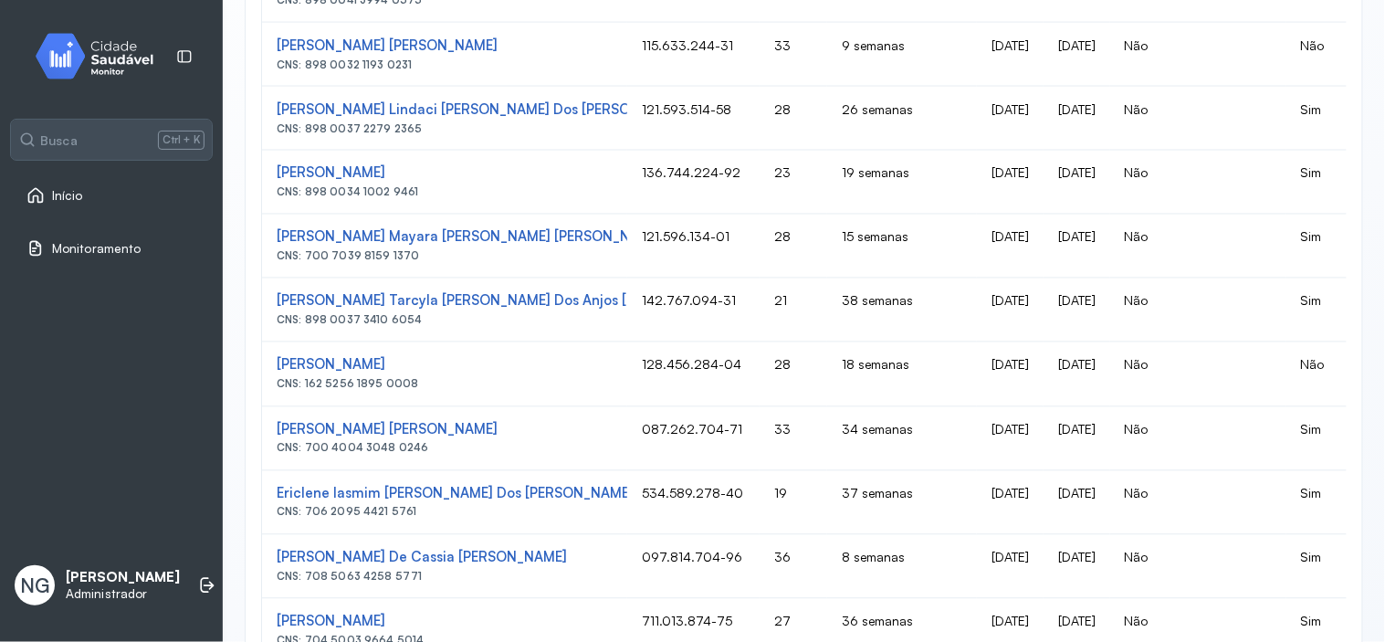
scroll to position [332, 0]
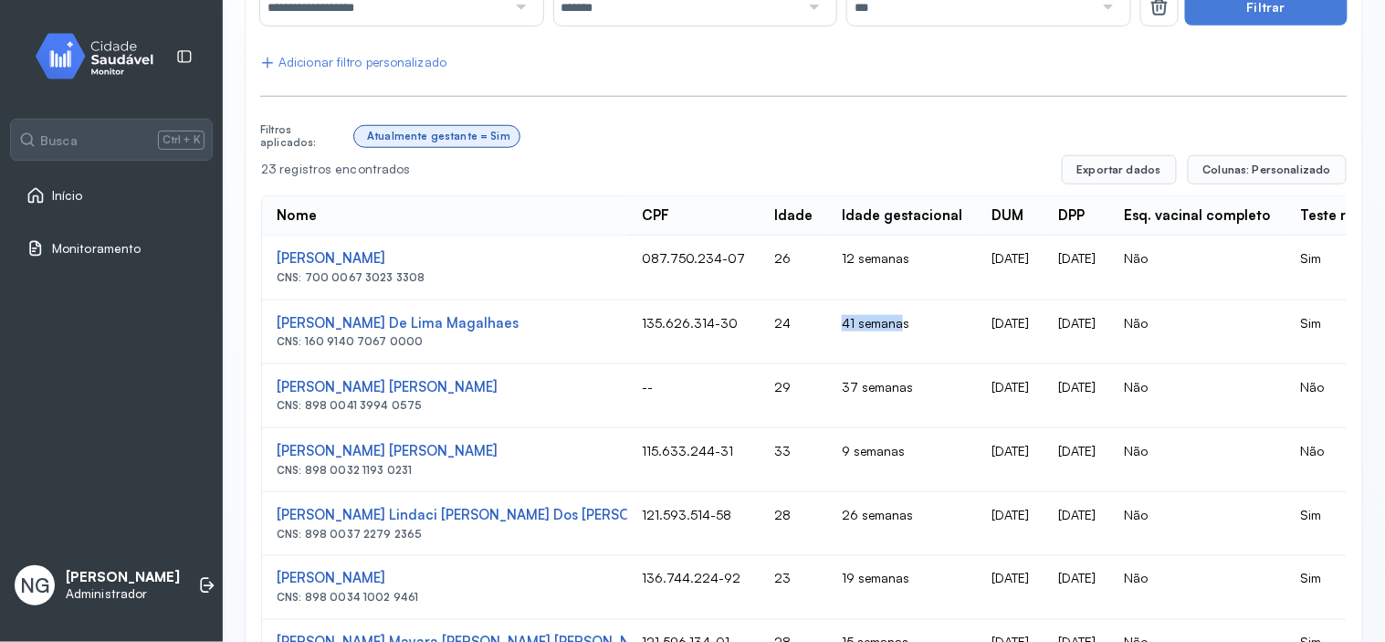
drag, startPoint x: 727, startPoint y: 356, endPoint x: 788, endPoint y: 365, distance: 61.8
click at [827, 364] on td "41 semanas" at bounding box center [902, 332] width 150 height 64
drag, startPoint x: 963, startPoint y: 357, endPoint x: 1017, endPoint y: 361, distance: 54.0
click at [1043, 361] on td "22/08/2025" at bounding box center [1076, 332] width 67 height 64
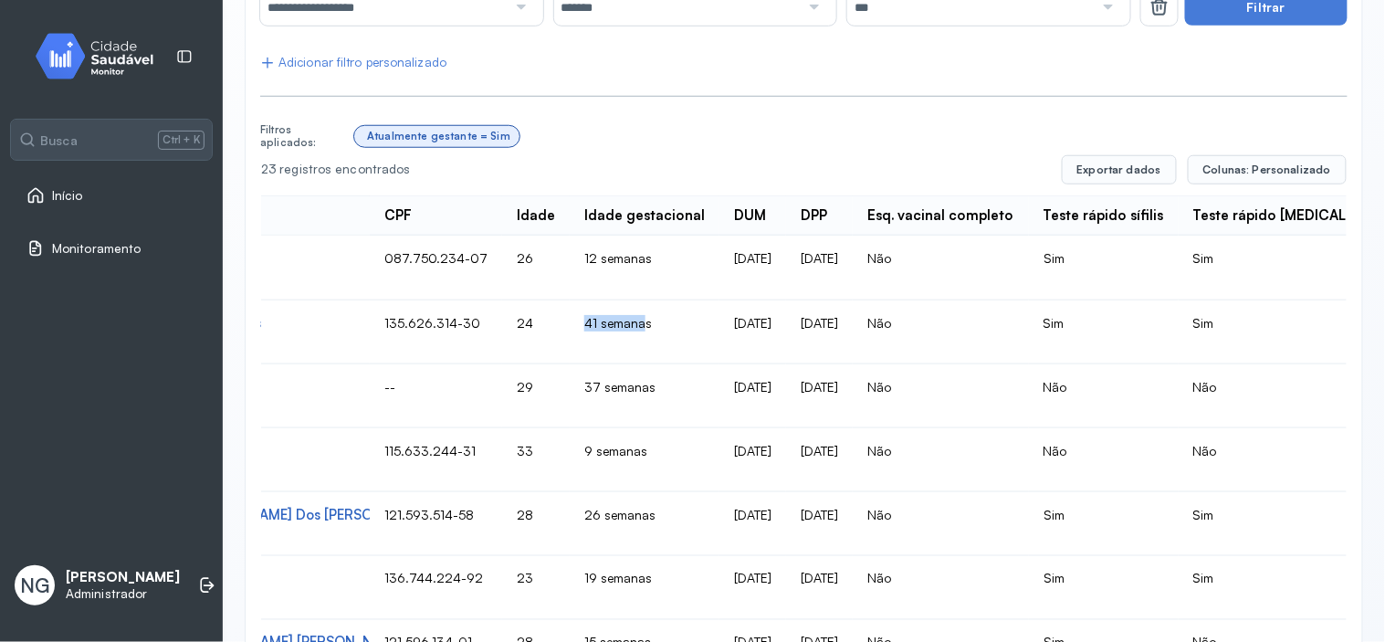
scroll to position [0, 304]
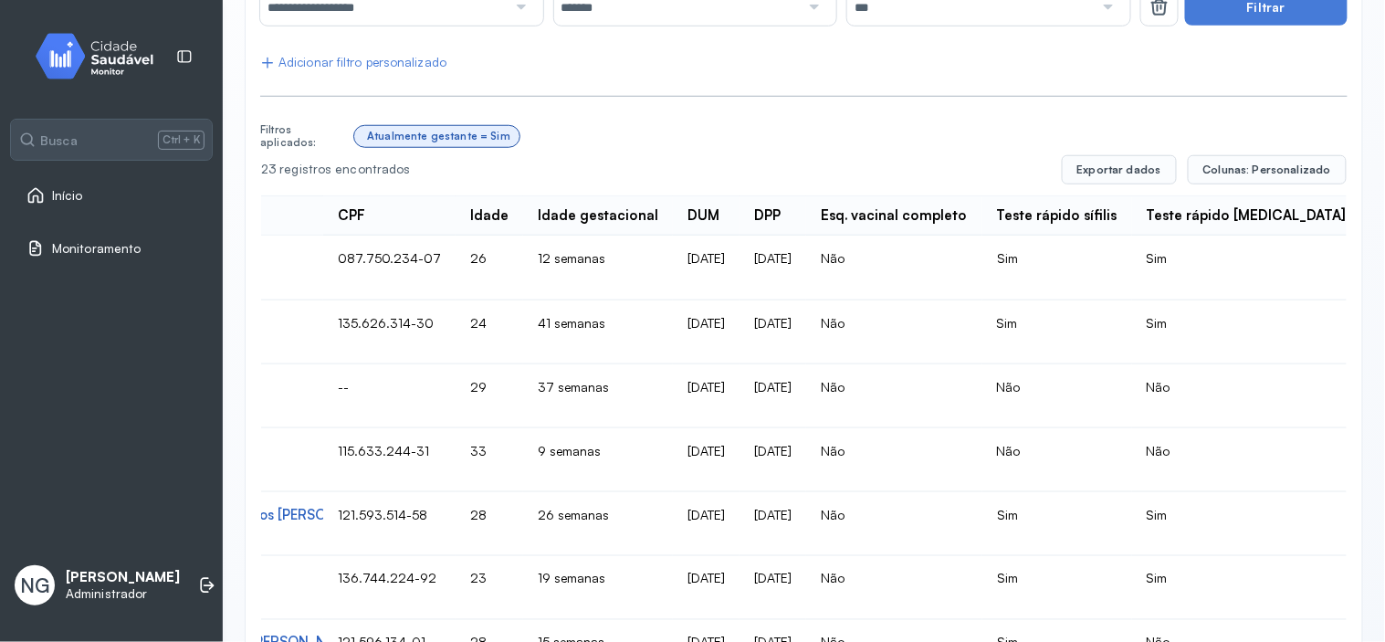
click at [806, 352] on td "Não" at bounding box center [894, 332] width 176 height 64
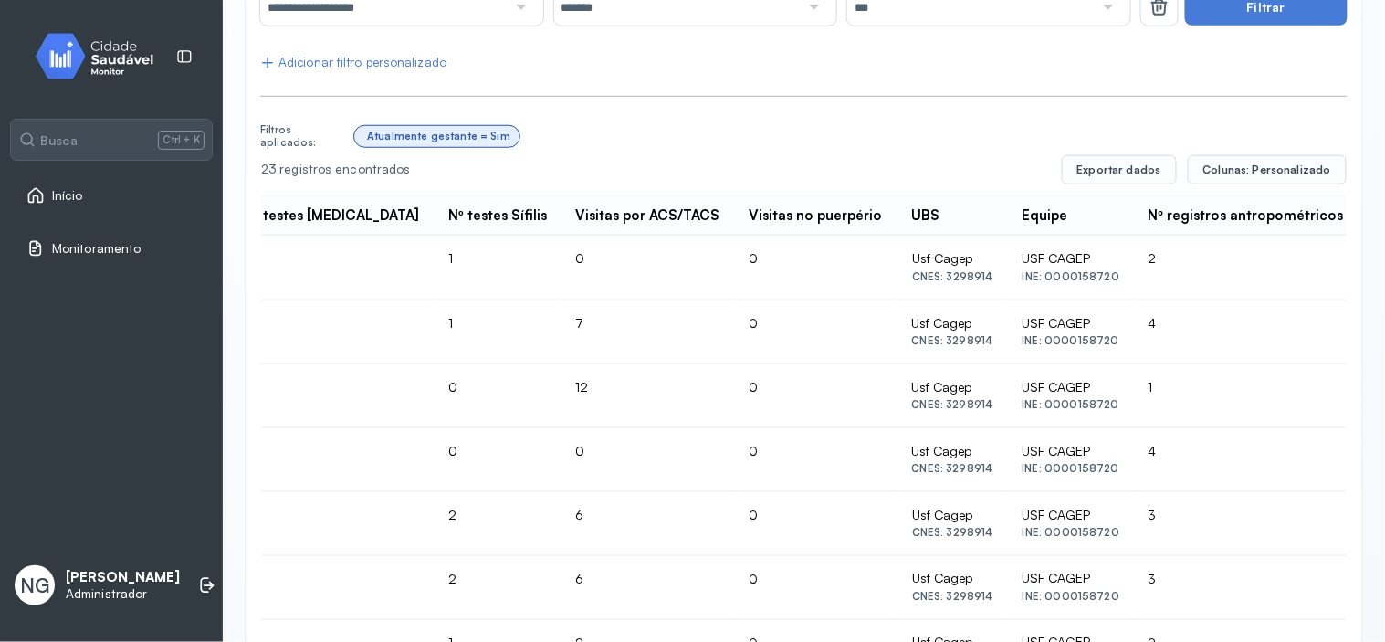
scroll to position [0, 2535]
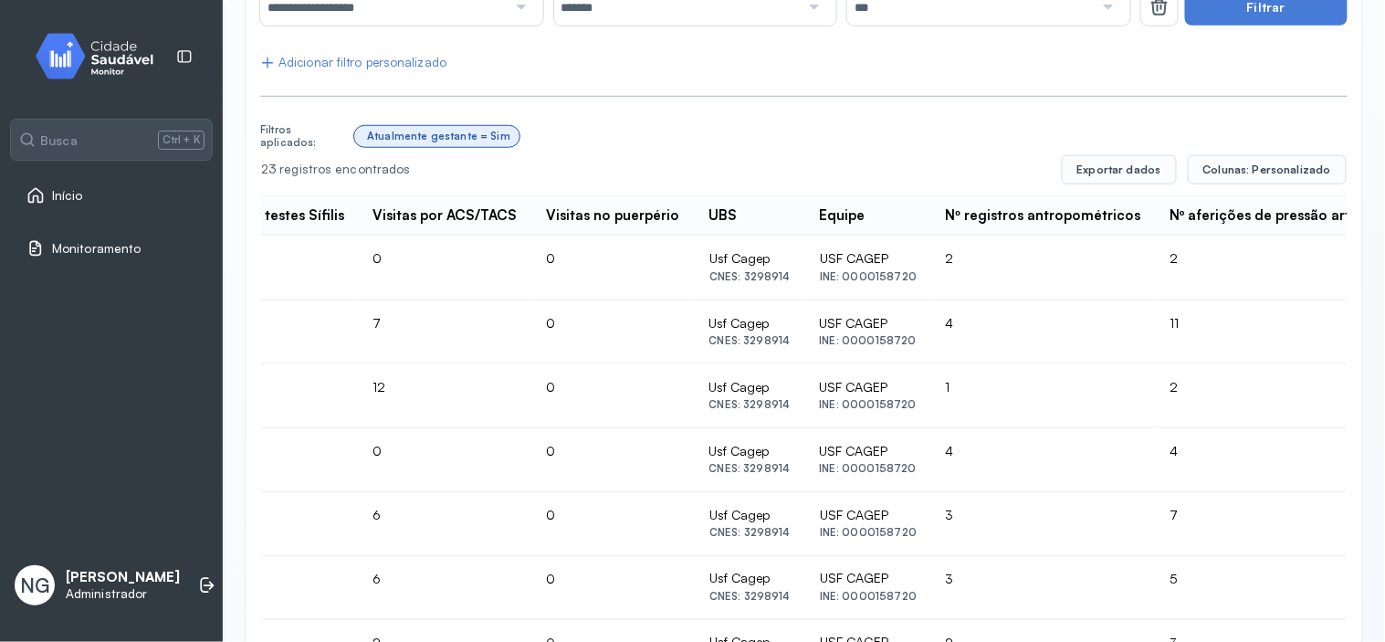
drag, startPoint x: 1041, startPoint y: 415, endPoint x: 1077, endPoint y: 417, distance: 36.6
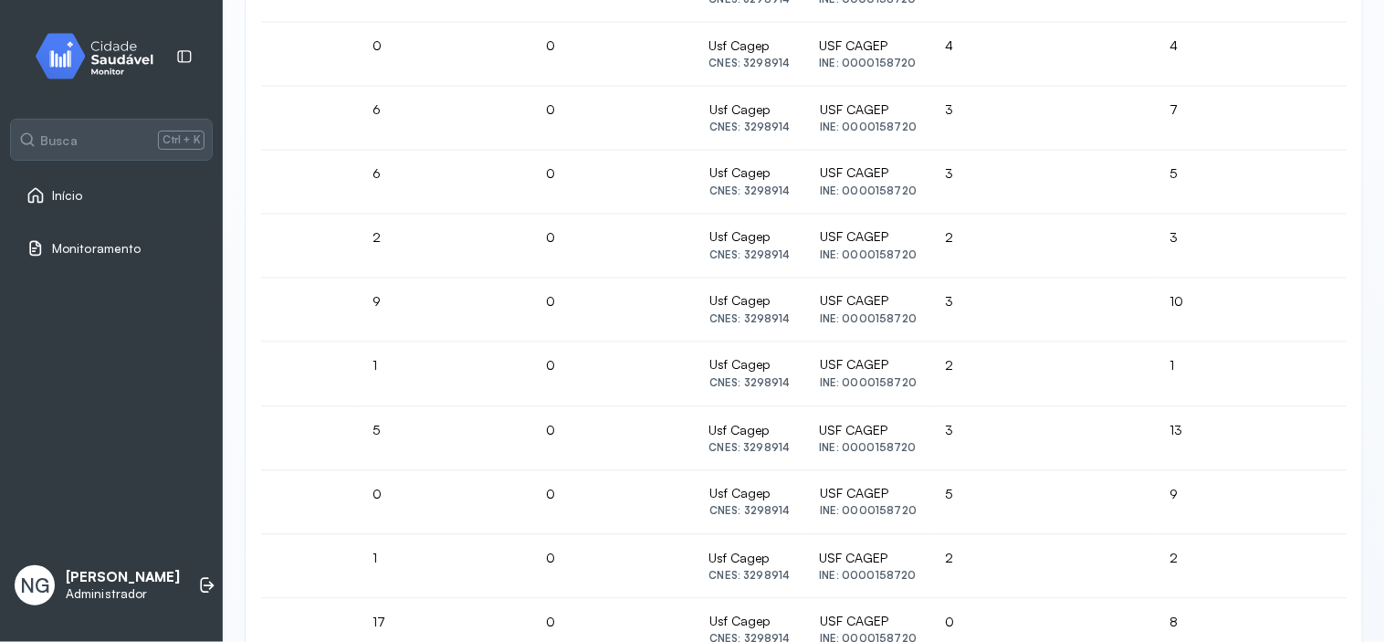
scroll to position [840, 0]
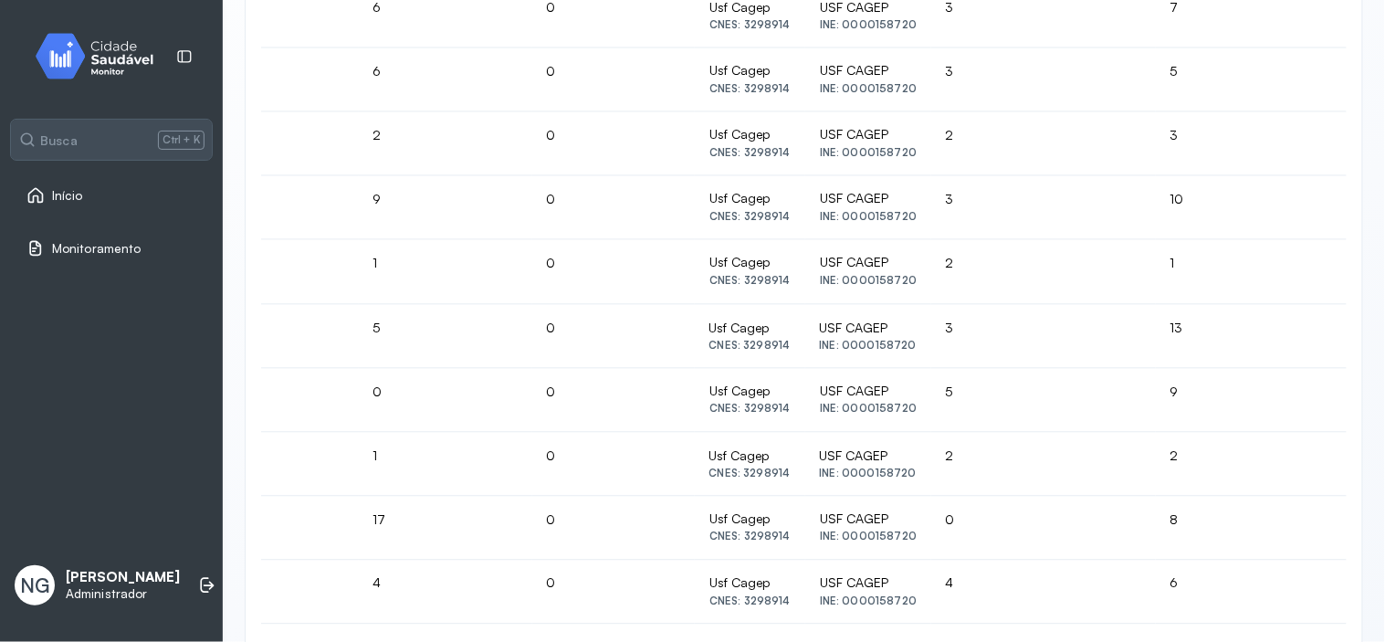
drag, startPoint x: 1074, startPoint y: 426, endPoint x: 1023, endPoint y: 423, distance: 50.3
click at [1023, 433] on tr "Ericlene Iasmim Pereira Dos Santos CNS: 706 2095 4421 5761 534.589.278-40 19 37…" at bounding box center [938, 465] width 6422 height 64
drag, startPoint x: 1037, startPoint y: 424, endPoint x: 1073, endPoint y: 424, distance: 35.6
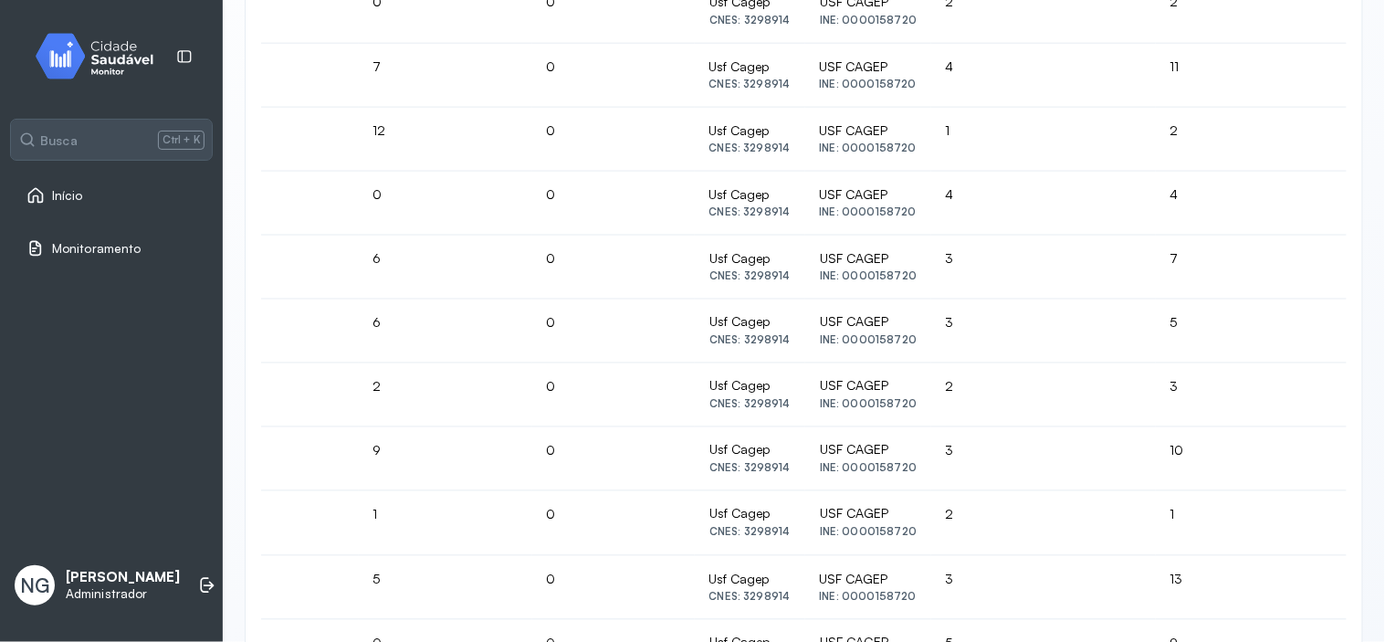
scroll to position [535, 0]
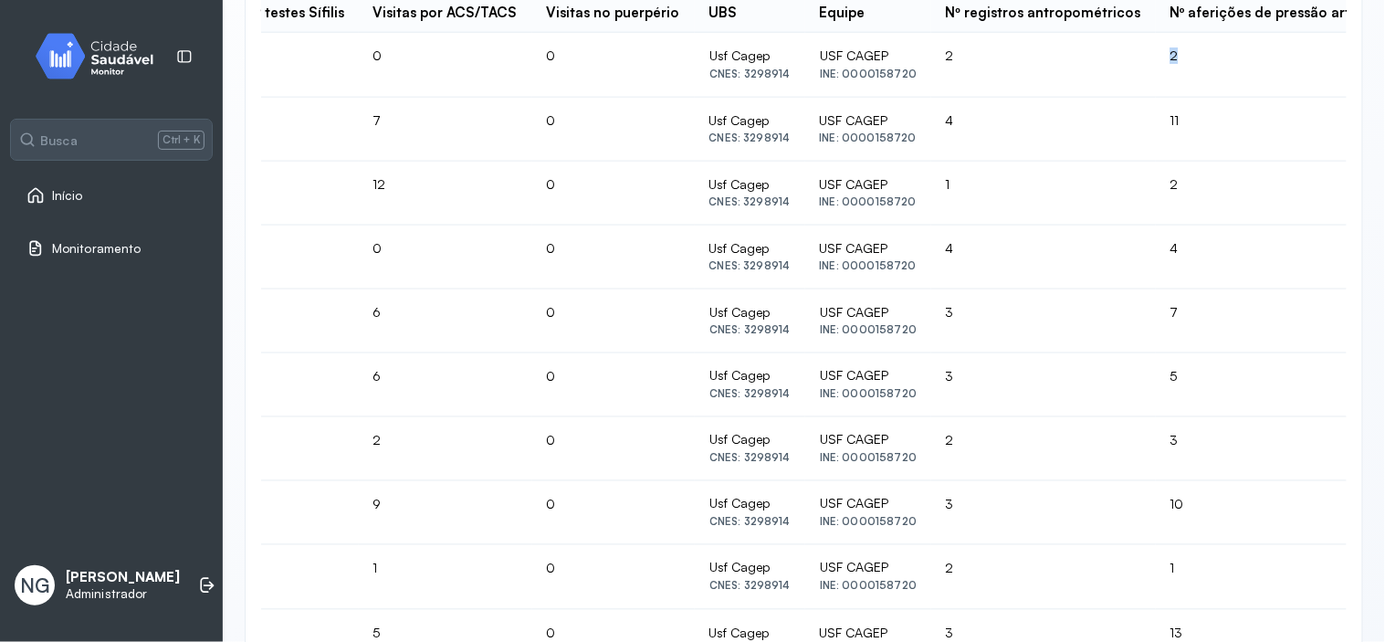
drag, startPoint x: 807, startPoint y: 89, endPoint x: 827, endPoint y: 121, distance: 37.7
click at [1156, 97] on td "2" at bounding box center [1275, 65] width 239 height 64
drag, startPoint x: 801, startPoint y: 155, endPoint x: 838, endPoint y: 153, distance: 37.5
click at [1156, 157] on td "11" at bounding box center [1275, 130] width 239 height 64
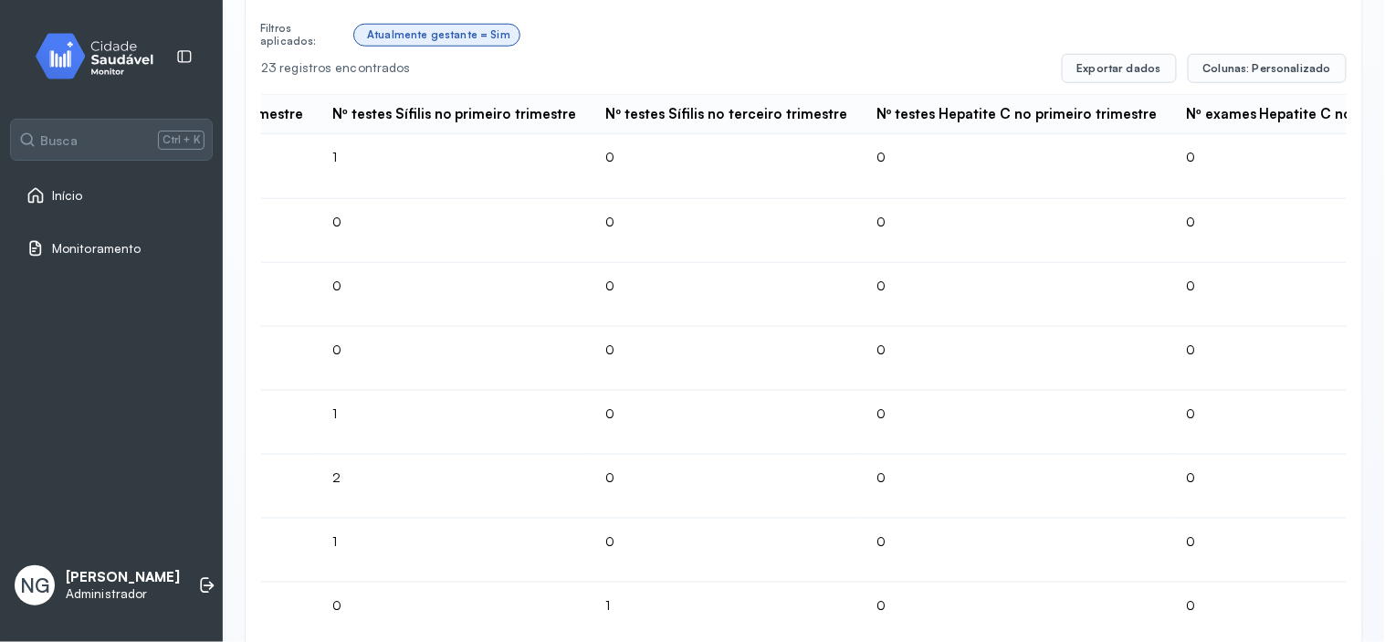
scroll to position [0, 4687]
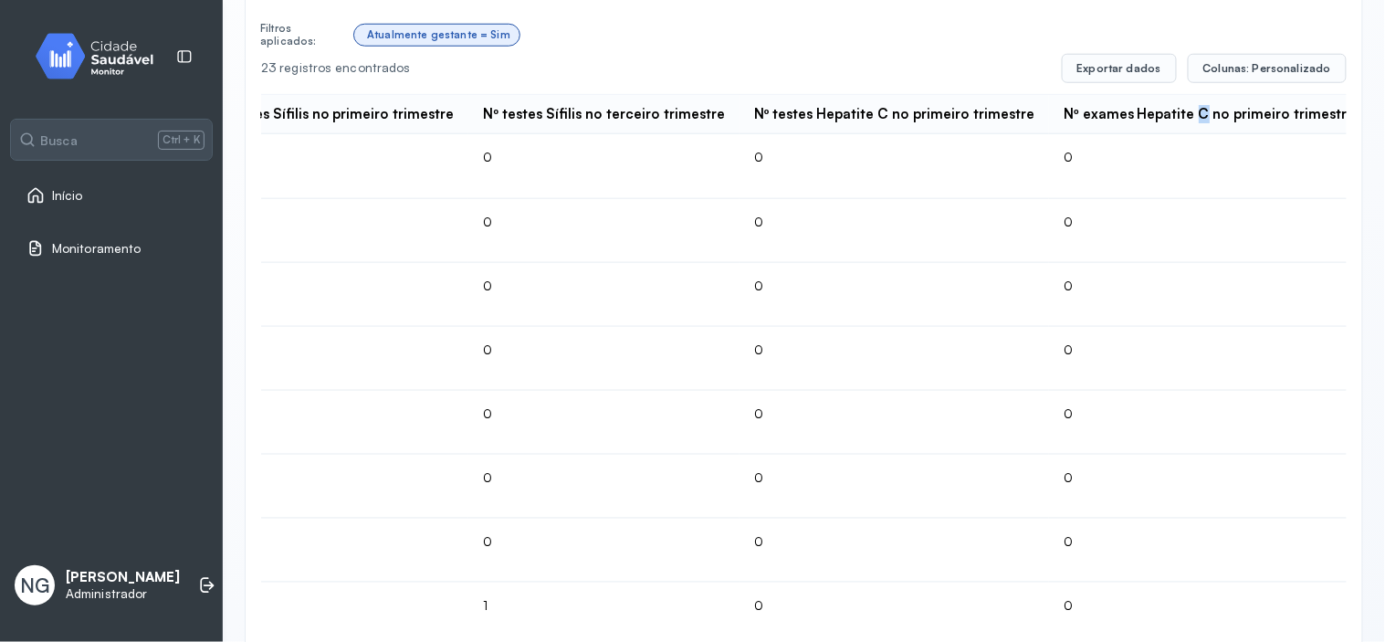
click at [1064, 123] on div "Nº exames Hepatite C no primeiro trimestre" at bounding box center [1209, 114] width 291 height 17
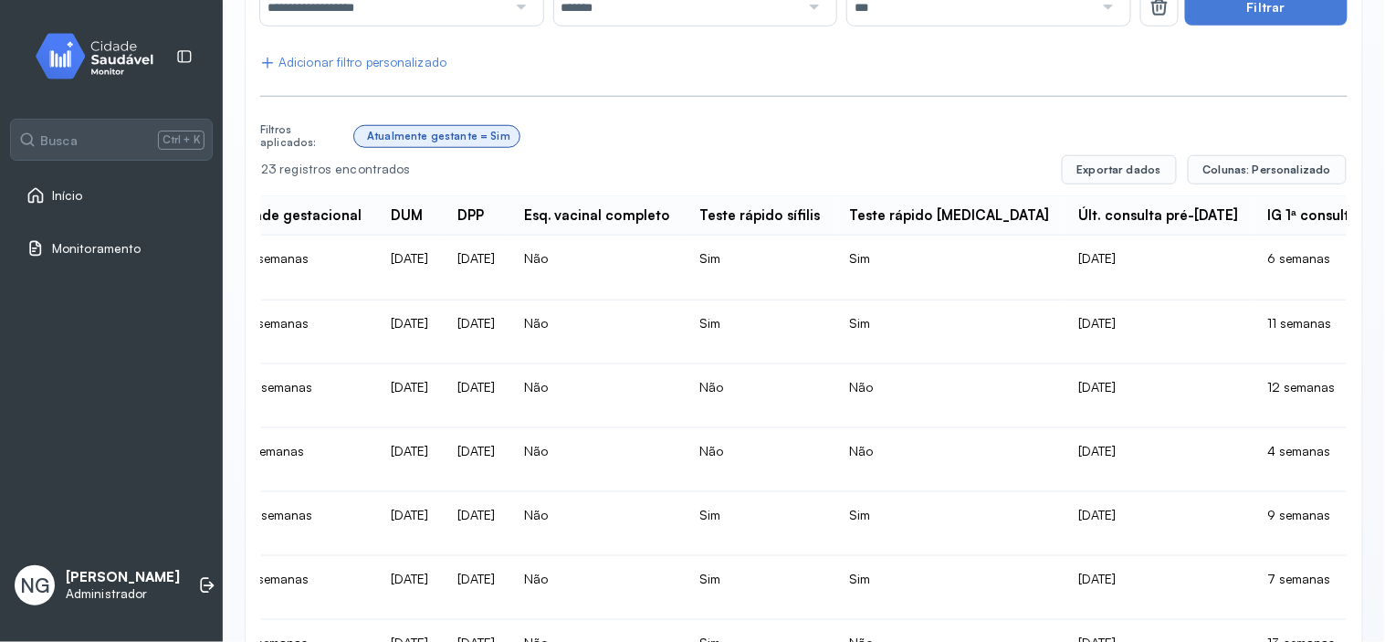
scroll to position [0, 709]
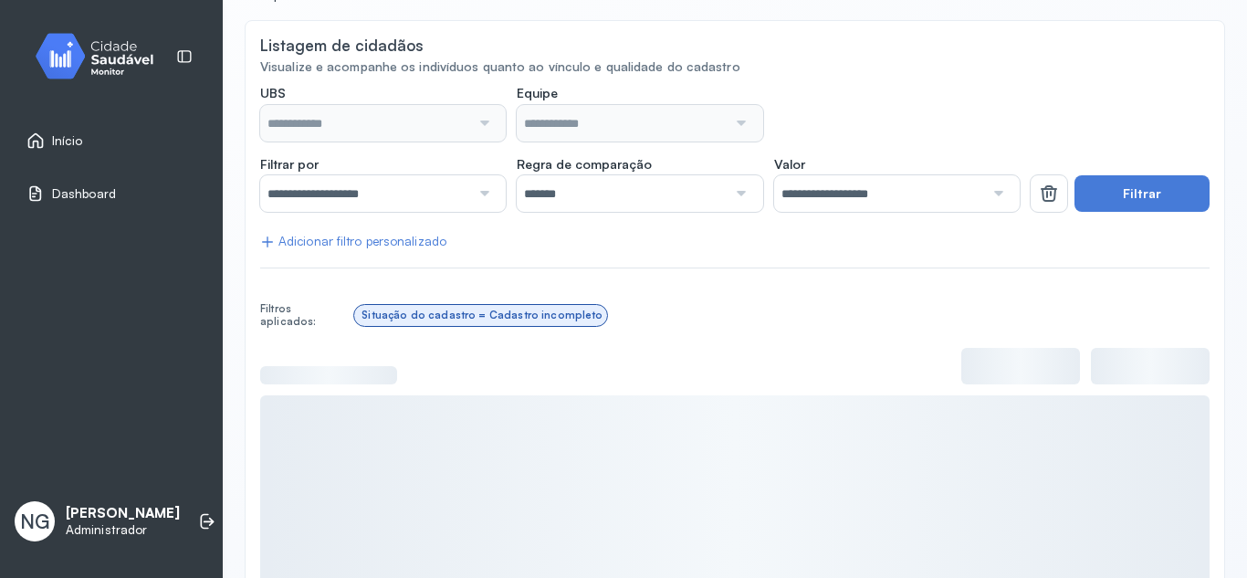
scroll to position [183, 0]
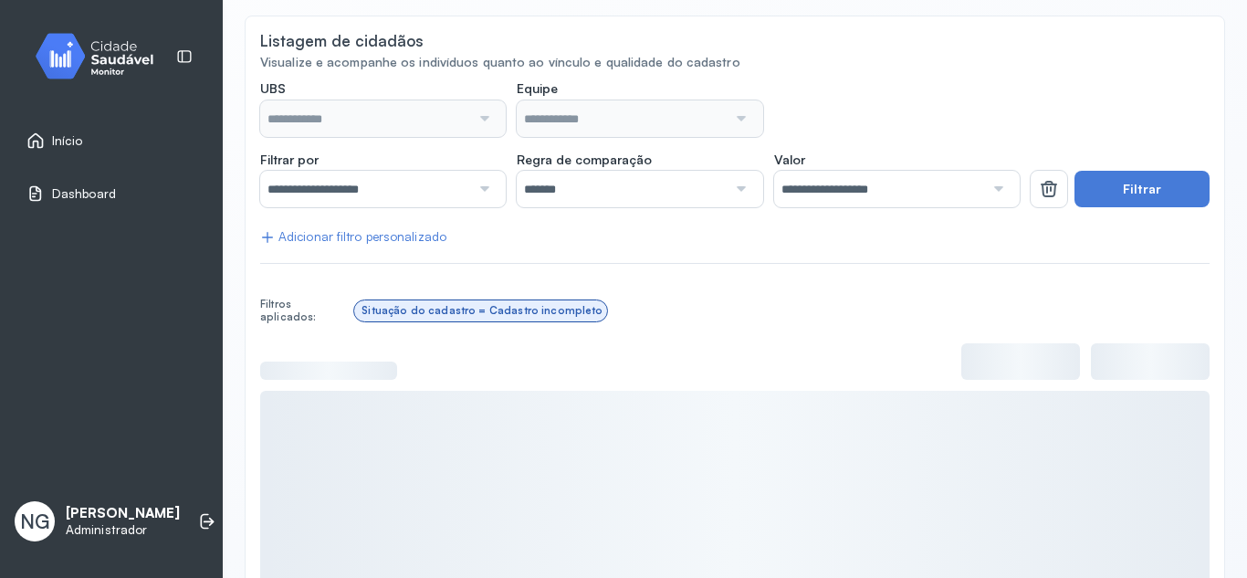
type input "**********"
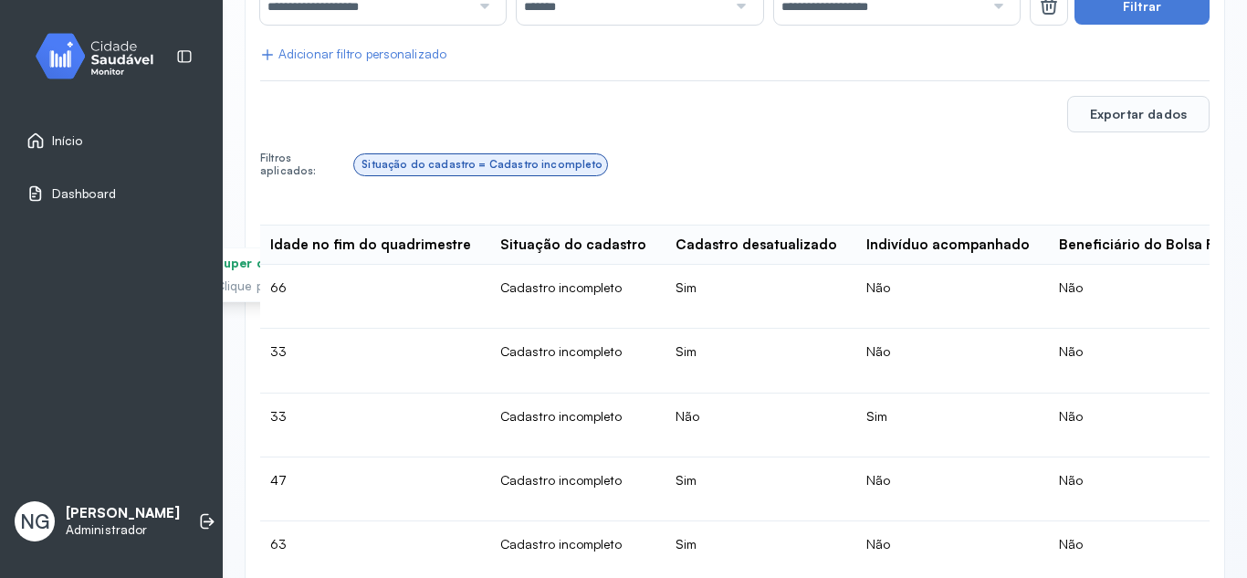
scroll to position [0, 183]
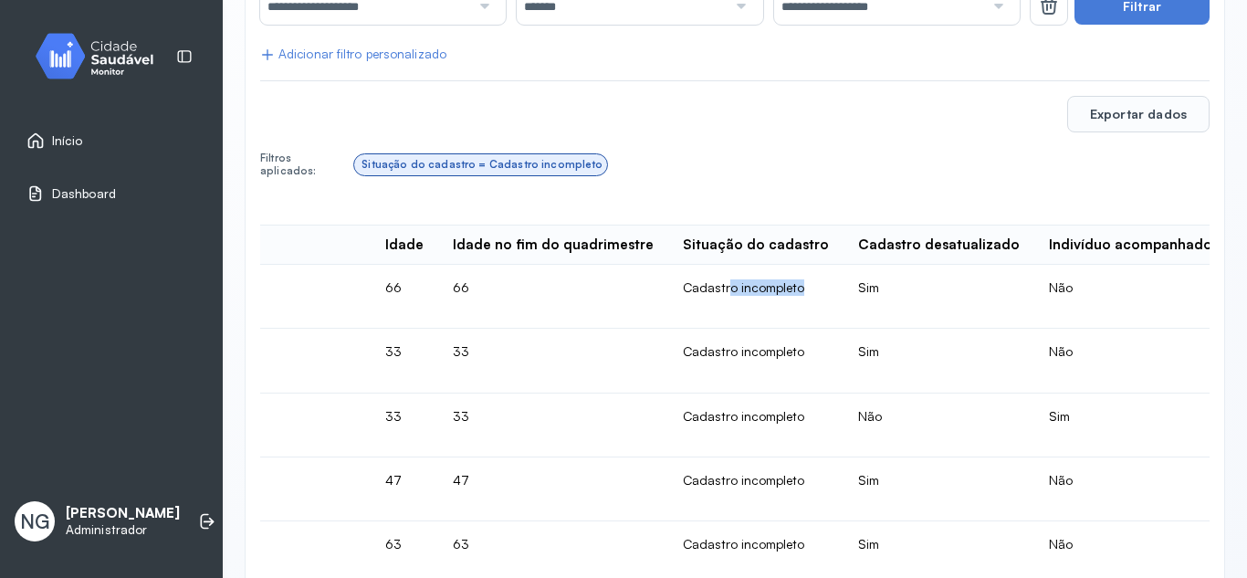
drag, startPoint x: 689, startPoint y: 288, endPoint x: 781, endPoint y: 288, distance: 92.2
click at [781, 288] on td "Cadastro incompleto" at bounding box center [755, 297] width 175 height 64
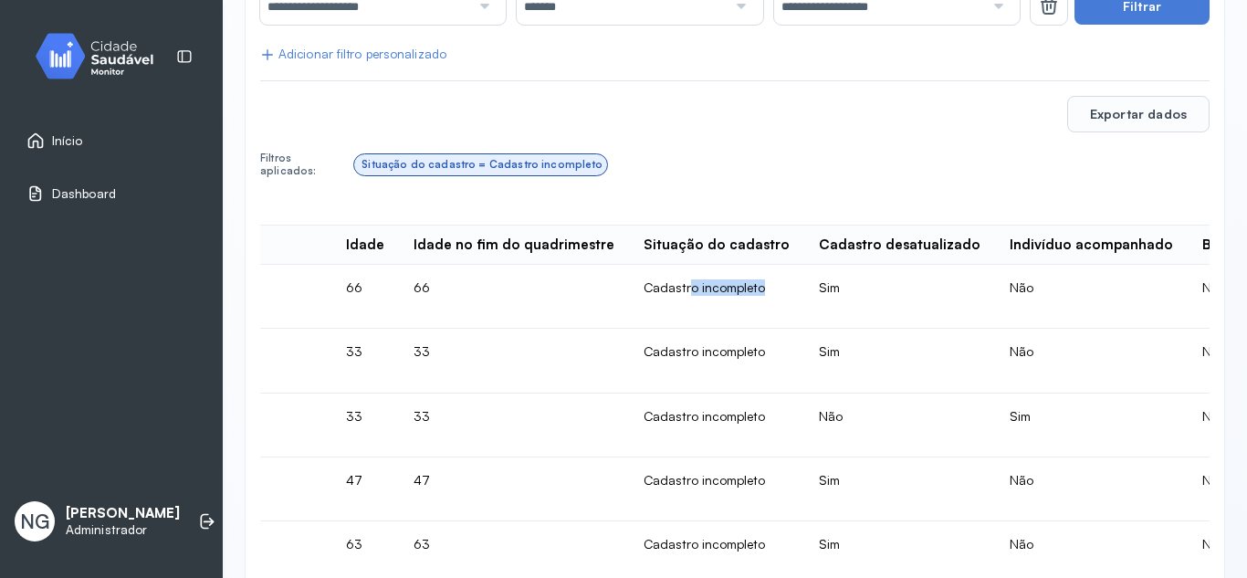
scroll to position [0, 274]
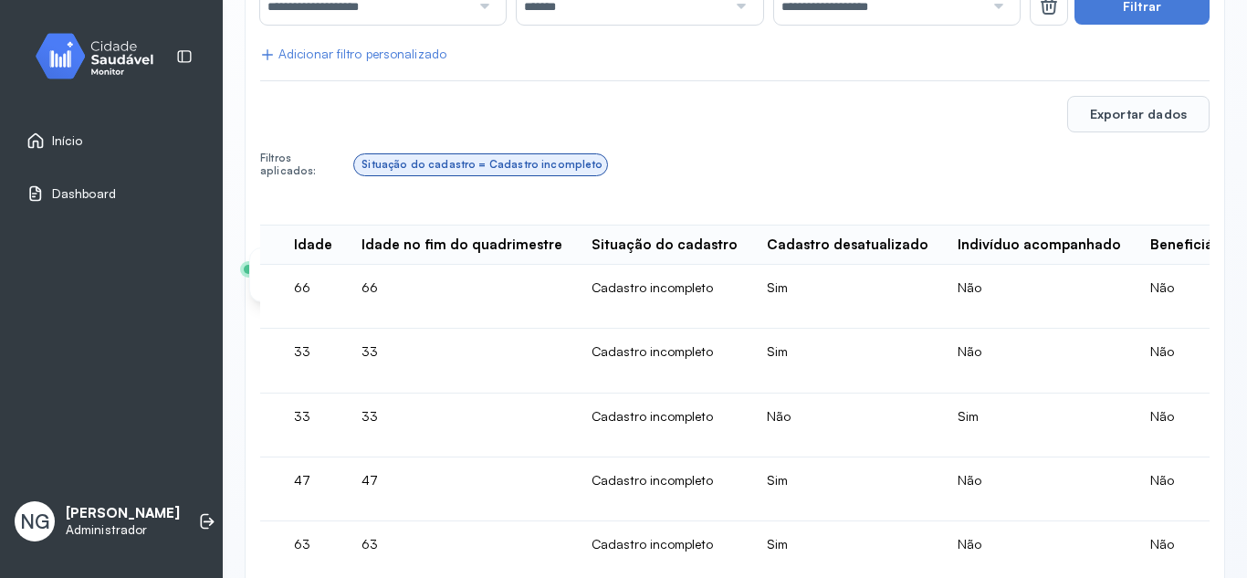
click at [772, 282] on td "Sim" at bounding box center [847, 297] width 191 height 64
click at [752, 286] on td "Sim" at bounding box center [847, 297] width 191 height 64
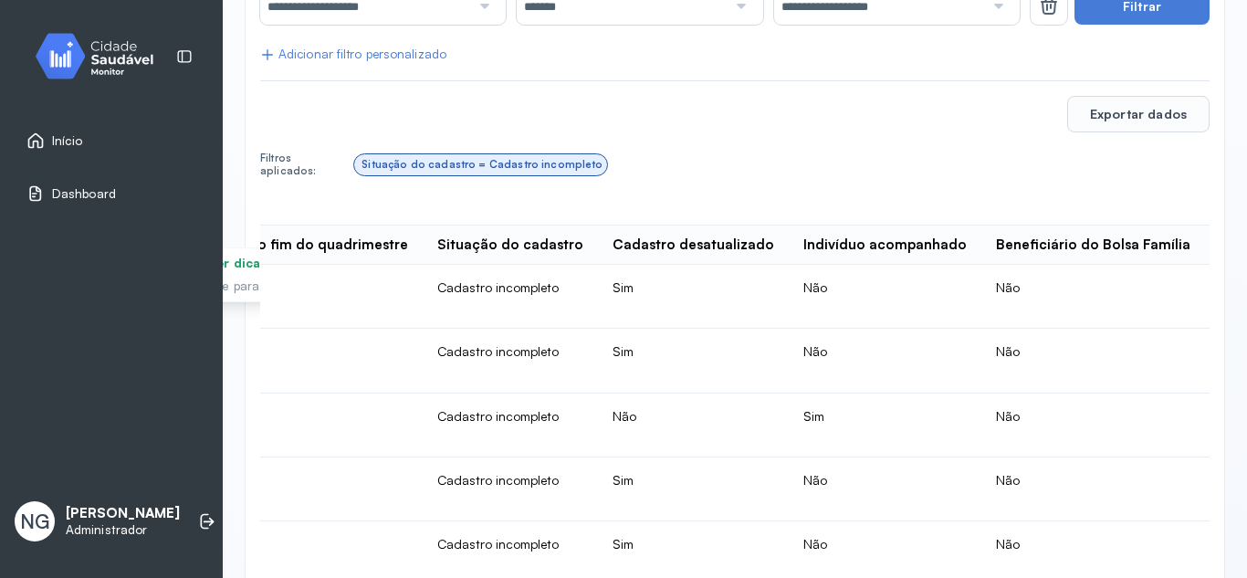
scroll to position [0, 456]
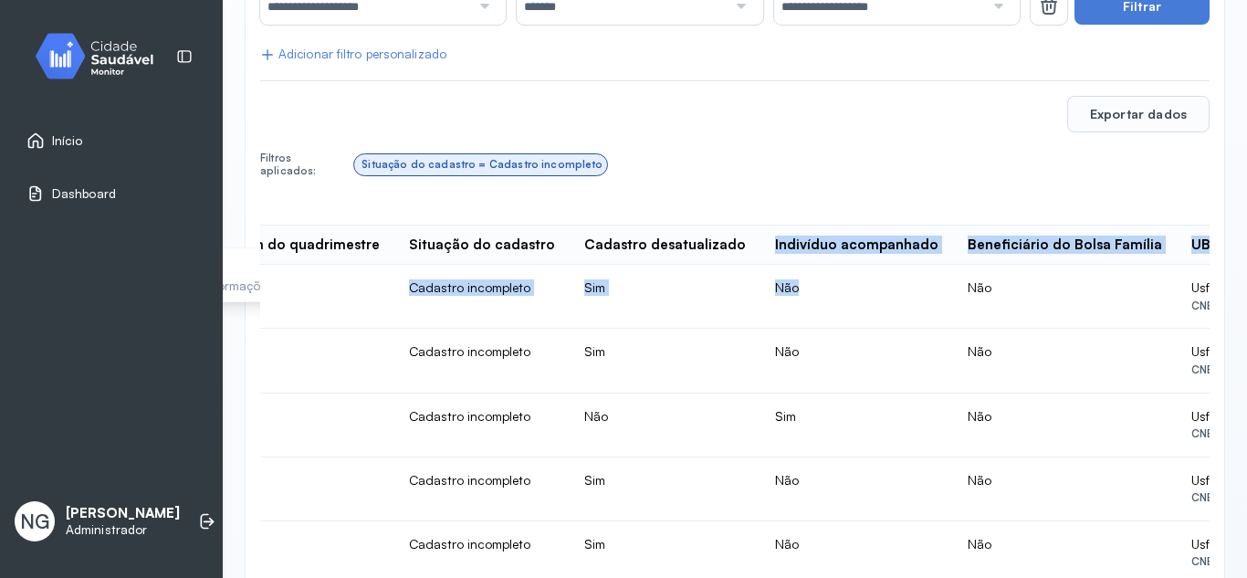
drag, startPoint x: 757, startPoint y: 292, endPoint x: 705, endPoint y: 260, distance: 61.1
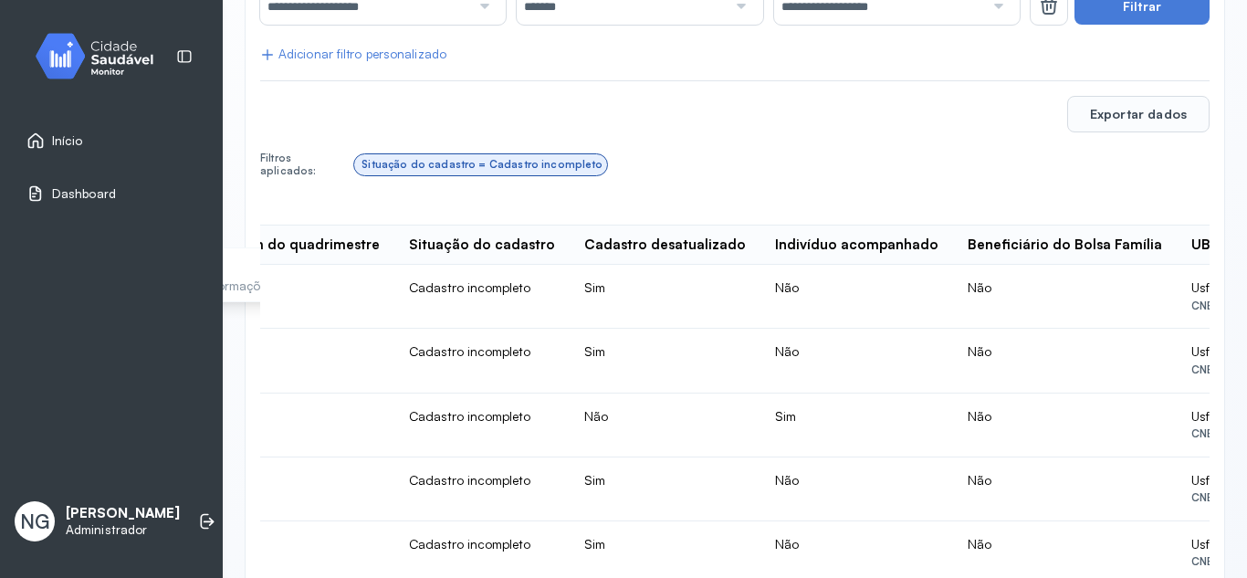
click at [953, 284] on td "Não" at bounding box center [1065, 297] width 224 height 64
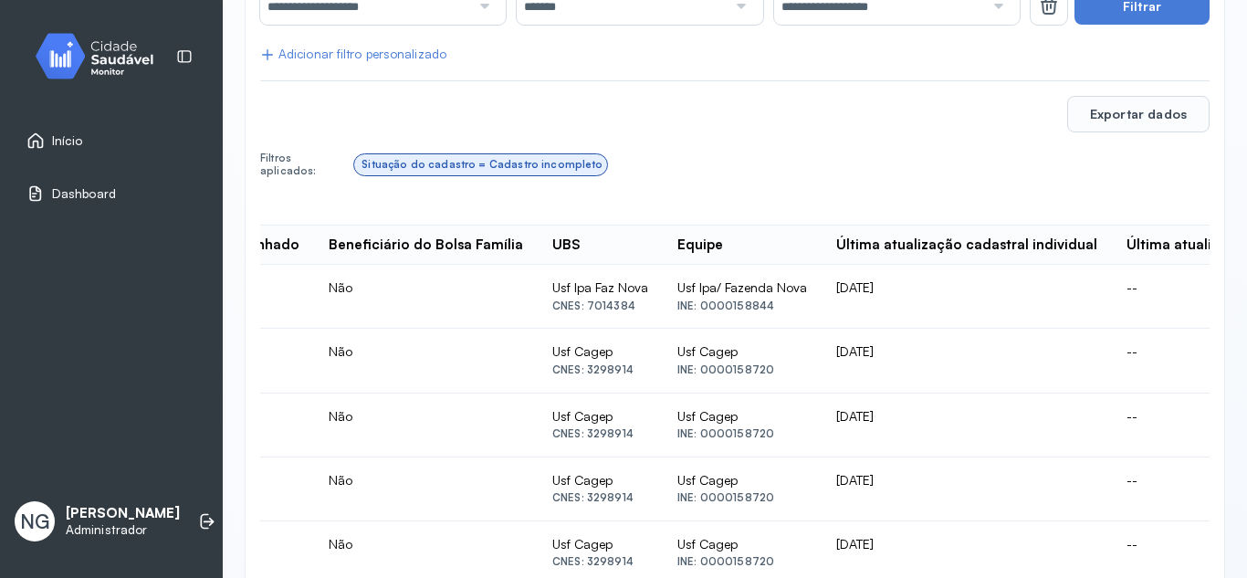
scroll to position [0, 1187]
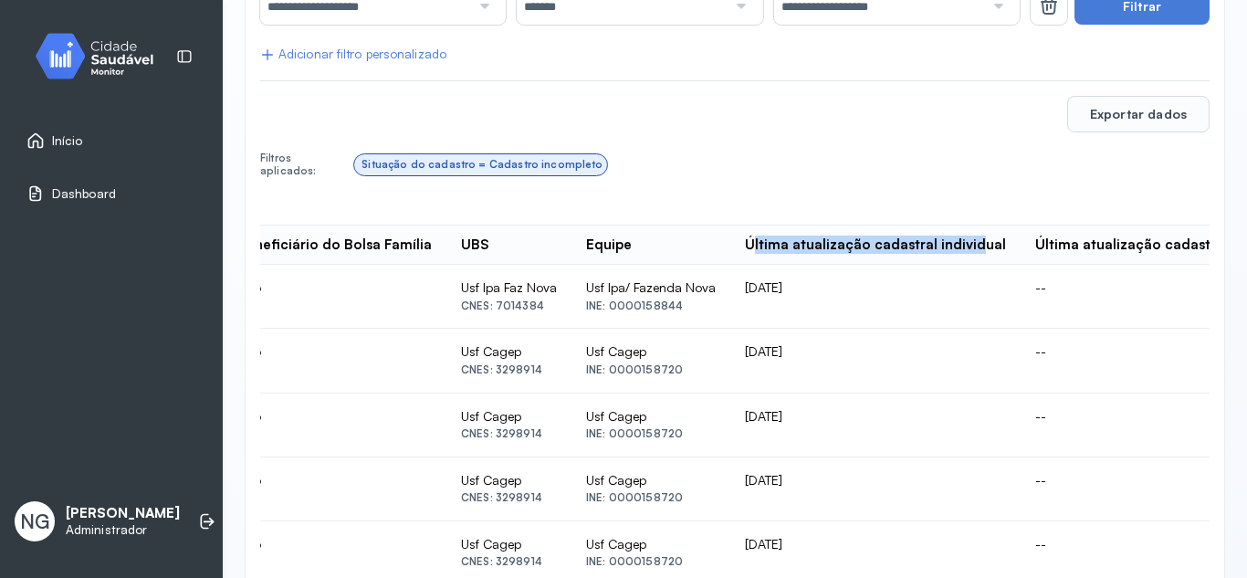
drag, startPoint x: 666, startPoint y: 243, endPoint x: 824, endPoint y: 266, distance: 159.6
click at [1021, 259] on th "Última atualização cadastral individual" at bounding box center [1167, 245] width 293 height 40
click at [730, 288] on td "[DATE]" at bounding box center [875, 297] width 290 height 64
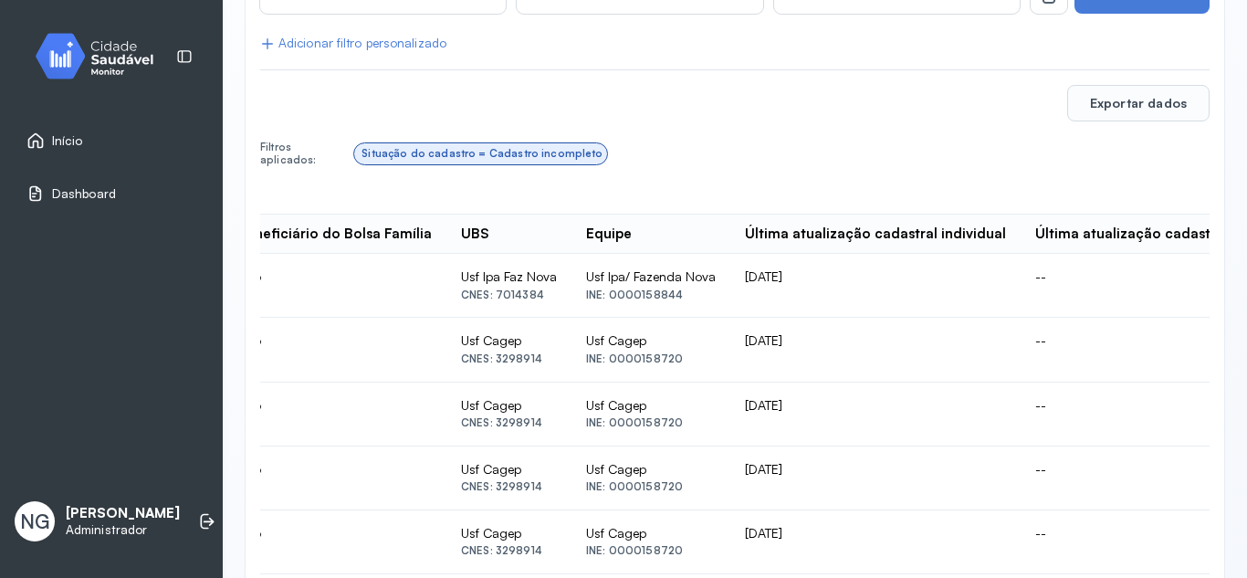
scroll to position [365, 0]
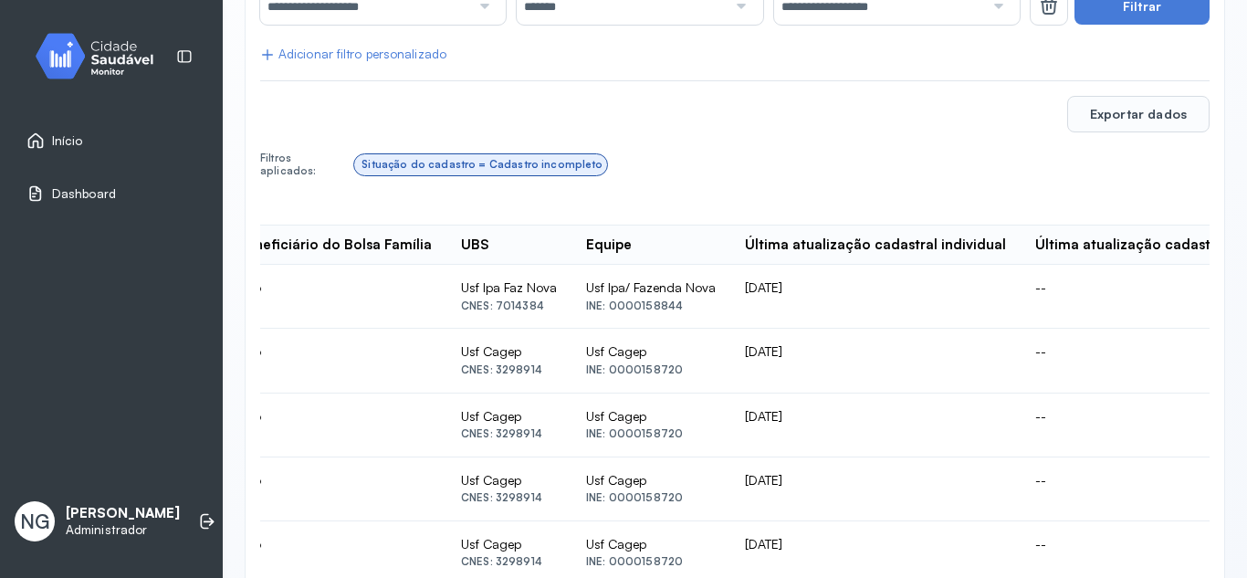
drag, startPoint x: 727, startPoint y: 414, endPoint x: 689, endPoint y: 406, distance: 38.1
click at [730, 406] on td "[DATE]" at bounding box center [875, 425] width 290 height 64
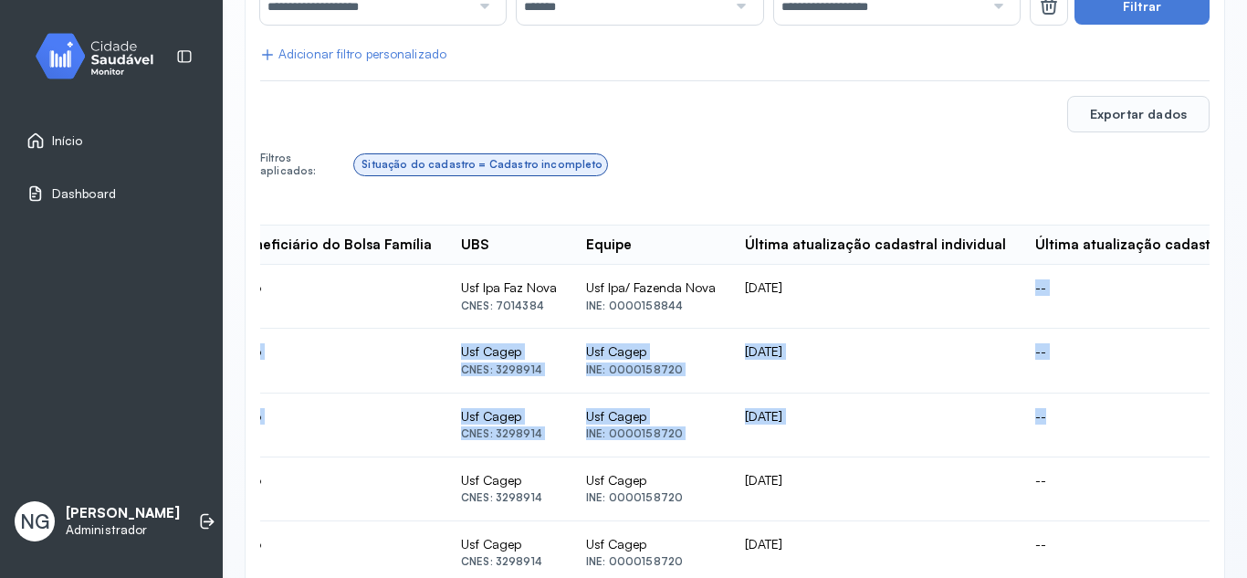
drag, startPoint x: 933, startPoint y: 288, endPoint x: 955, endPoint y: 416, distance: 130.6
click at [1021, 416] on td "--" at bounding box center [1167, 425] width 293 height 64
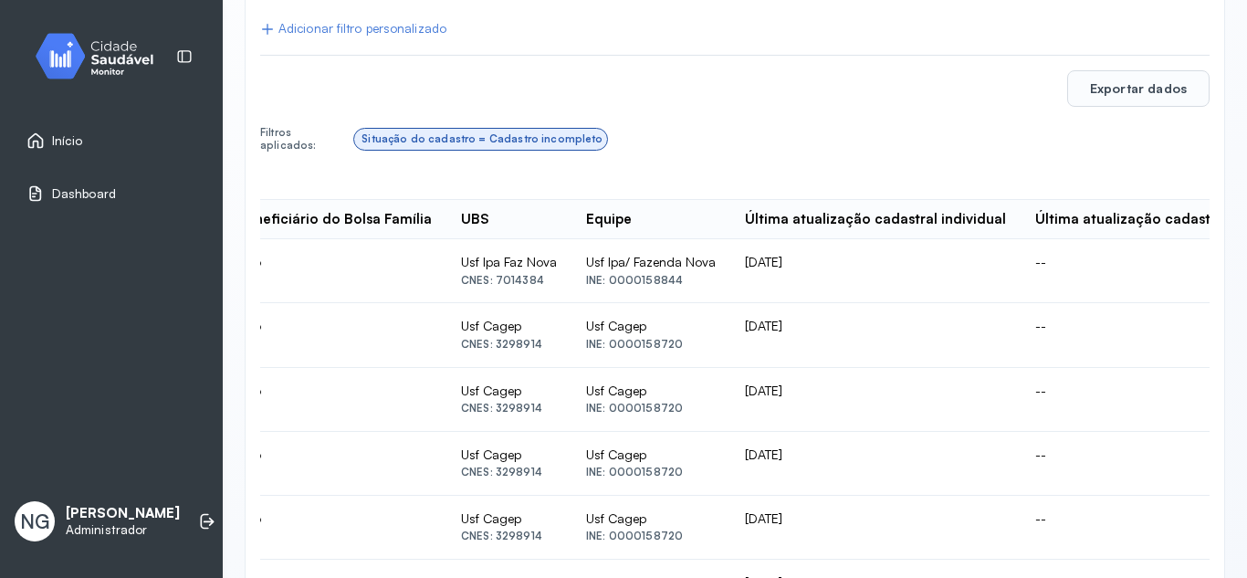
scroll to position [274, 0]
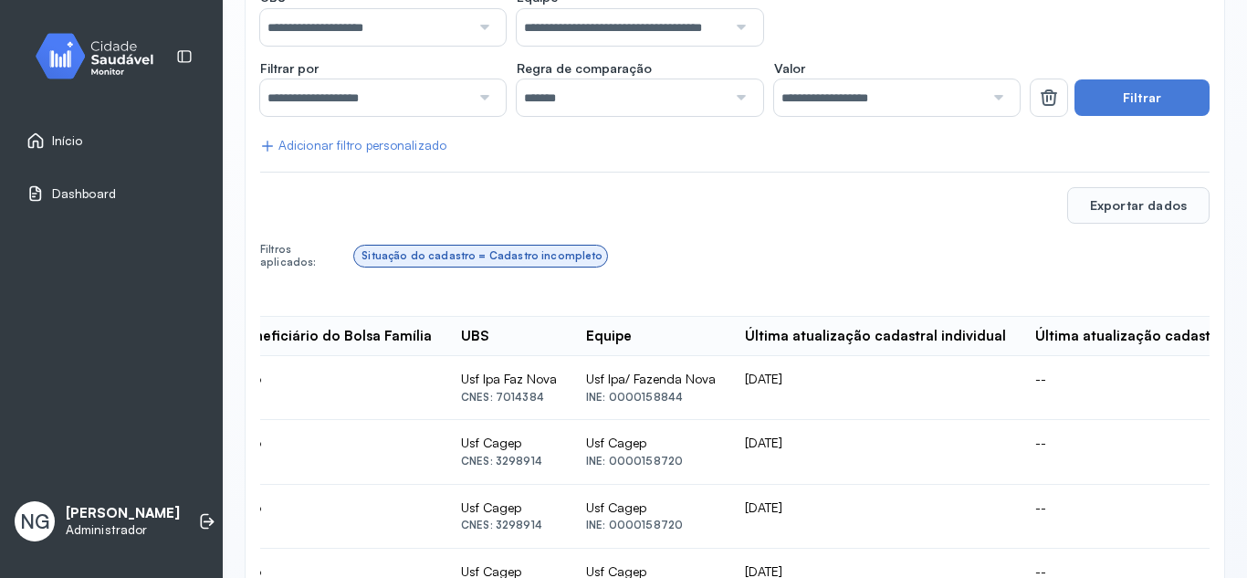
click at [337, 146] on div "Adicionar filtro personalizado" at bounding box center [353, 146] width 186 height 16
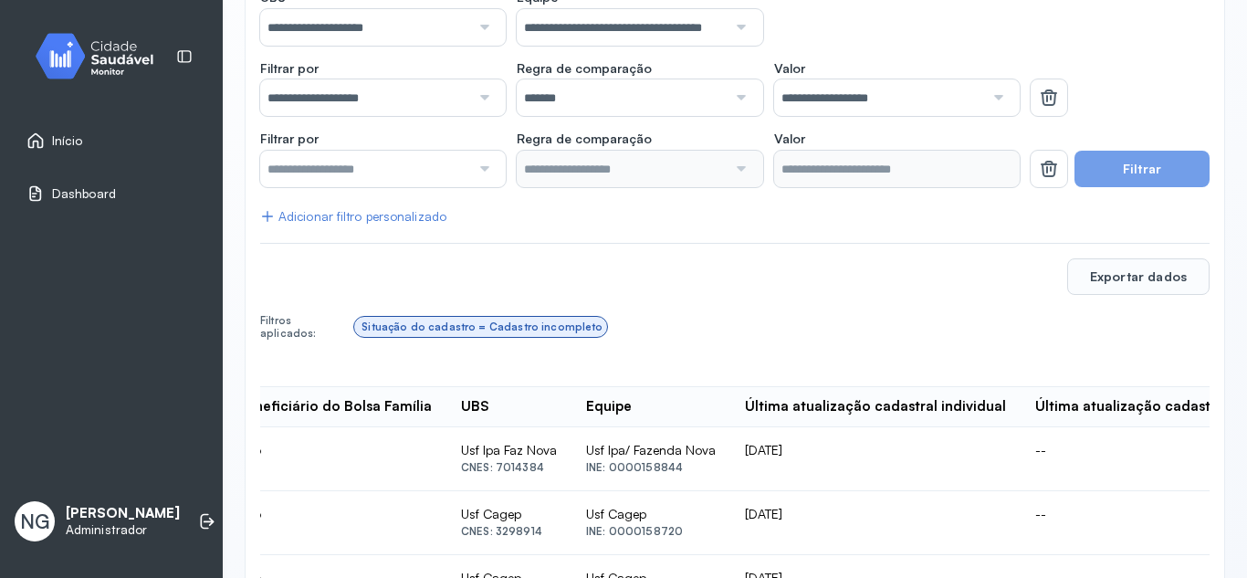
click at [379, 169] on input "text" at bounding box center [365, 169] width 210 height 37
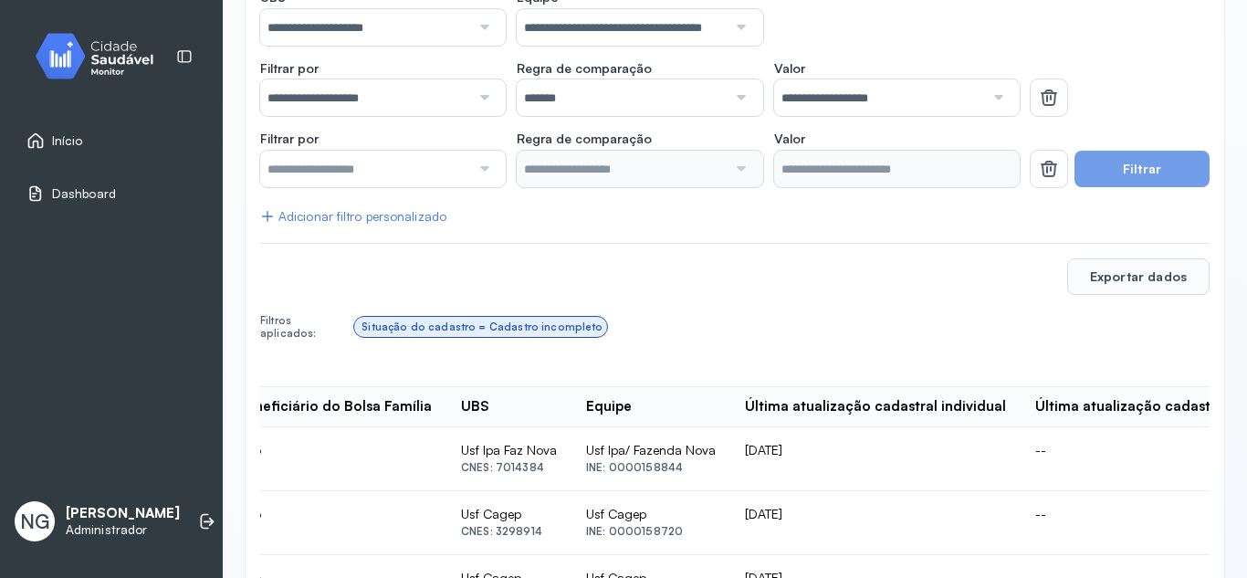
drag, startPoint x: 1038, startPoint y: 176, endPoint x: 986, endPoint y: 172, distance: 52.2
click at [1039, 109] on icon at bounding box center [1049, 98] width 22 height 22
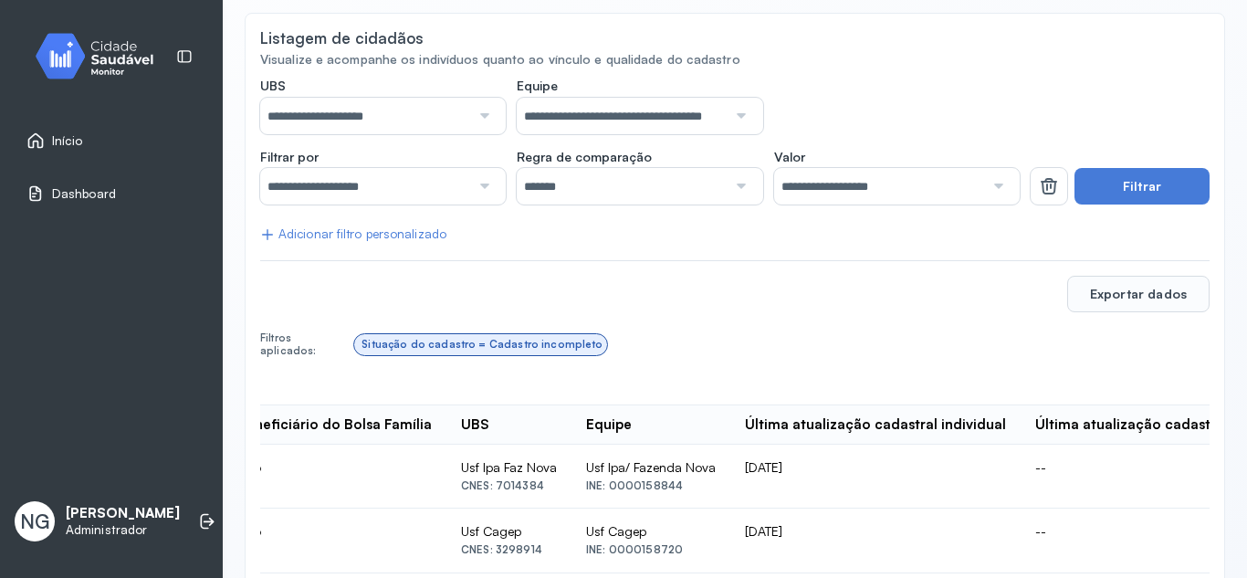
scroll to position [0, 0]
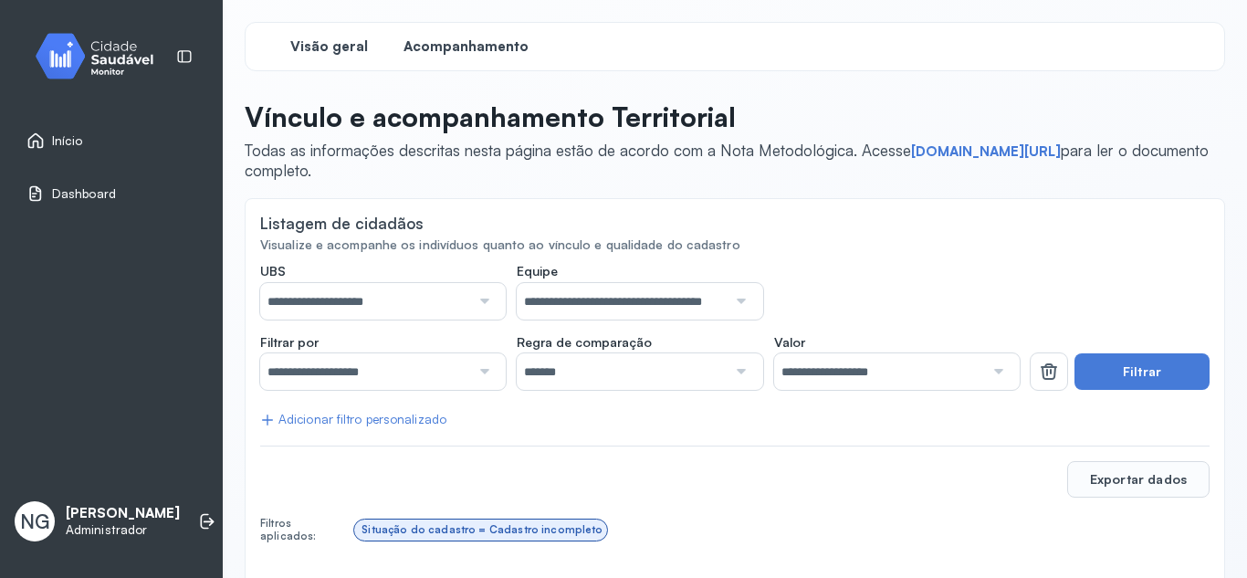
click at [324, 57] on div "Visão geral" at bounding box center [328, 46] width 137 height 33
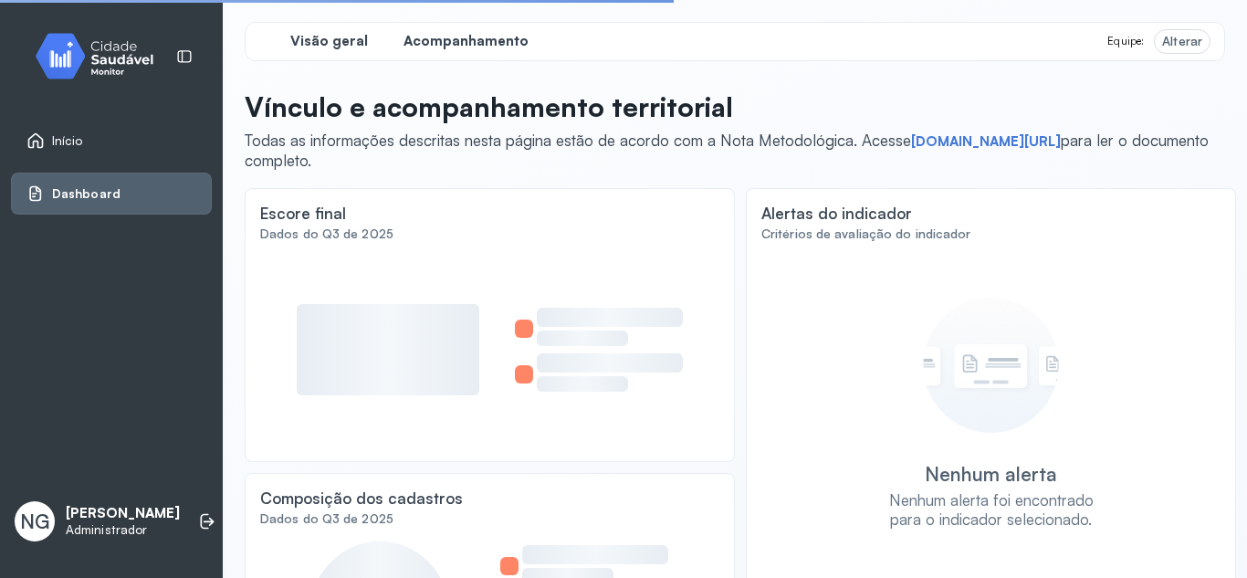
click at [449, 41] on span "Acompanhamento" at bounding box center [466, 41] width 125 height 17
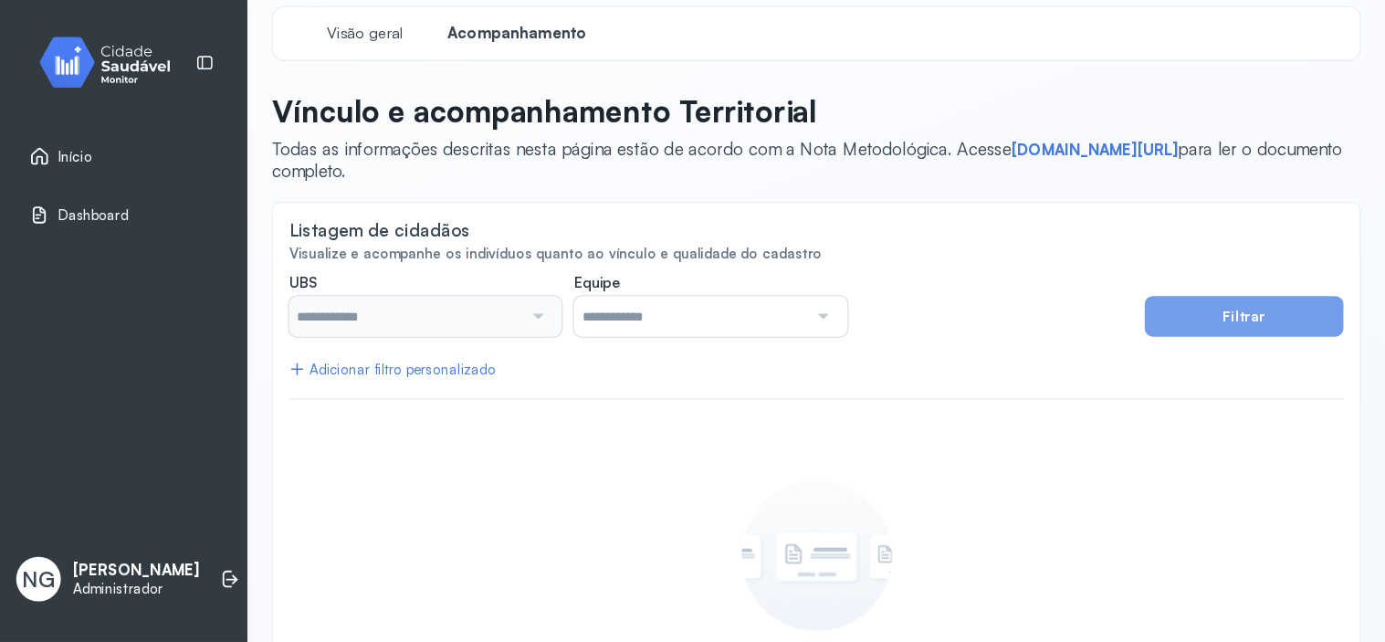
scroll to position [1, 0]
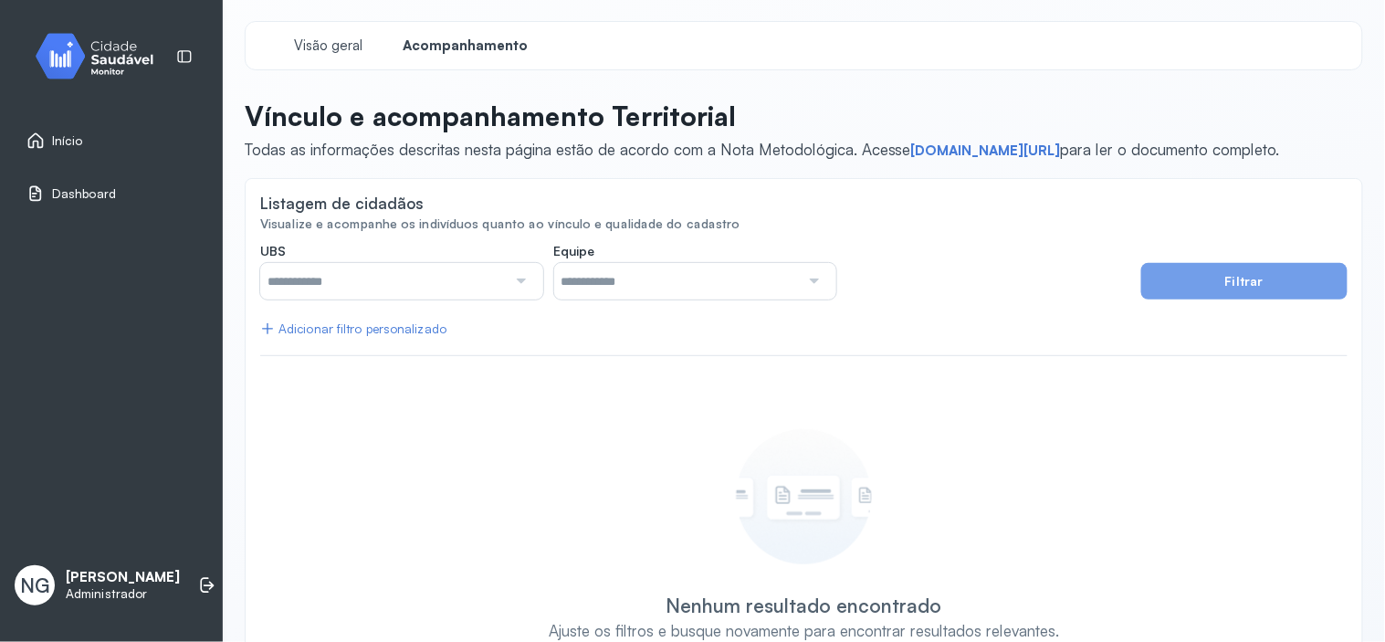
click at [1178, 285] on button "Filtrar" at bounding box center [1244, 281] width 206 height 37
click at [425, 284] on input "text" at bounding box center [383, 281] width 246 height 37
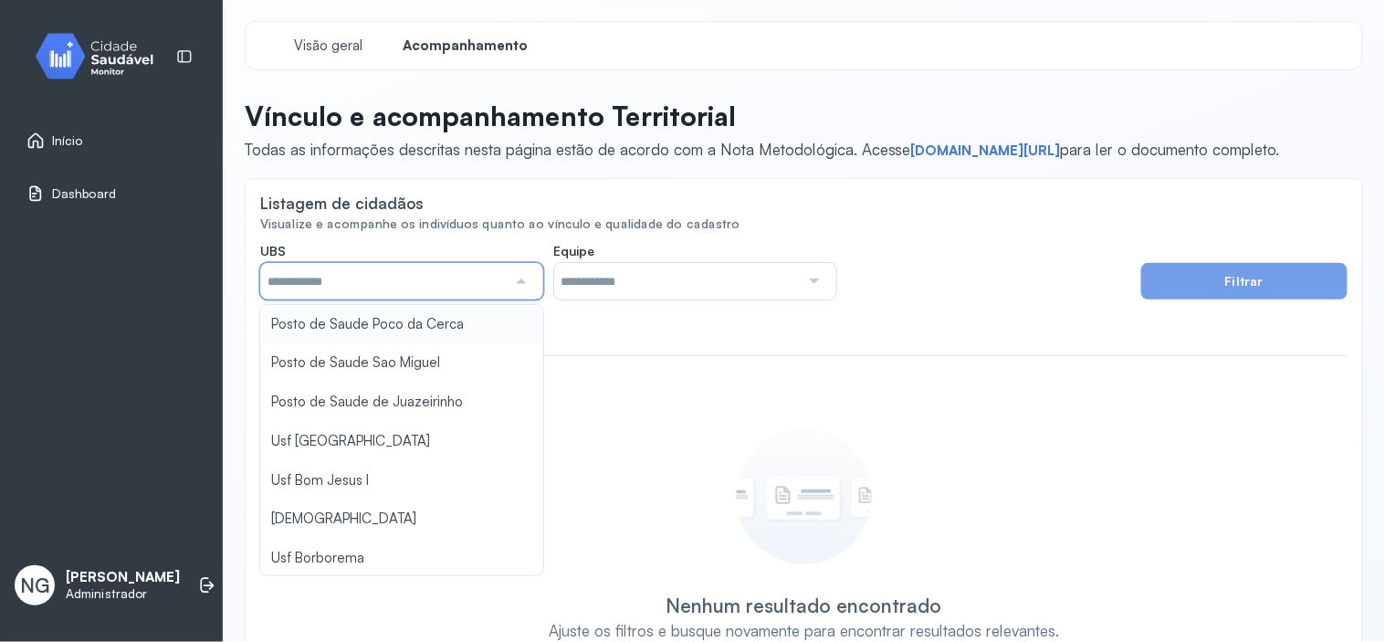
type input "*****"
click at [400, 330] on div "**********" at bounding box center [803, 463] width 1087 height 441
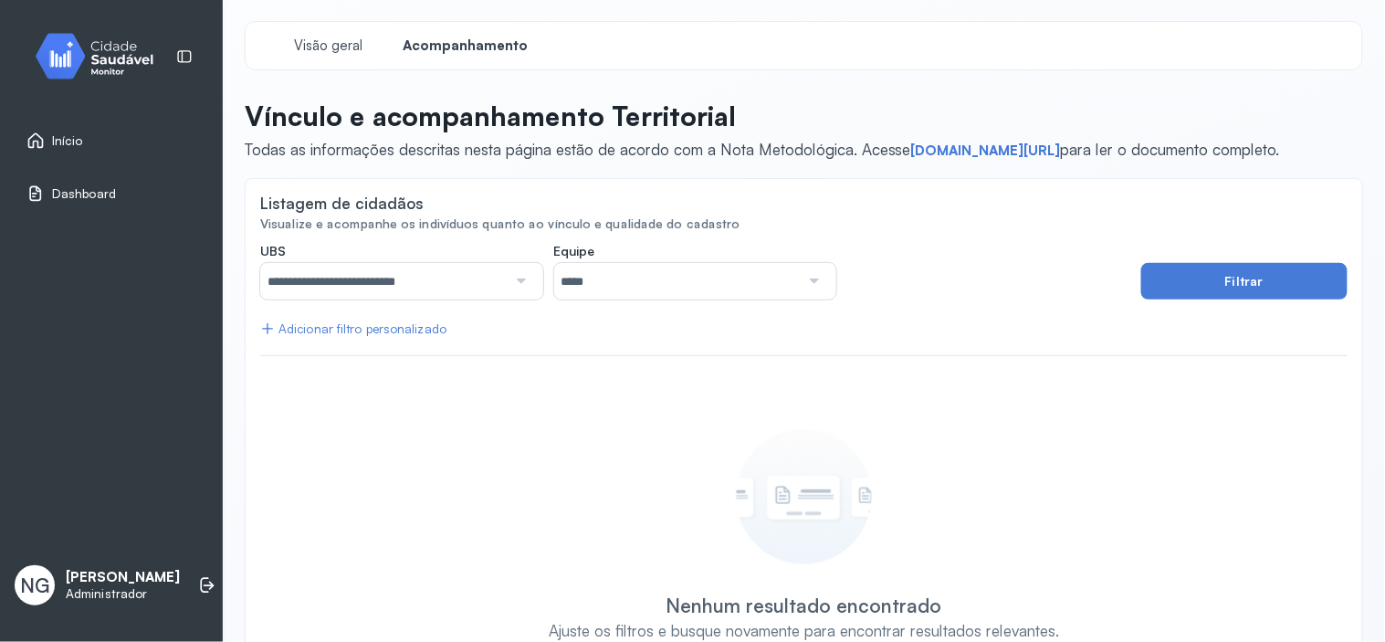
click at [624, 286] on input "*****" at bounding box center [677, 281] width 246 height 37
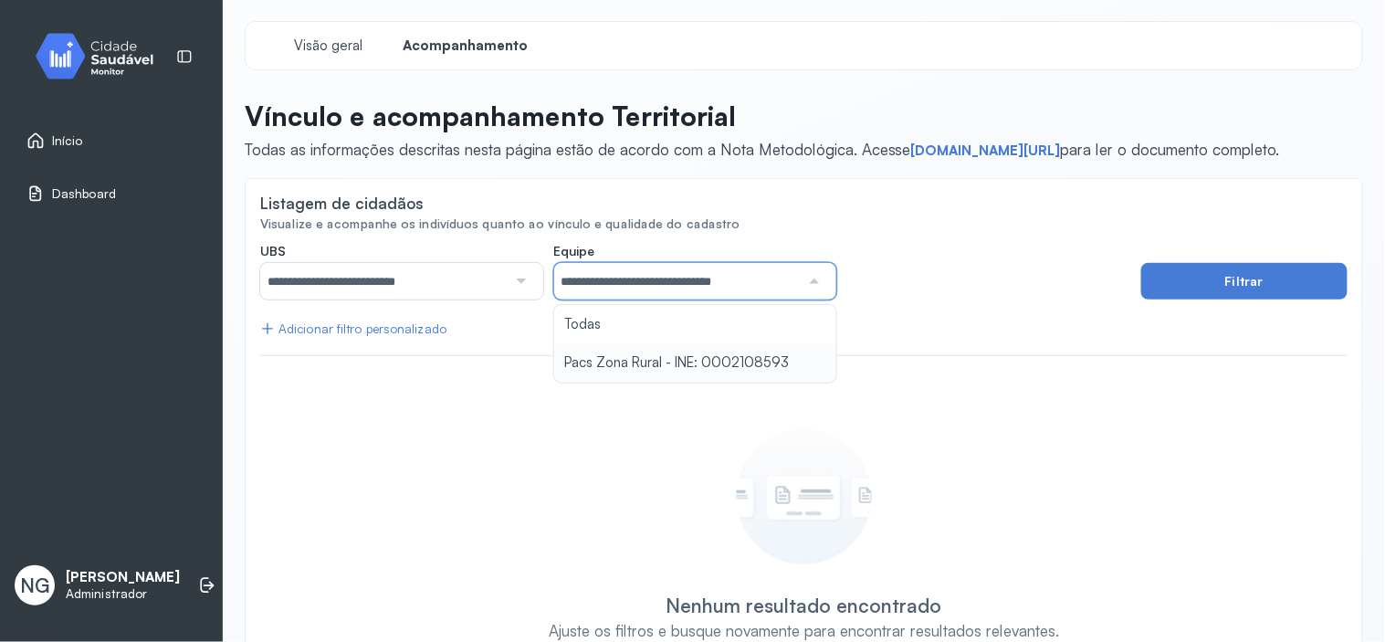
click at [616, 356] on div "**********" at bounding box center [803, 463] width 1087 height 441
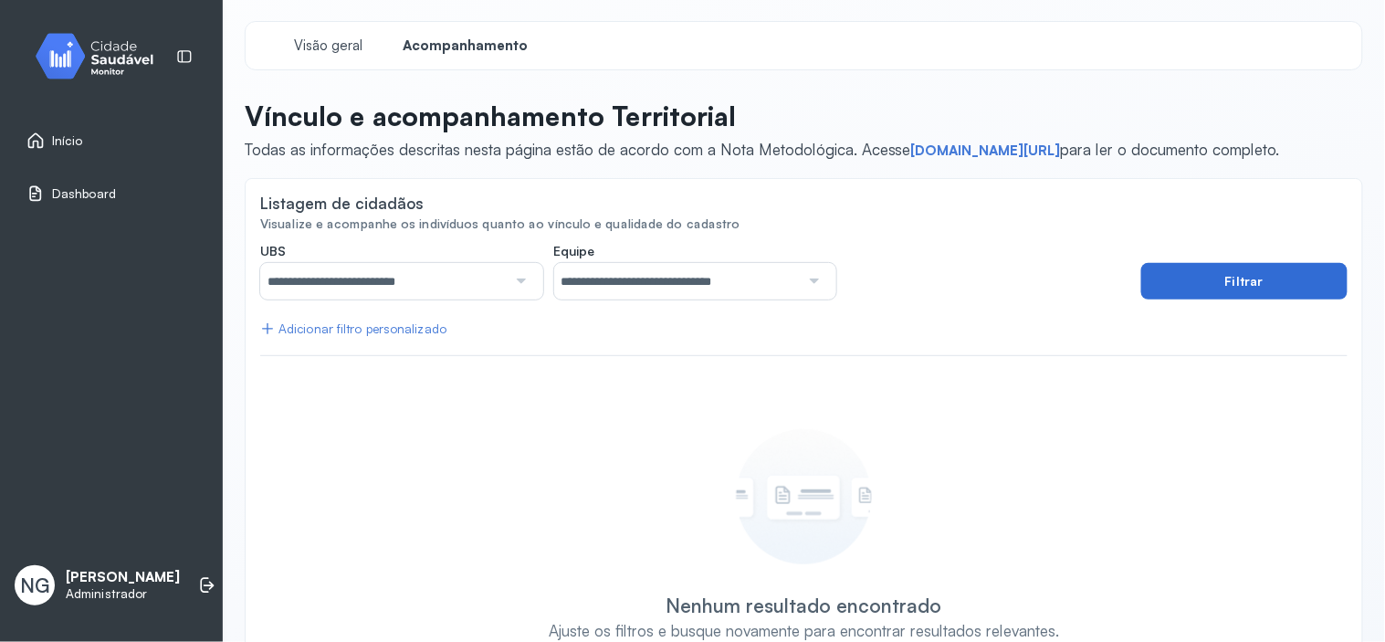
click at [1238, 292] on button "Filtrar" at bounding box center [1244, 281] width 206 height 37
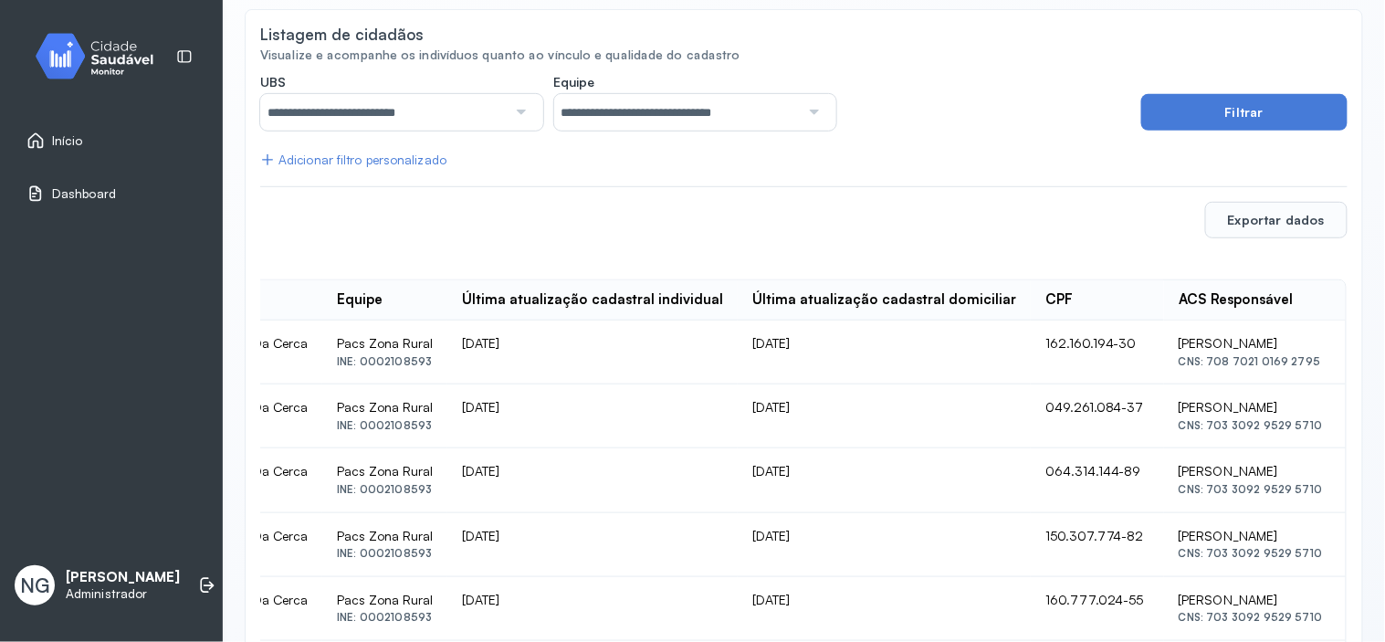
scroll to position [203, 0]
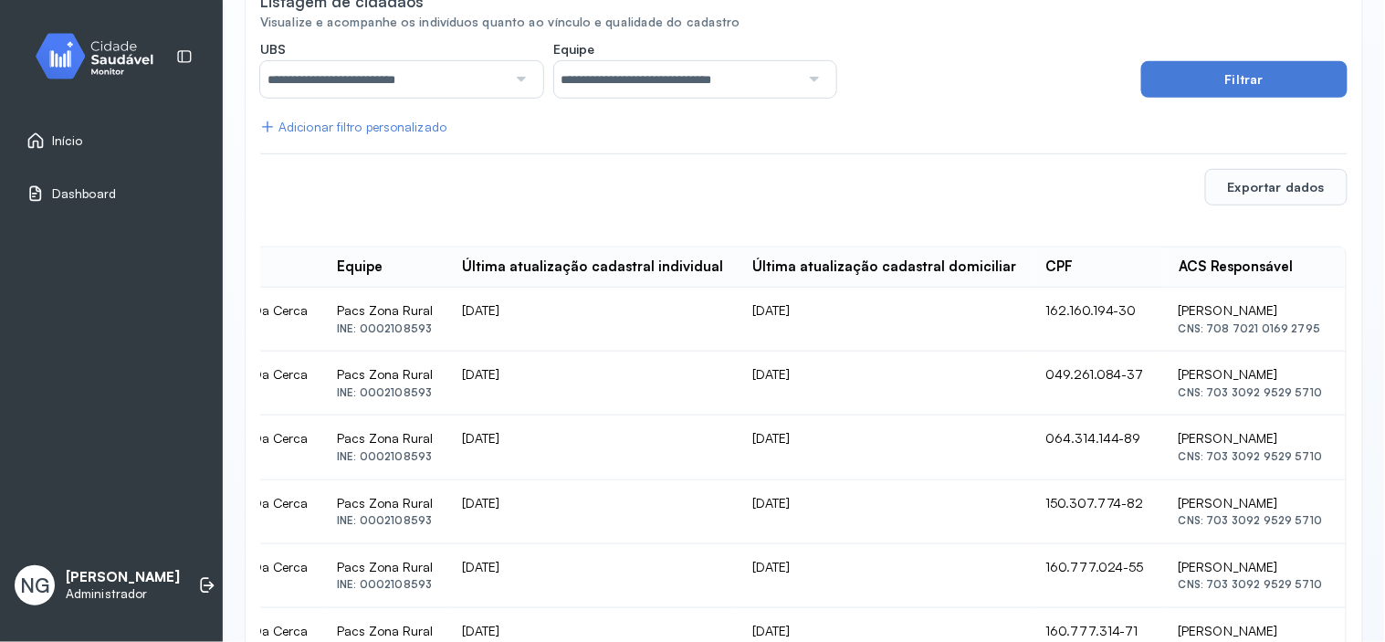
drag, startPoint x: 1112, startPoint y: 307, endPoint x: 1309, endPoint y: 313, distance: 197.3
click at [1246, 313] on td "[PERSON_NAME] Novaes CNS: 708 7021 0169 2795" at bounding box center [1255, 320] width 182 height 64
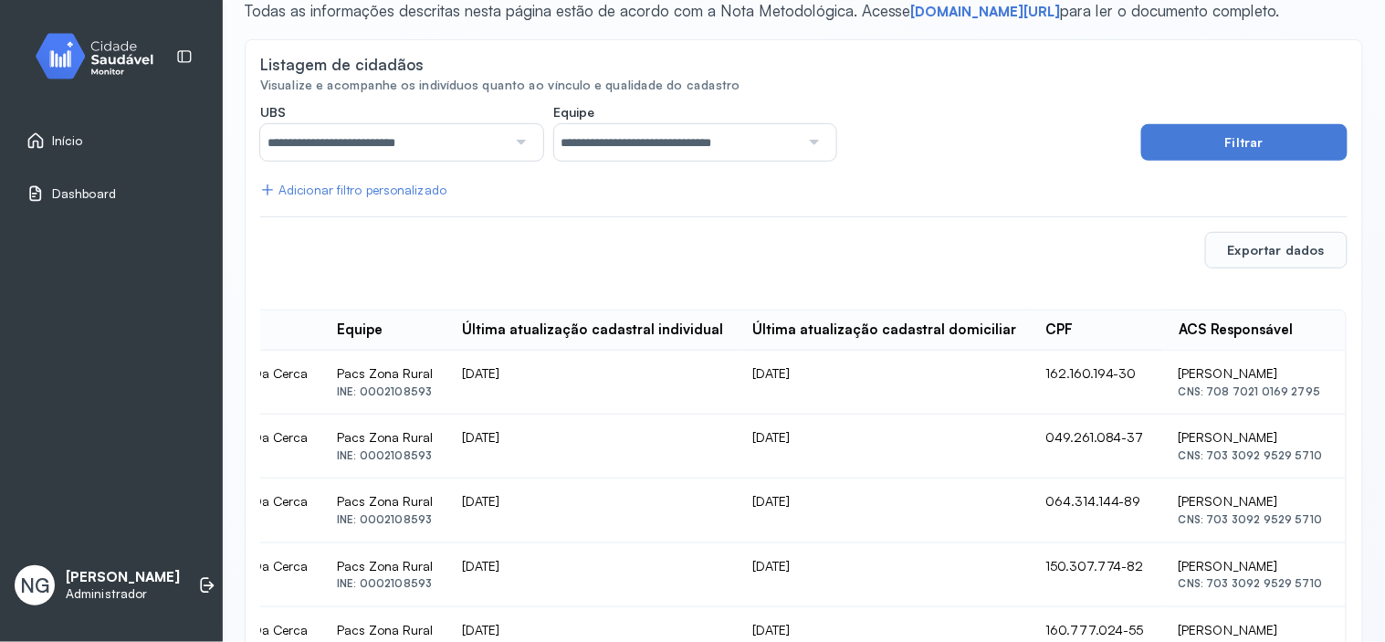
scroll to position [0, 0]
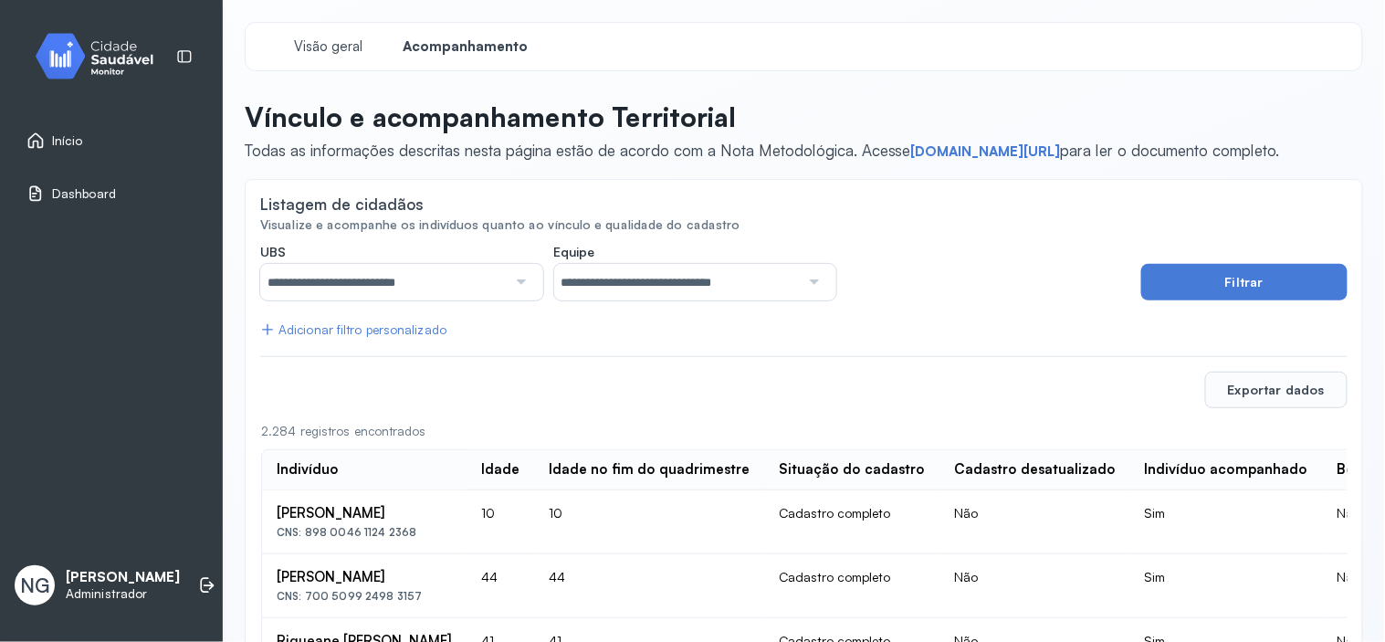
scroll to position [0, 1453]
